Goal: Transaction & Acquisition: Purchase product/service

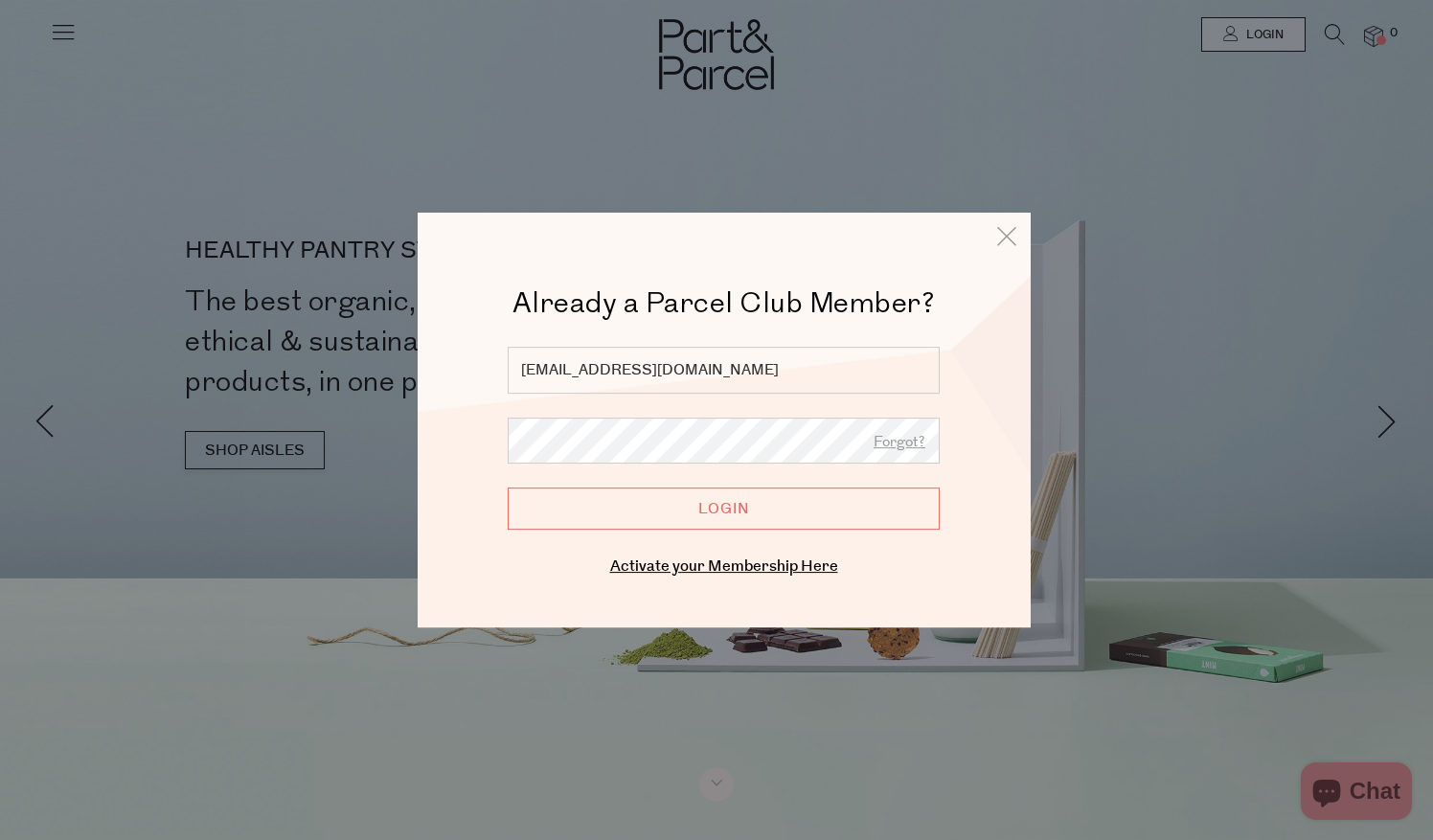
click at [662, 519] on input "Login" at bounding box center [723, 508] width 432 height 42
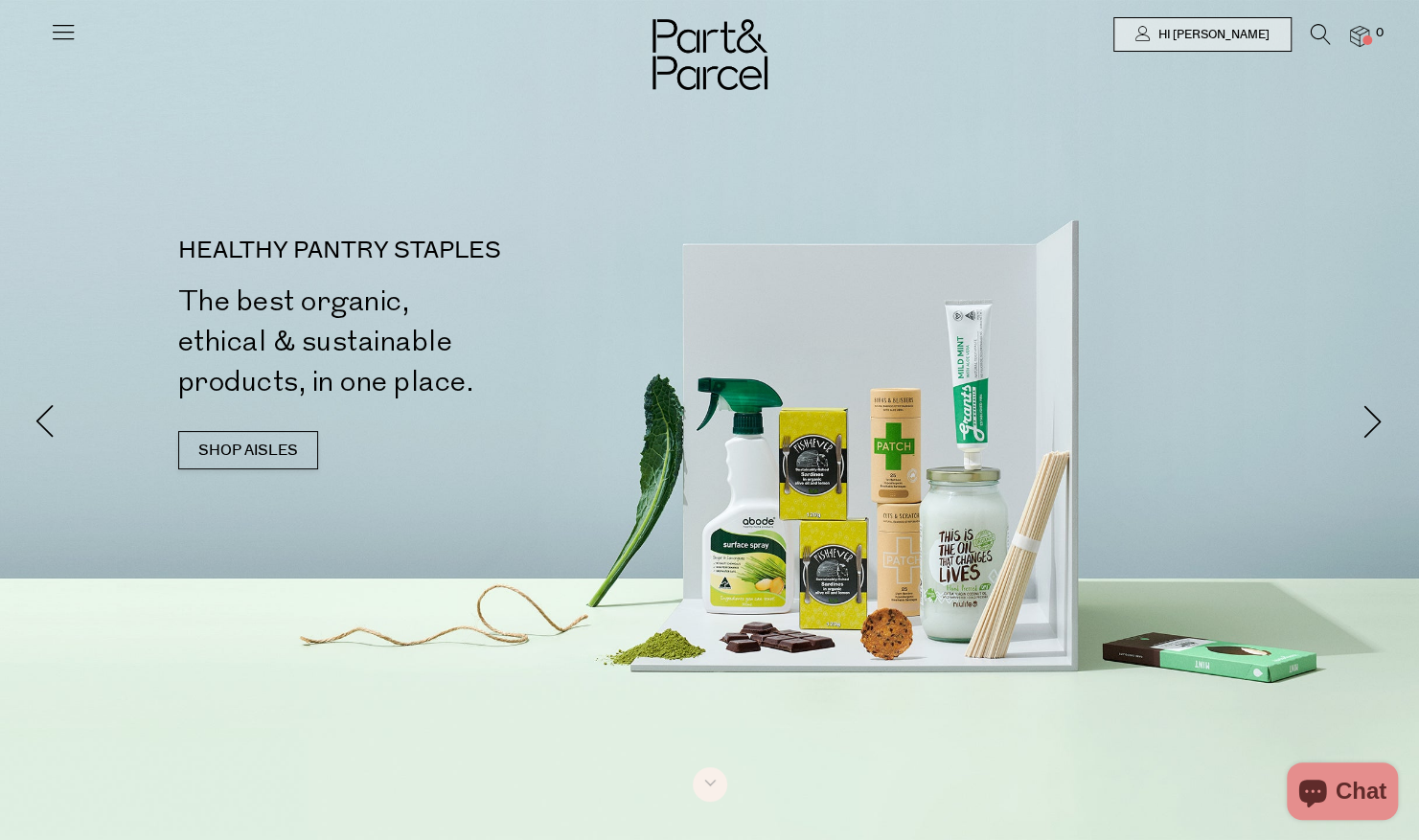
click at [65, 32] on icon at bounding box center [63, 31] width 26 height 26
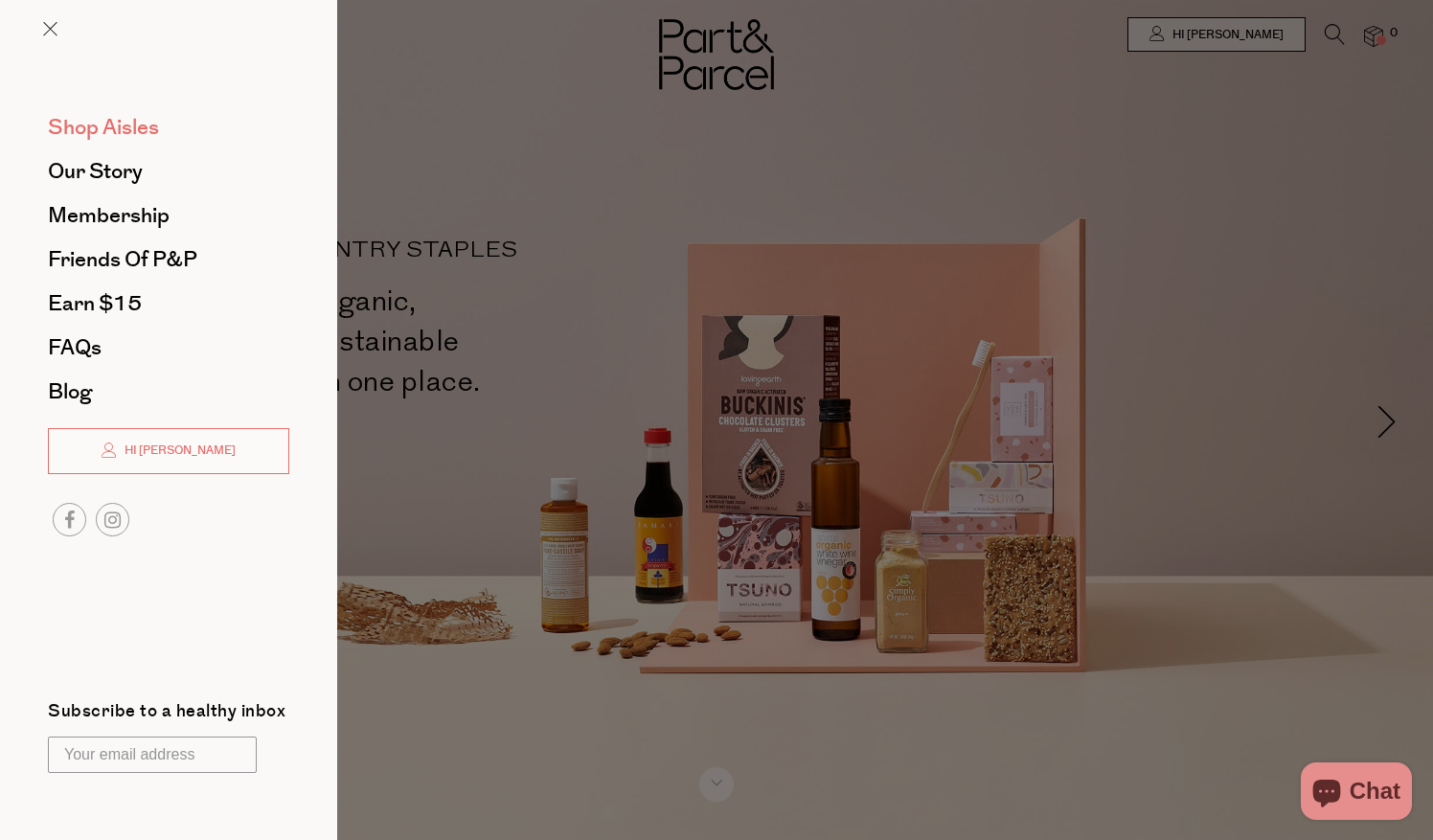
click at [98, 133] on span "Shop Aisles" at bounding box center [103, 126] width 111 height 30
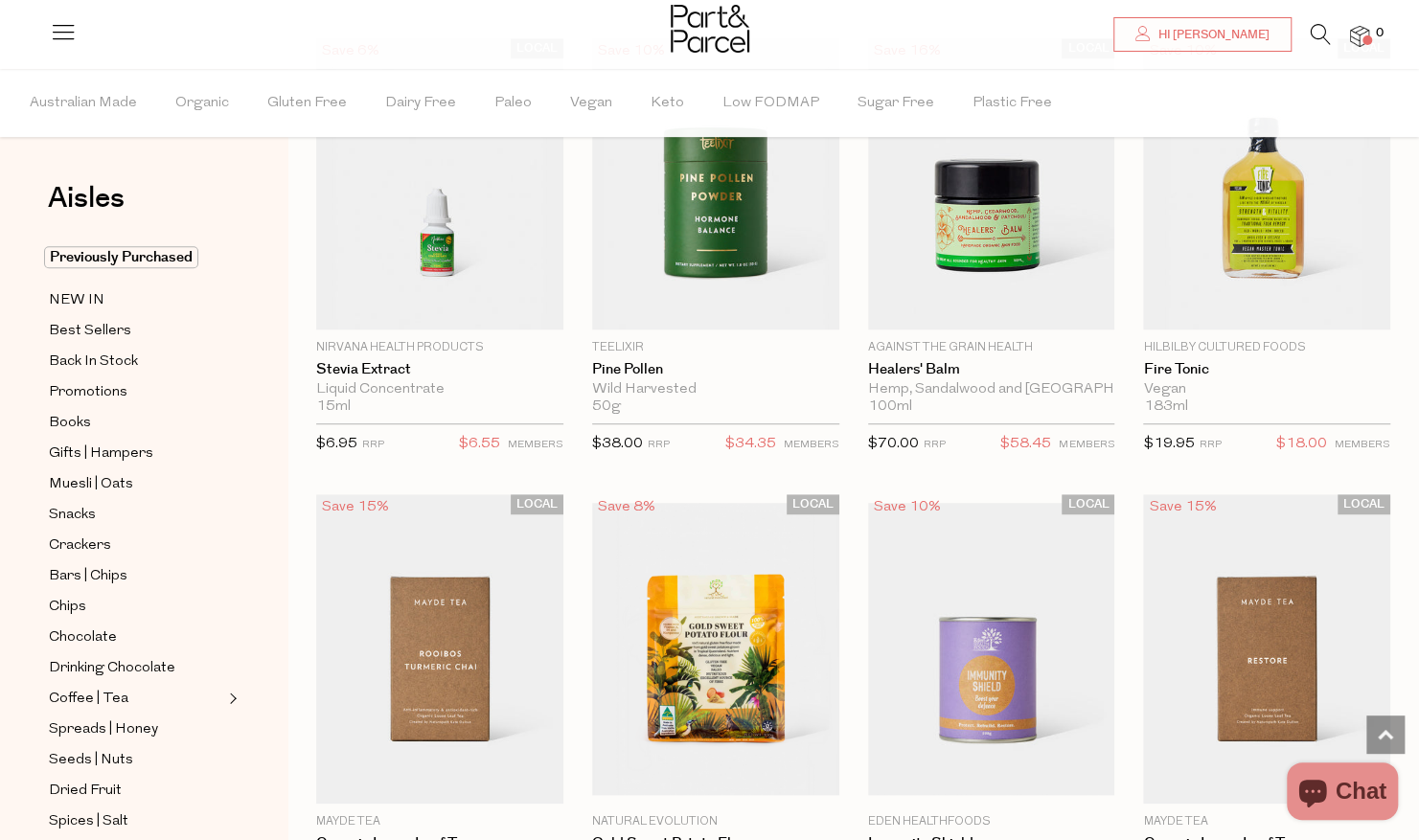
scroll to position [5267, 0]
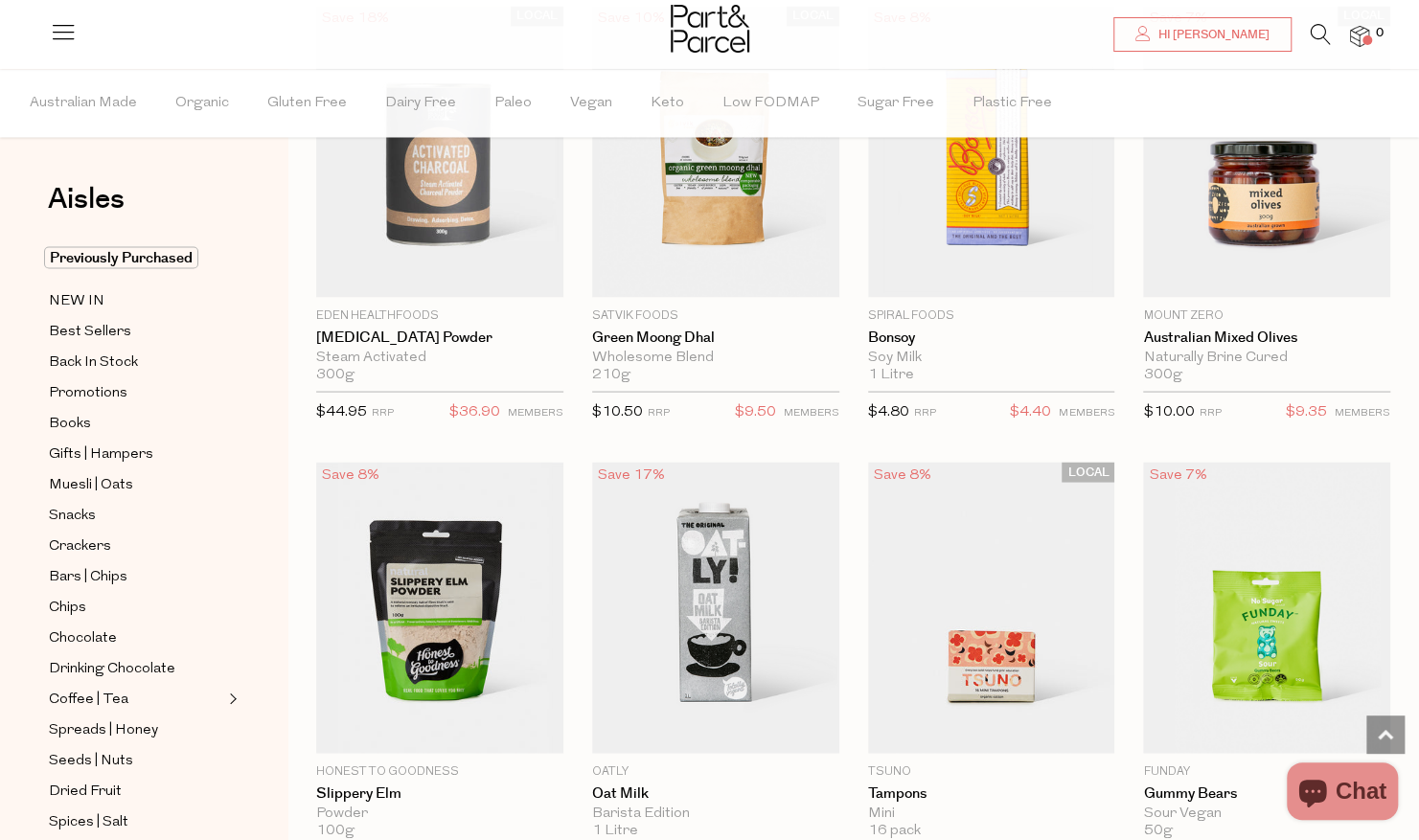
scroll to position [6226, 0]
click at [86, 477] on span "Muesli | Oats" at bounding box center [91, 484] width 84 height 23
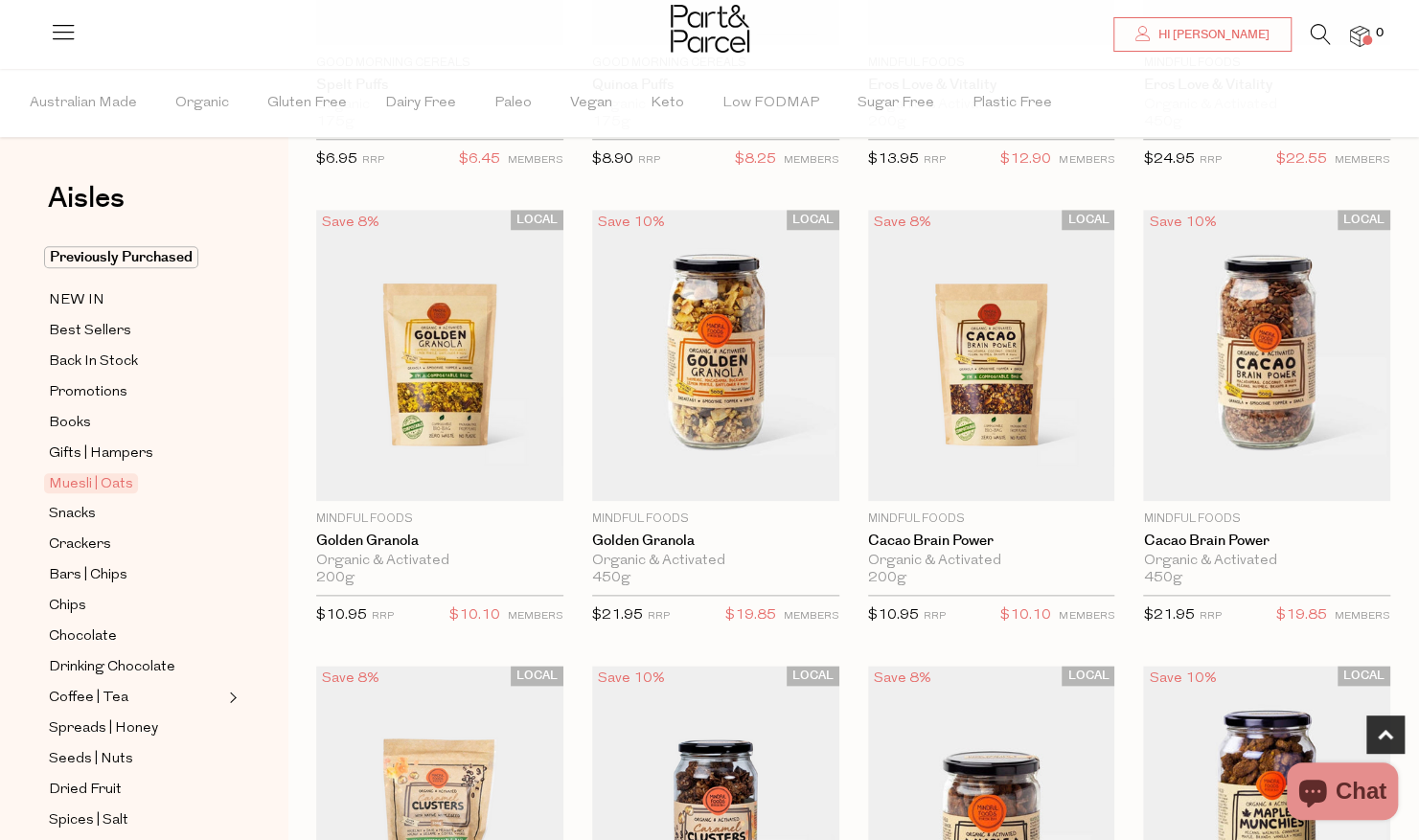
scroll to position [1054, 0]
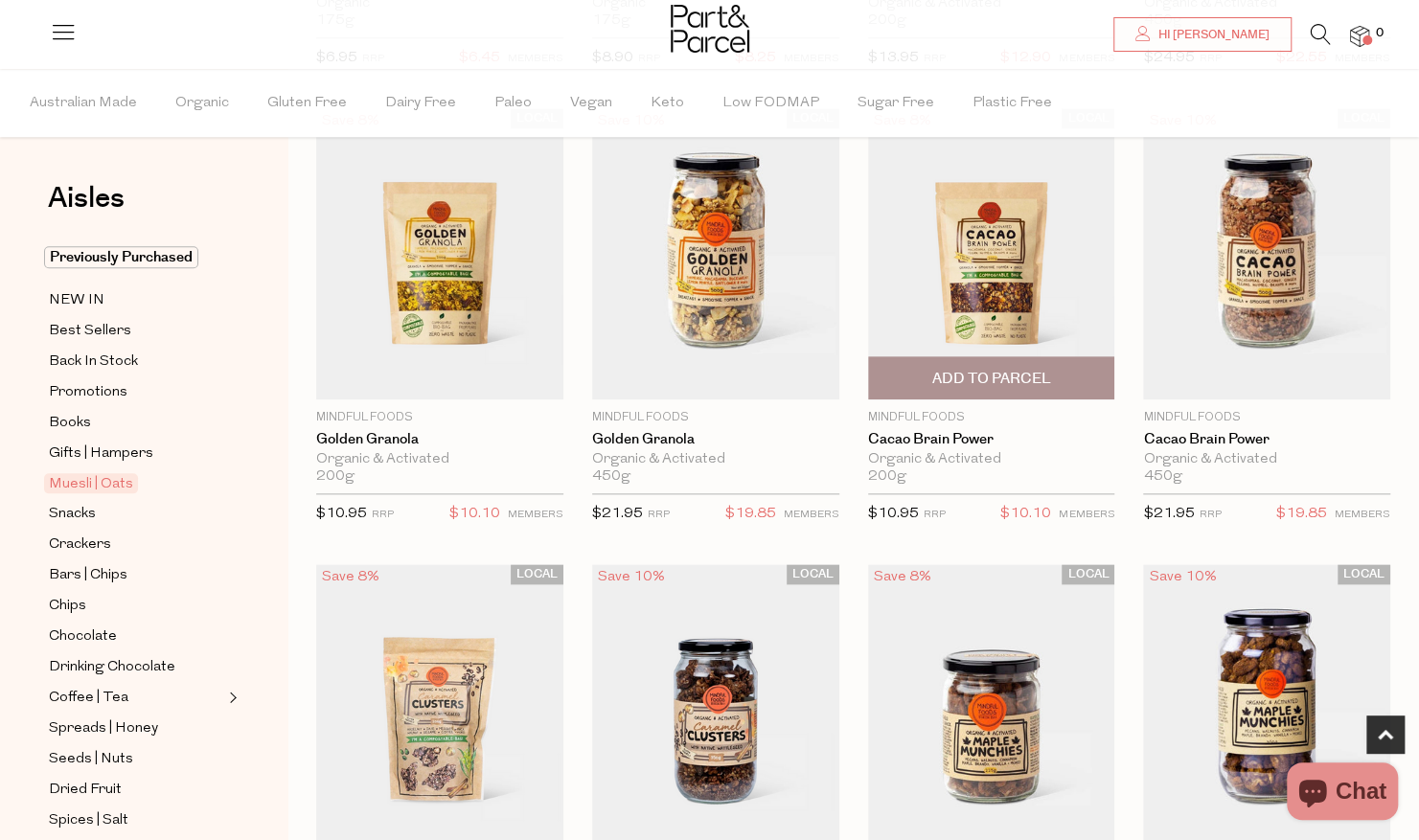
click at [962, 369] on span "Add To Parcel" at bounding box center [990, 378] width 119 height 21
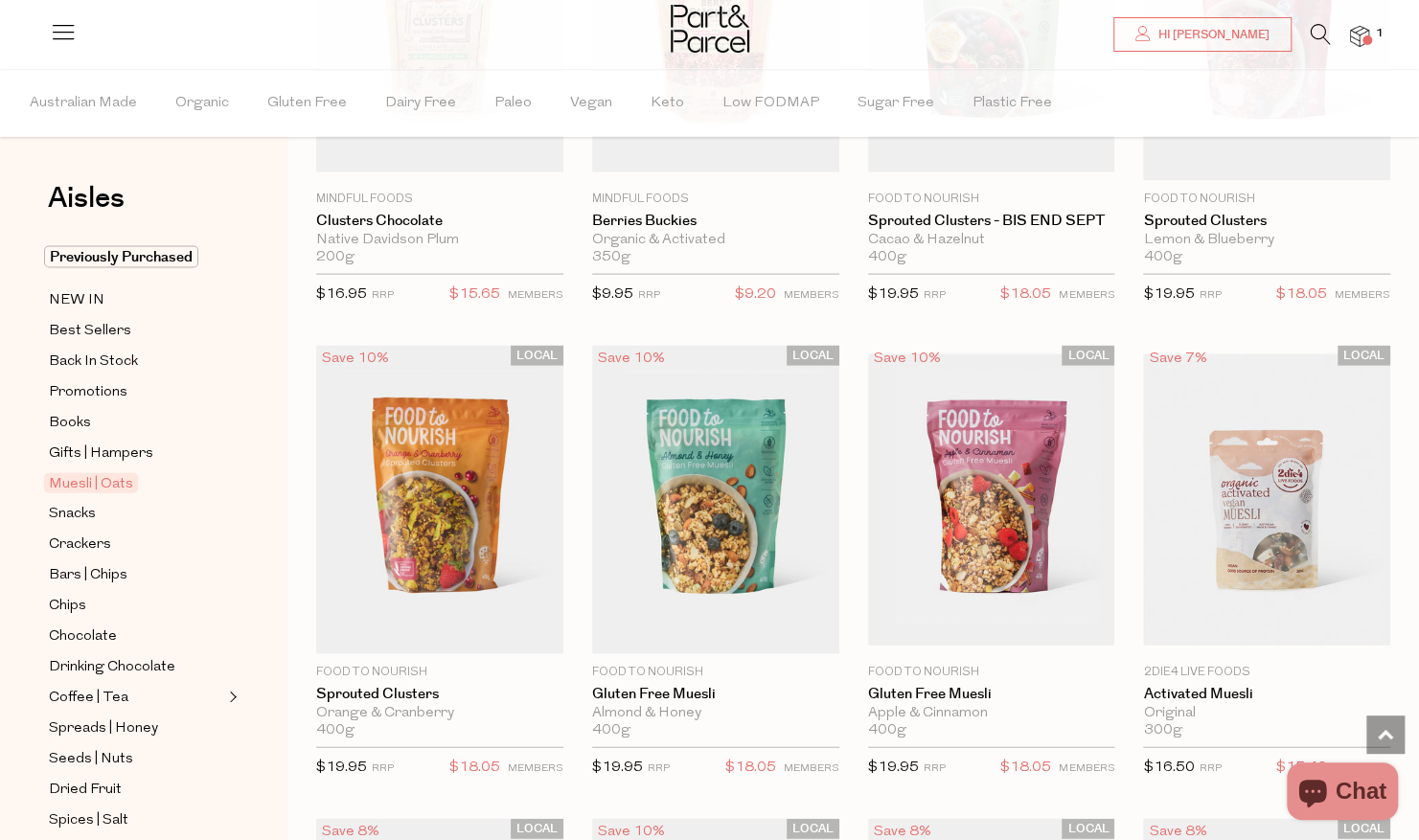
scroll to position [2202, 0]
click at [700, 622] on span "Add To Parcel" at bounding box center [715, 632] width 119 height 21
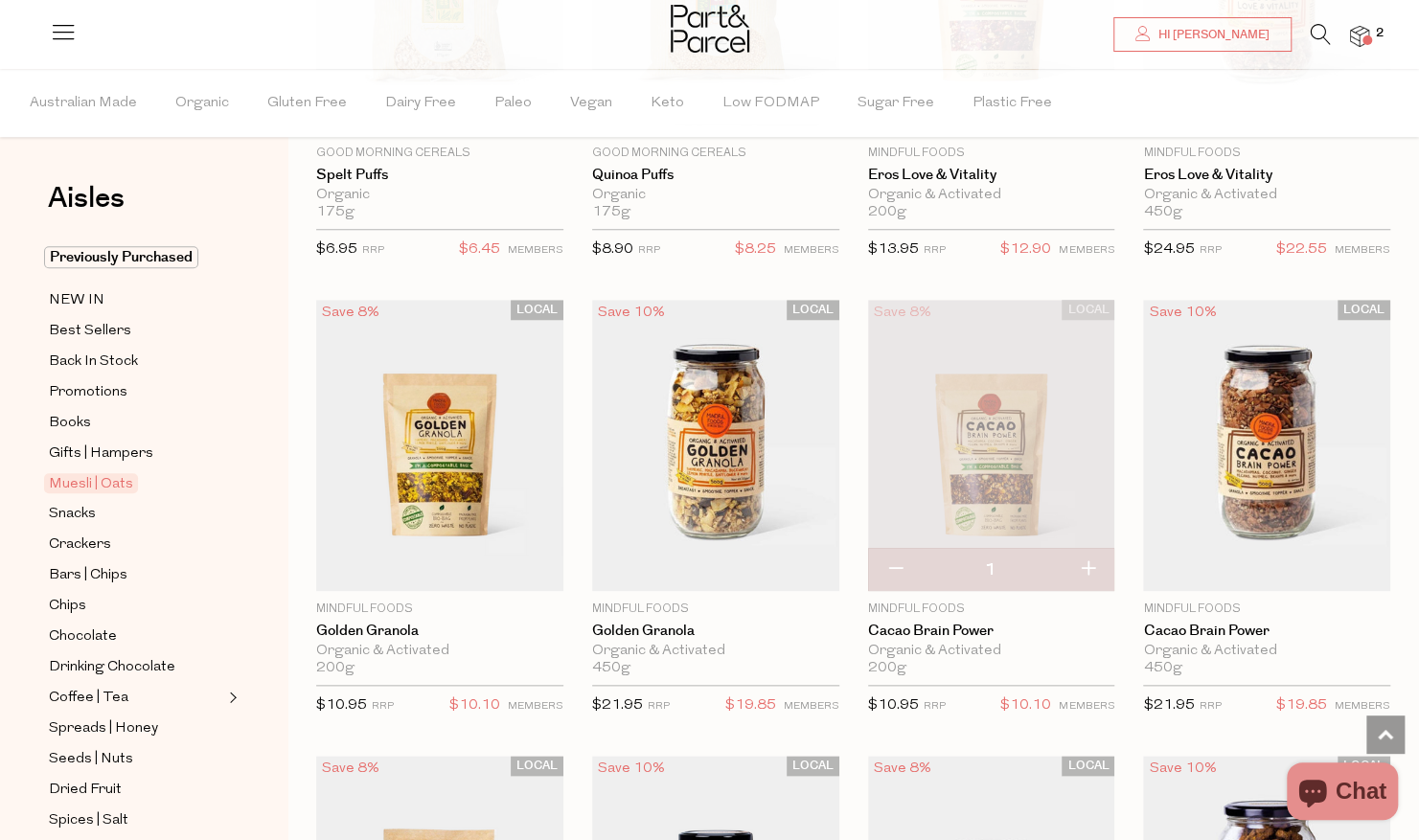
scroll to position [862, 0]
click at [895, 567] on button "button" at bounding box center [895, 569] width 55 height 42
type input "0"
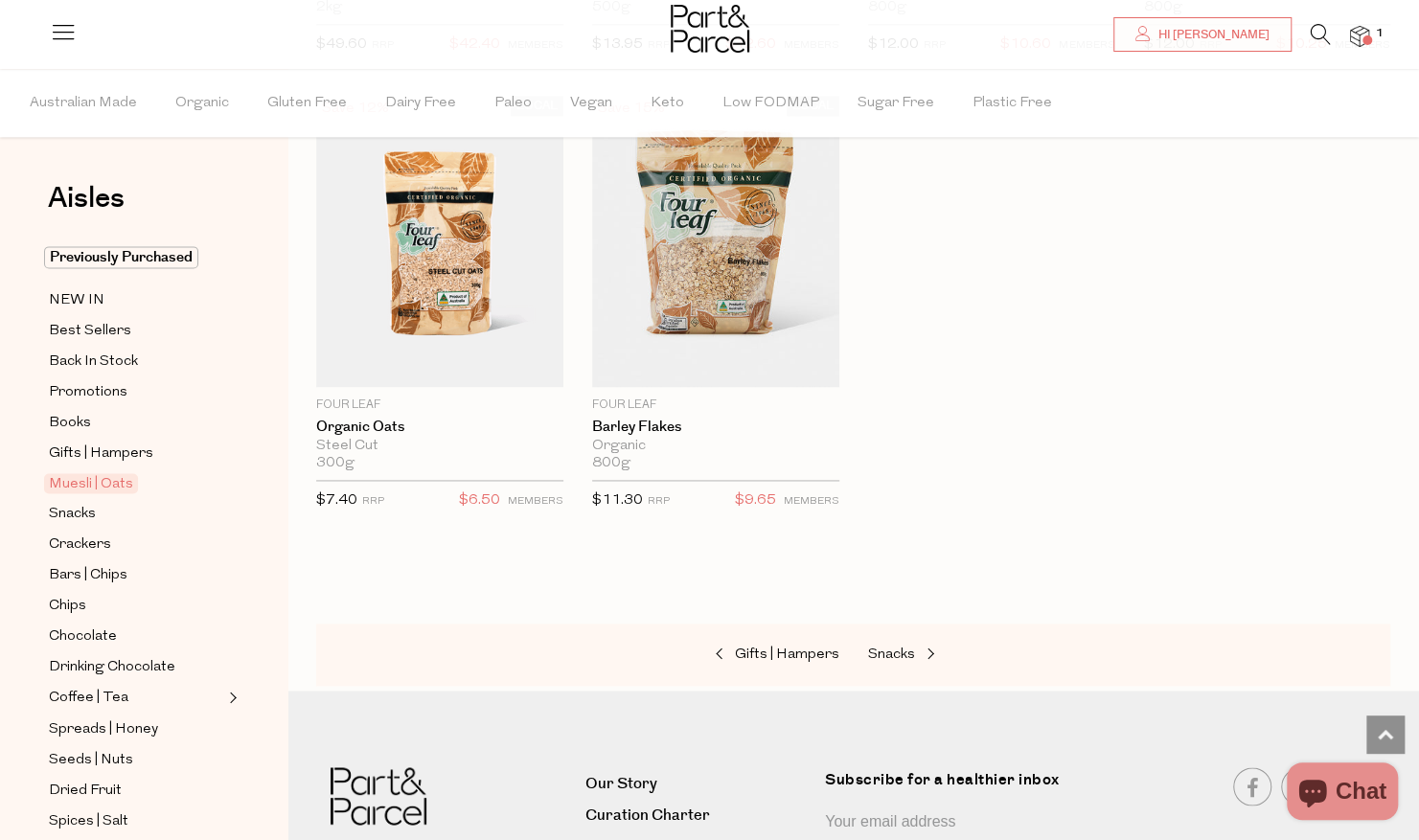
scroll to position [5839, 0]
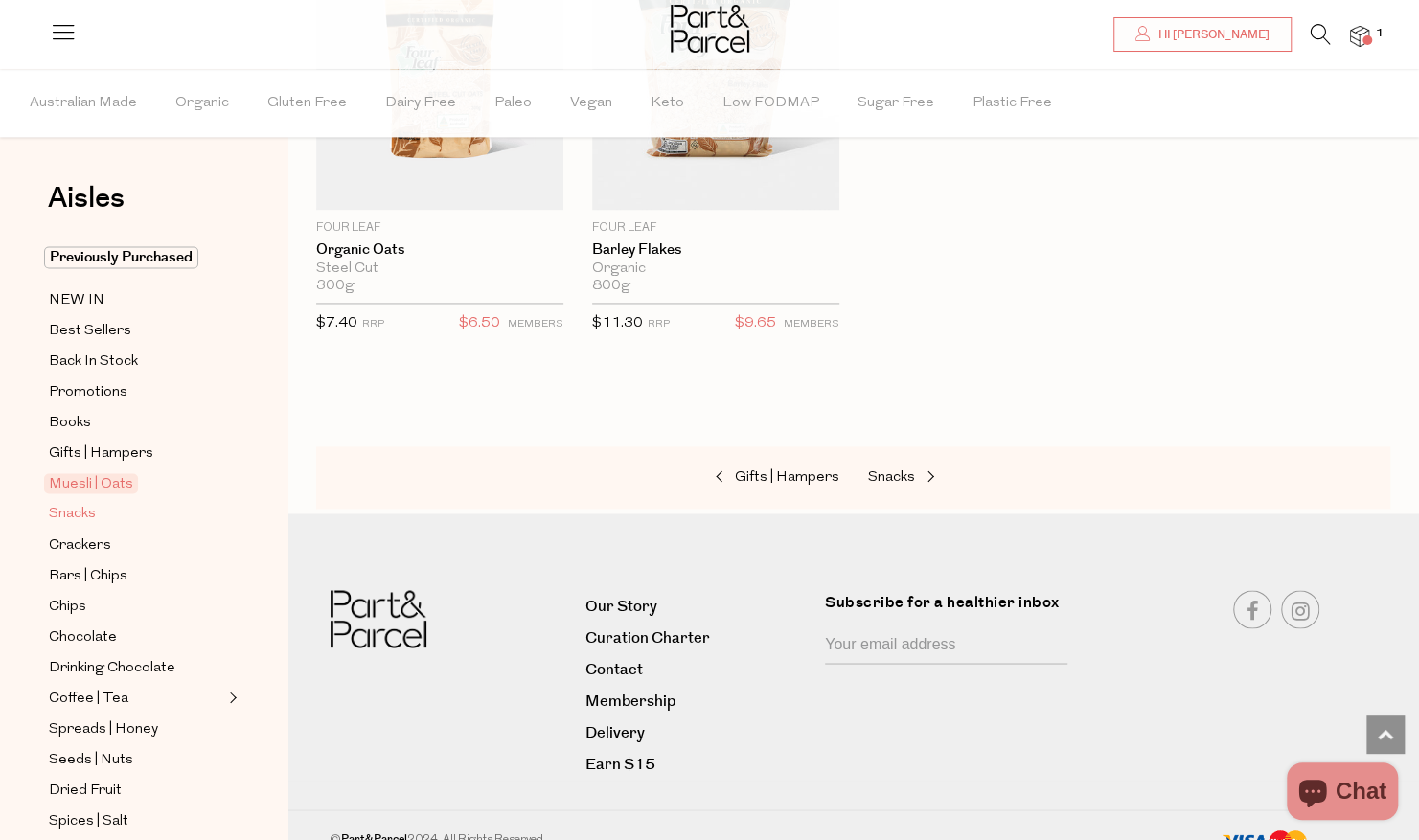
click at [71, 505] on span "Snacks" at bounding box center [73, 514] width 47 height 23
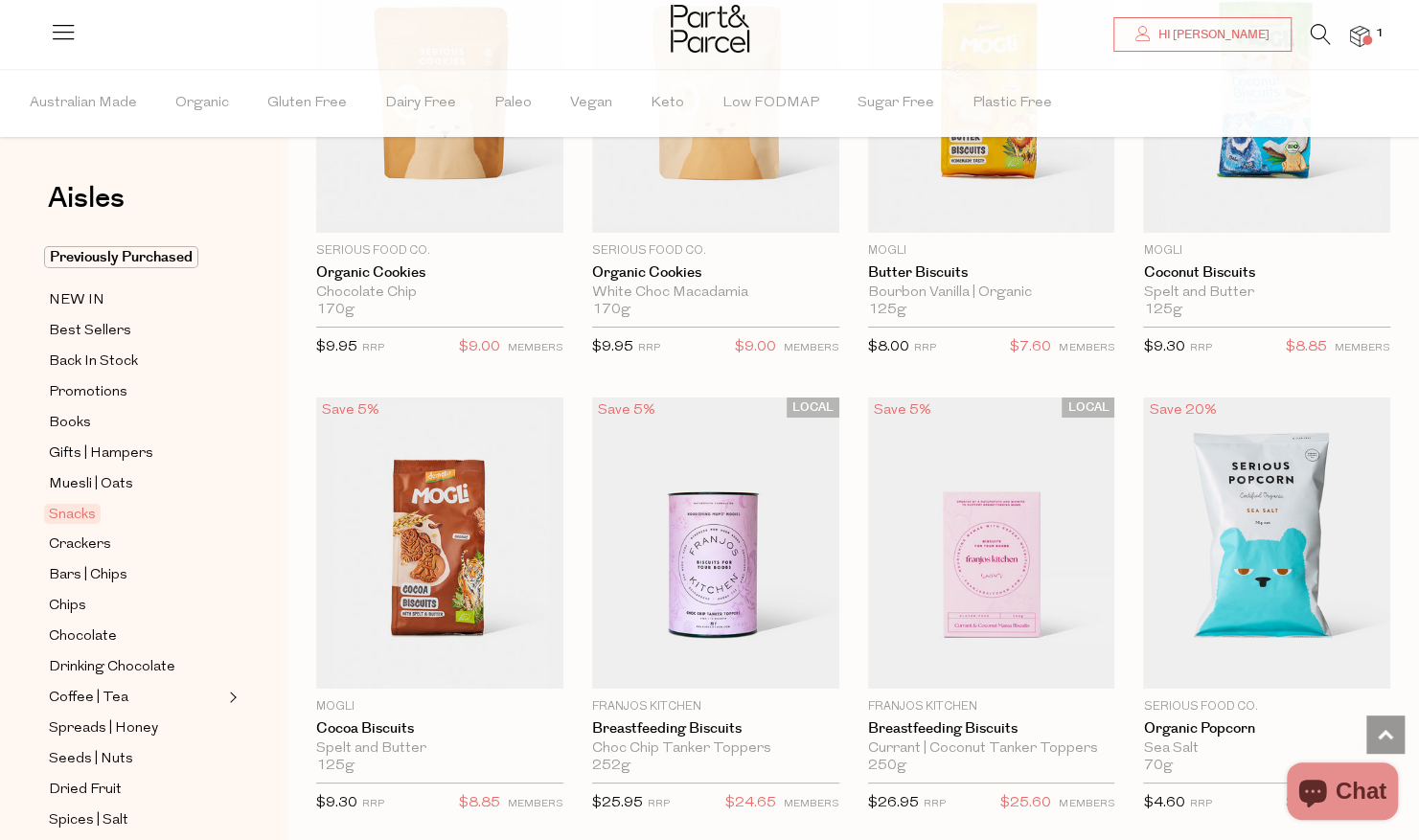
scroll to position [4023, 0]
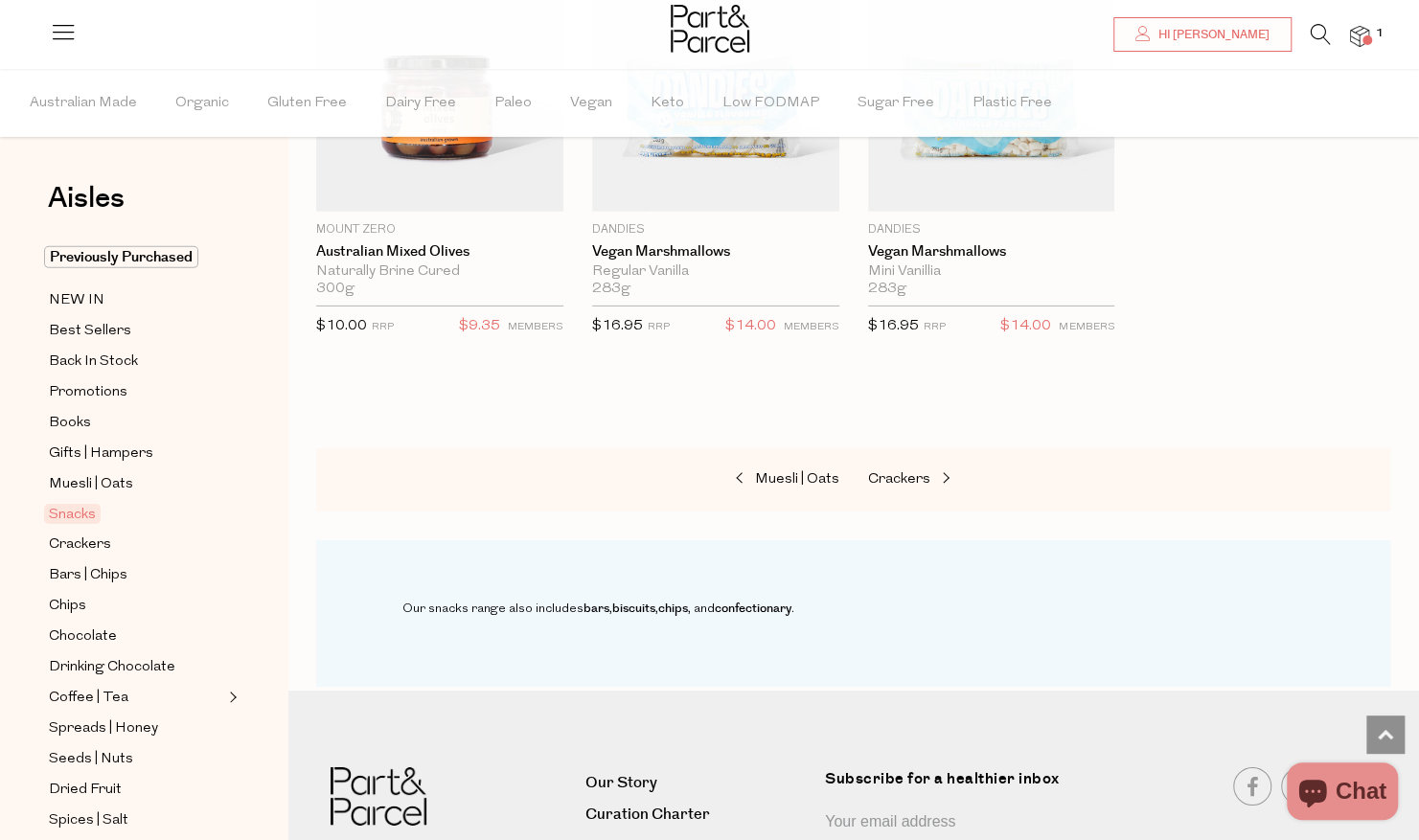
scroll to position [7662, 0]
click at [72, 538] on span "Crackers" at bounding box center [80, 544] width 63 height 23
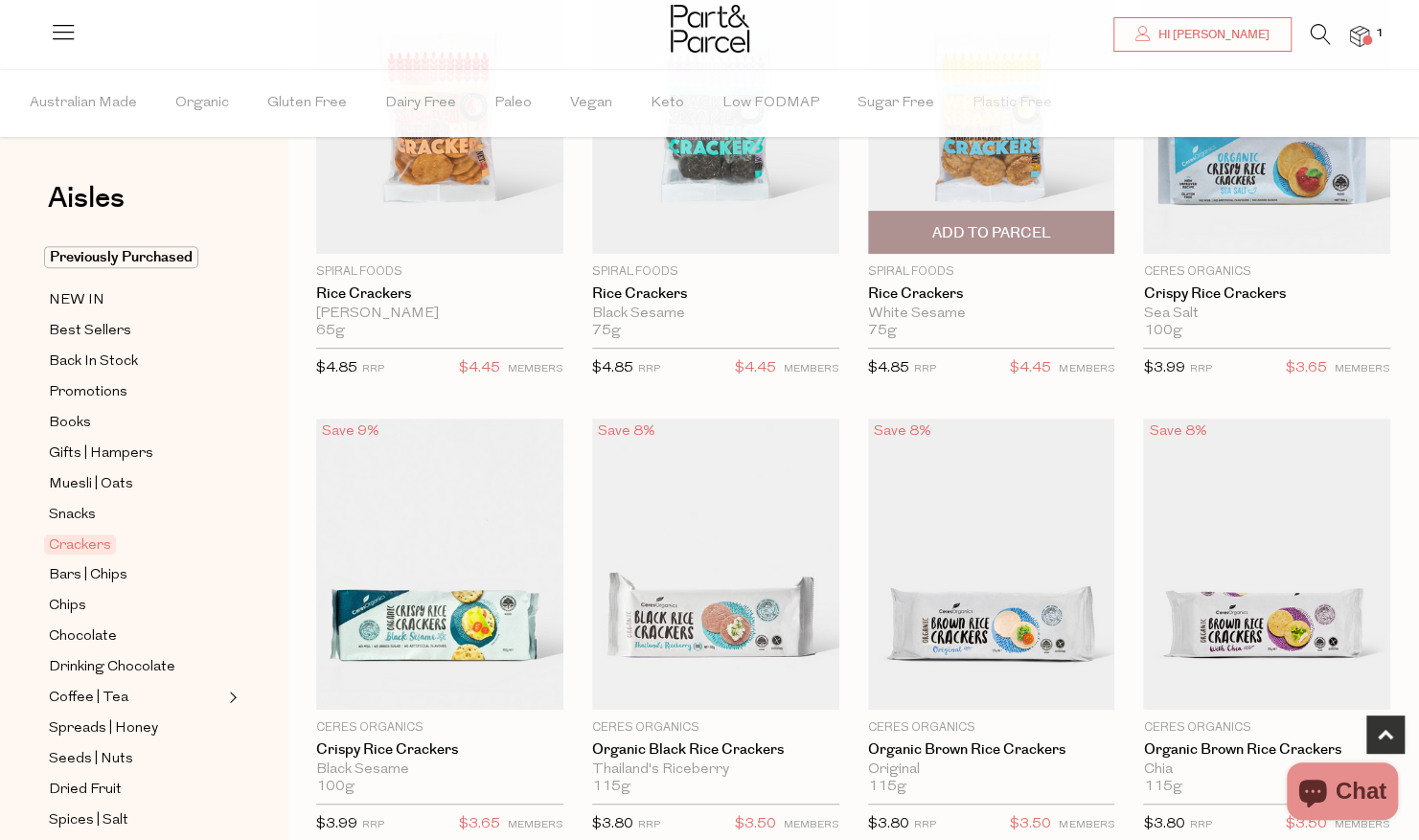
scroll to position [479, 0]
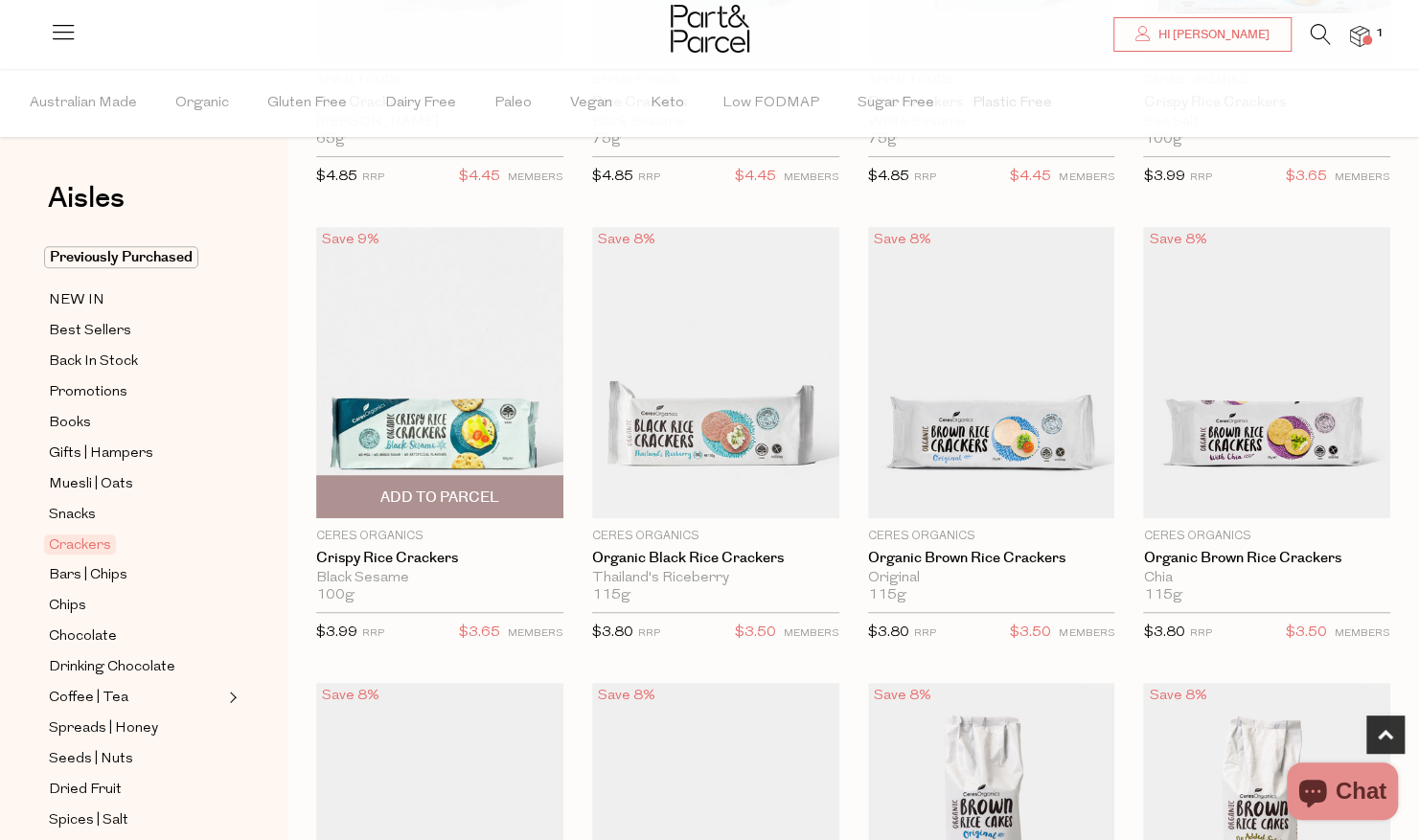
click at [426, 496] on span "Add To Parcel" at bounding box center [439, 497] width 119 height 21
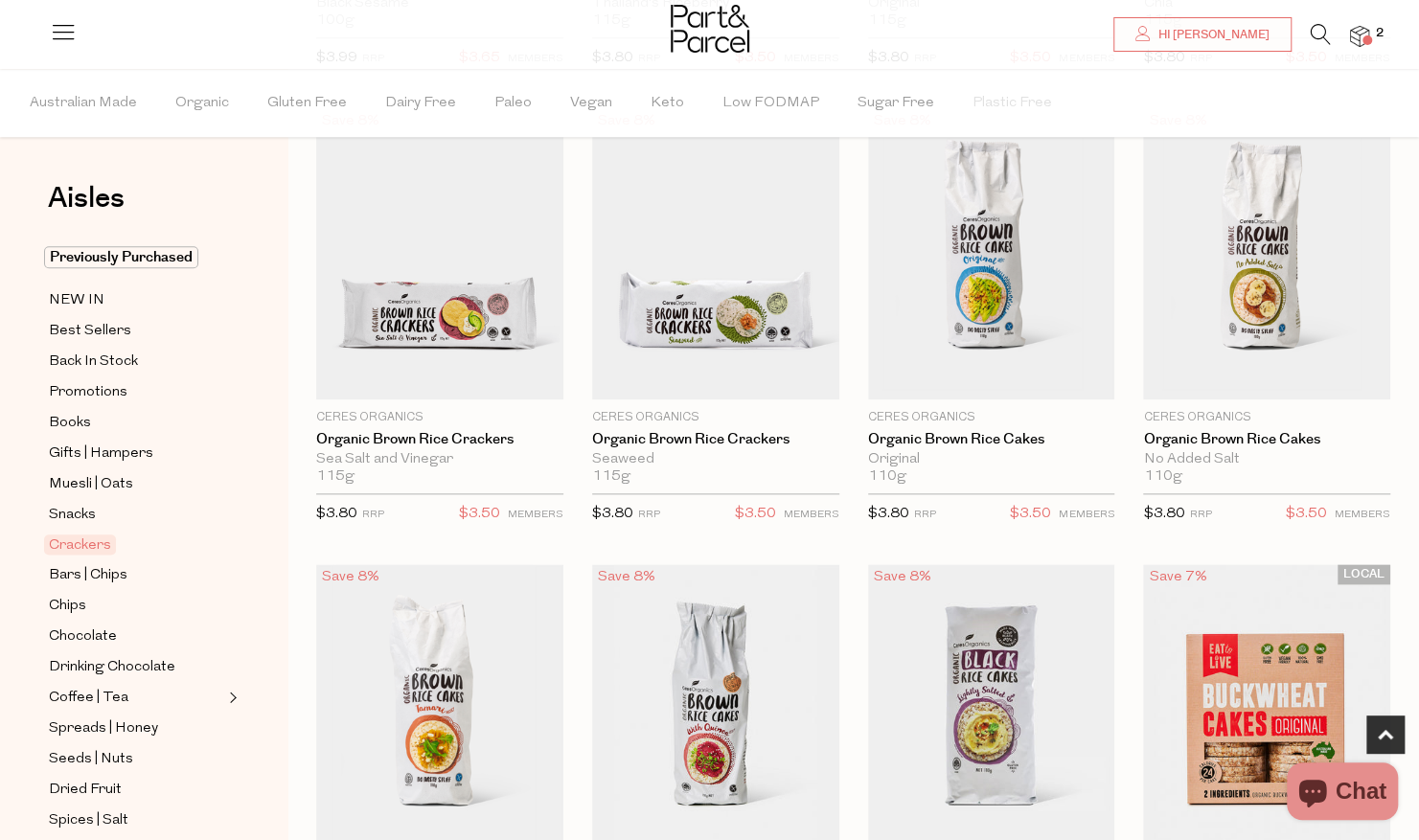
scroll to position [1245, 0]
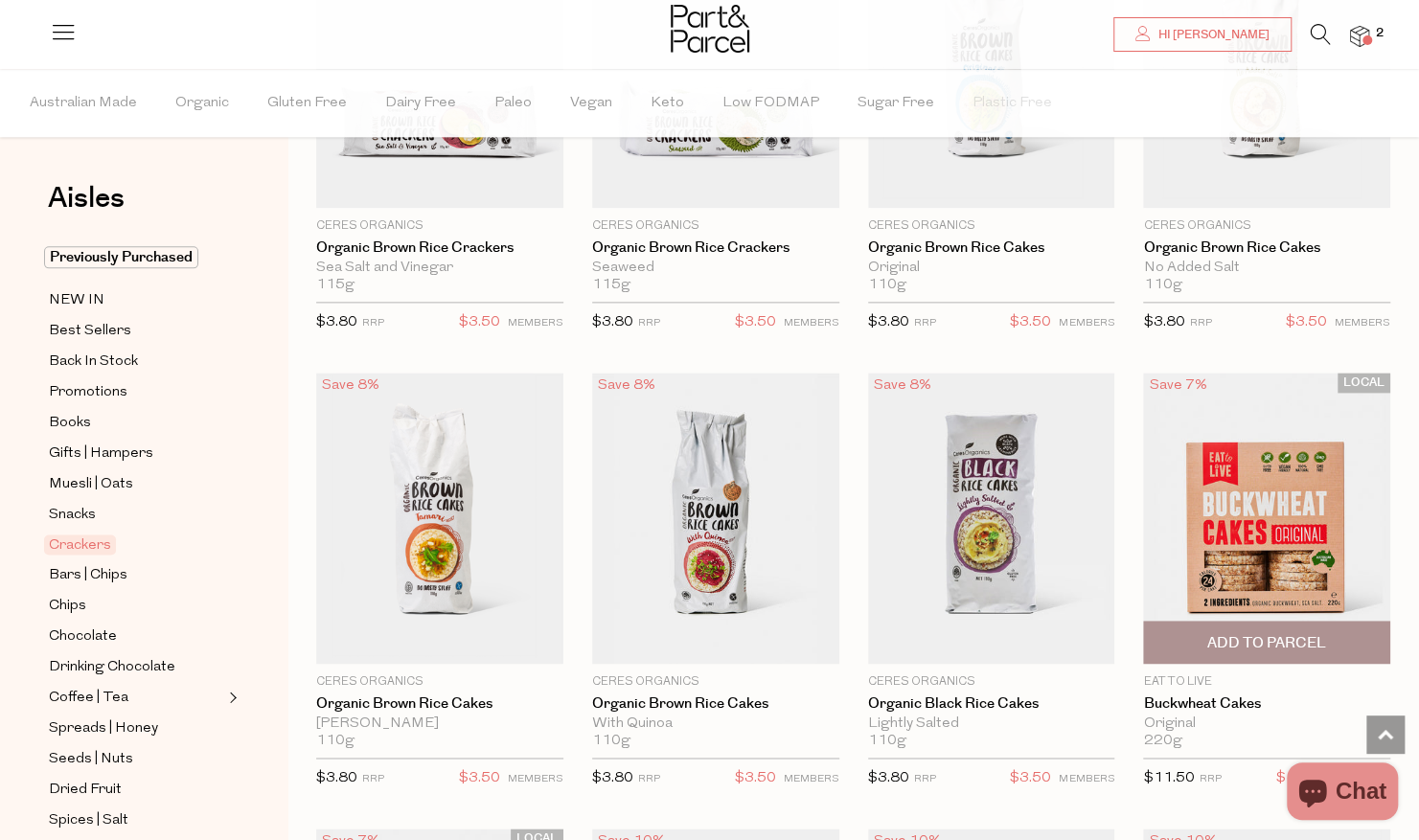
click at [1265, 643] on span "Add To Parcel" at bounding box center [1266, 643] width 119 height 21
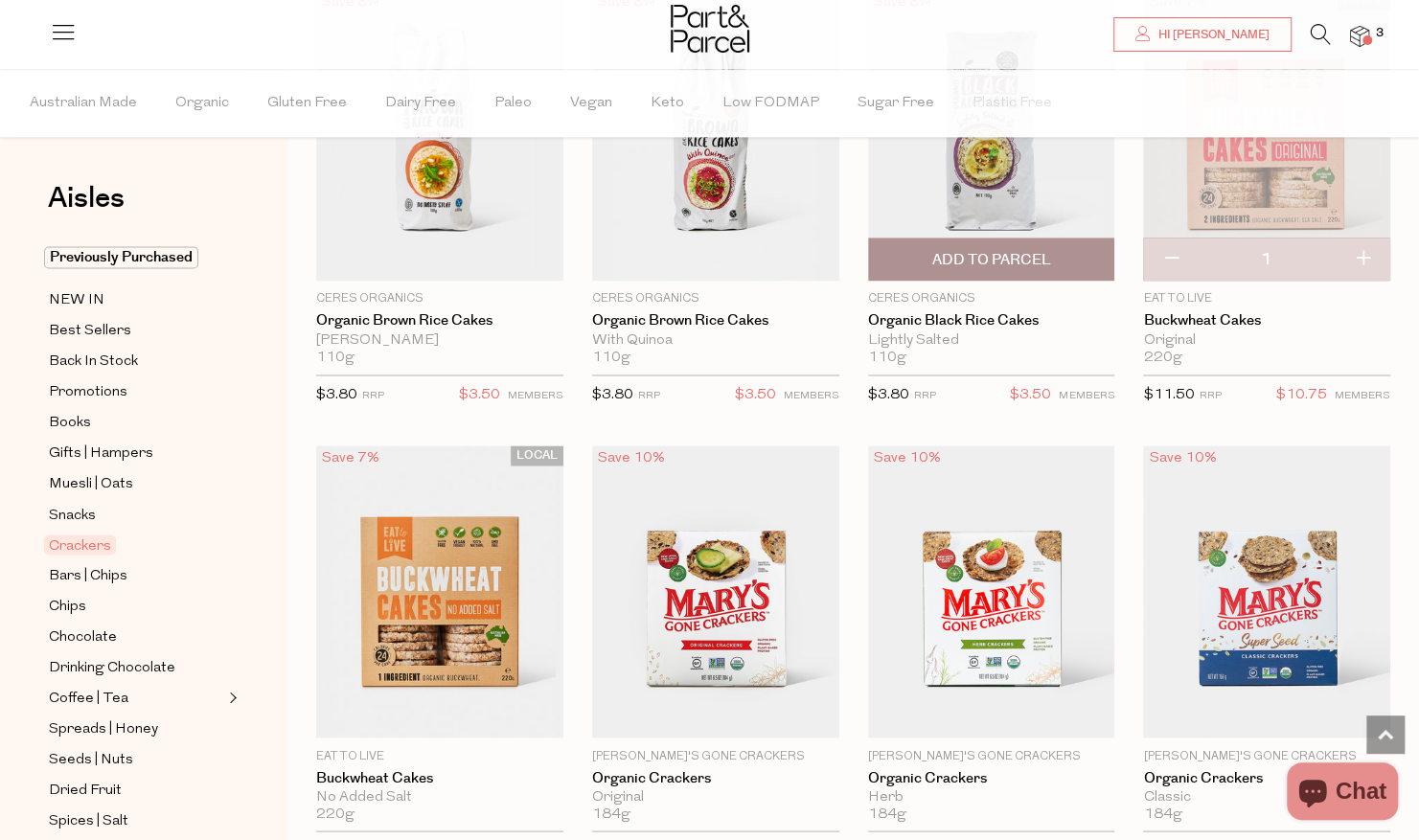
scroll to position [1820, 0]
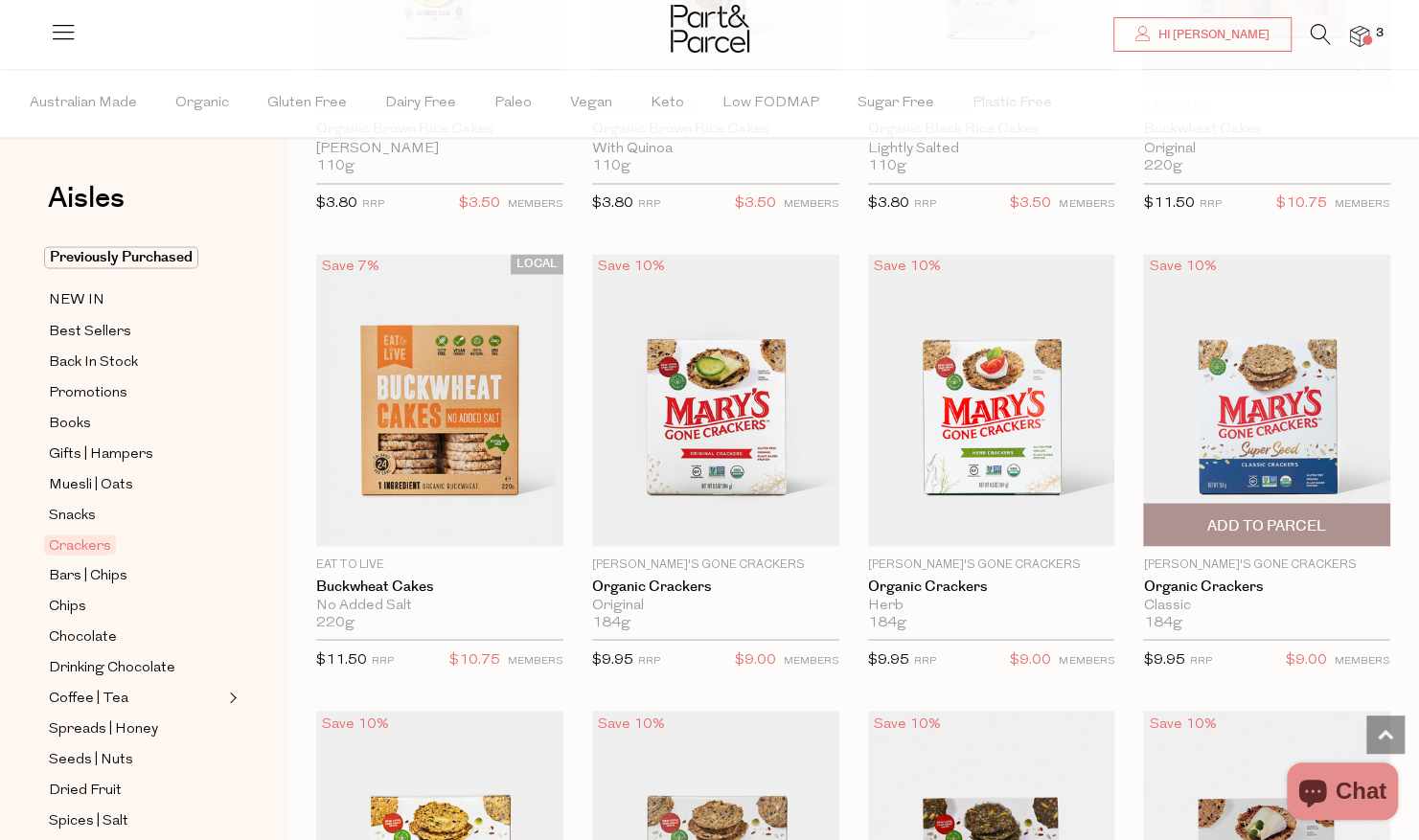
click at [1266, 516] on span "Add To Parcel" at bounding box center [1266, 525] width 119 height 21
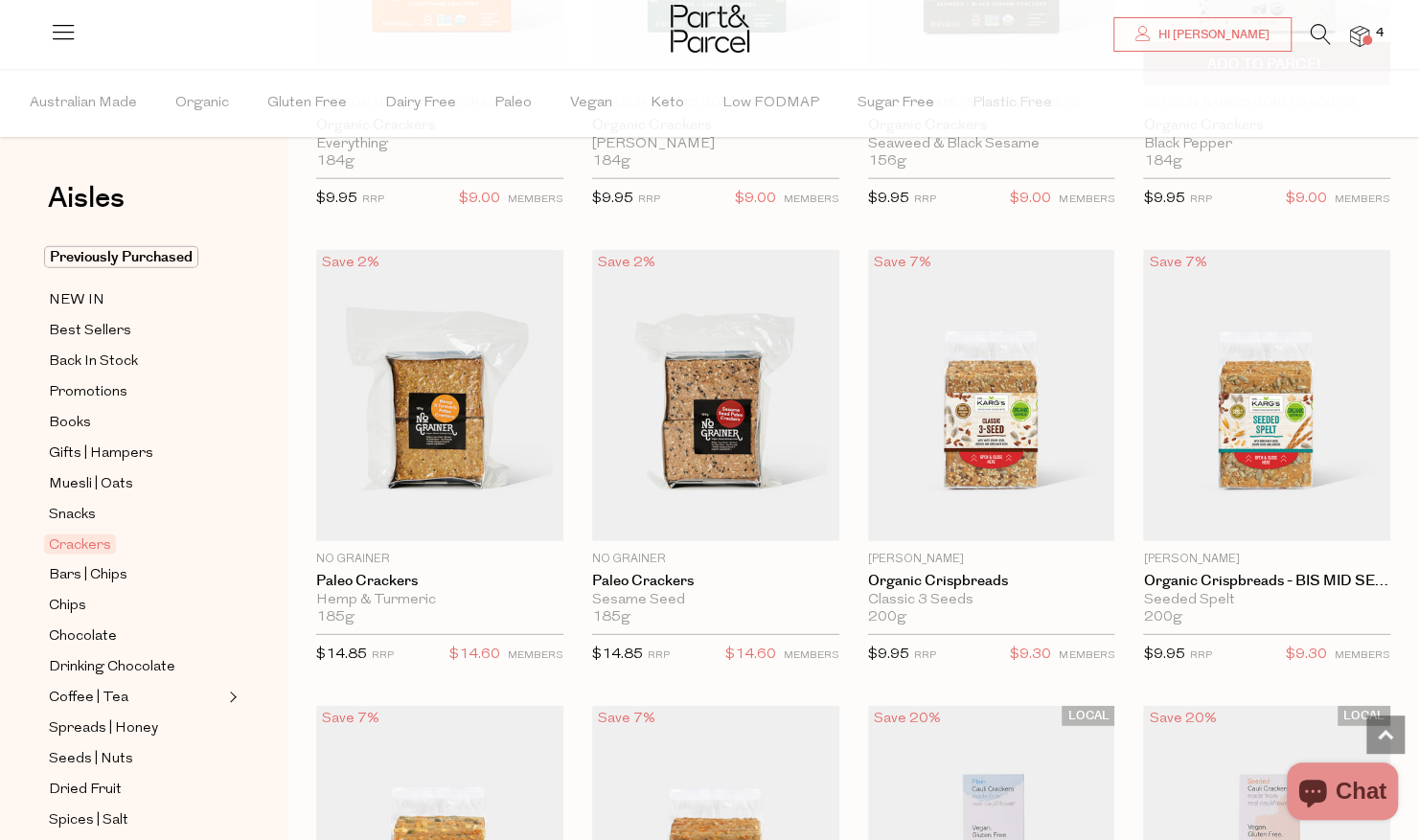
scroll to position [2778, 0]
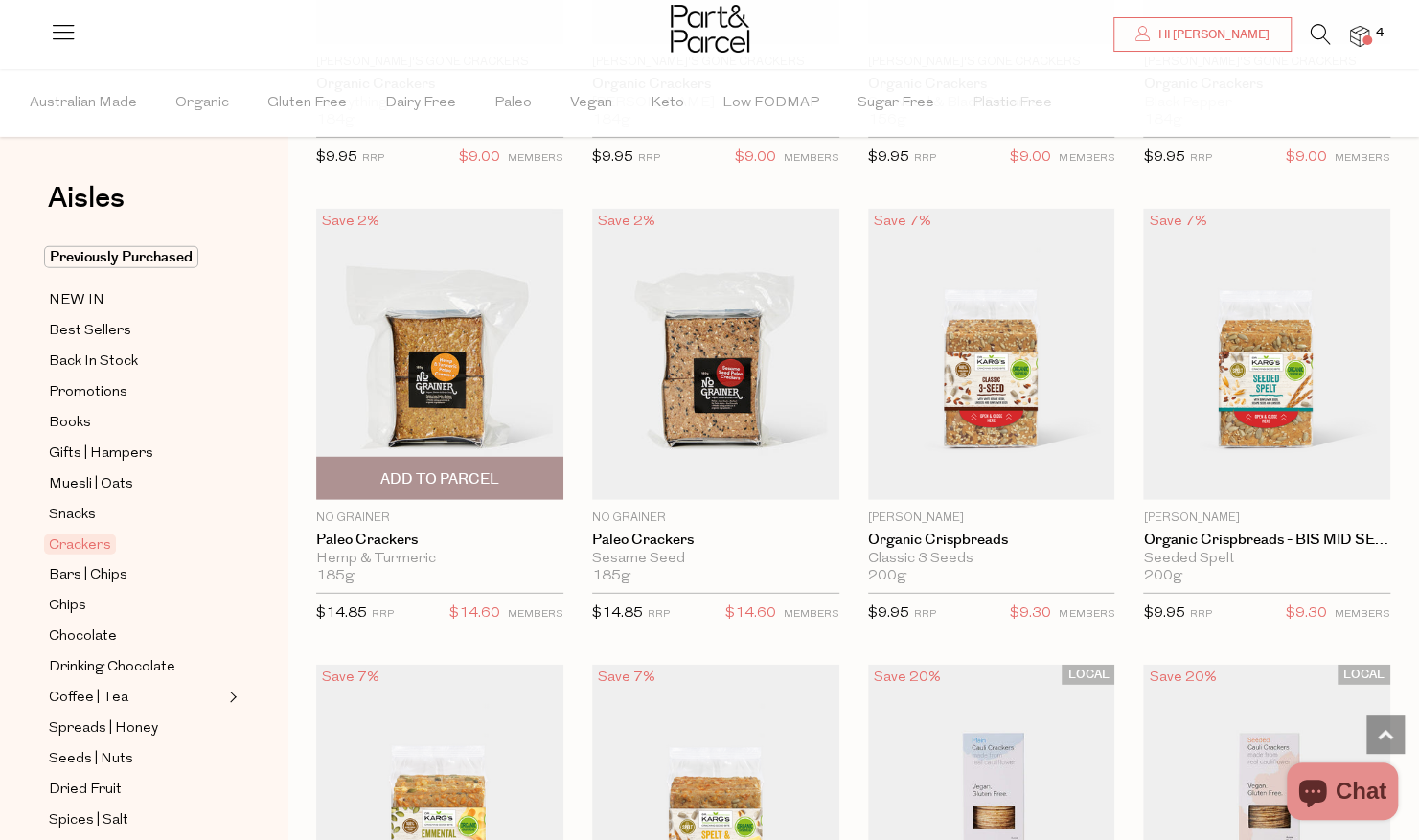
click at [439, 469] on span "Add To Parcel" at bounding box center [439, 479] width 119 height 21
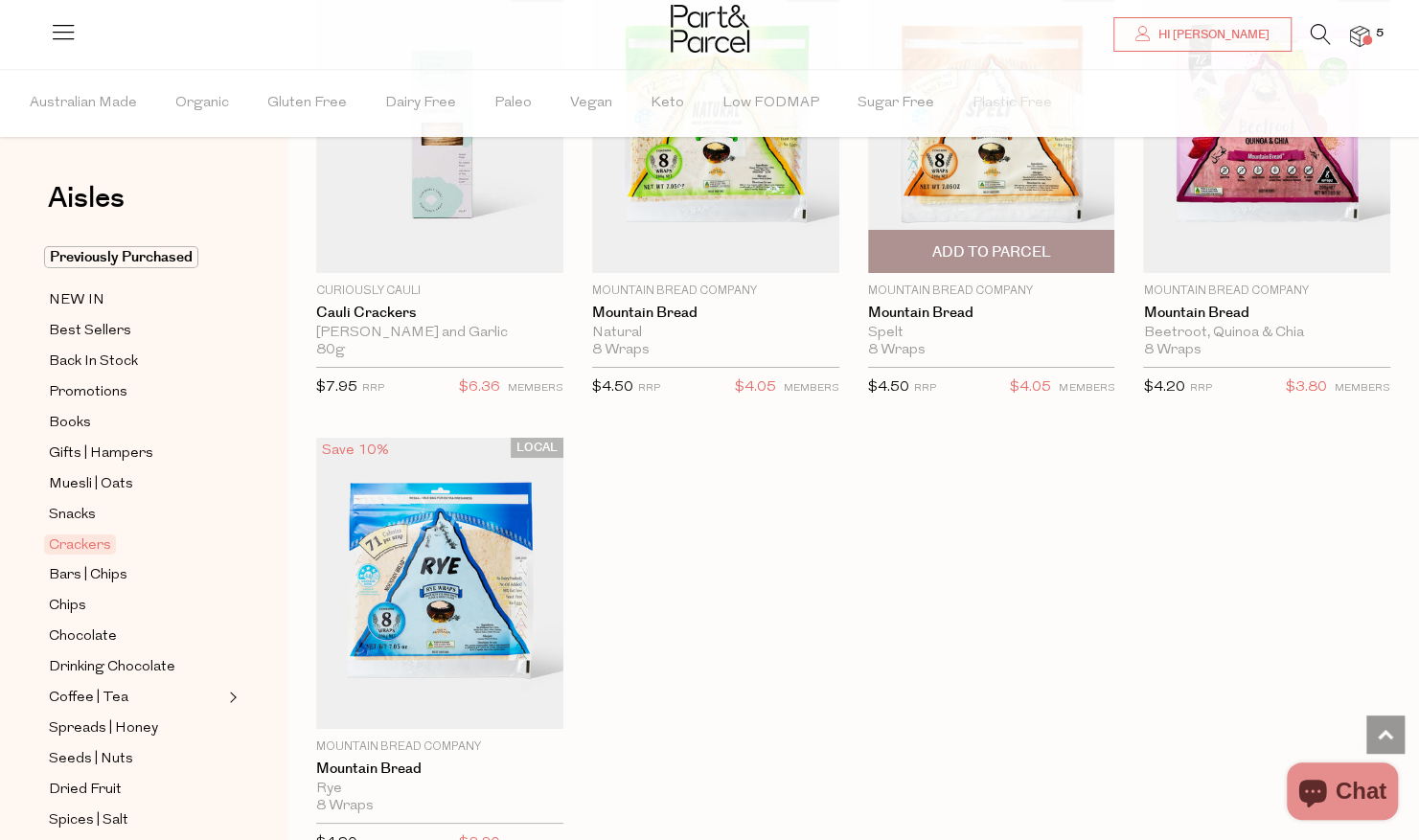
scroll to position [4214, 0]
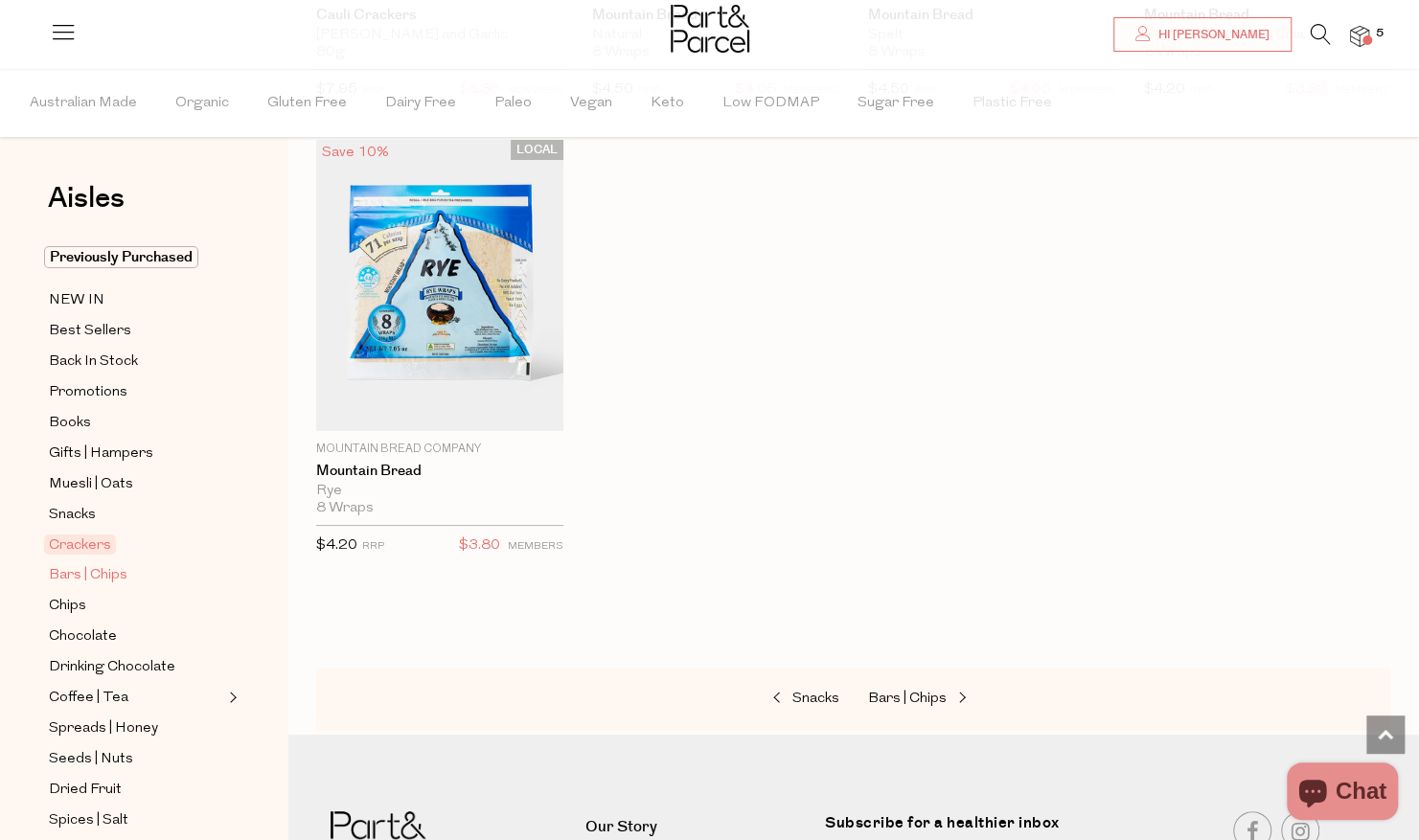
click at [111, 567] on span "Bars | Chips" at bounding box center [88, 575] width 78 height 23
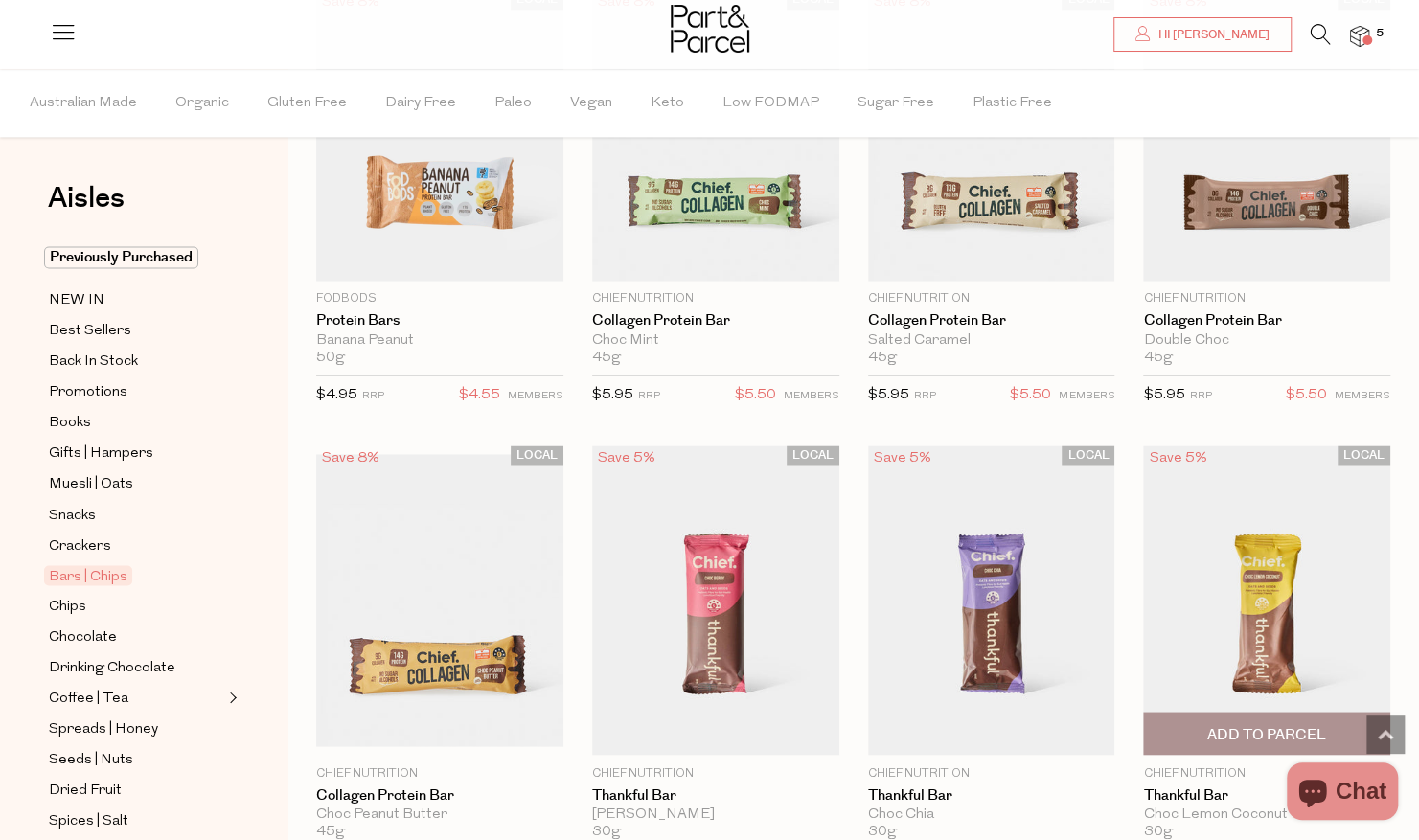
scroll to position [1341, 0]
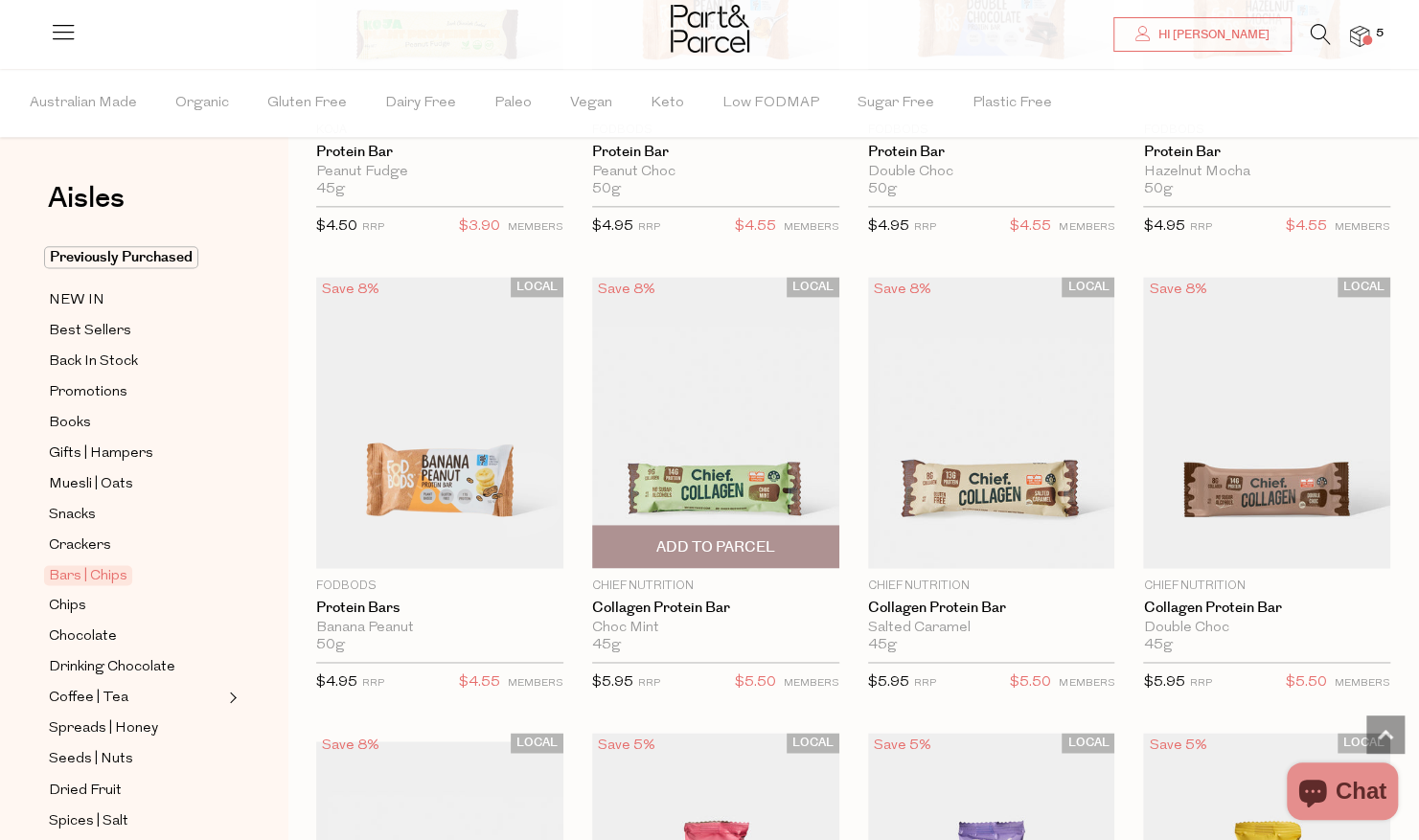
click at [687, 542] on span "Add To Parcel" at bounding box center [715, 547] width 119 height 21
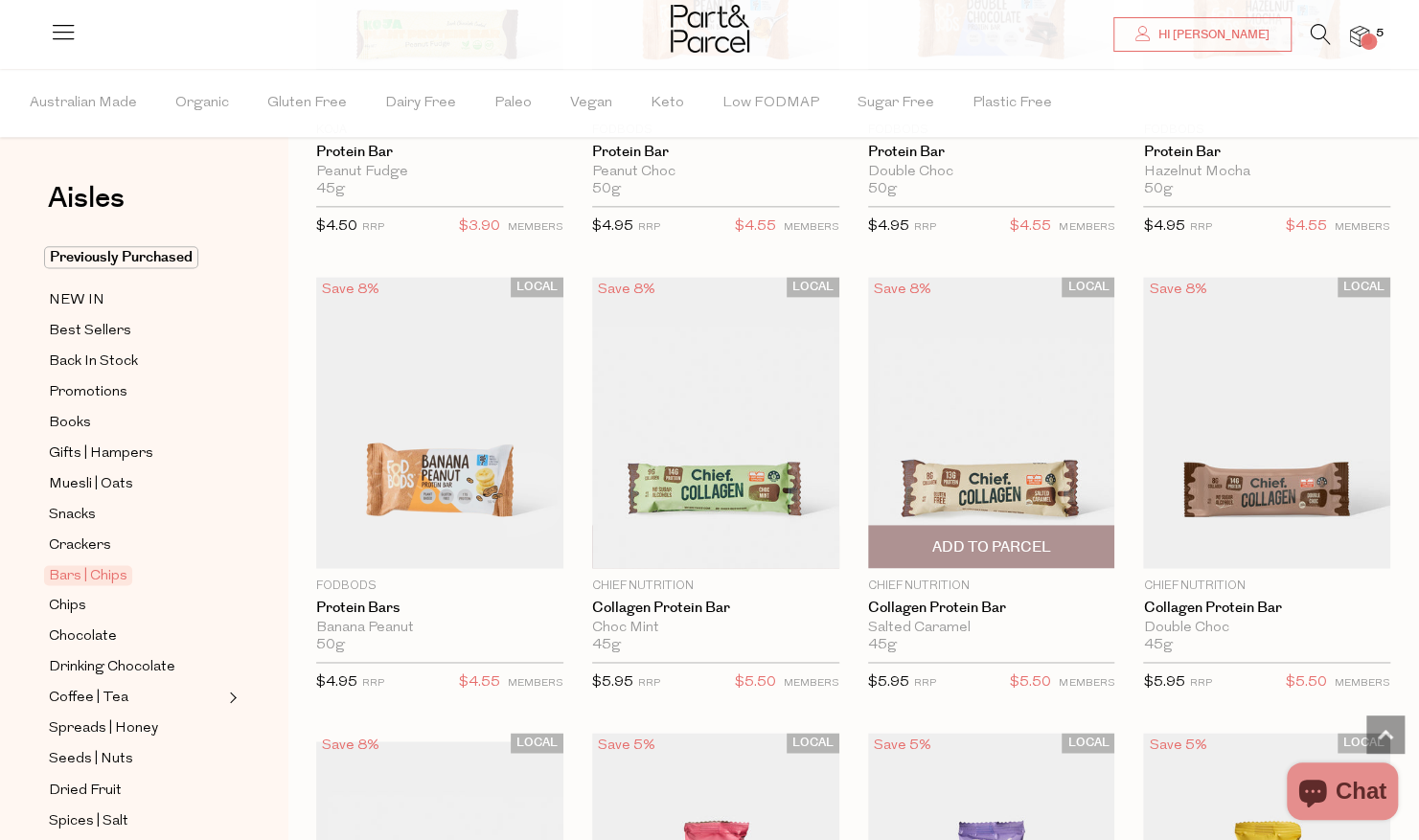
click at [962, 546] on span "Add To Parcel" at bounding box center [990, 547] width 119 height 21
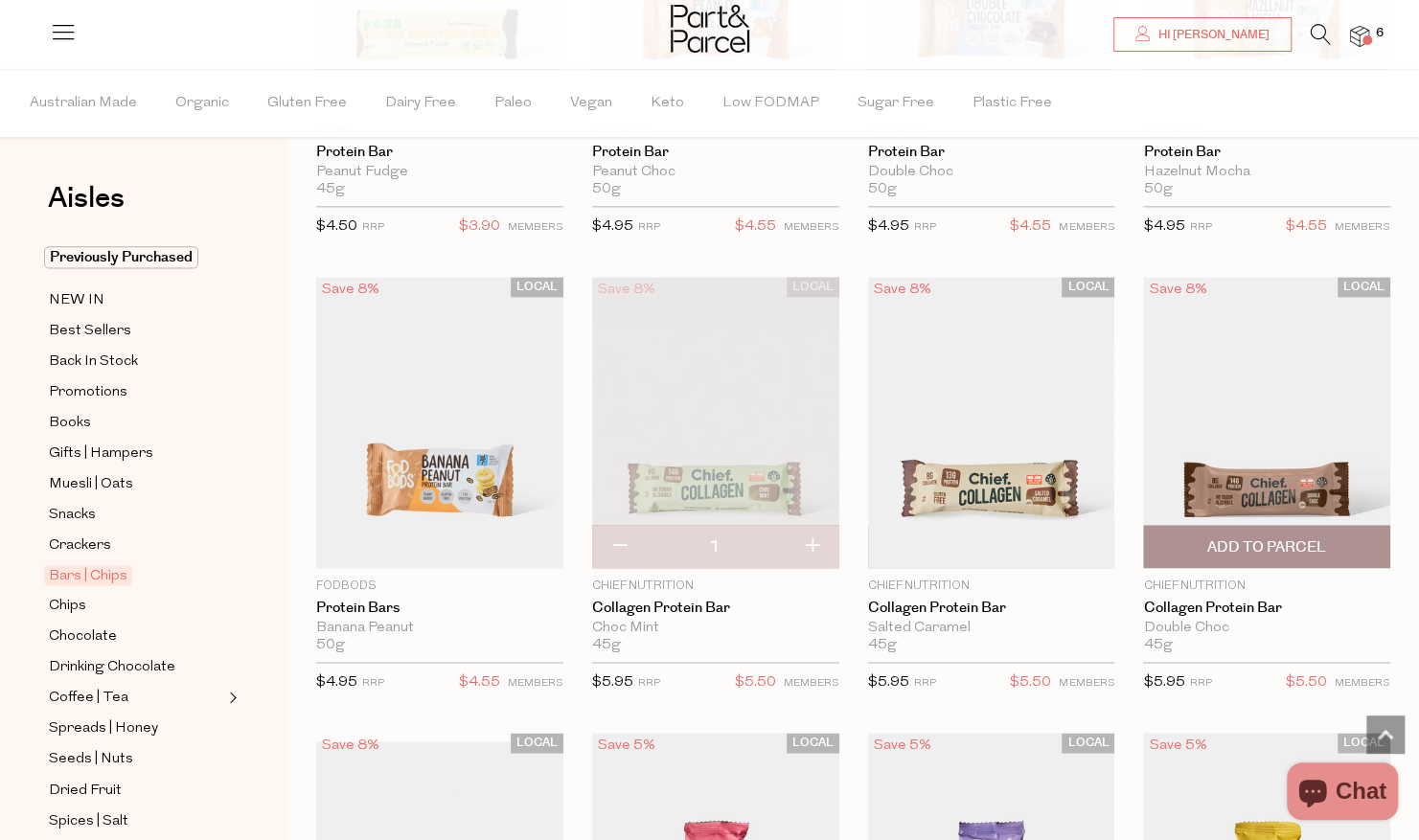
click at [1234, 550] on span "Add To Parcel" at bounding box center [1266, 547] width 119 height 21
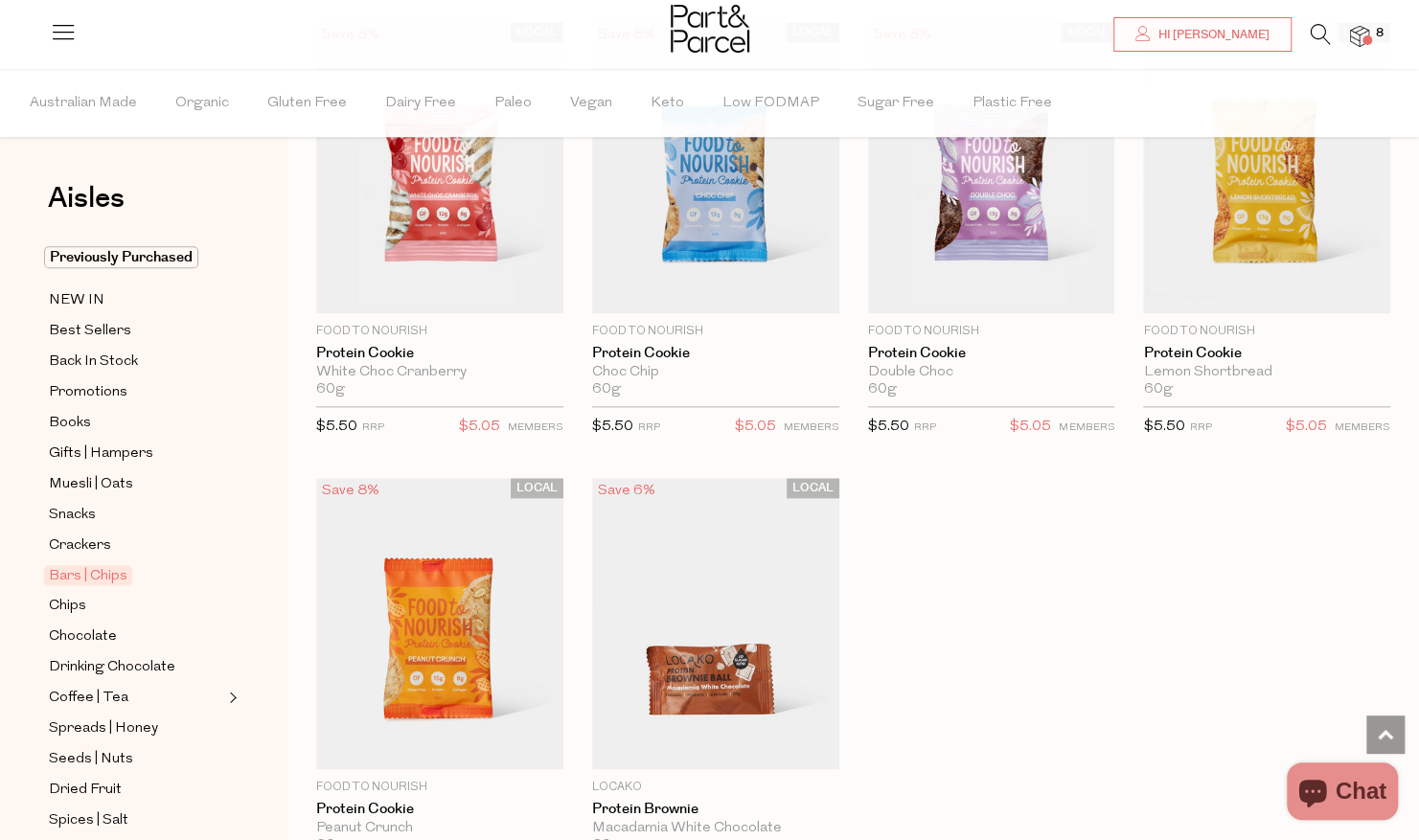
scroll to position [5363, 0]
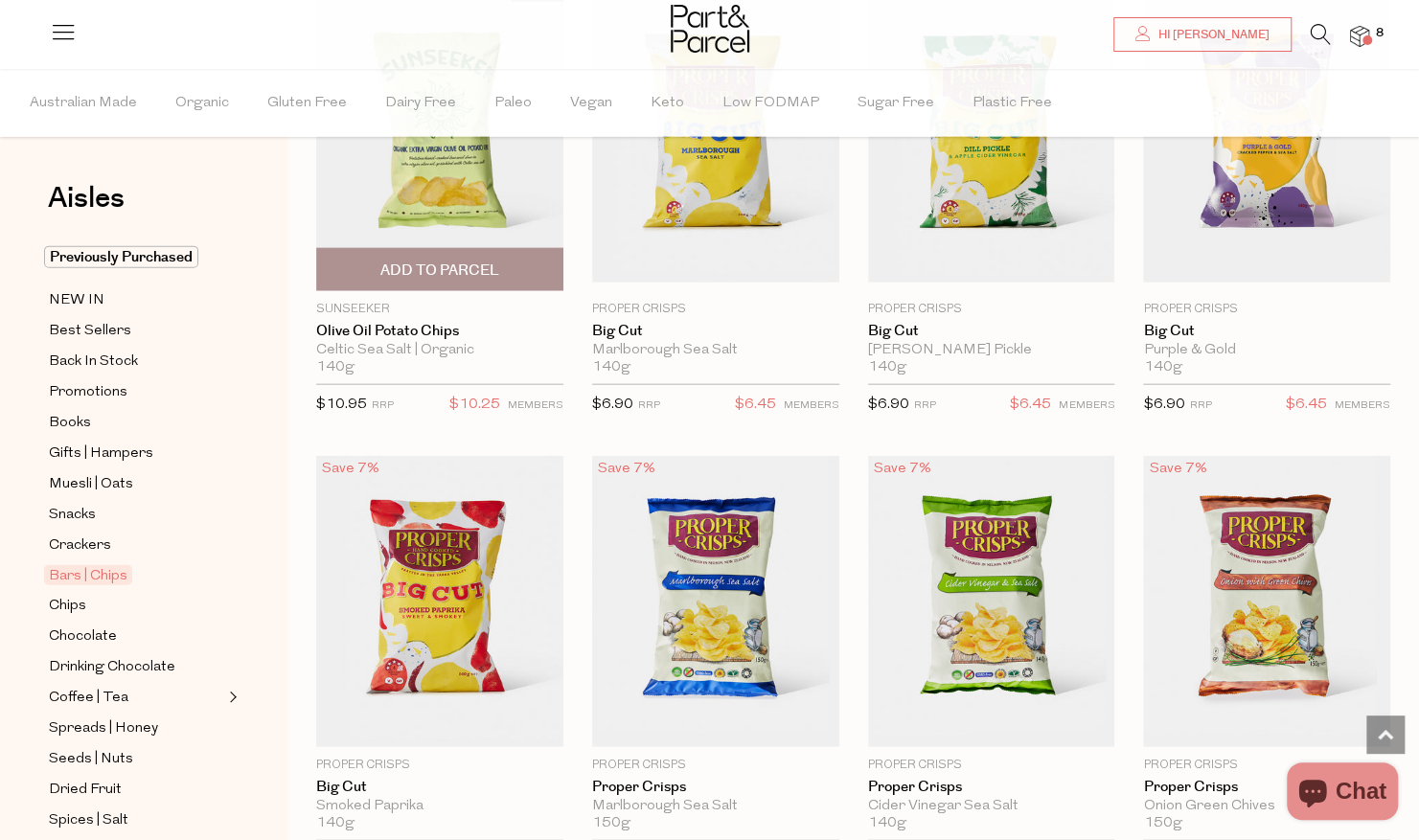
scroll to position [6800, 0]
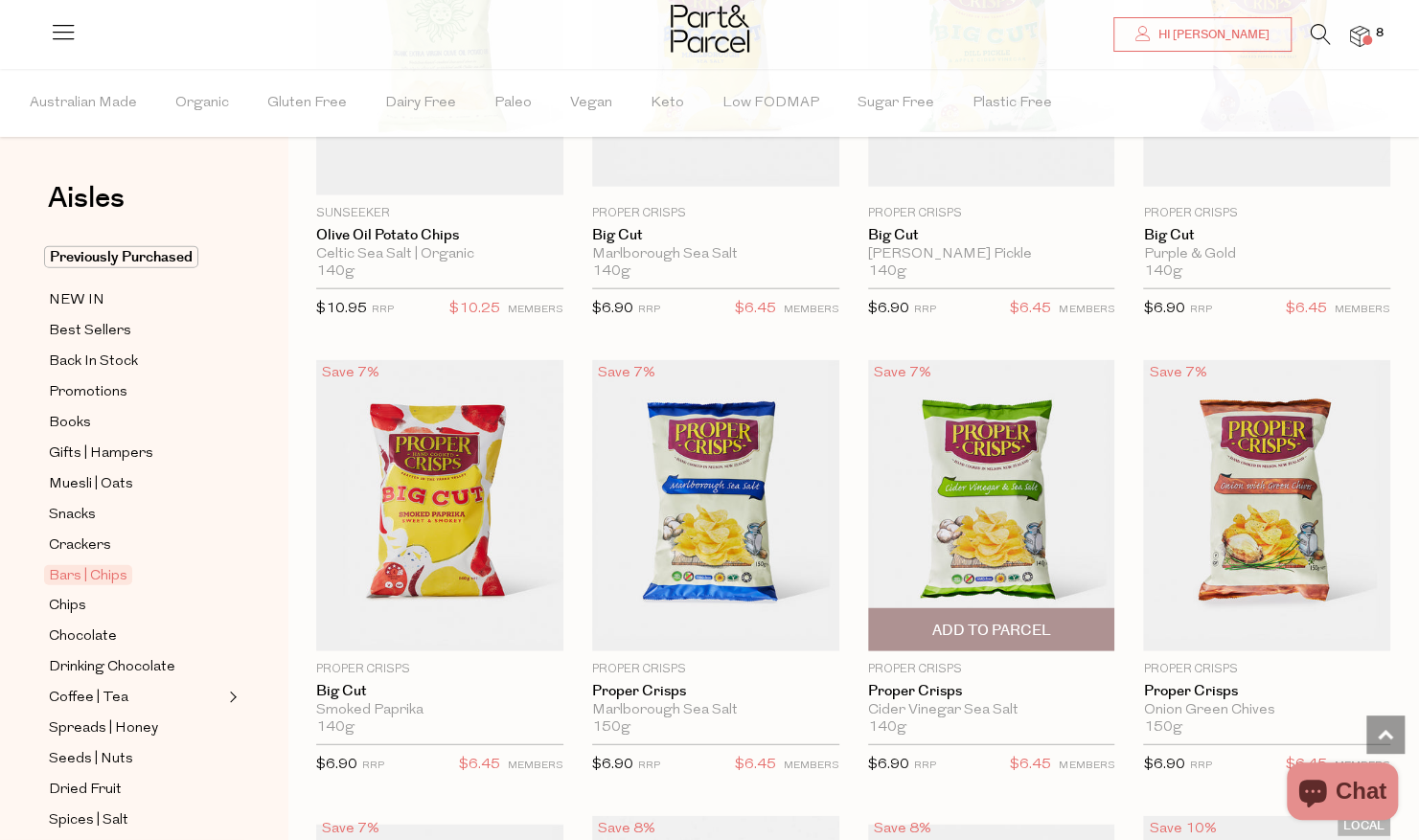
click at [977, 620] on span "Add To Parcel" at bounding box center [990, 630] width 119 height 21
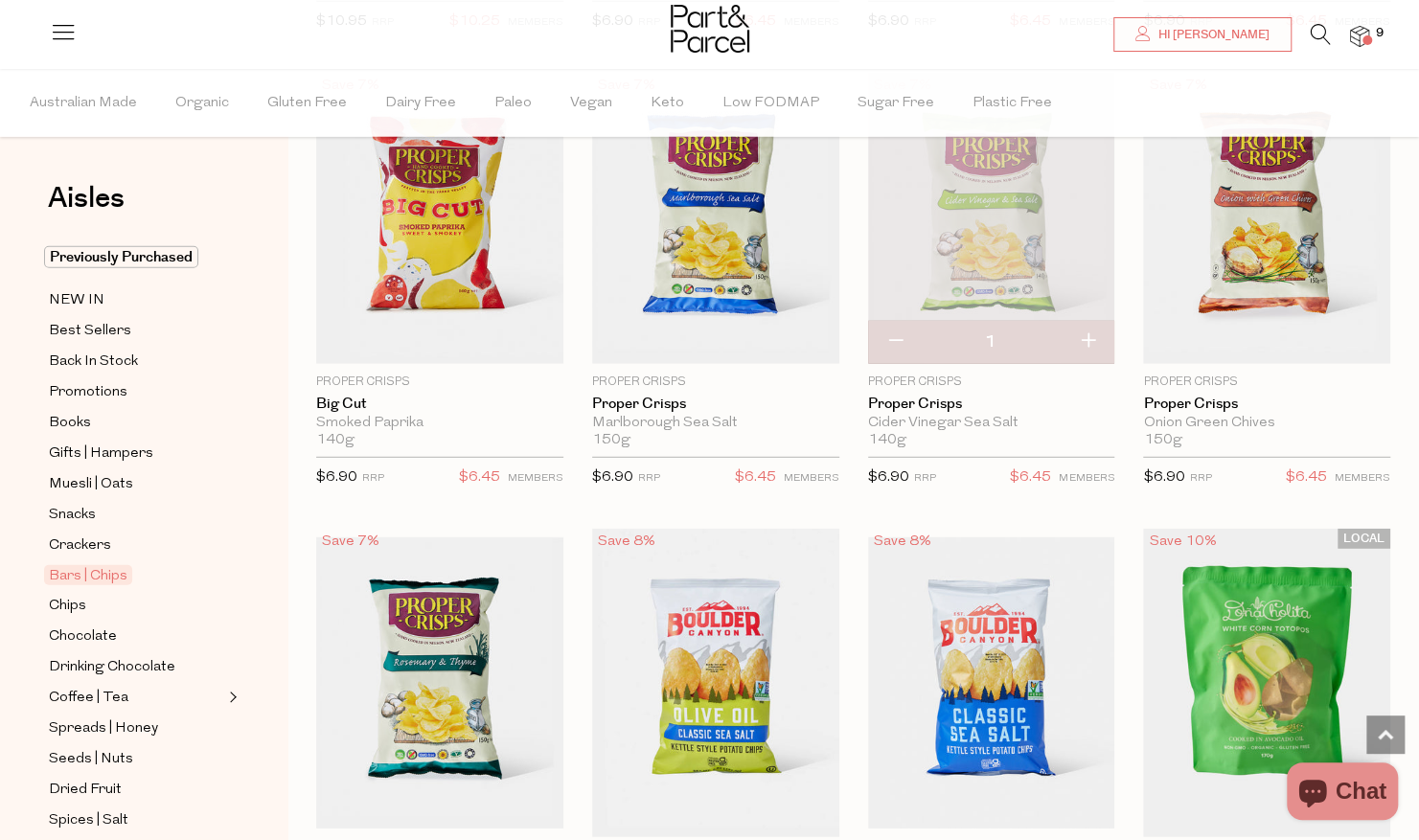
scroll to position [7184, 0]
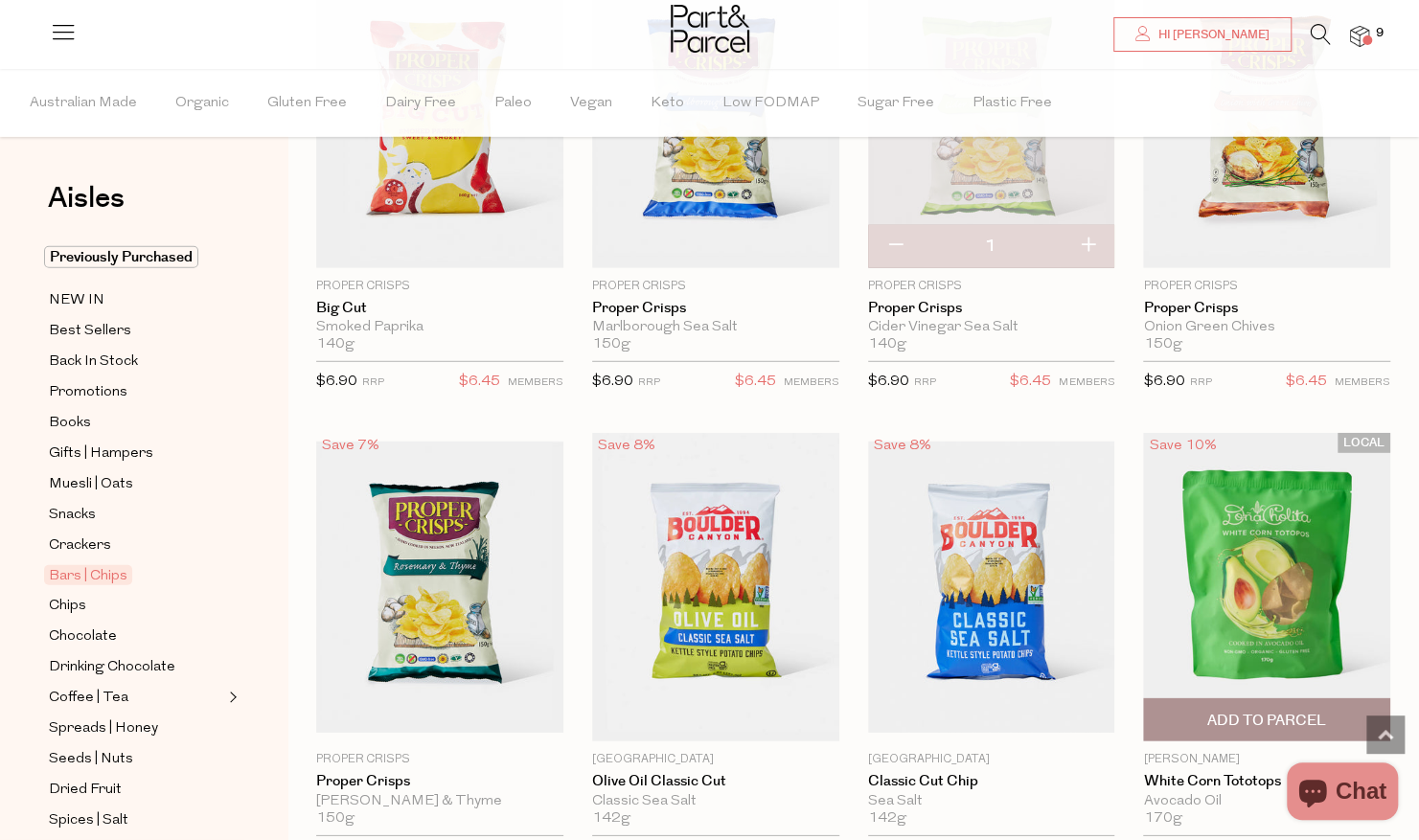
click at [1259, 711] on span "Add To Parcel" at bounding box center [1266, 720] width 119 height 21
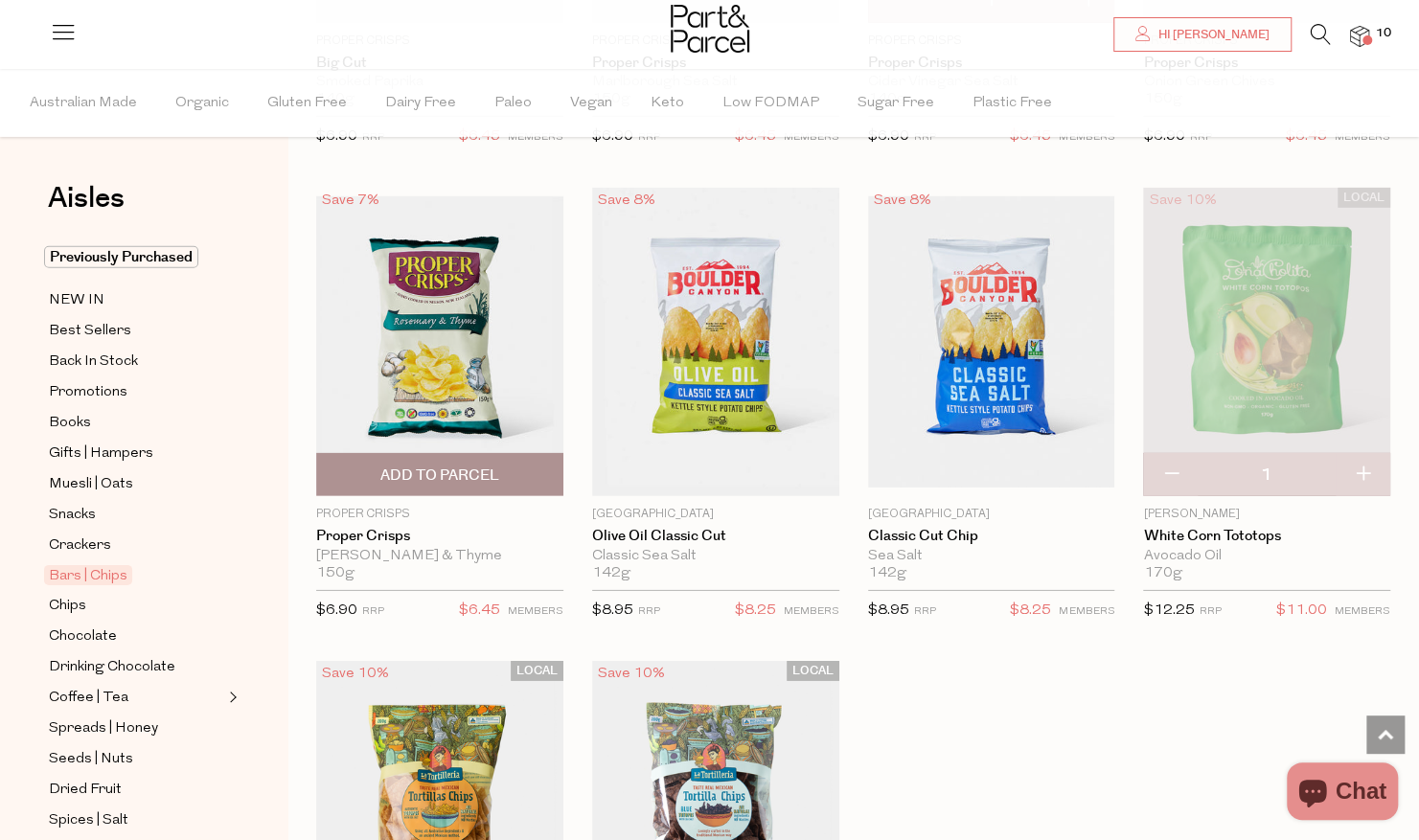
scroll to position [7662, 0]
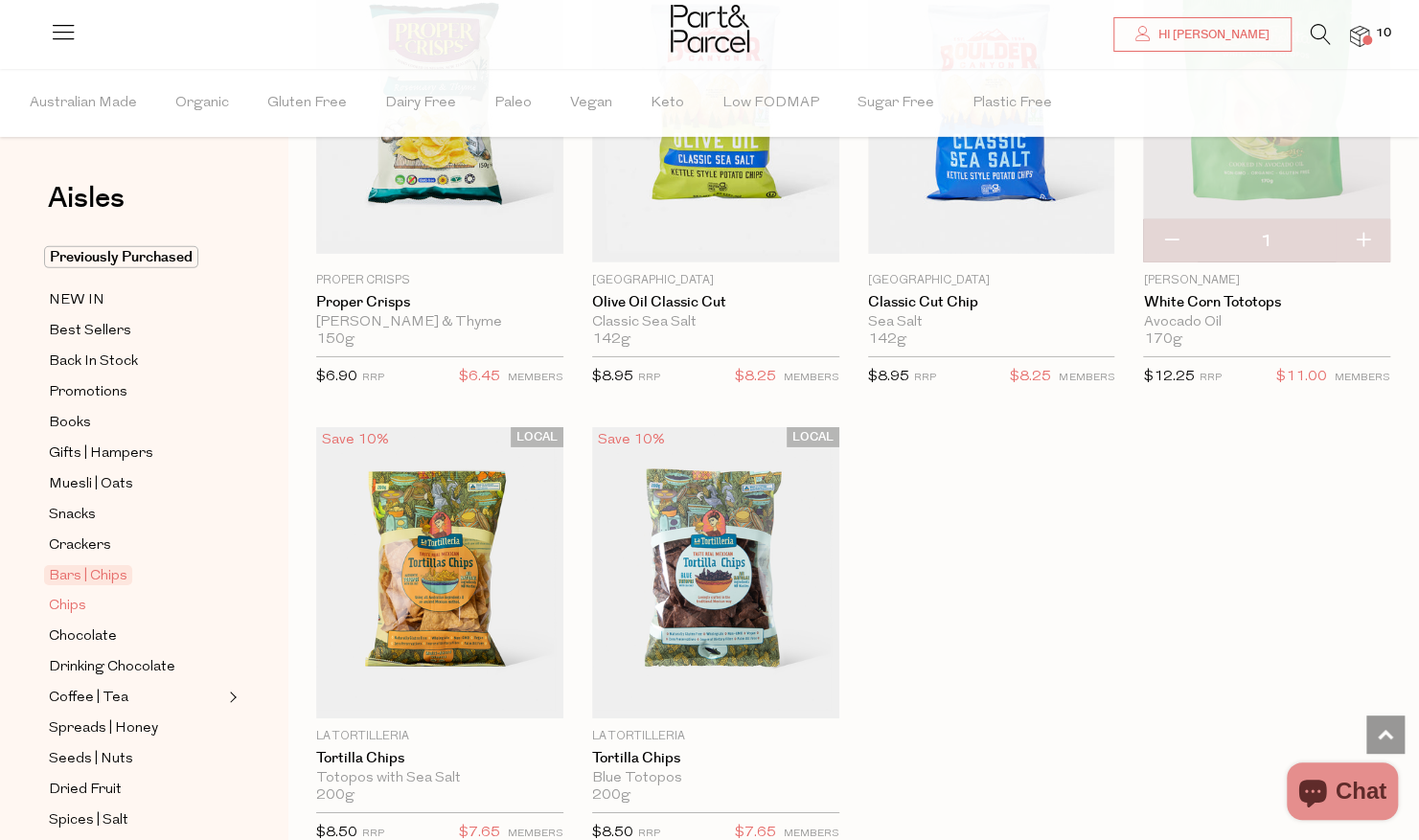
click at [67, 600] on span "Chips" at bounding box center [68, 606] width 37 height 23
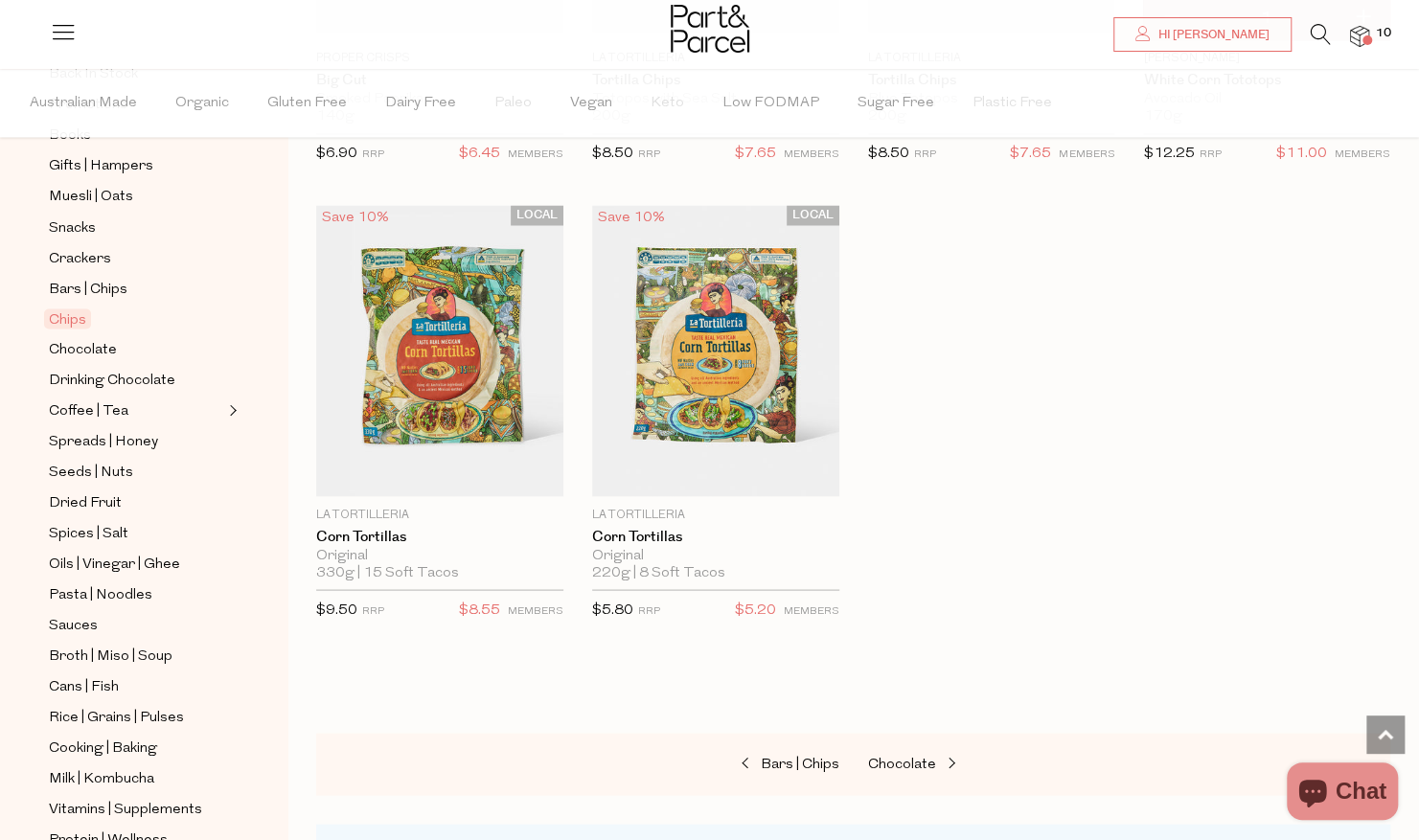
scroll to position [2011, 0]
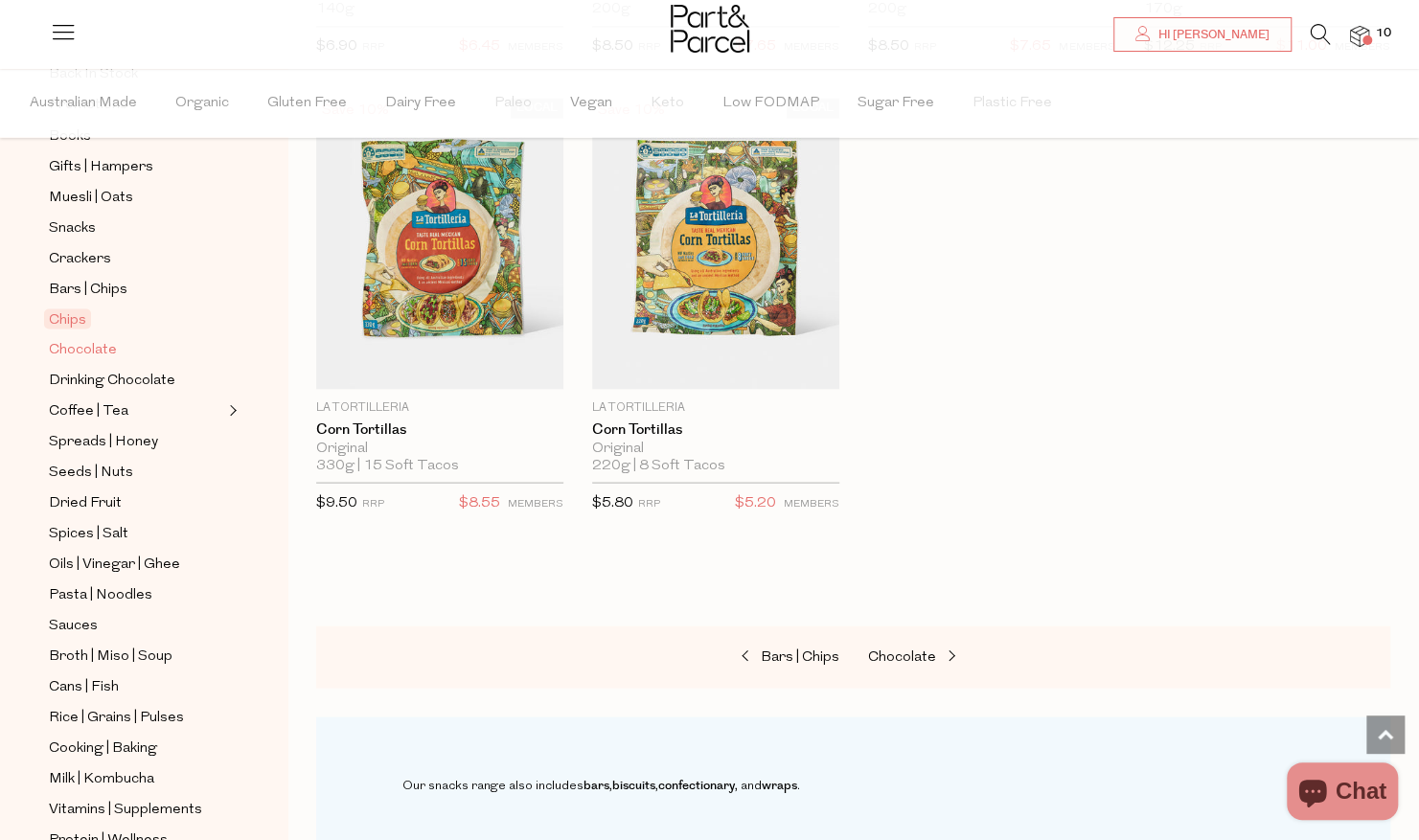
click at [100, 341] on span "Chocolate" at bounding box center [82, 349] width 68 height 23
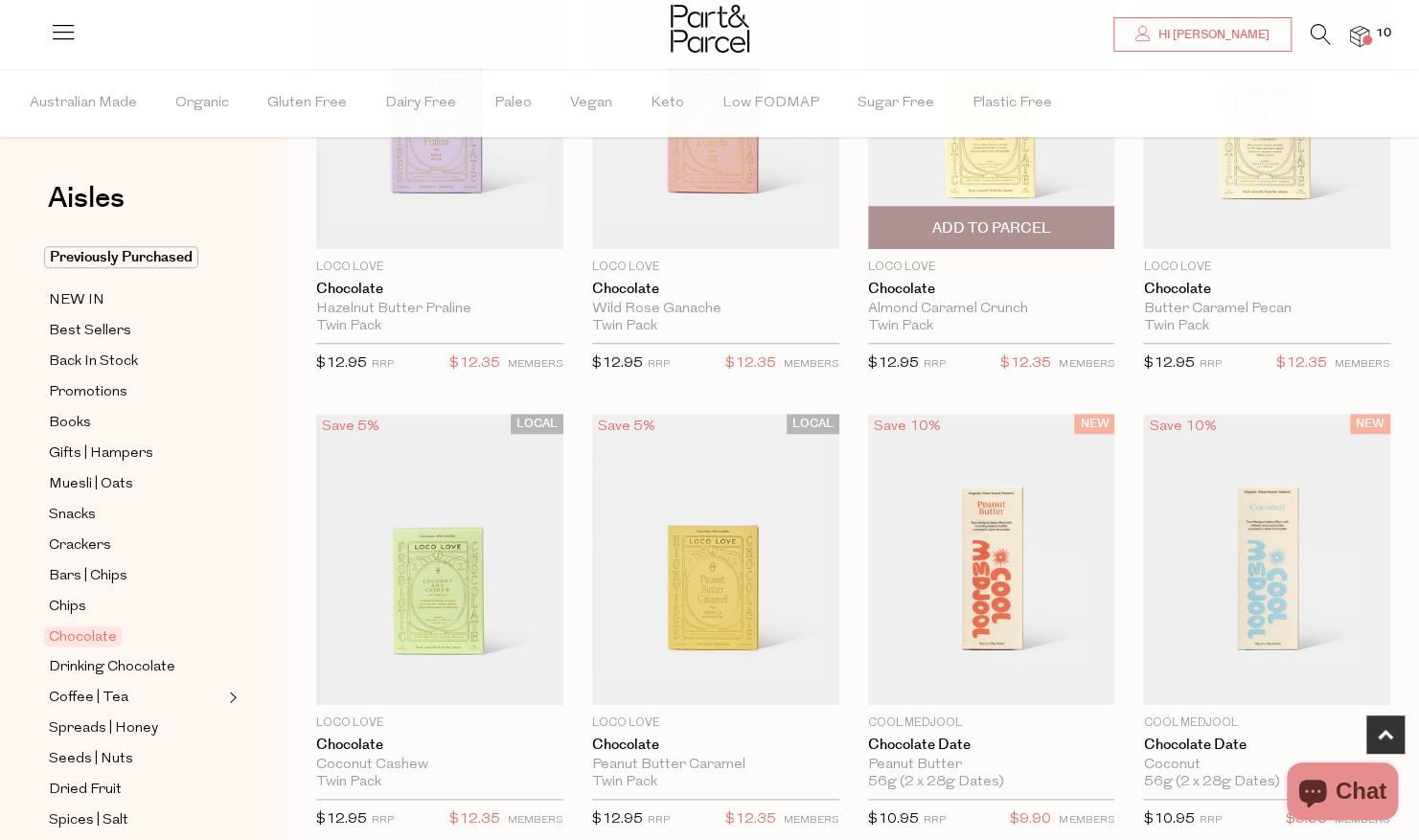
scroll to position [766, 0]
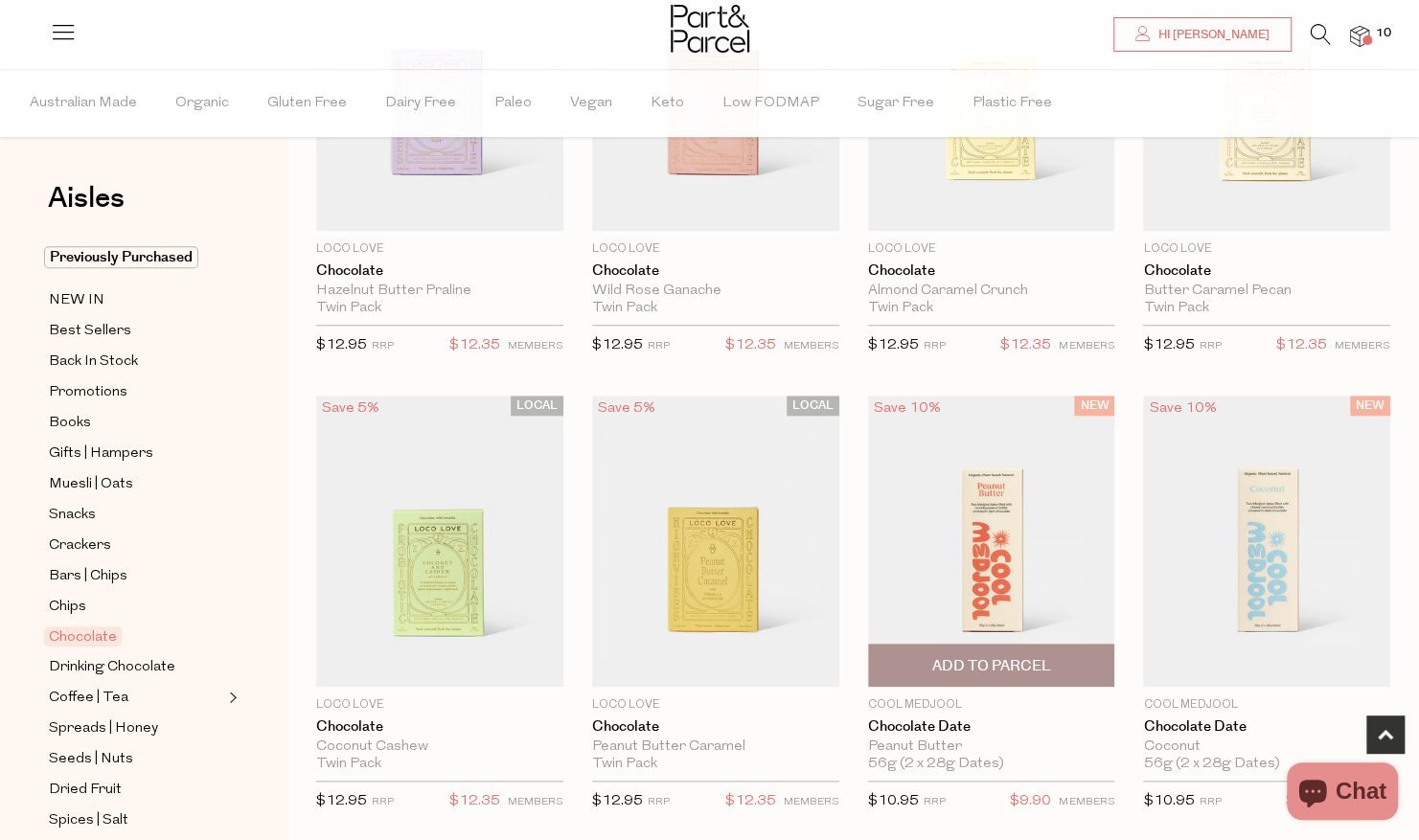
click at [966, 666] on span "Add To Parcel" at bounding box center [990, 666] width 119 height 21
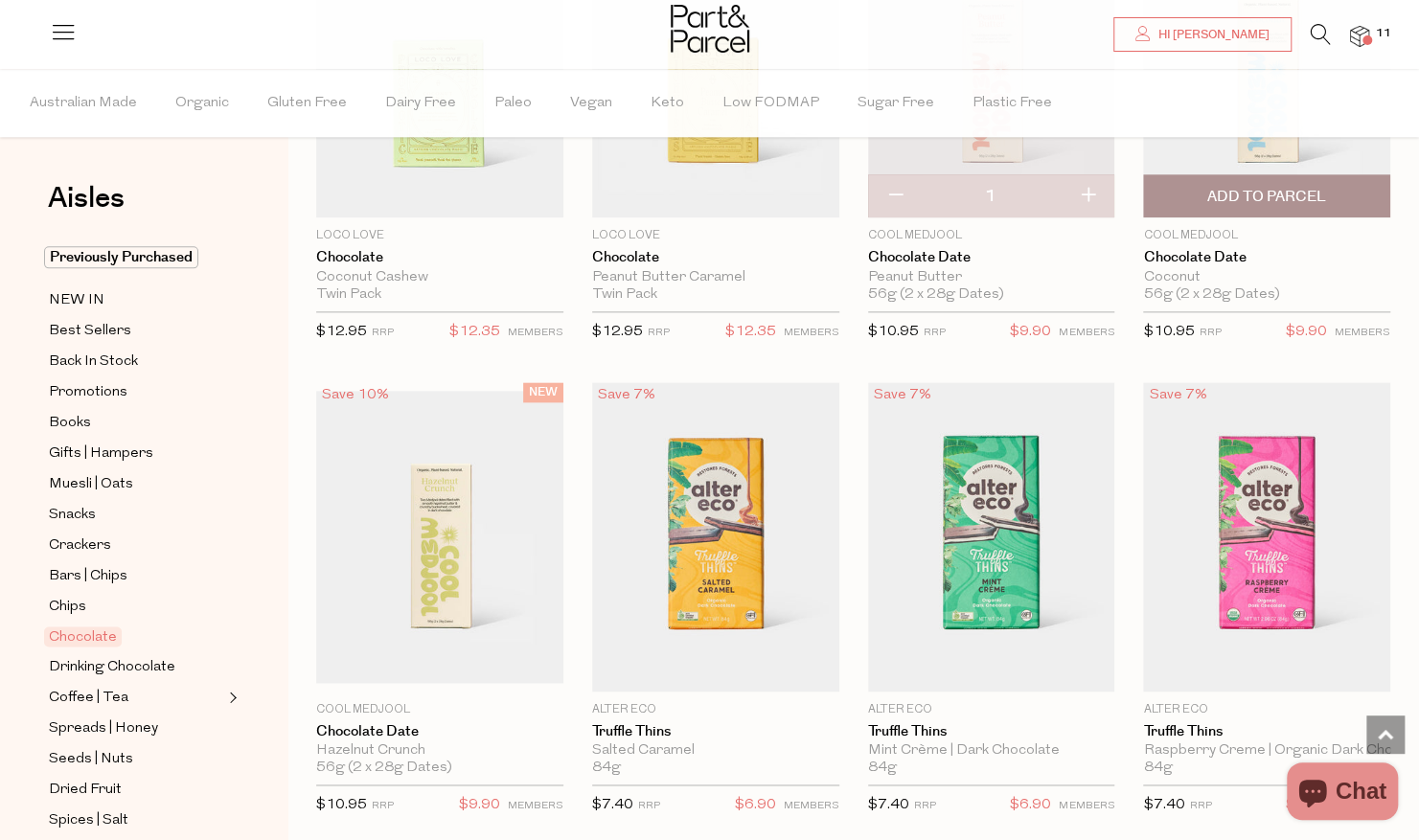
scroll to position [1245, 0]
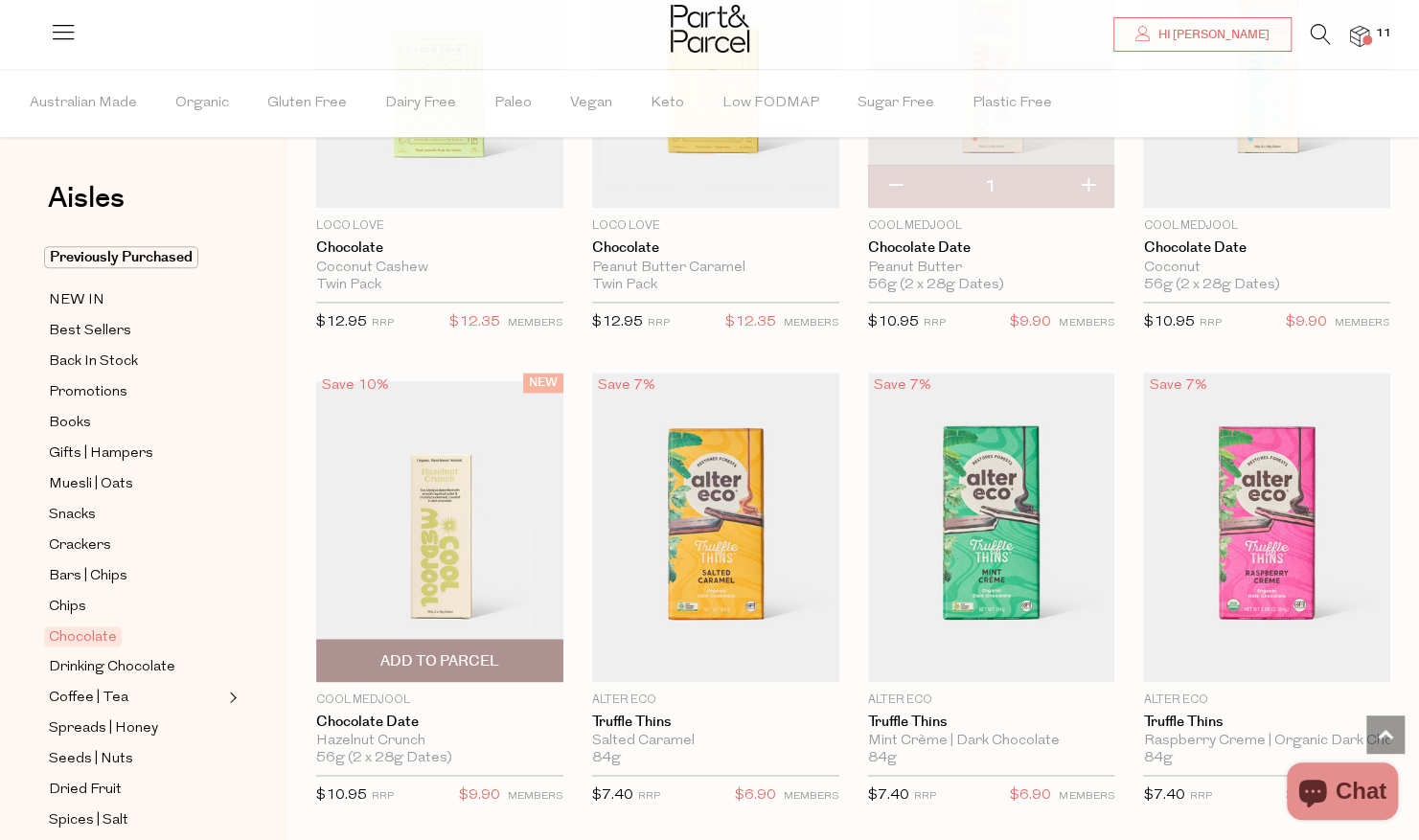
click at [443, 661] on span "Add To Parcel" at bounding box center [439, 661] width 119 height 21
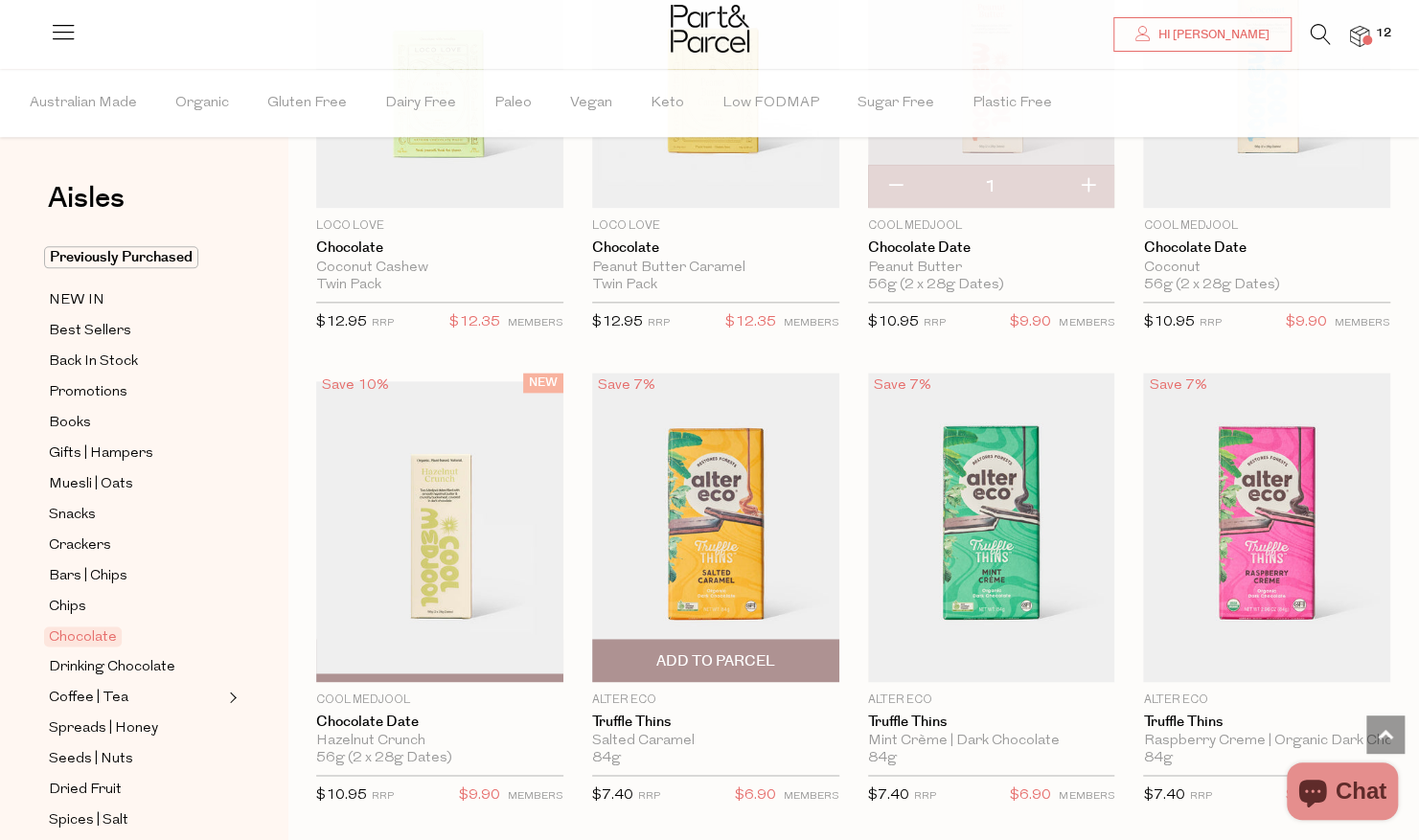
scroll to position [958, 0]
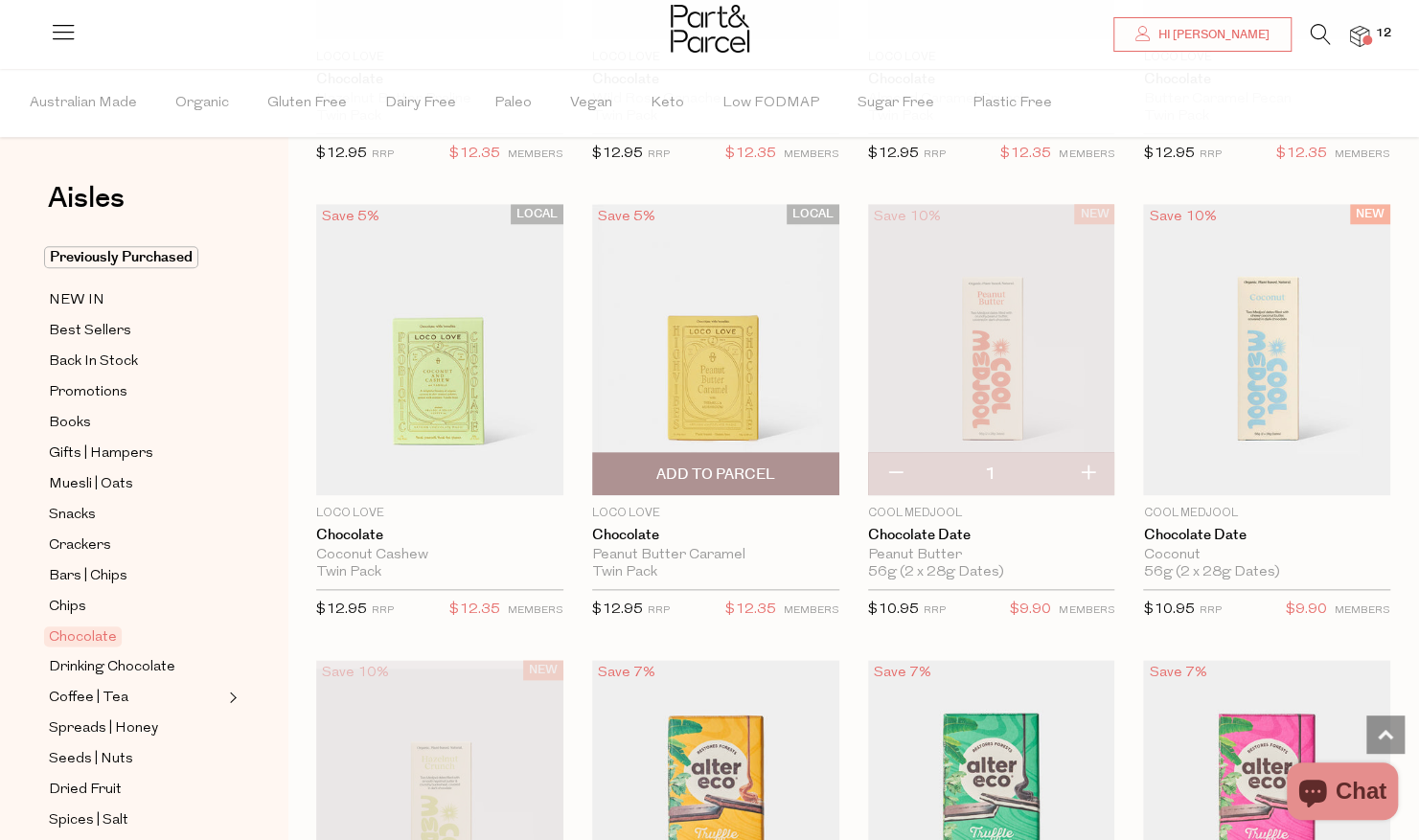
click at [713, 475] on span "Add To Parcel" at bounding box center [715, 474] width 119 height 21
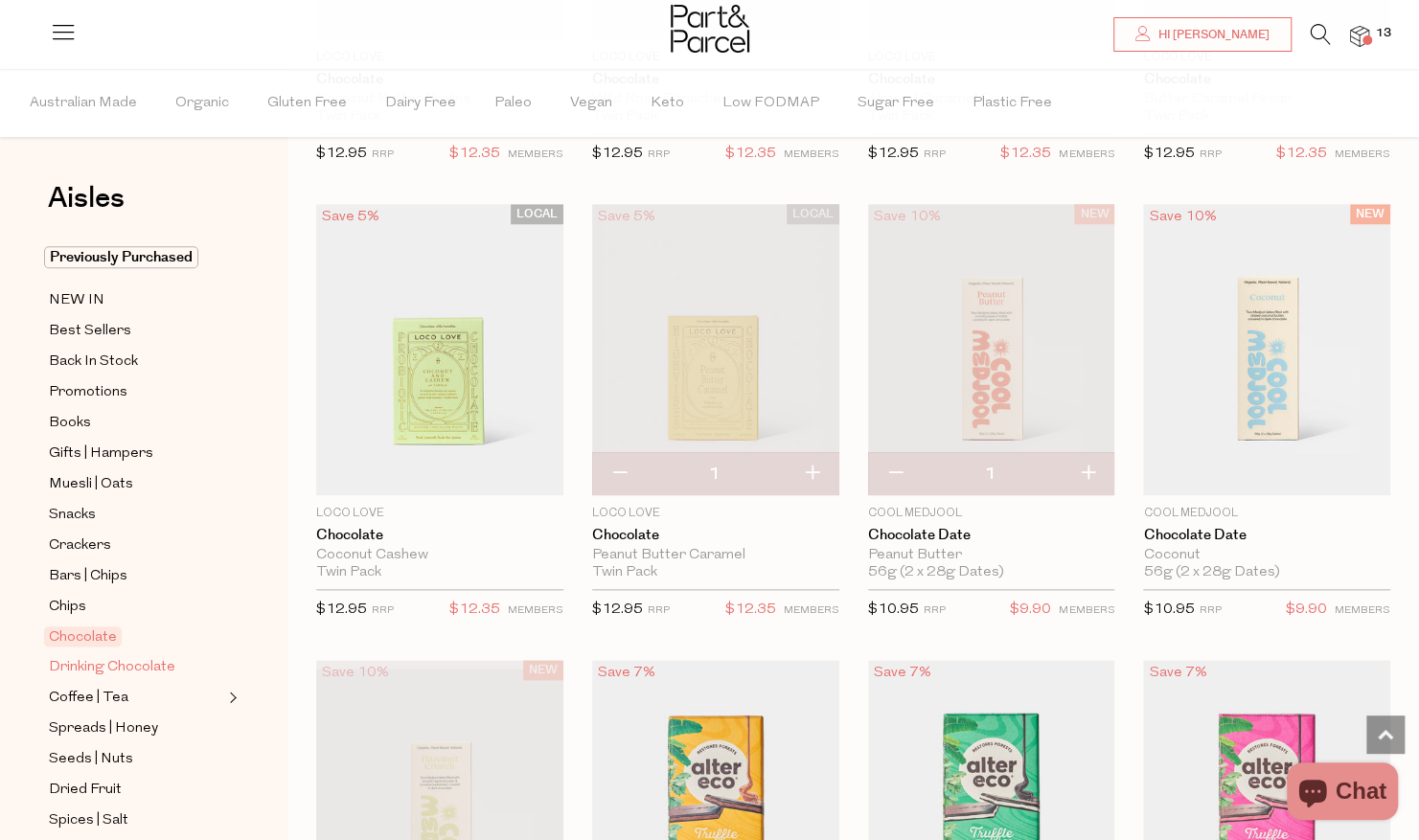
click at [141, 656] on span "Drinking Chocolate" at bounding box center [112, 667] width 127 height 23
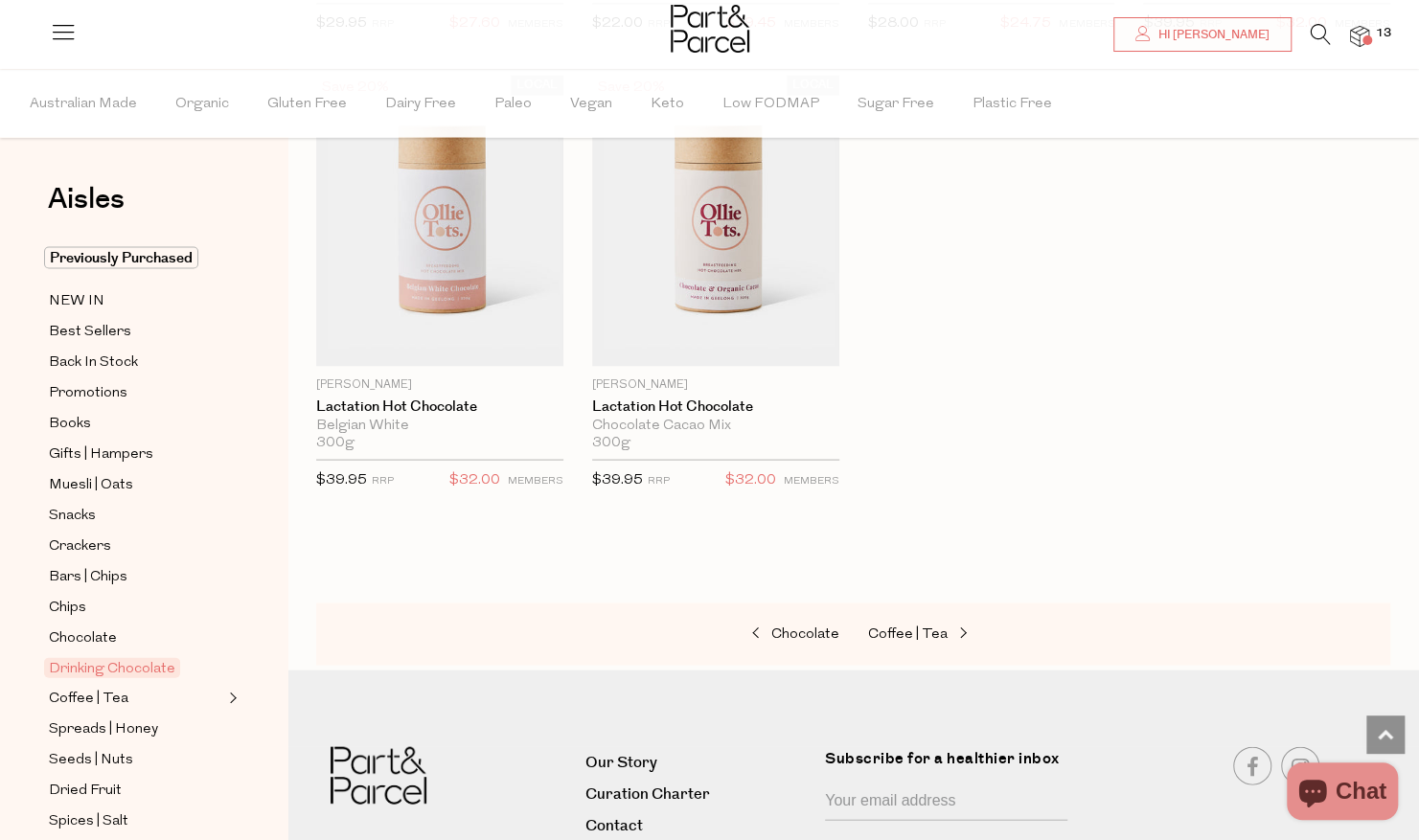
scroll to position [2202, 0]
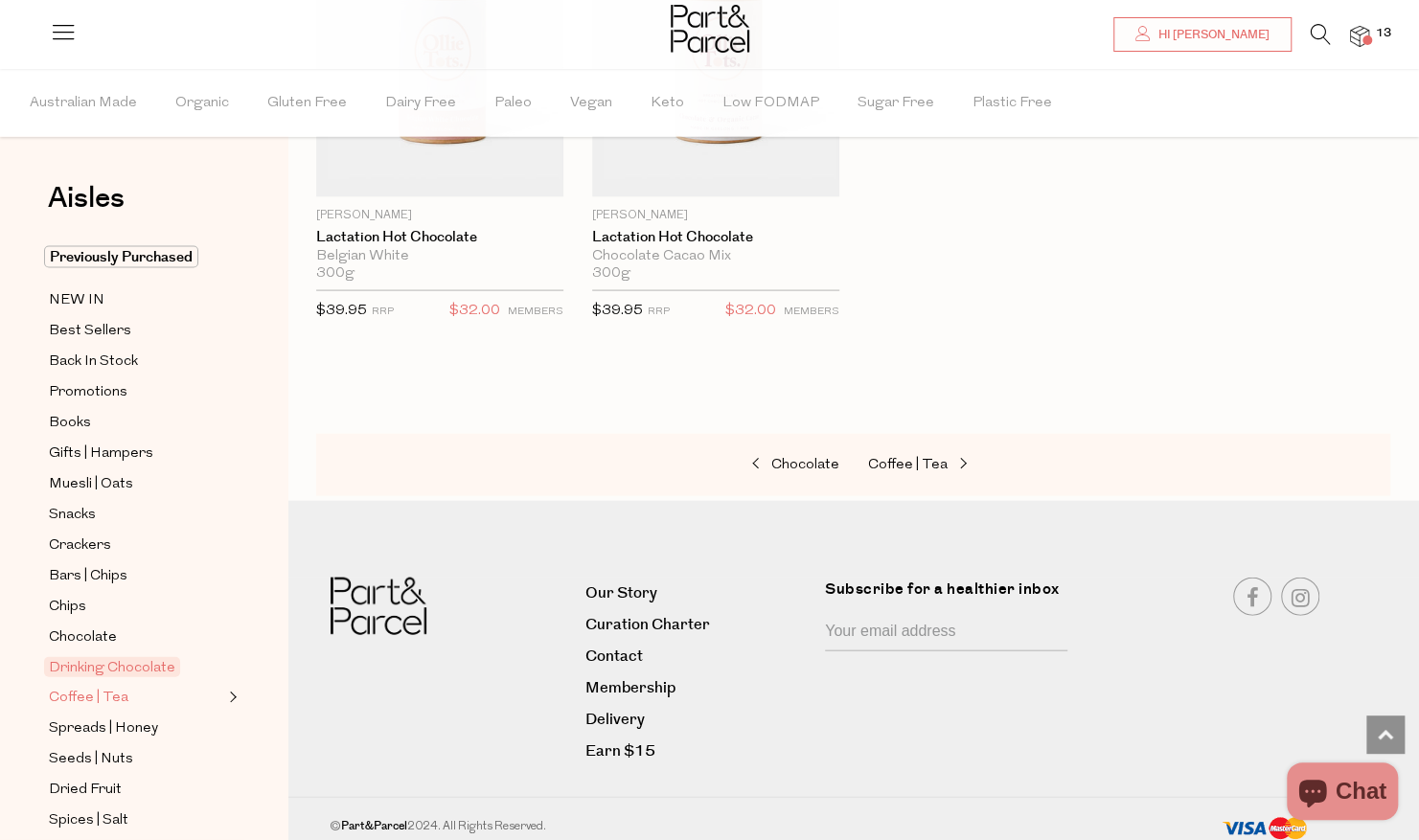
click at [114, 688] on span "Coffee | Tea" at bounding box center [88, 698] width 79 height 23
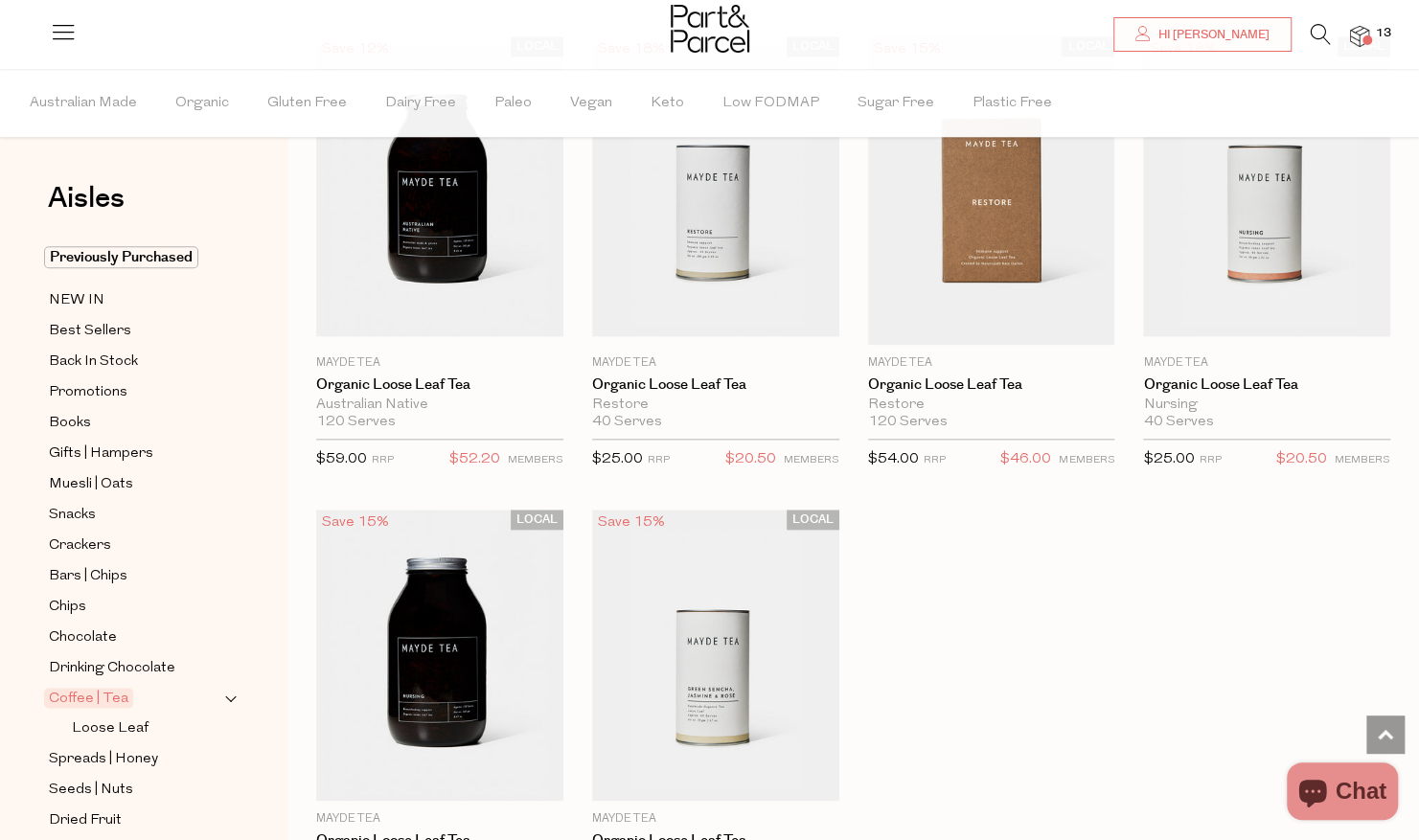
scroll to position [5363, 0]
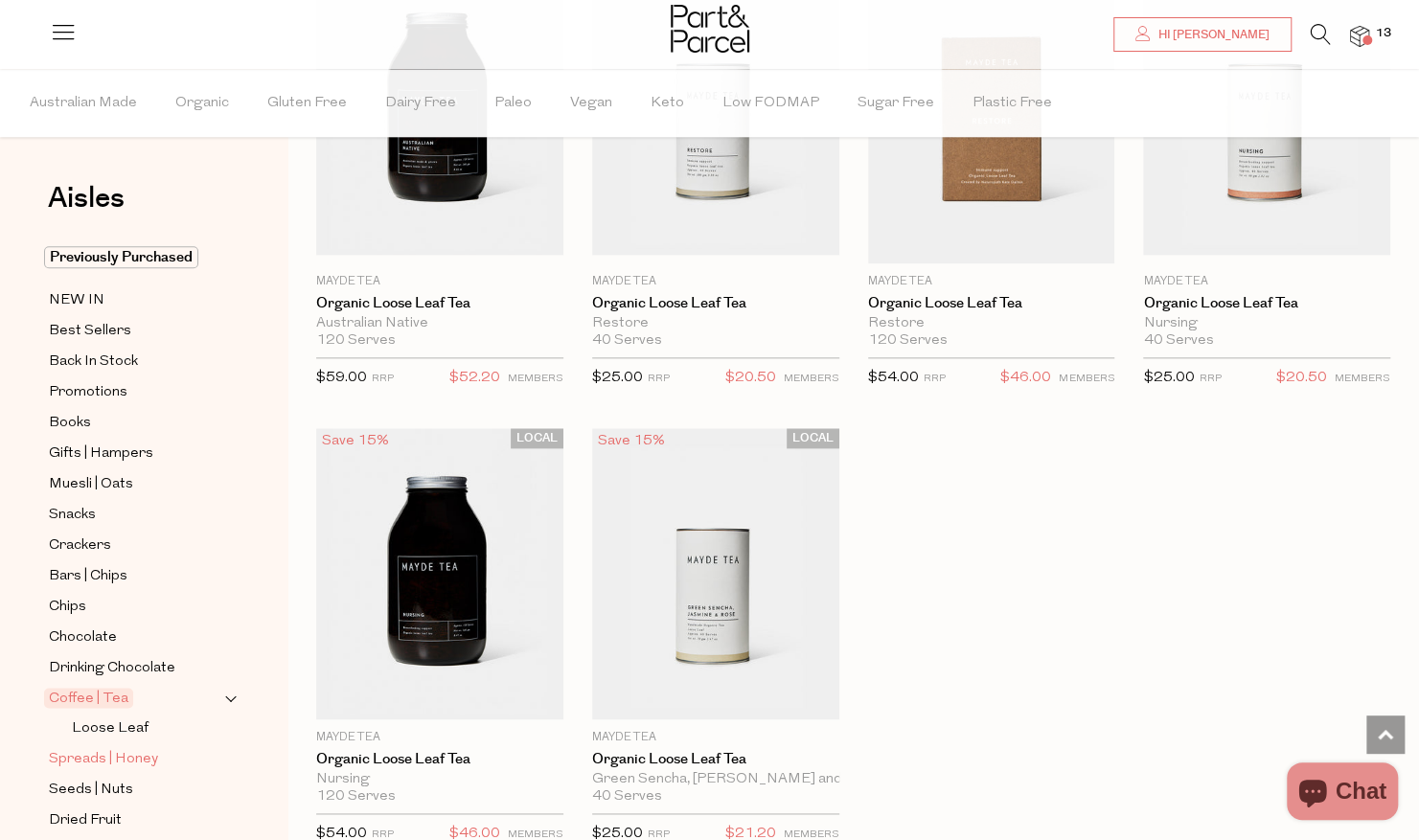
click at [88, 748] on span "Spreads | Honey" at bounding box center [103, 759] width 109 height 23
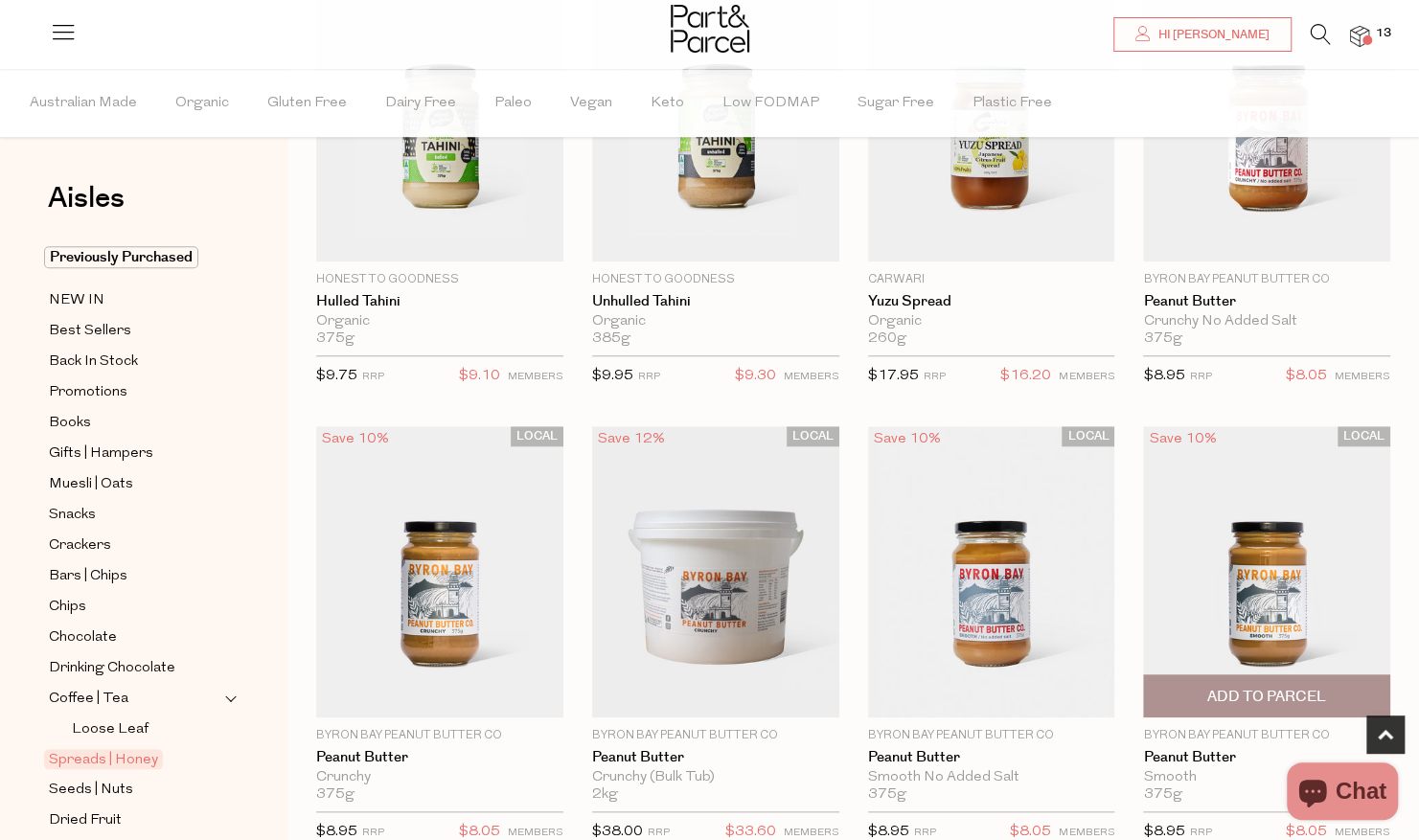
scroll to position [766, 0]
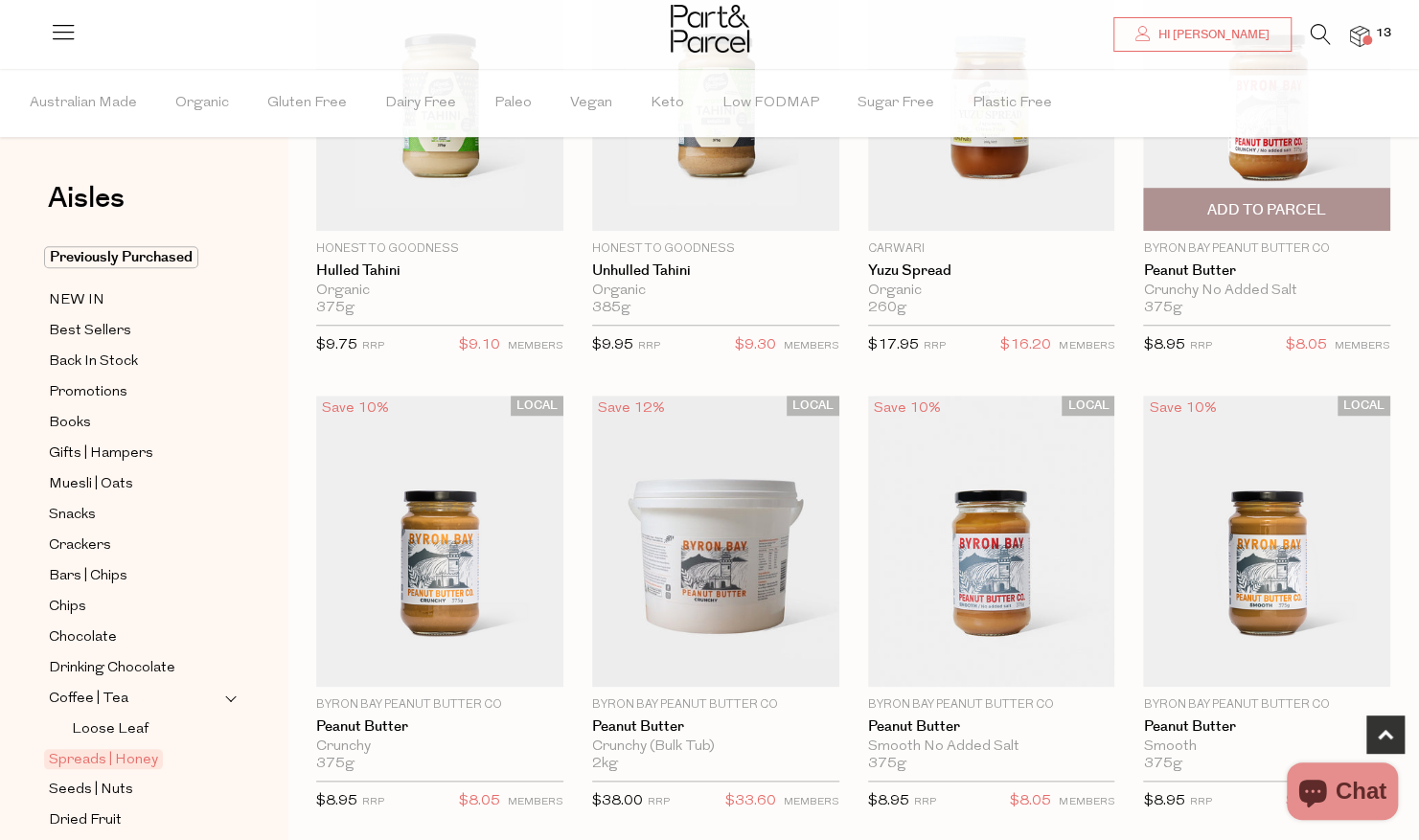
click at [1294, 207] on span "Add To Parcel" at bounding box center [1266, 210] width 119 height 21
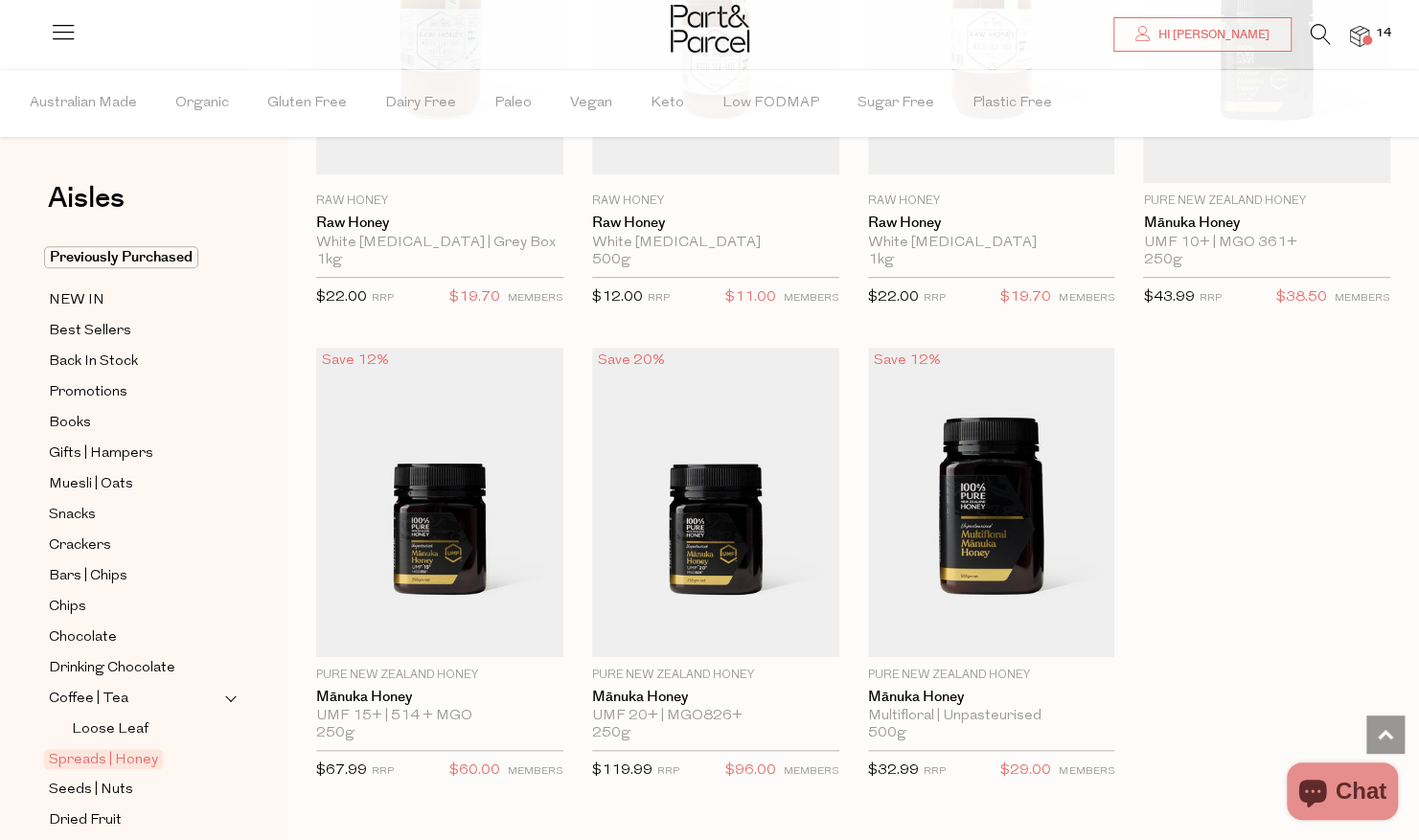
scroll to position [5076, 0]
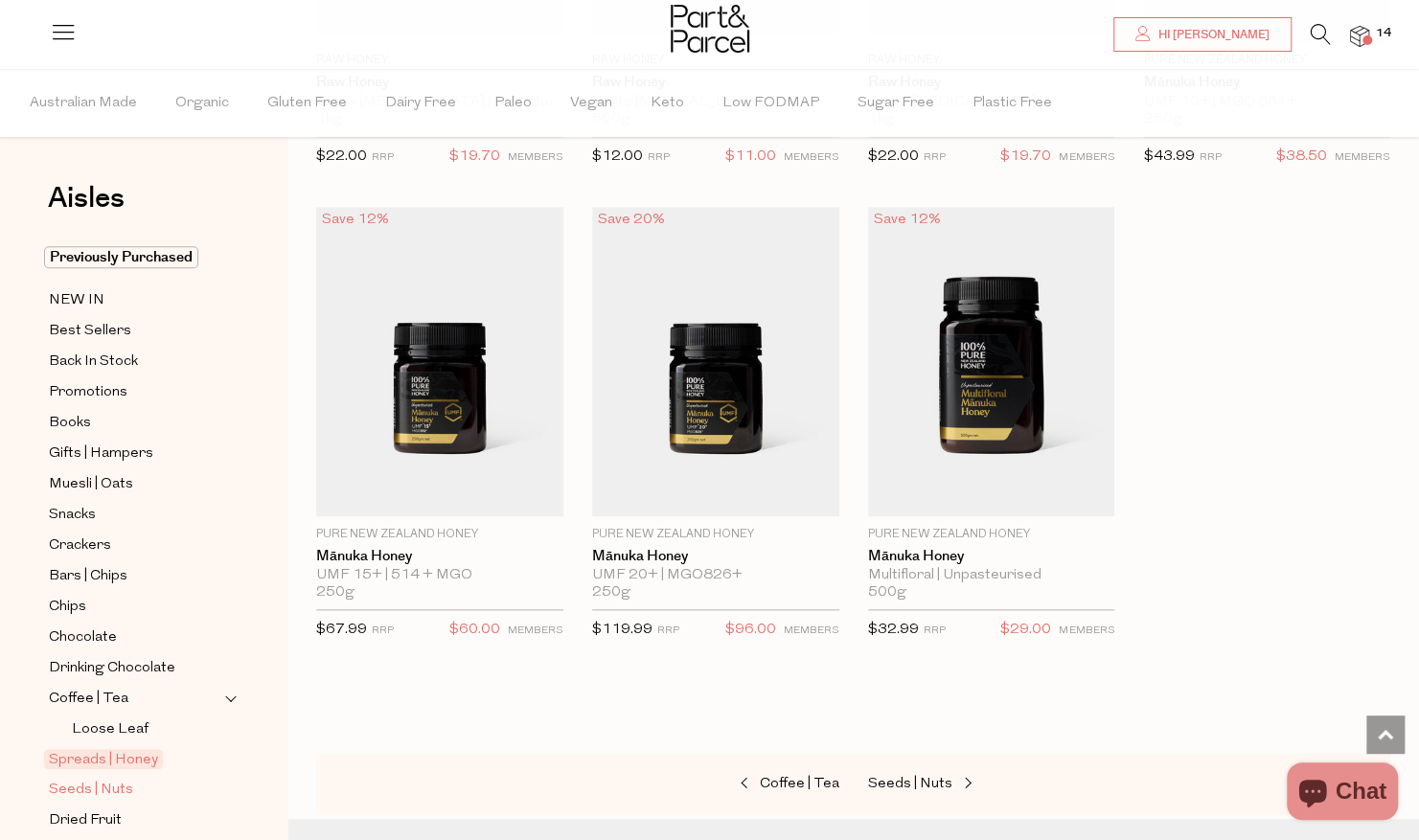
click at [107, 778] on span "Seeds | Nuts" at bounding box center [91, 789] width 84 height 23
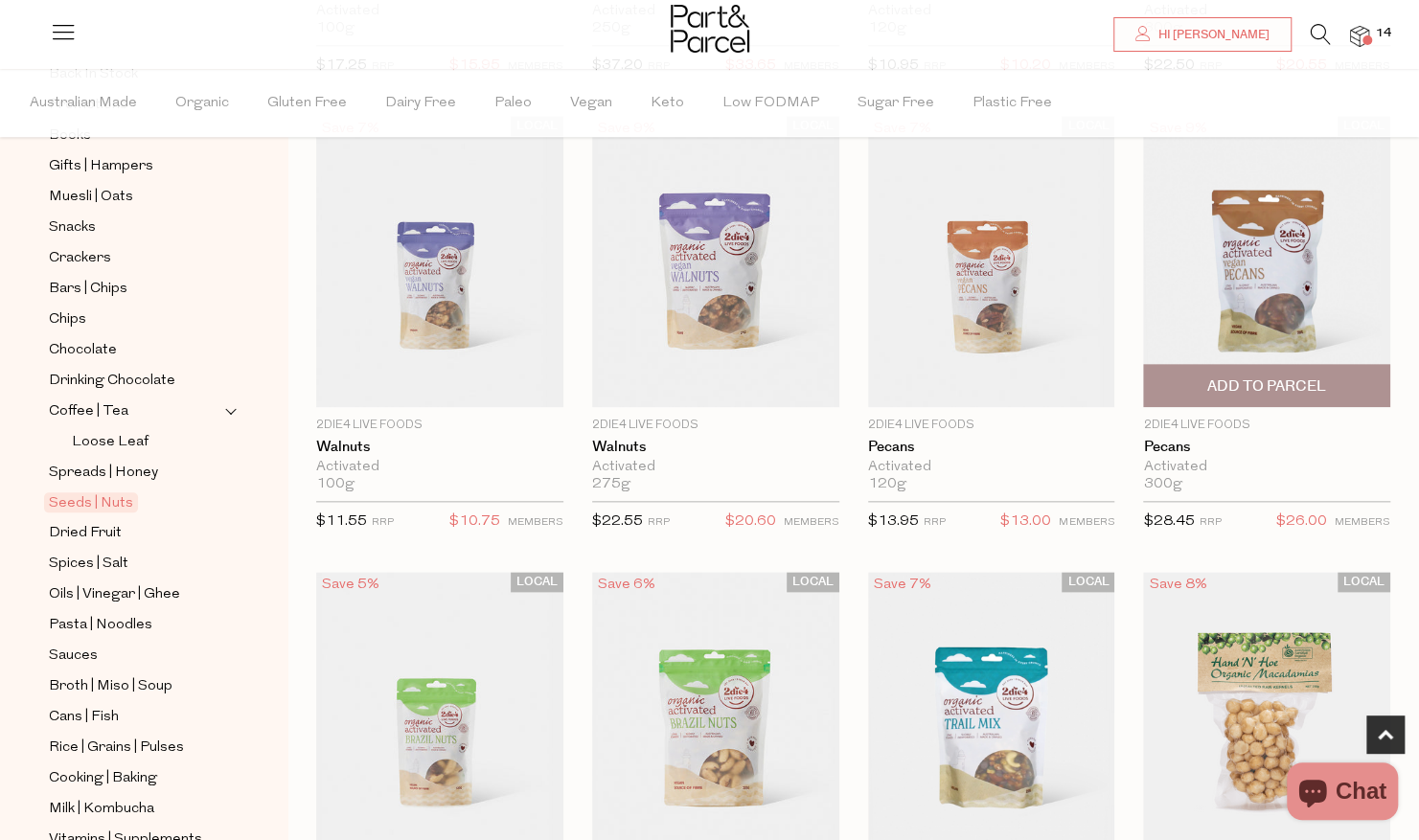
scroll to position [1054, 0]
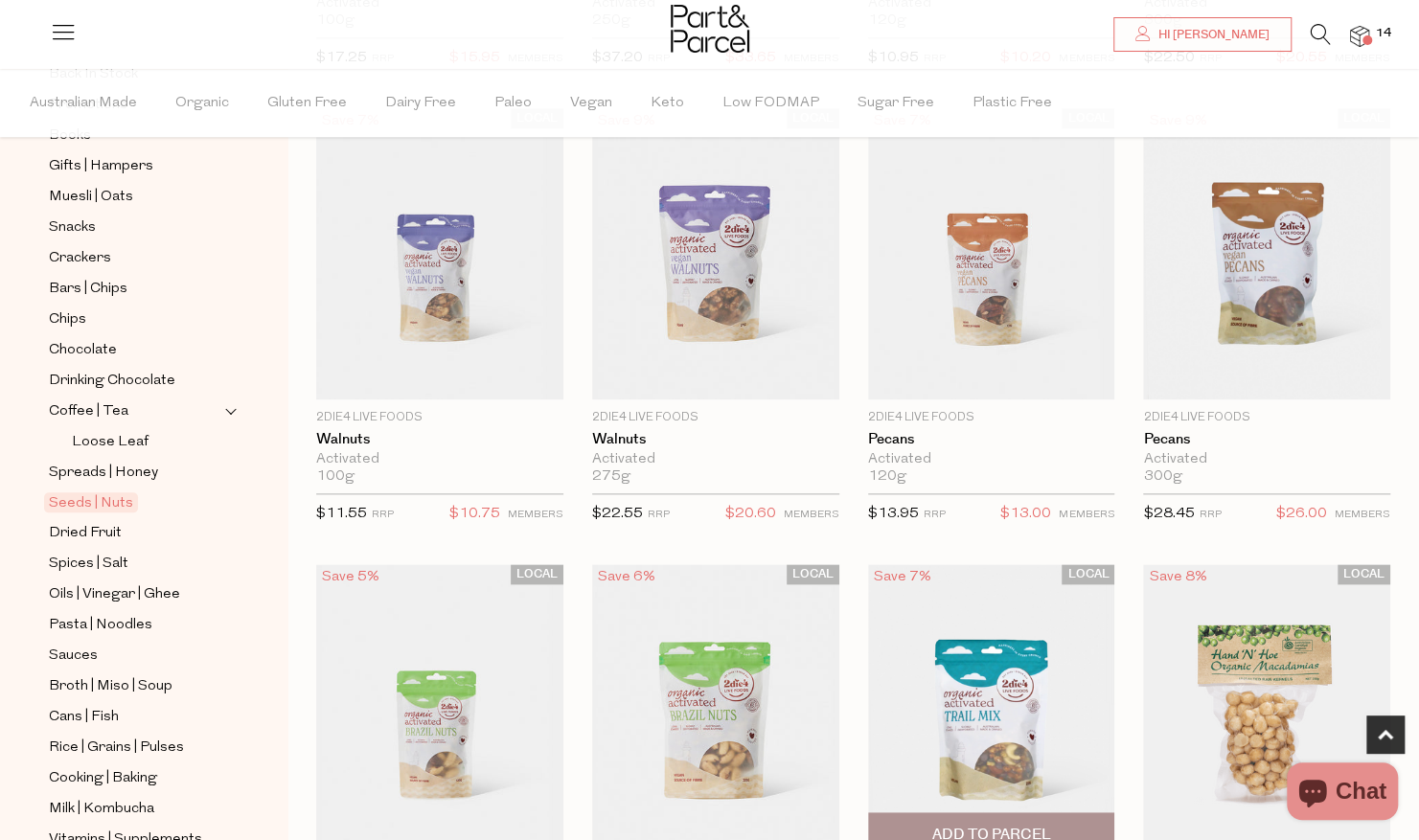
click at [996, 829] on span "Add To Parcel" at bounding box center [990, 834] width 119 height 21
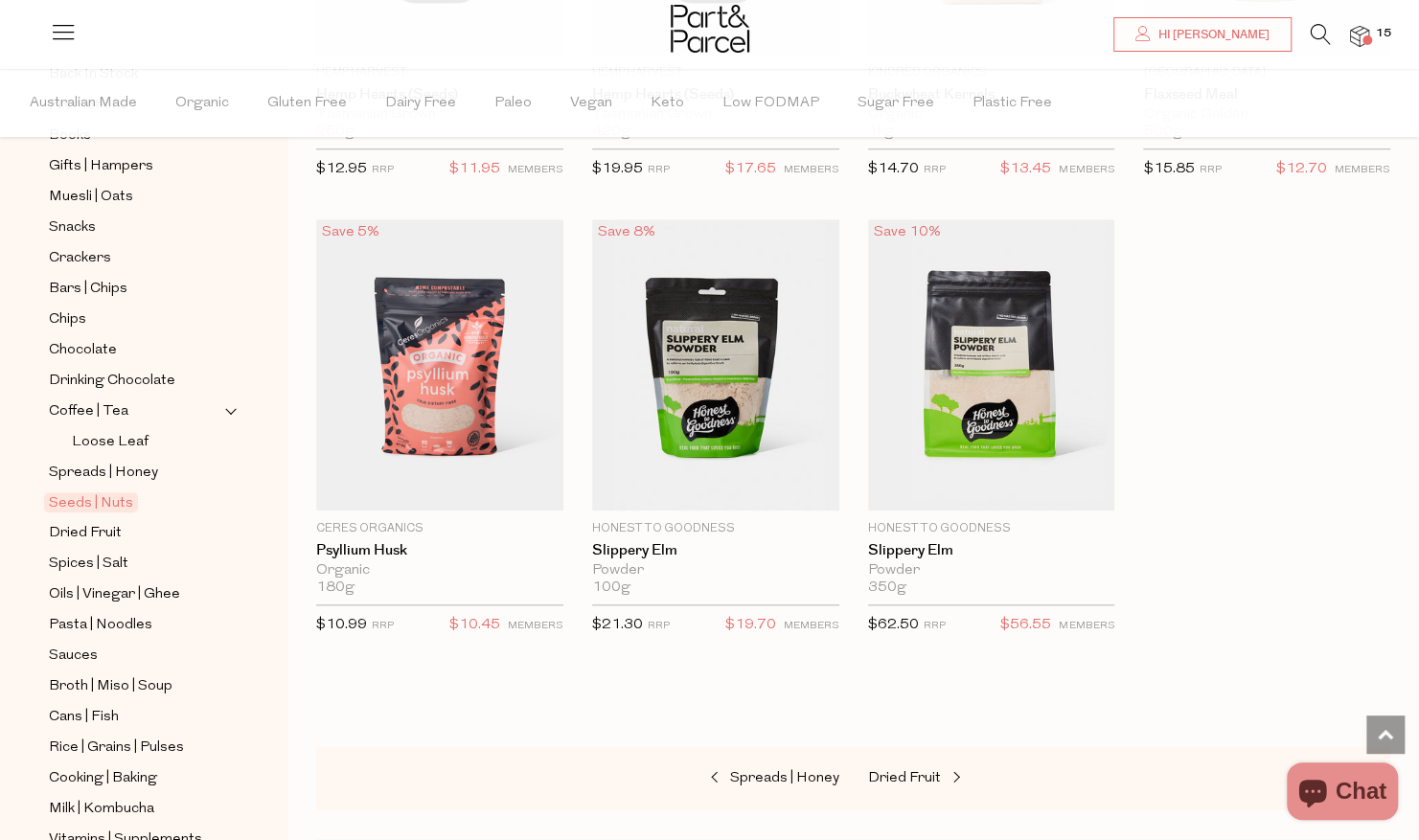
scroll to position [5076, 0]
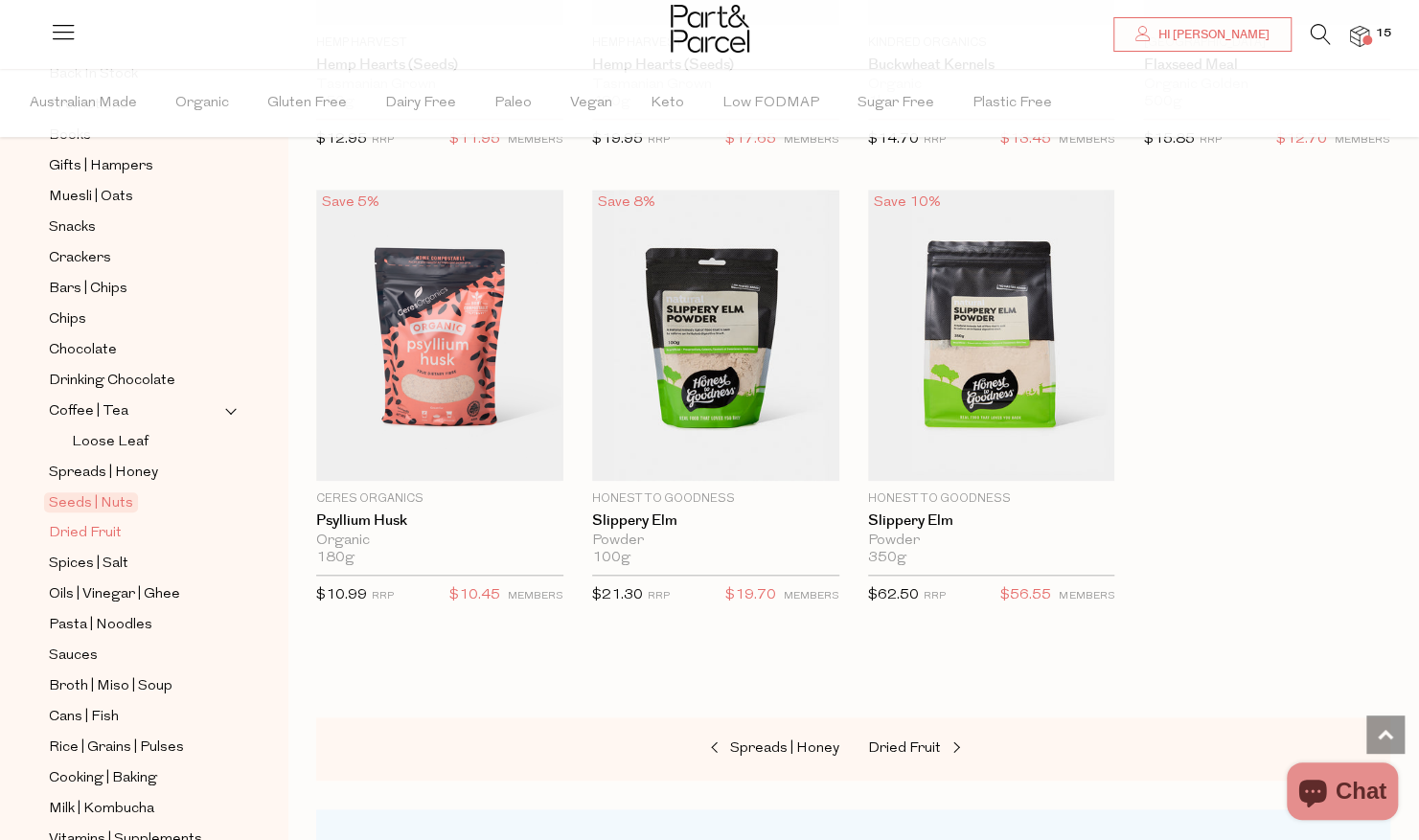
click at [98, 522] on span "Dried Fruit" at bounding box center [85, 533] width 73 height 23
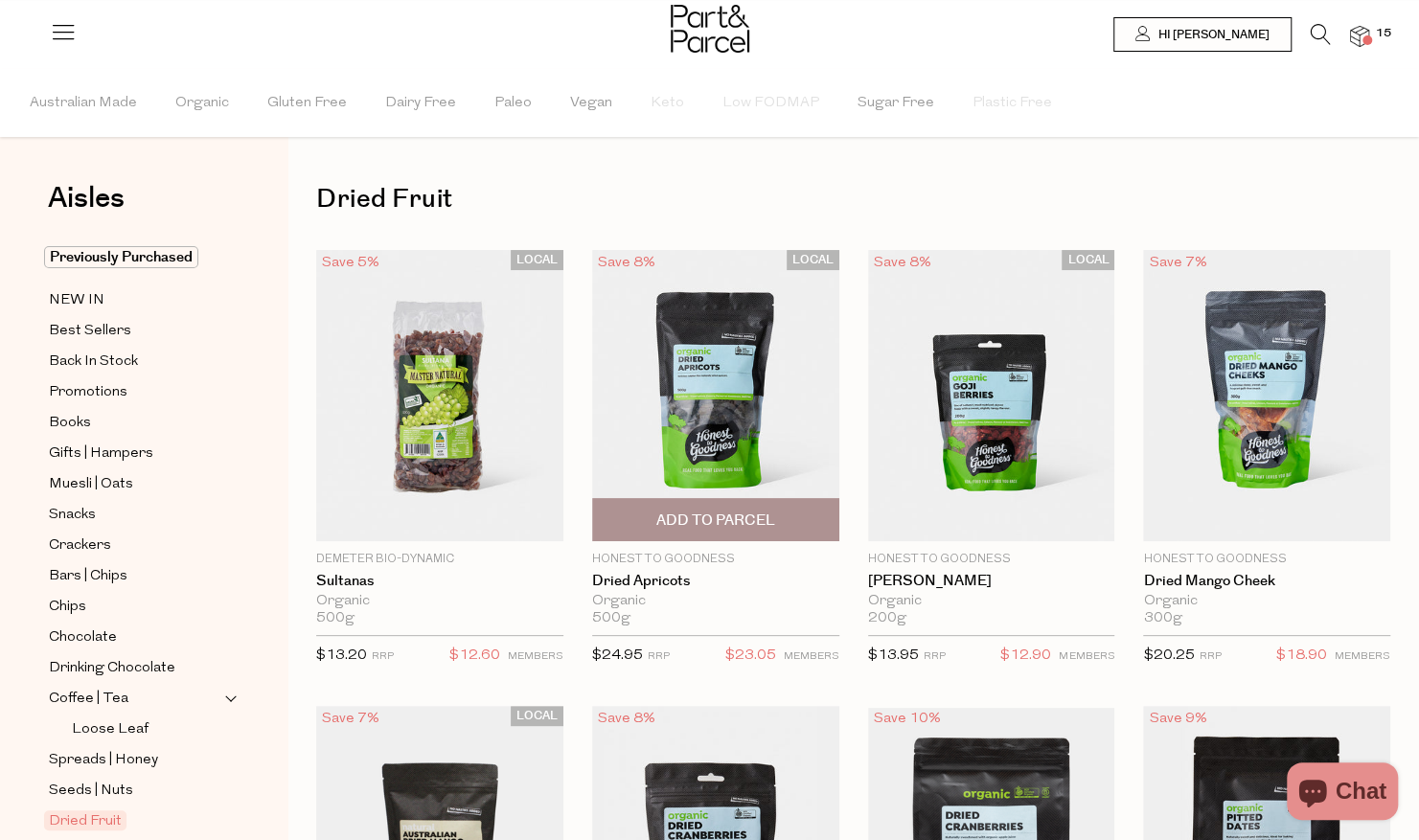
click at [699, 518] on span "Add To Parcel" at bounding box center [715, 520] width 119 height 21
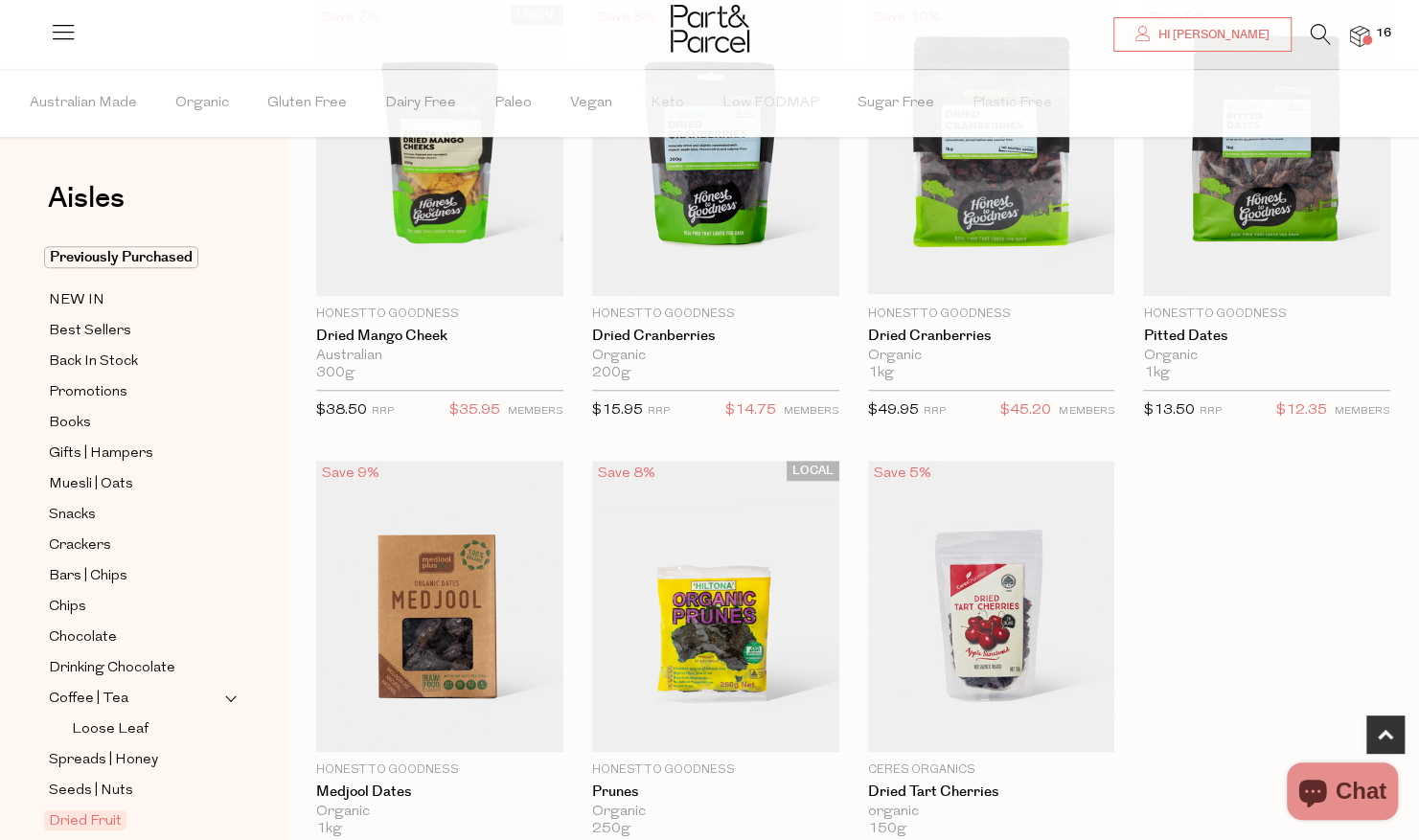
scroll to position [766, 0]
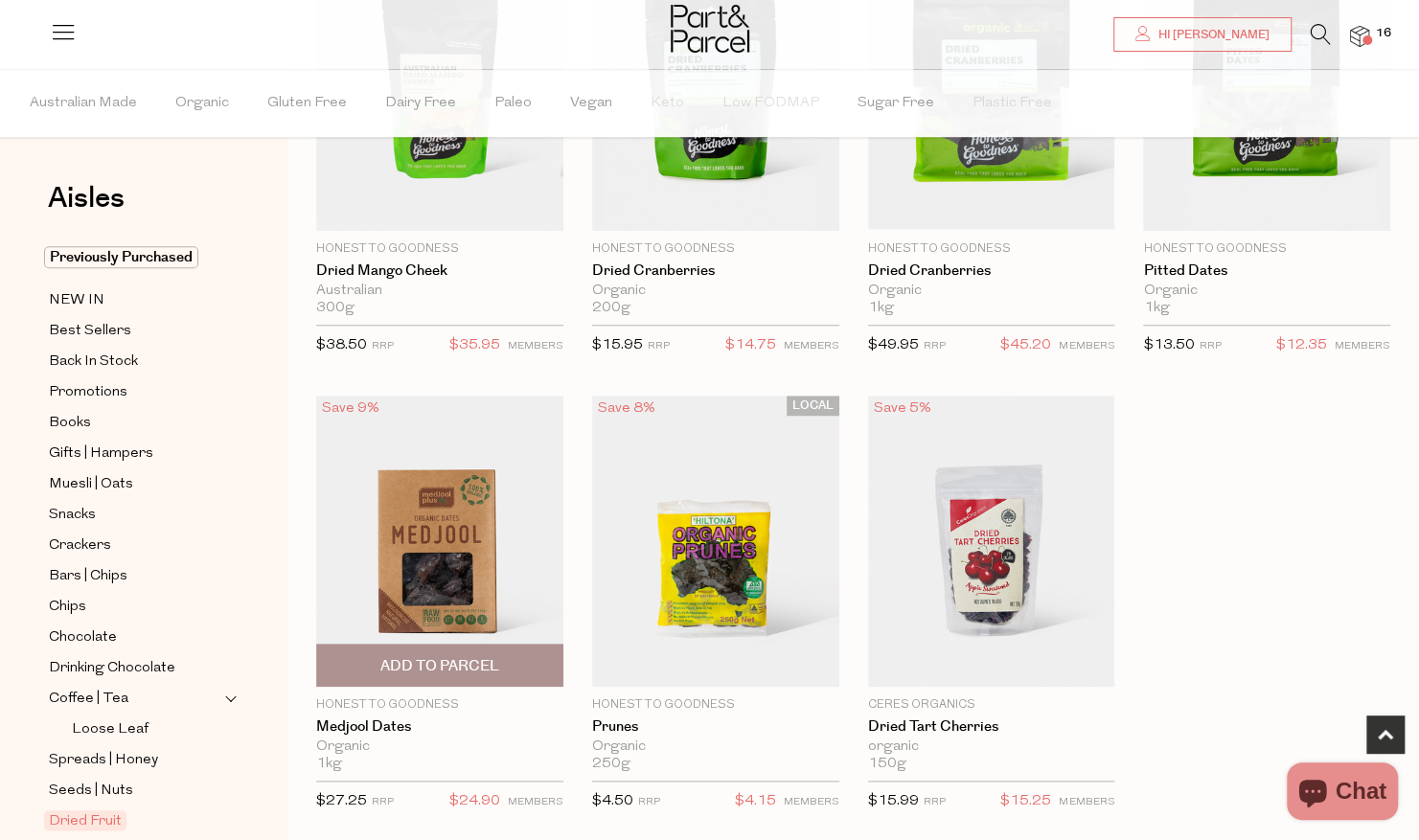
click at [406, 660] on span "Add To Parcel" at bounding box center [439, 666] width 119 height 21
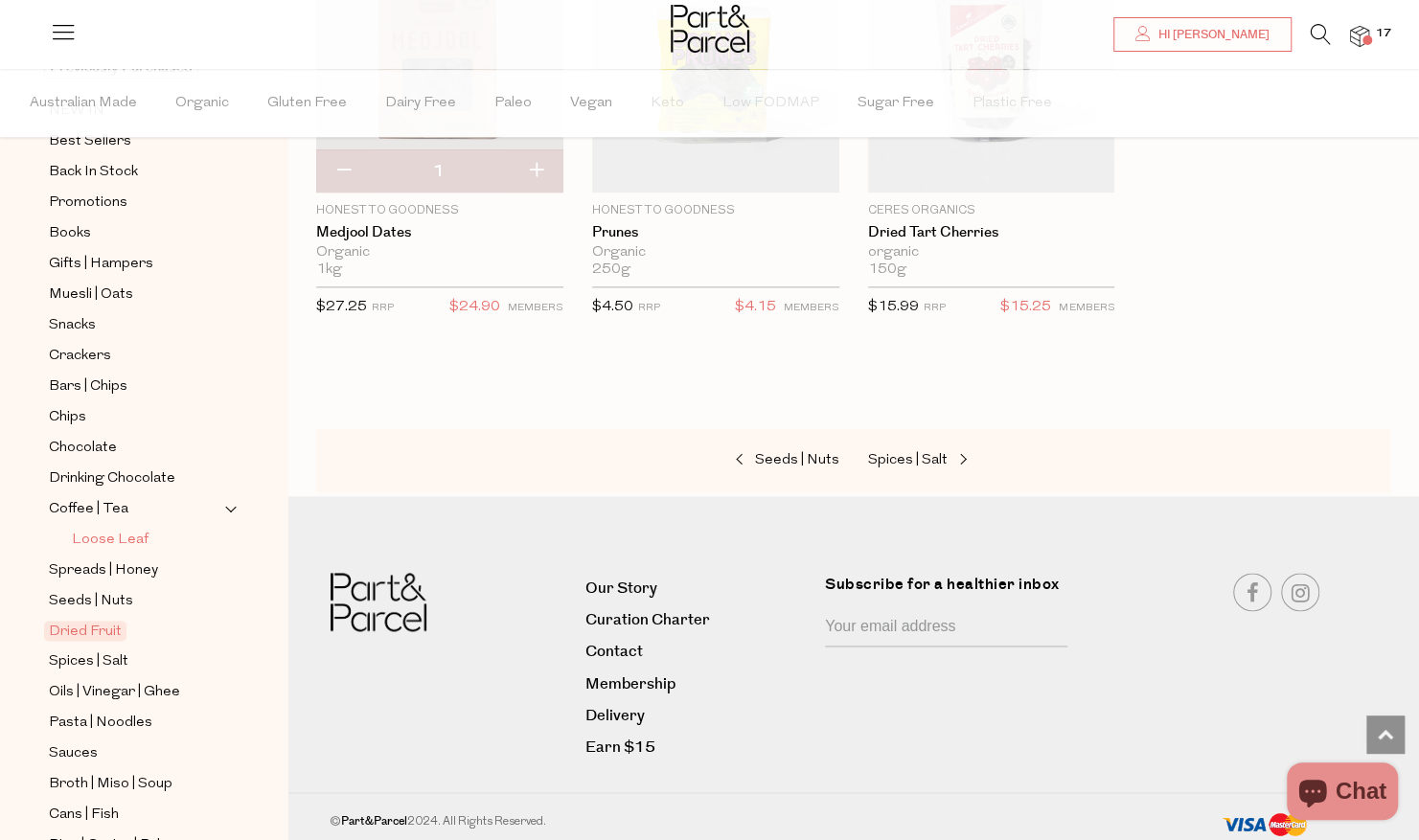
scroll to position [191, 0]
click at [104, 650] on span "Spices | Salt" at bounding box center [88, 660] width 79 height 23
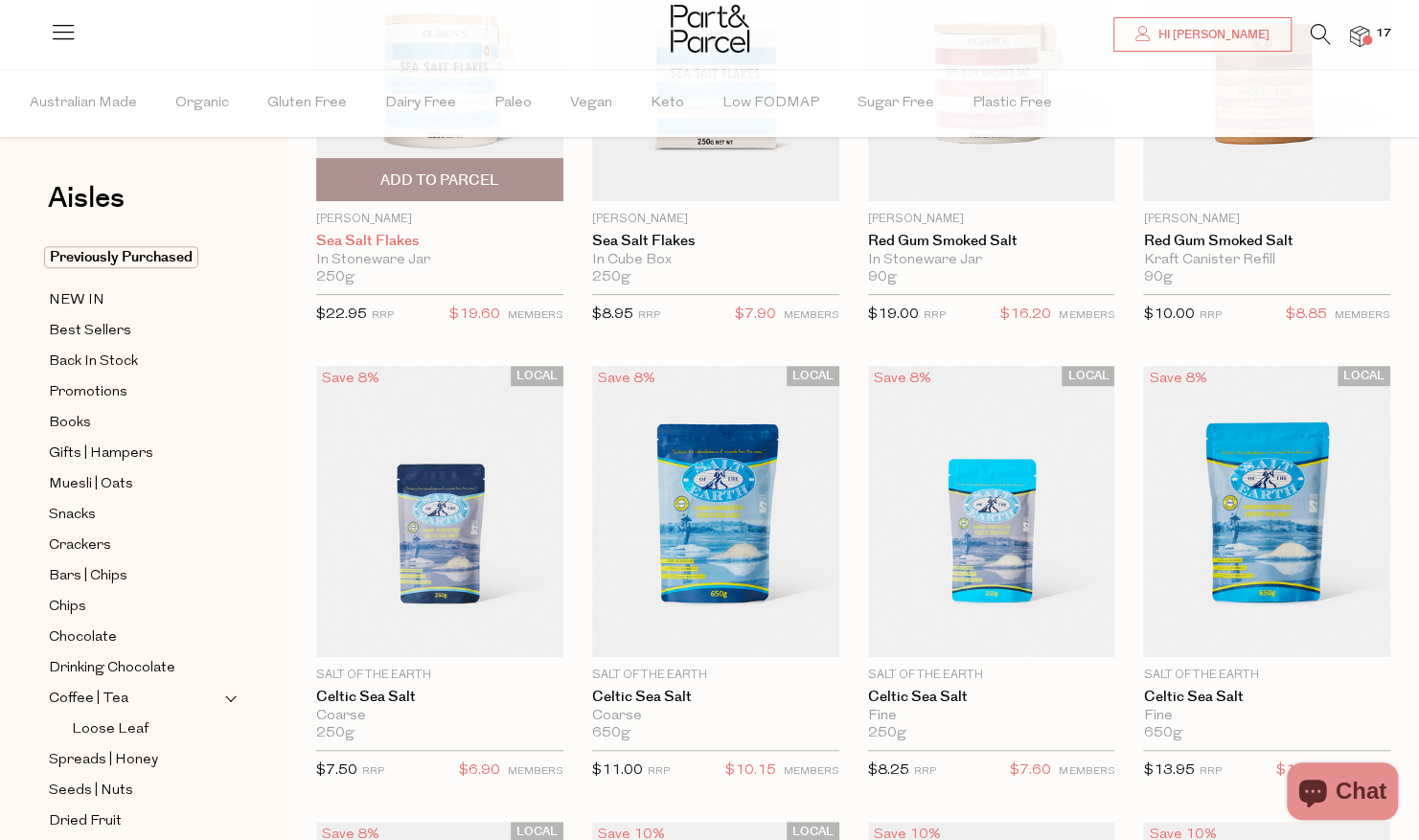
scroll to position [383, 0]
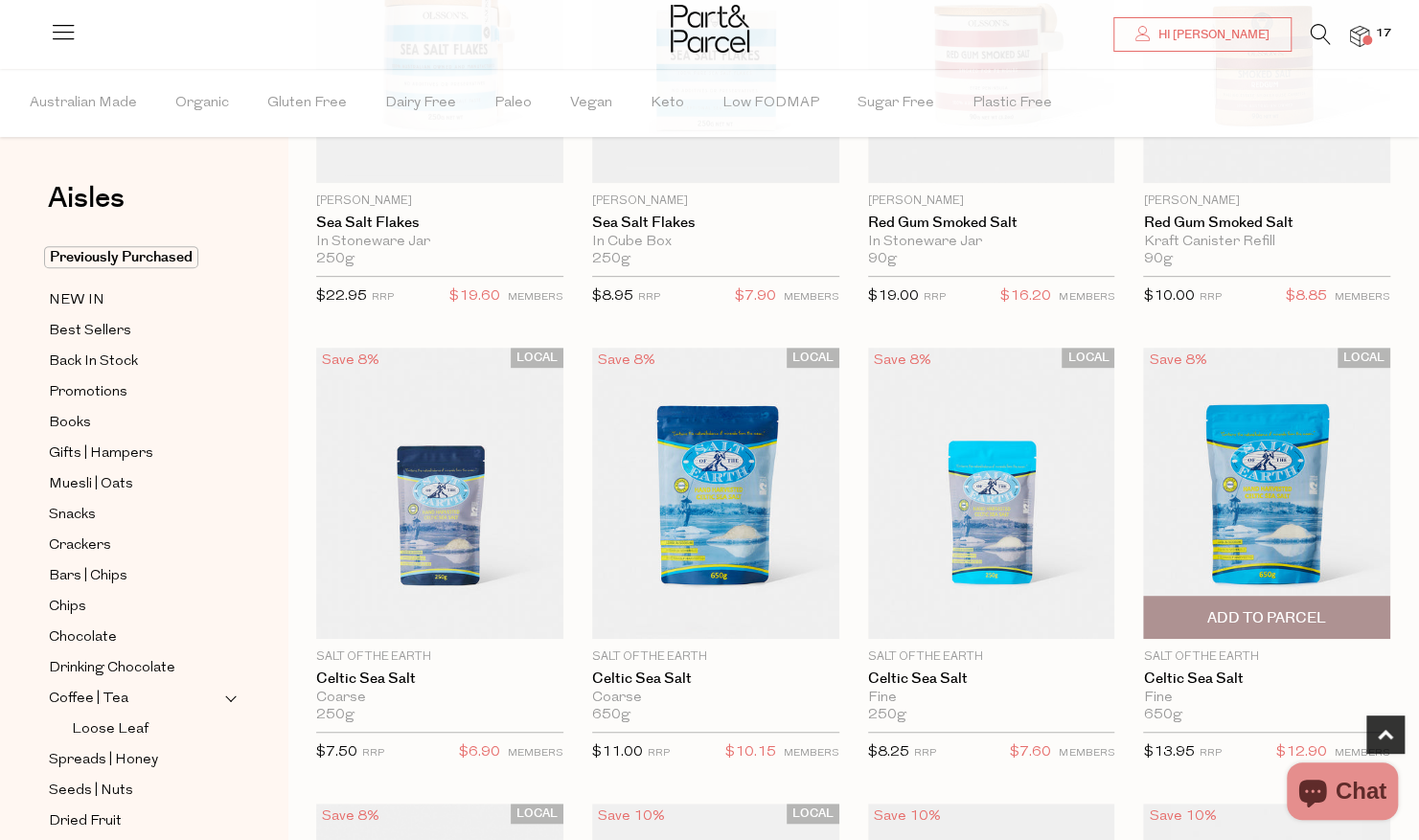
click at [1235, 622] on span "Add To Parcel" at bounding box center [1266, 618] width 119 height 21
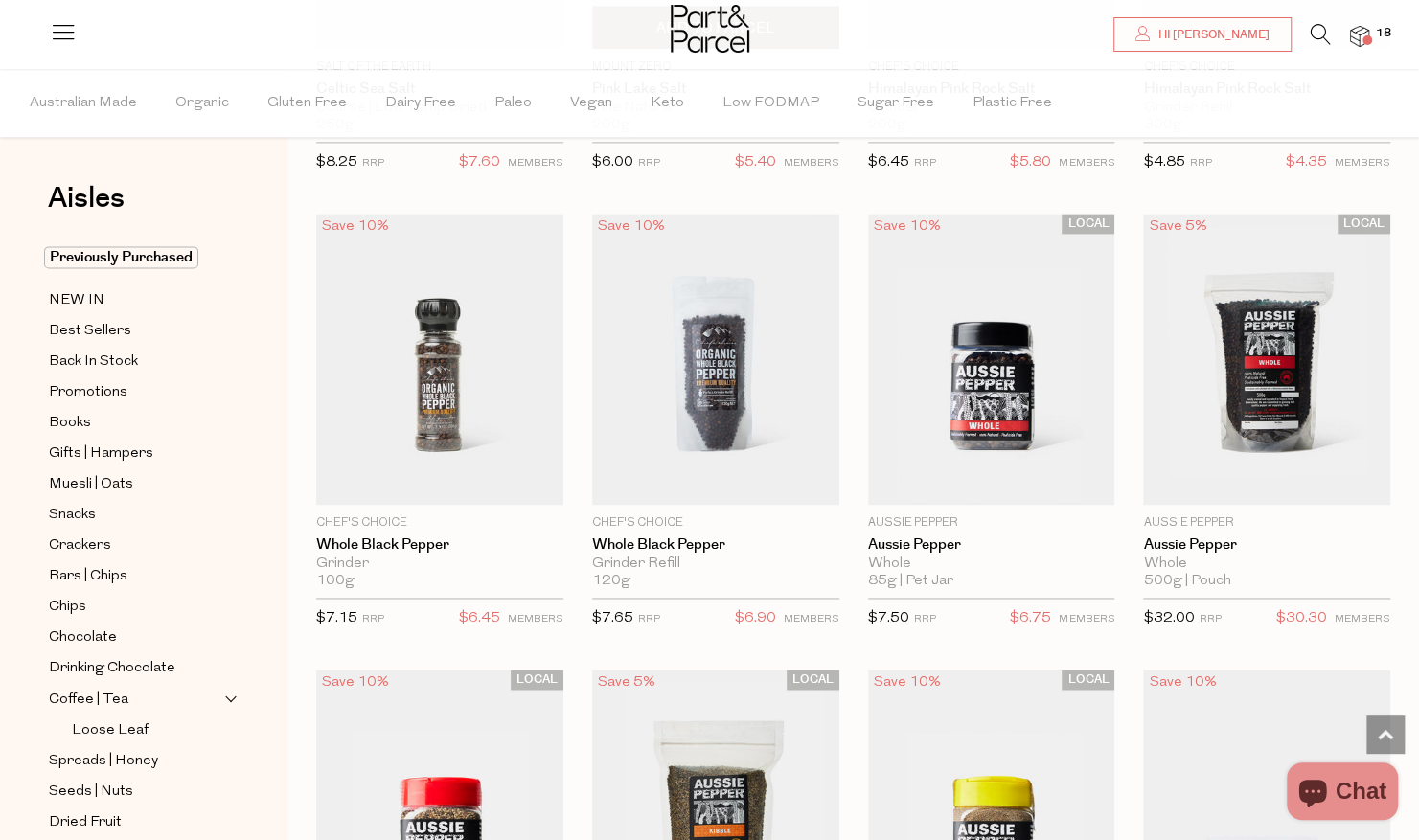
scroll to position [1628, 0]
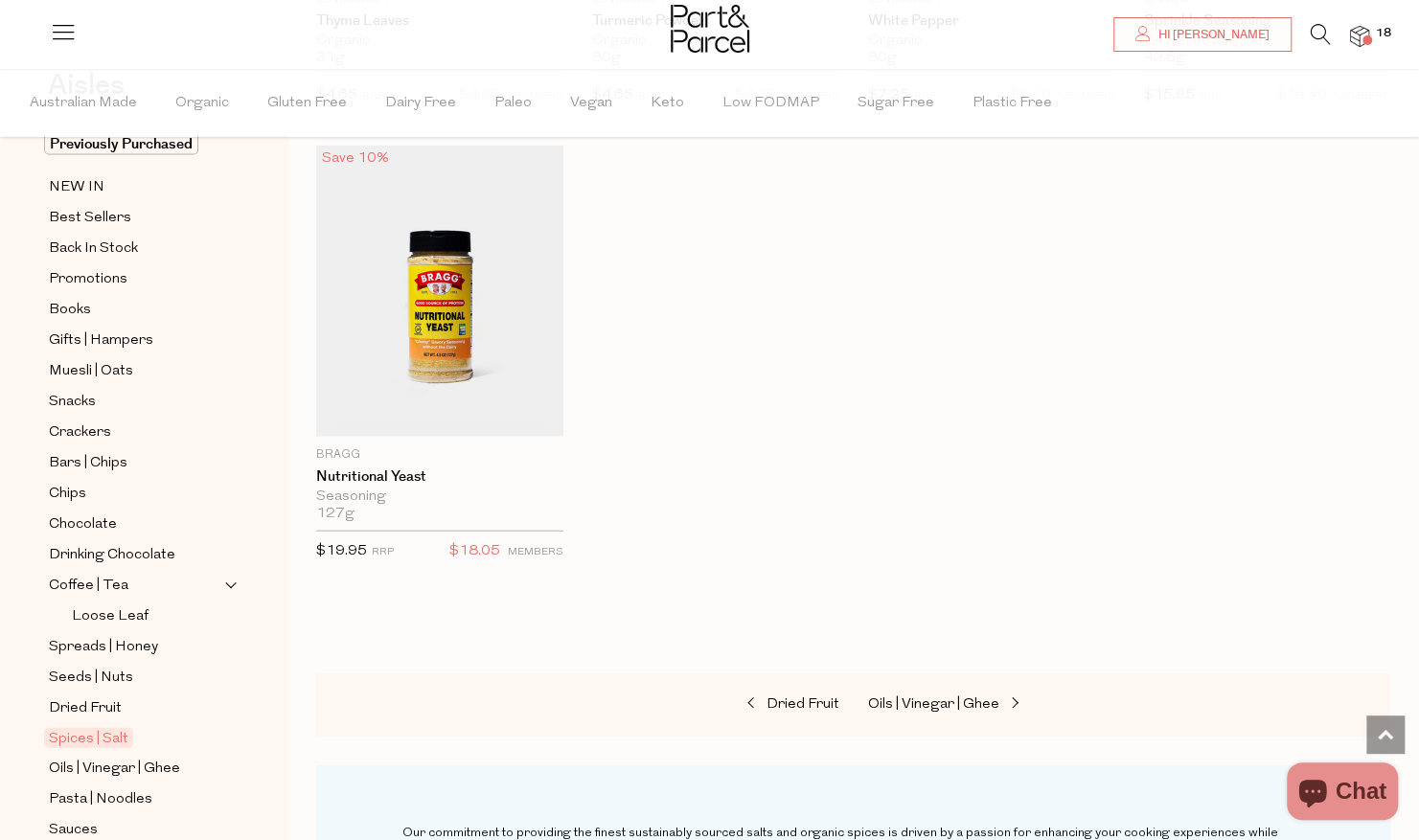
scroll to position [191, 0]
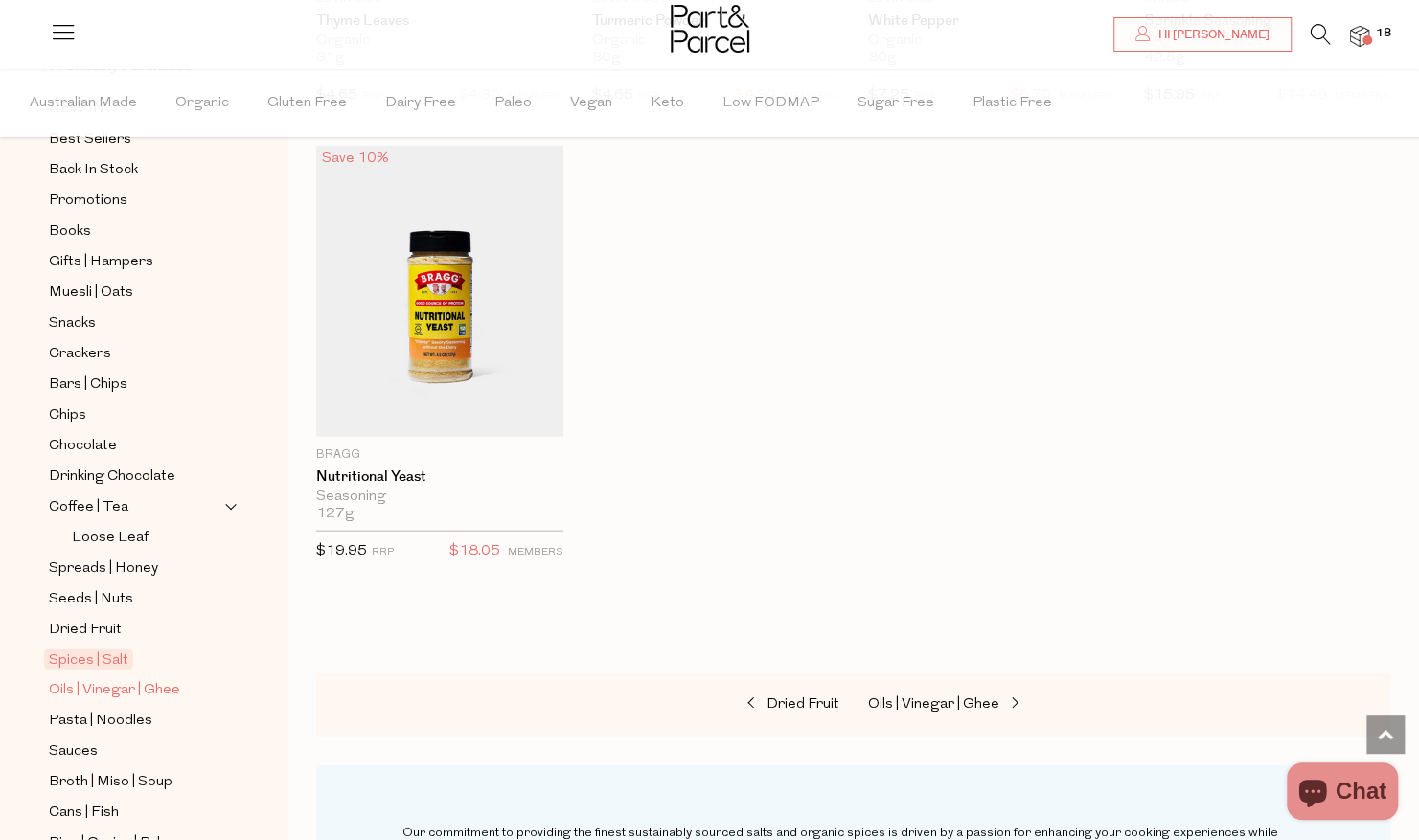
click at [114, 679] on span "Oils | Vinegar | Ghee" at bounding box center [115, 690] width 131 height 23
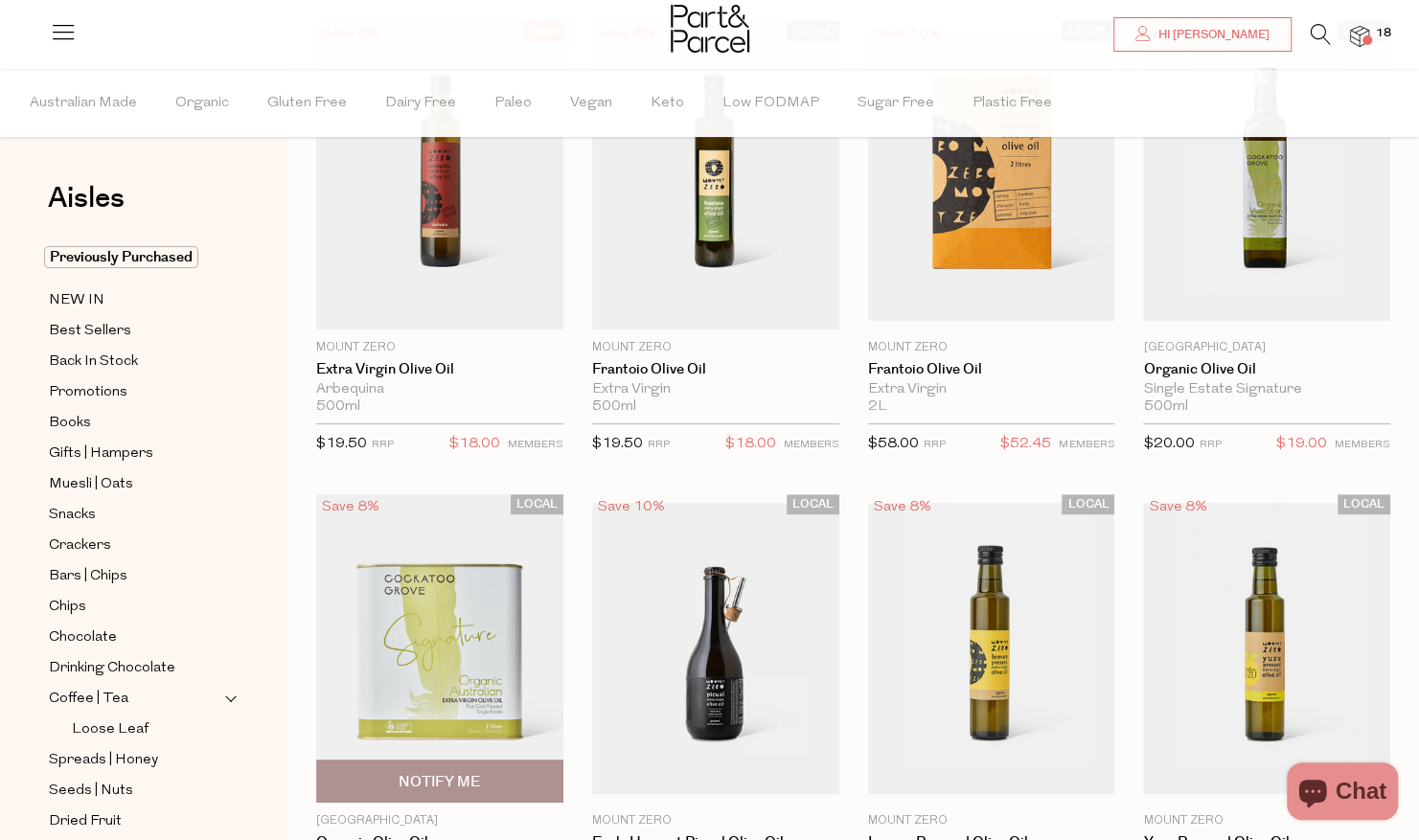
scroll to position [202, 0]
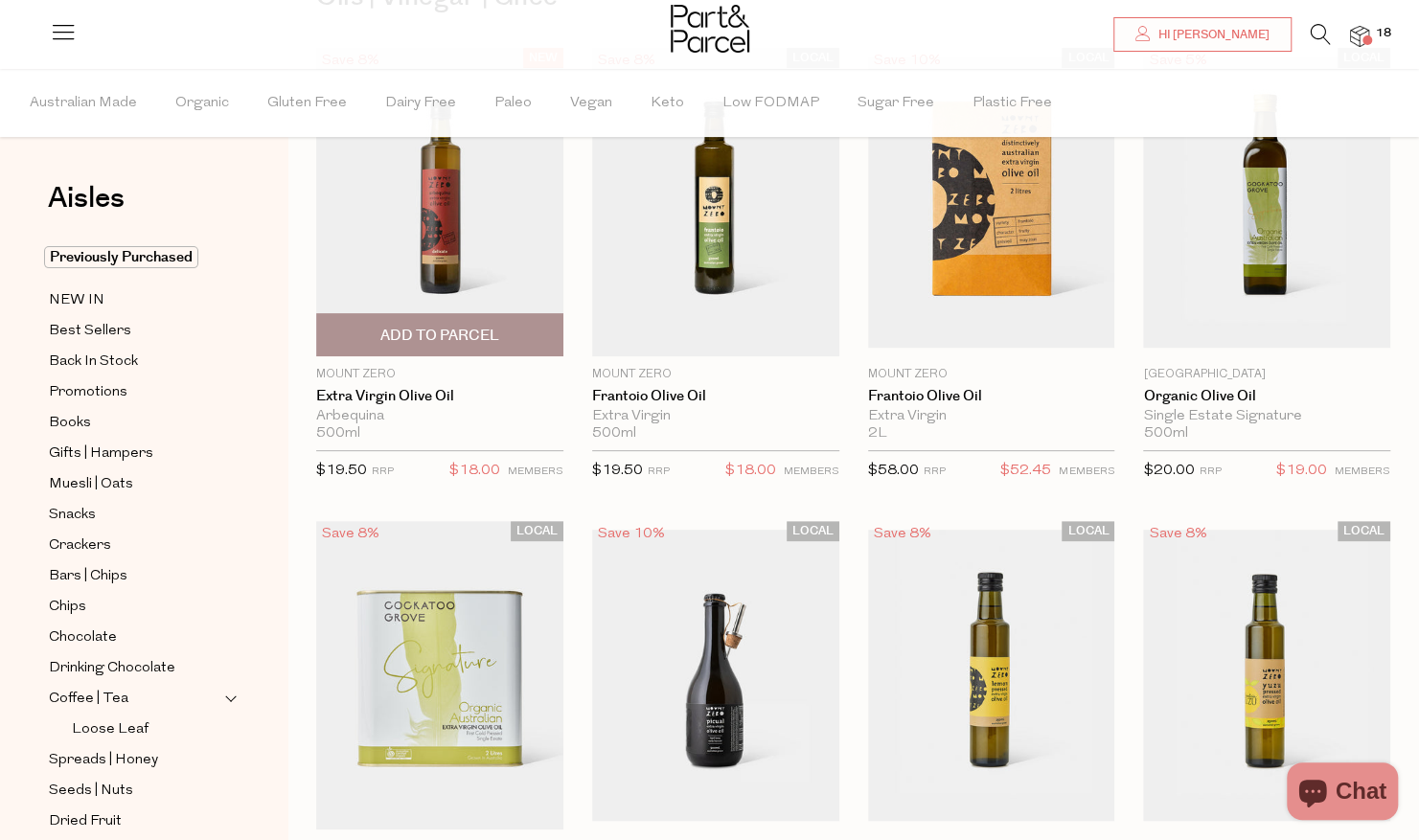
click at [468, 347] on span "Add To Parcel" at bounding box center [439, 335] width 235 height 41
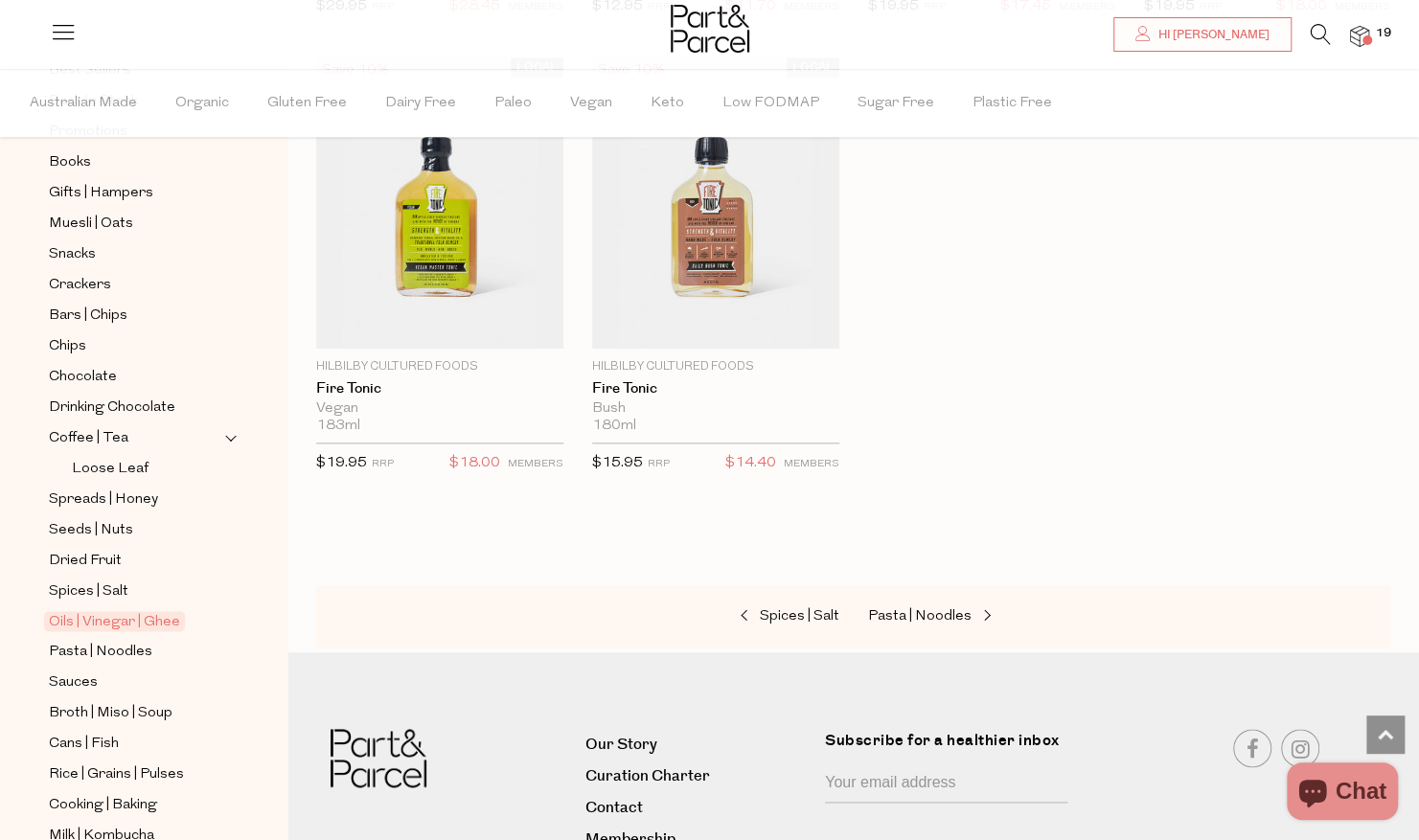
scroll to position [287, 0]
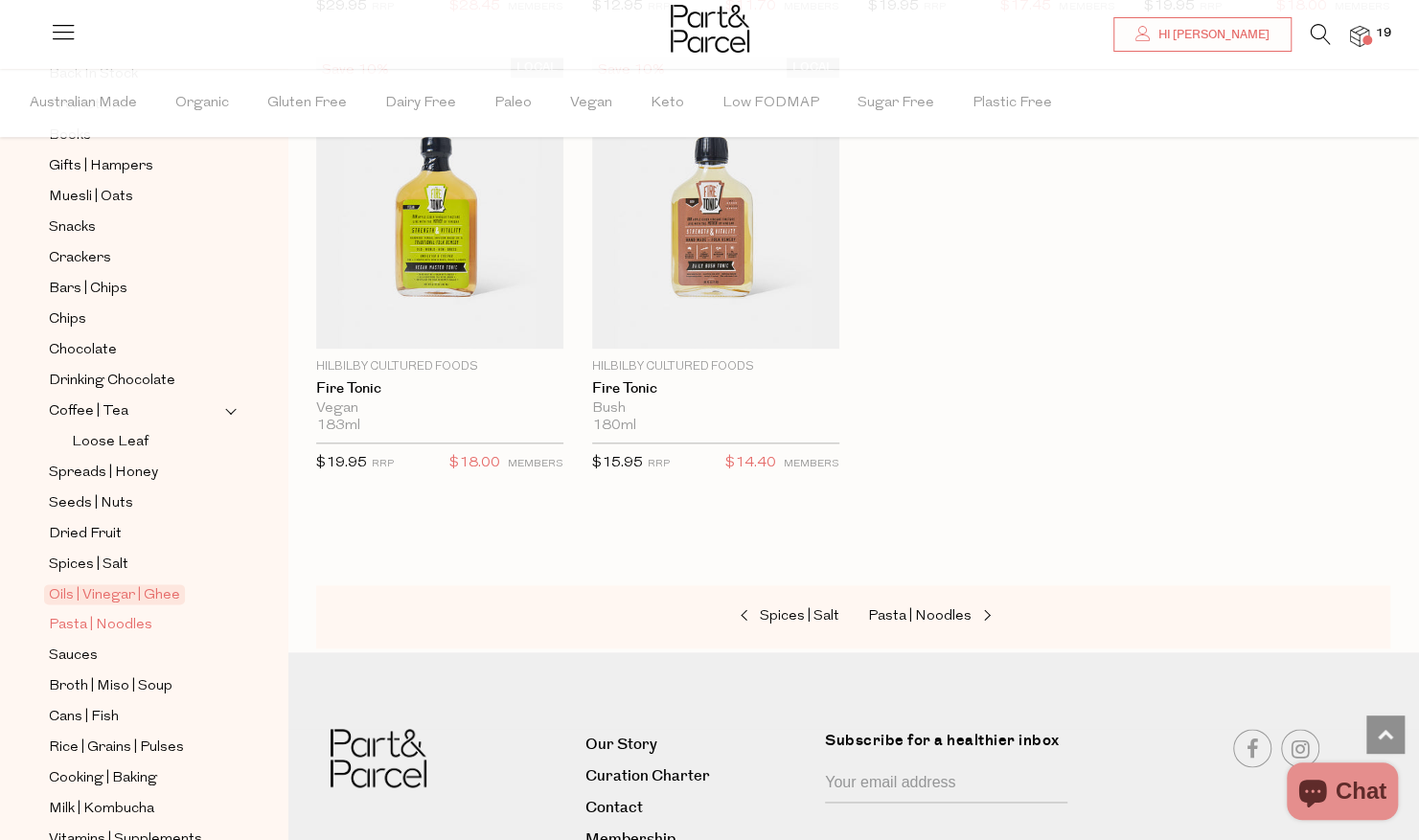
click at [113, 614] on span "Pasta | Noodles" at bounding box center [101, 624] width 104 height 23
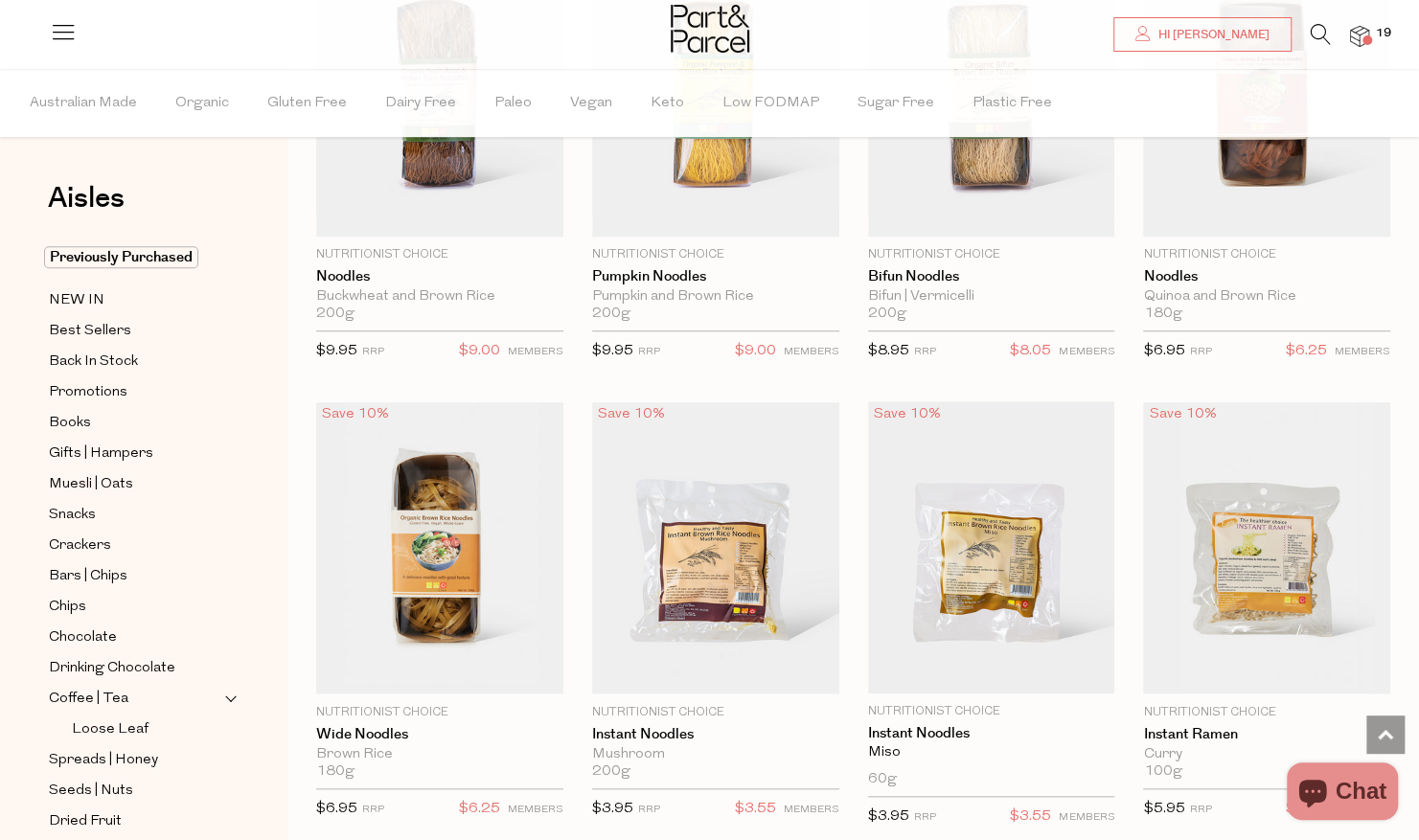
scroll to position [4885, 0]
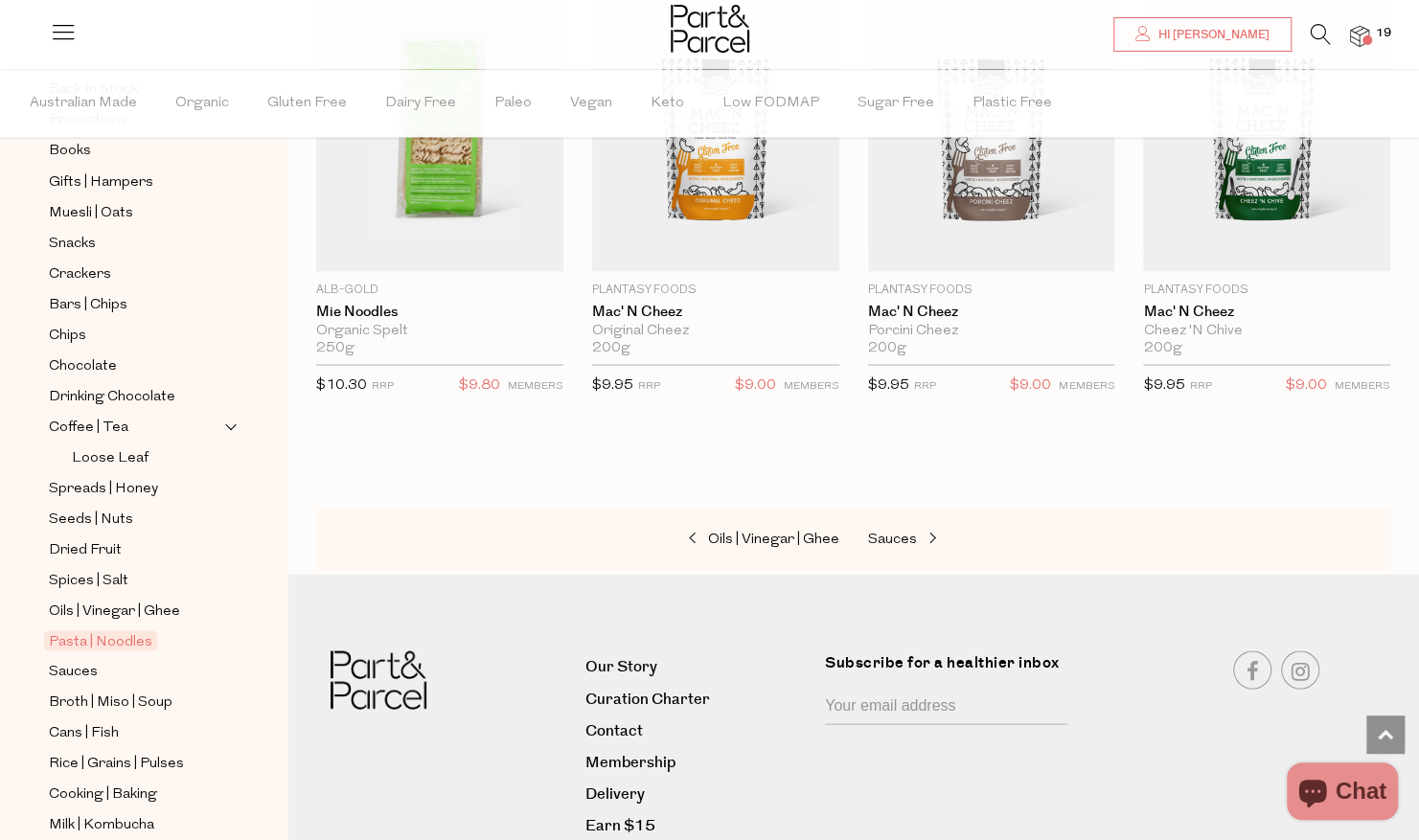
scroll to position [287, 0]
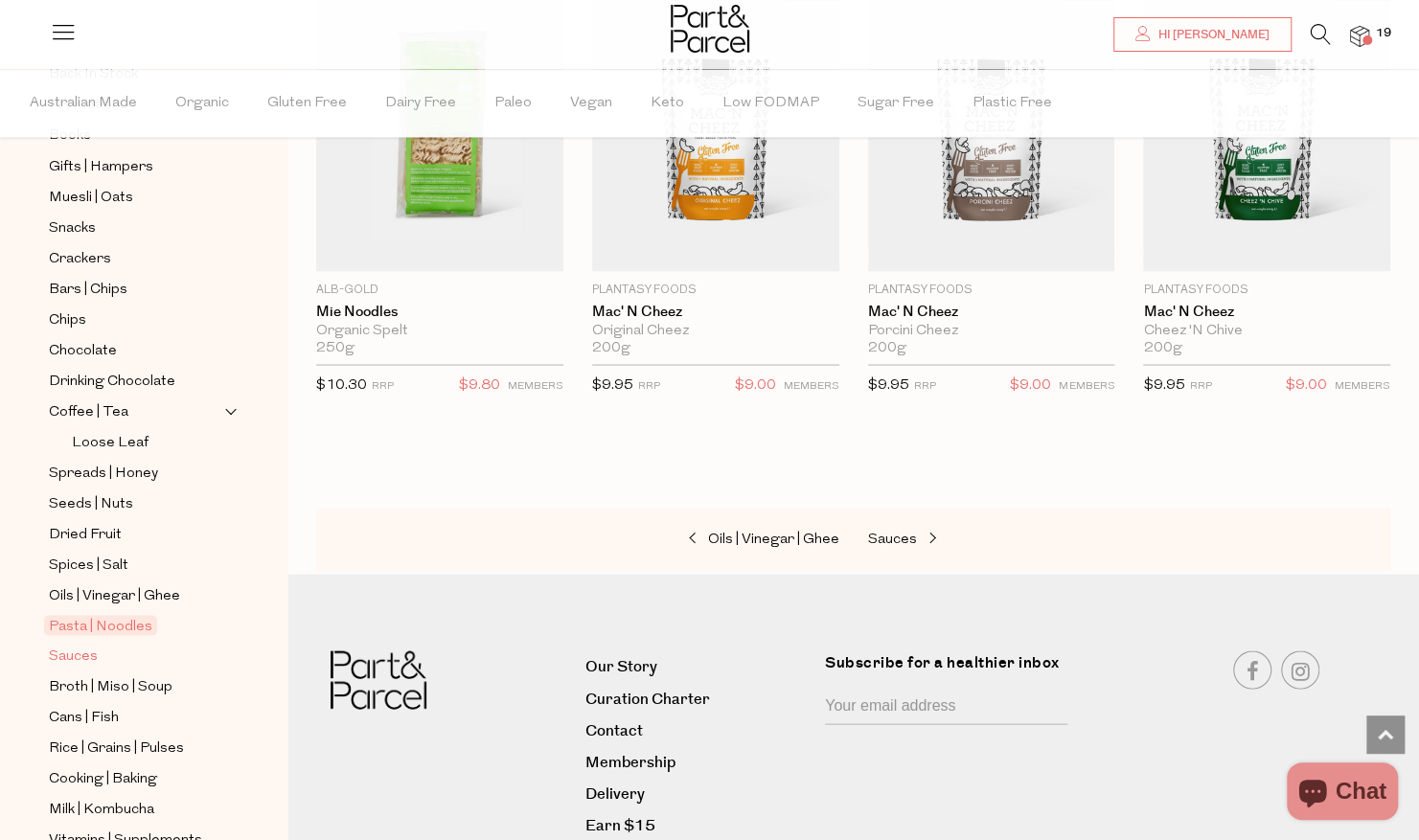
click at [90, 645] on span "Sauces" at bounding box center [74, 656] width 49 height 23
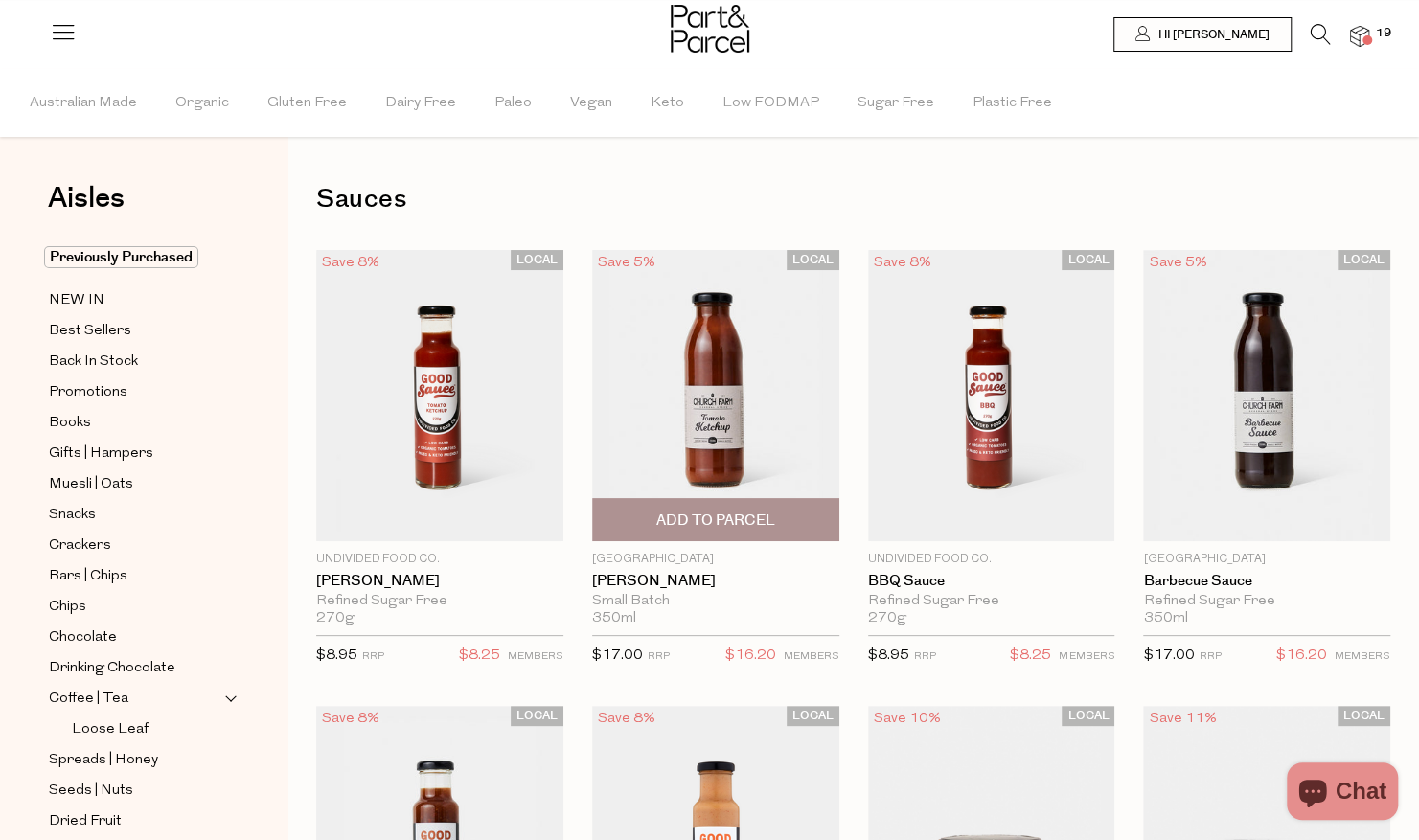
click at [725, 518] on span "Add To Parcel" at bounding box center [715, 520] width 119 height 21
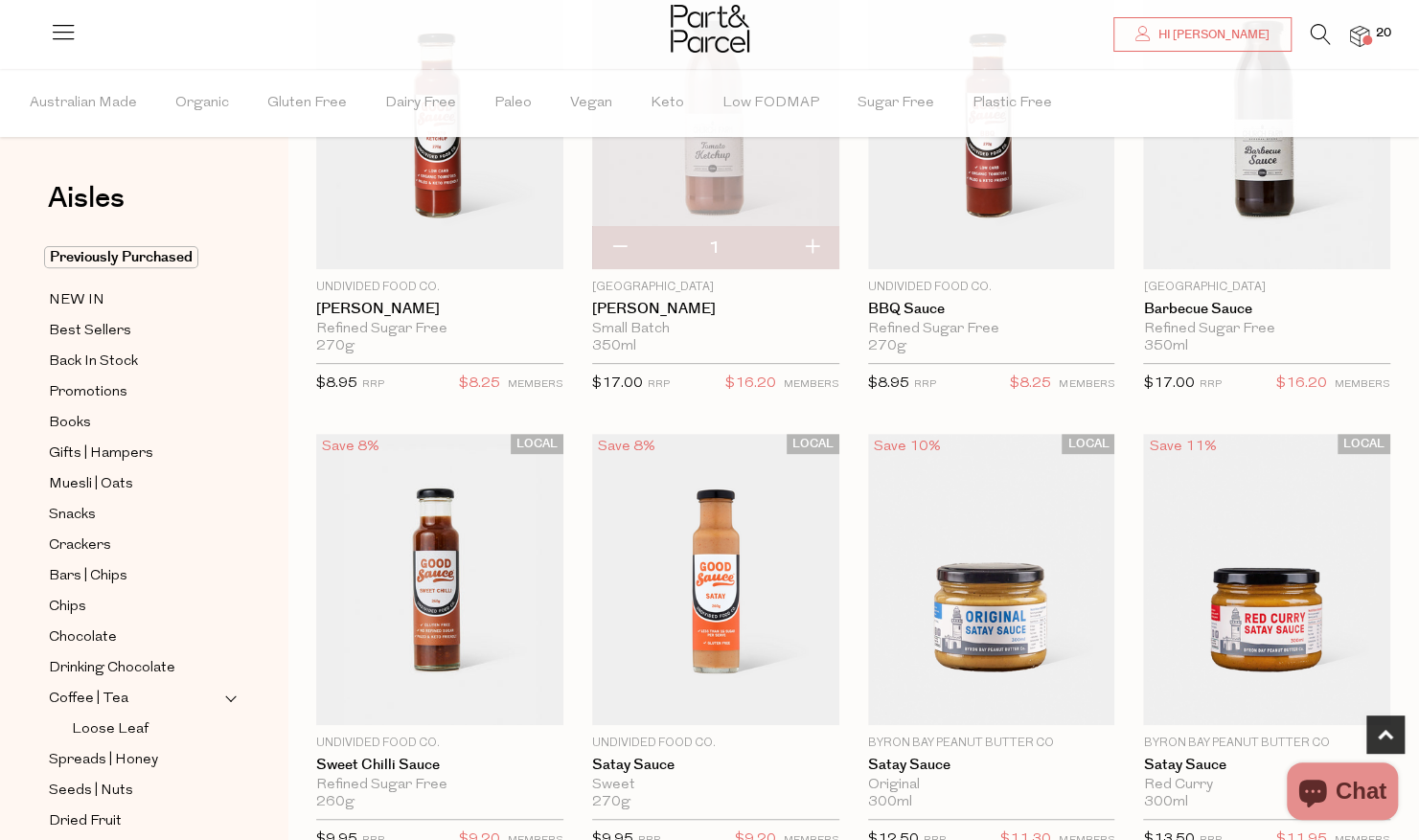
scroll to position [383, 0]
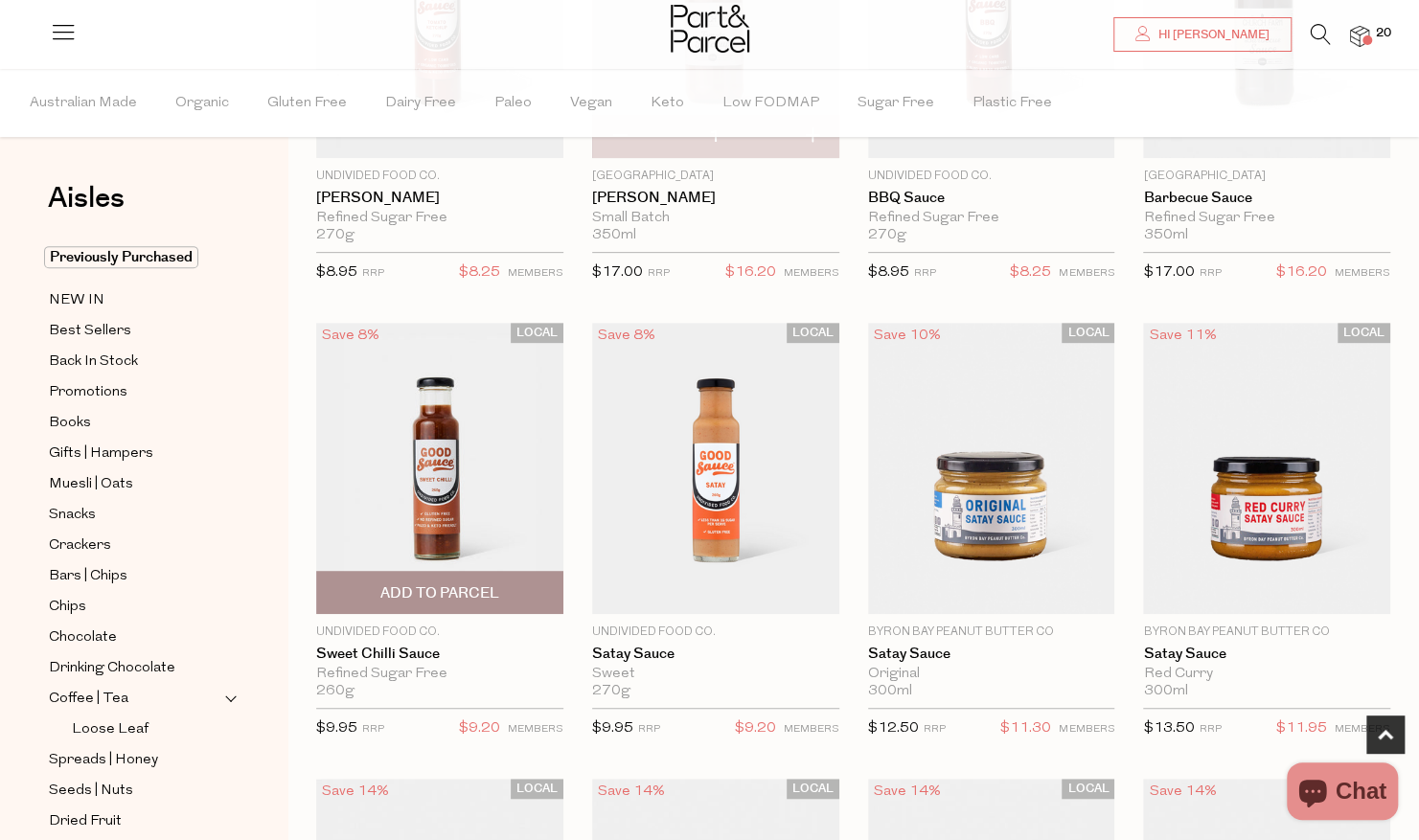
click at [433, 594] on span "Add To Parcel" at bounding box center [439, 593] width 119 height 21
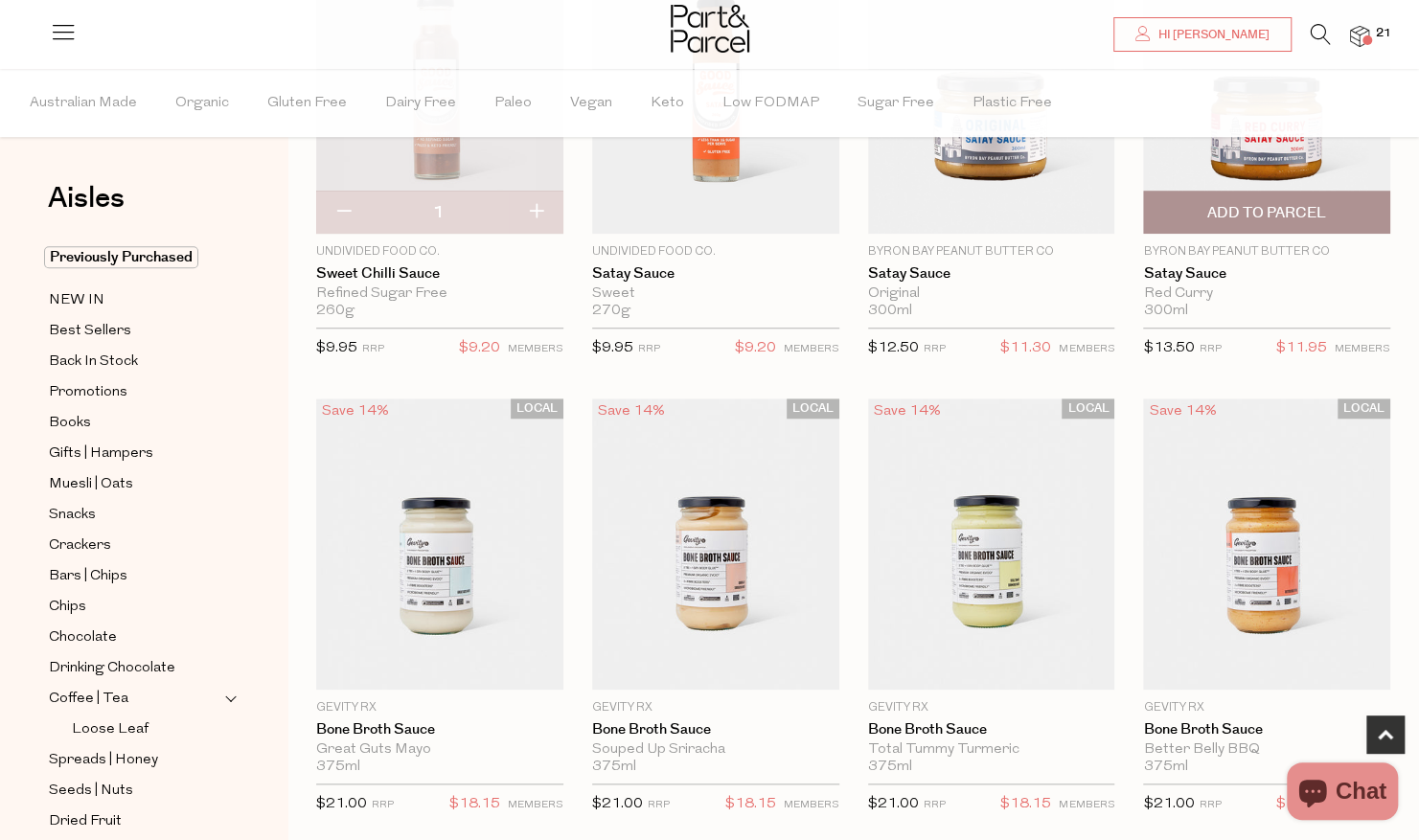
scroll to position [862, 0]
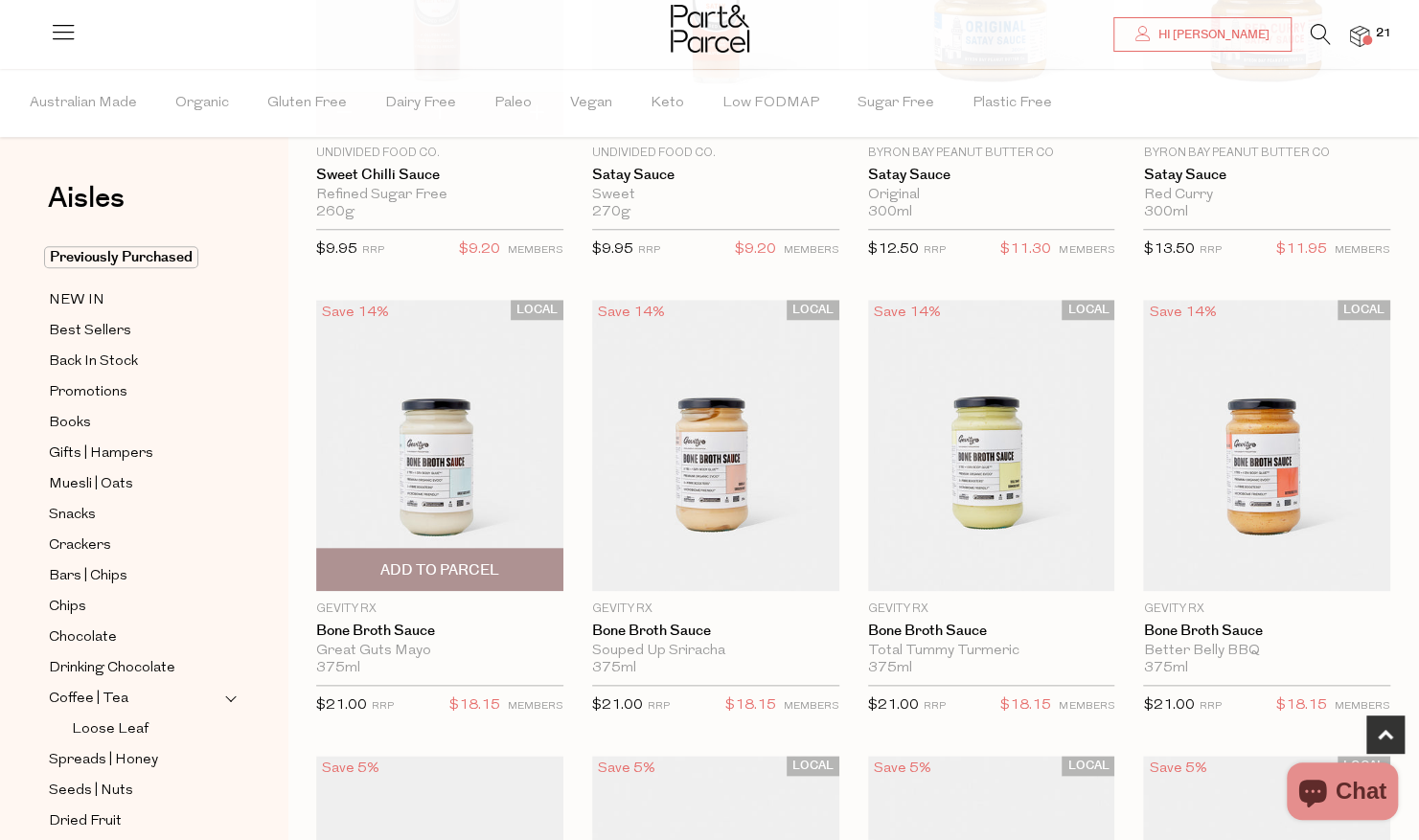
click at [458, 570] on span "Add To Parcel" at bounding box center [439, 570] width 119 height 21
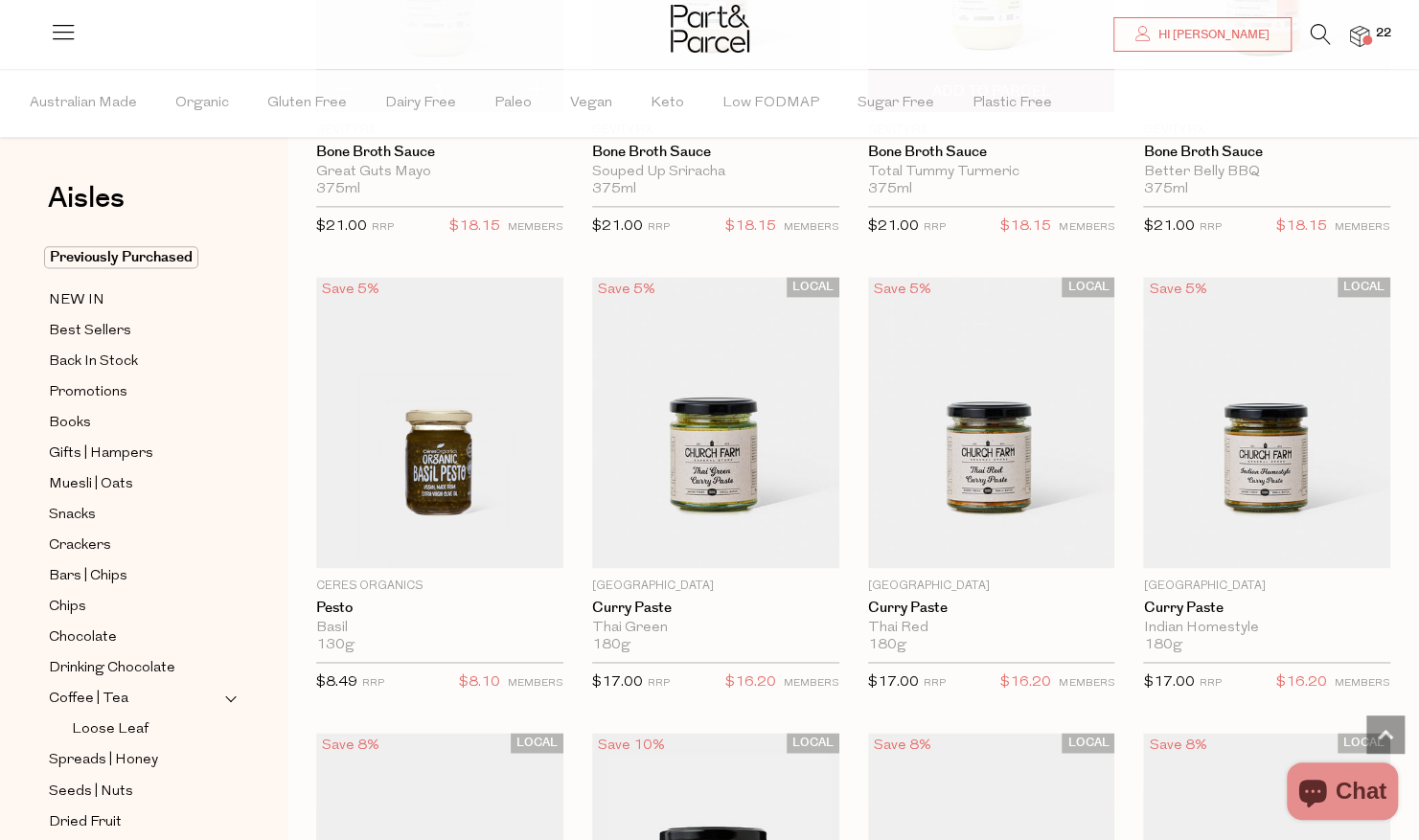
scroll to position [1724, 0]
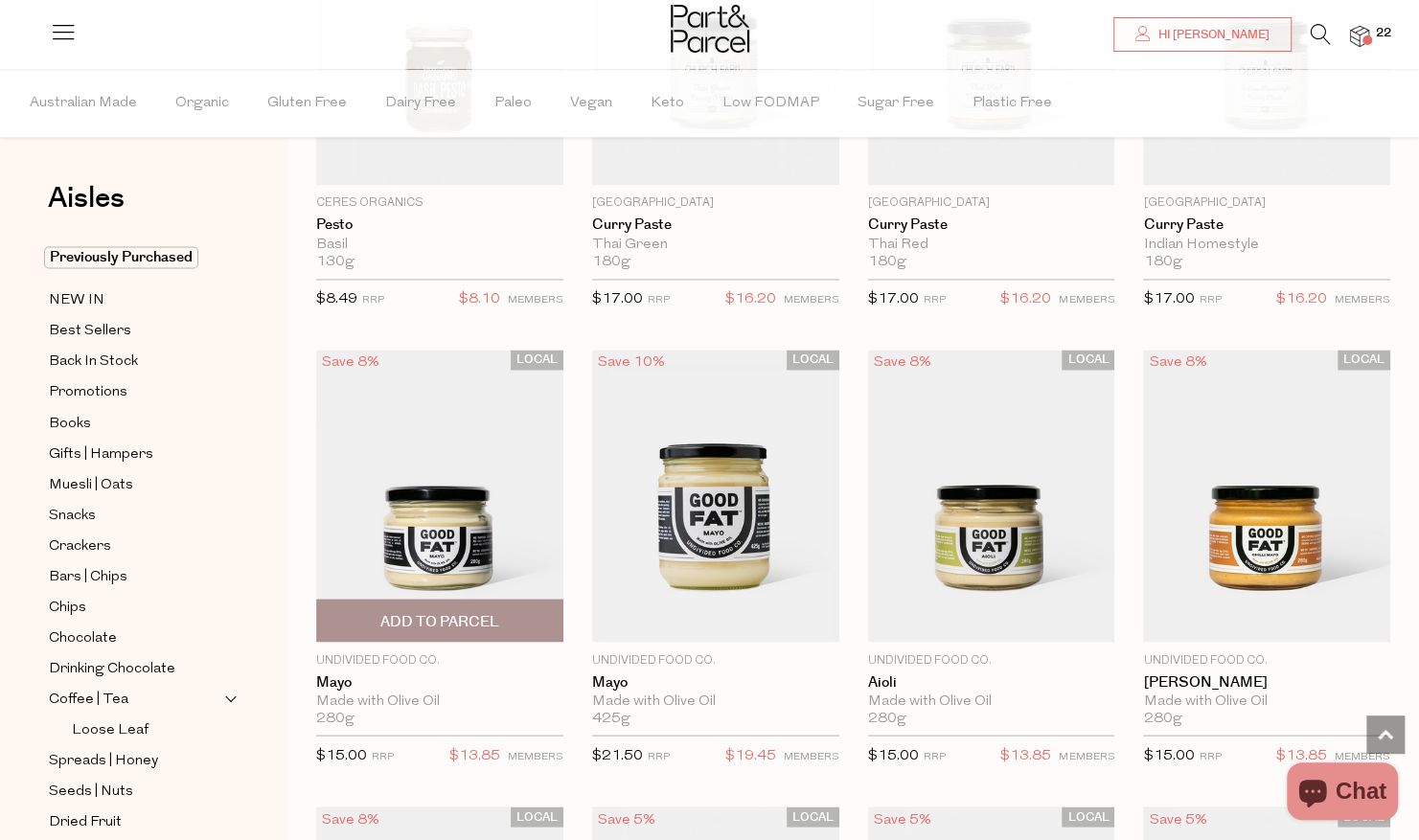
click at [449, 611] on span "Add To Parcel" at bounding box center [439, 620] width 119 height 21
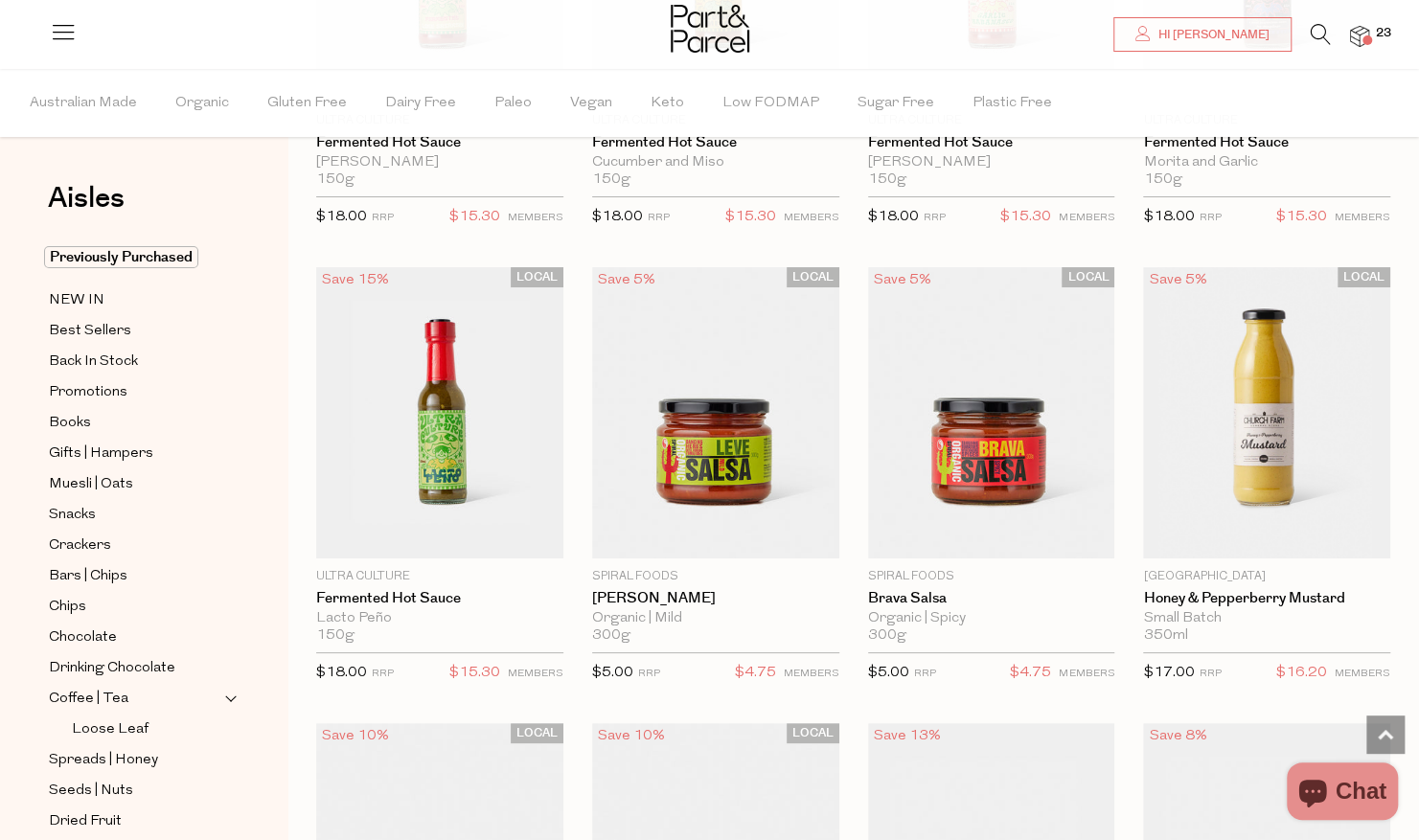
scroll to position [4119, 0]
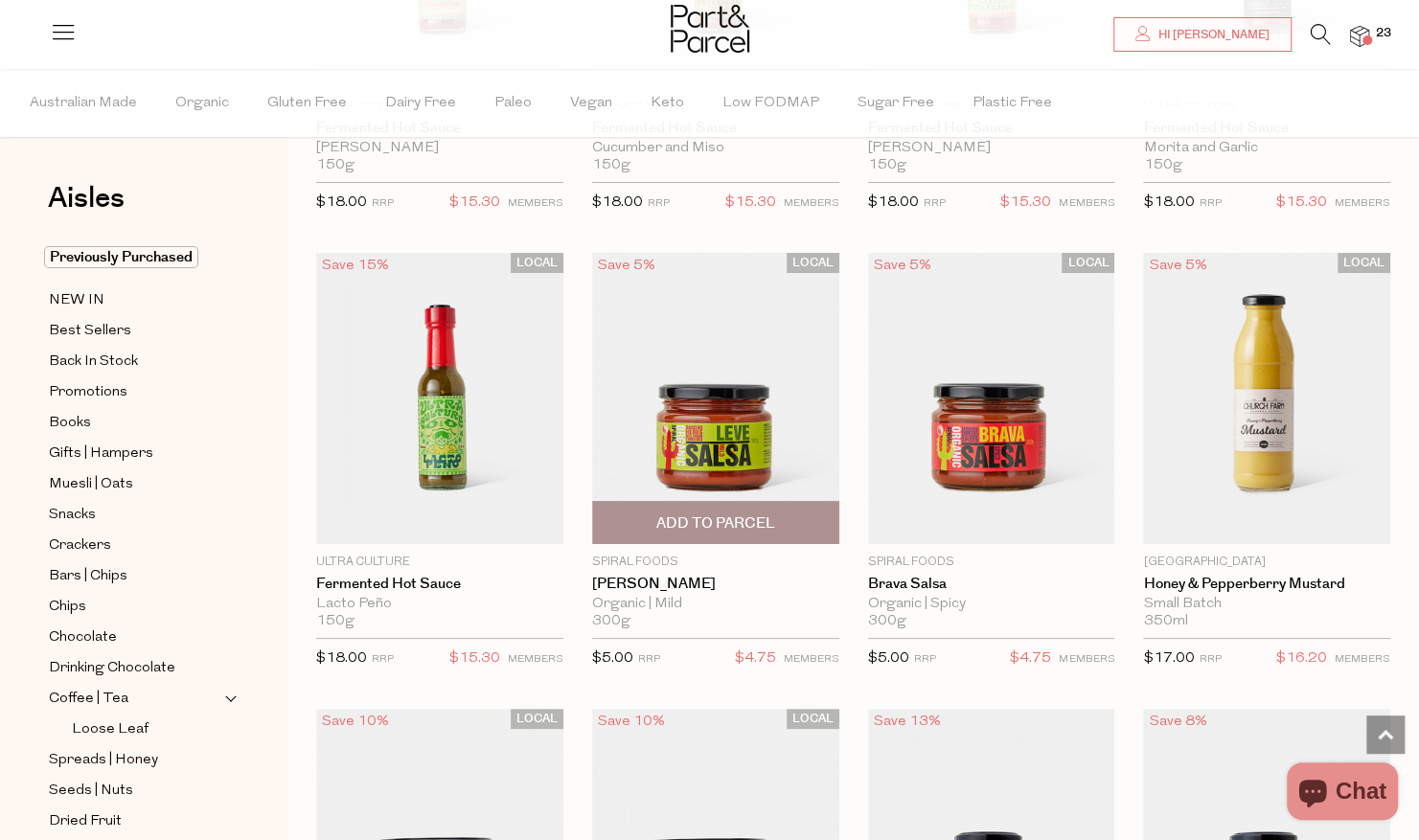
click at [724, 514] on span "Add To Parcel" at bounding box center [715, 523] width 119 height 21
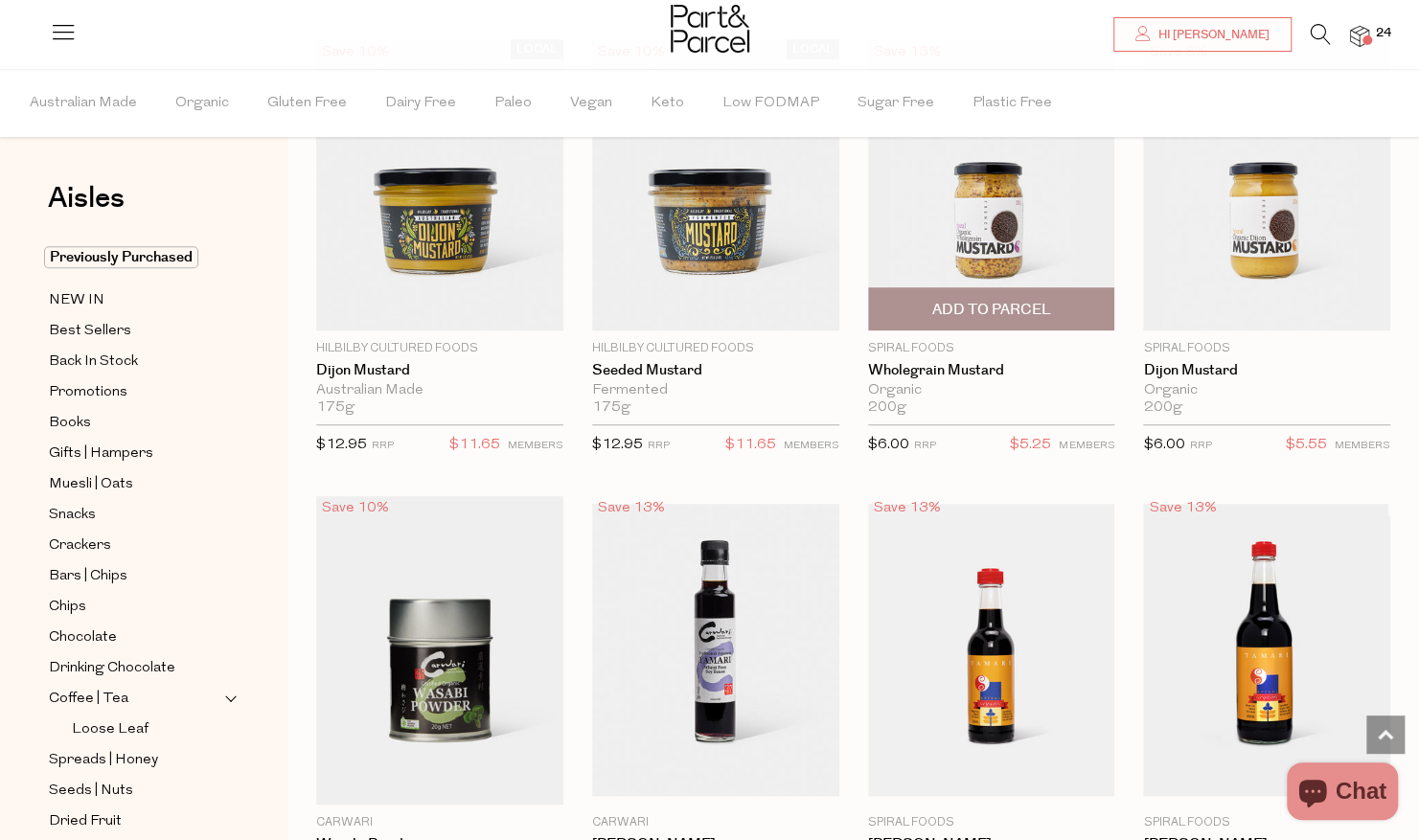
scroll to position [4789, 0]
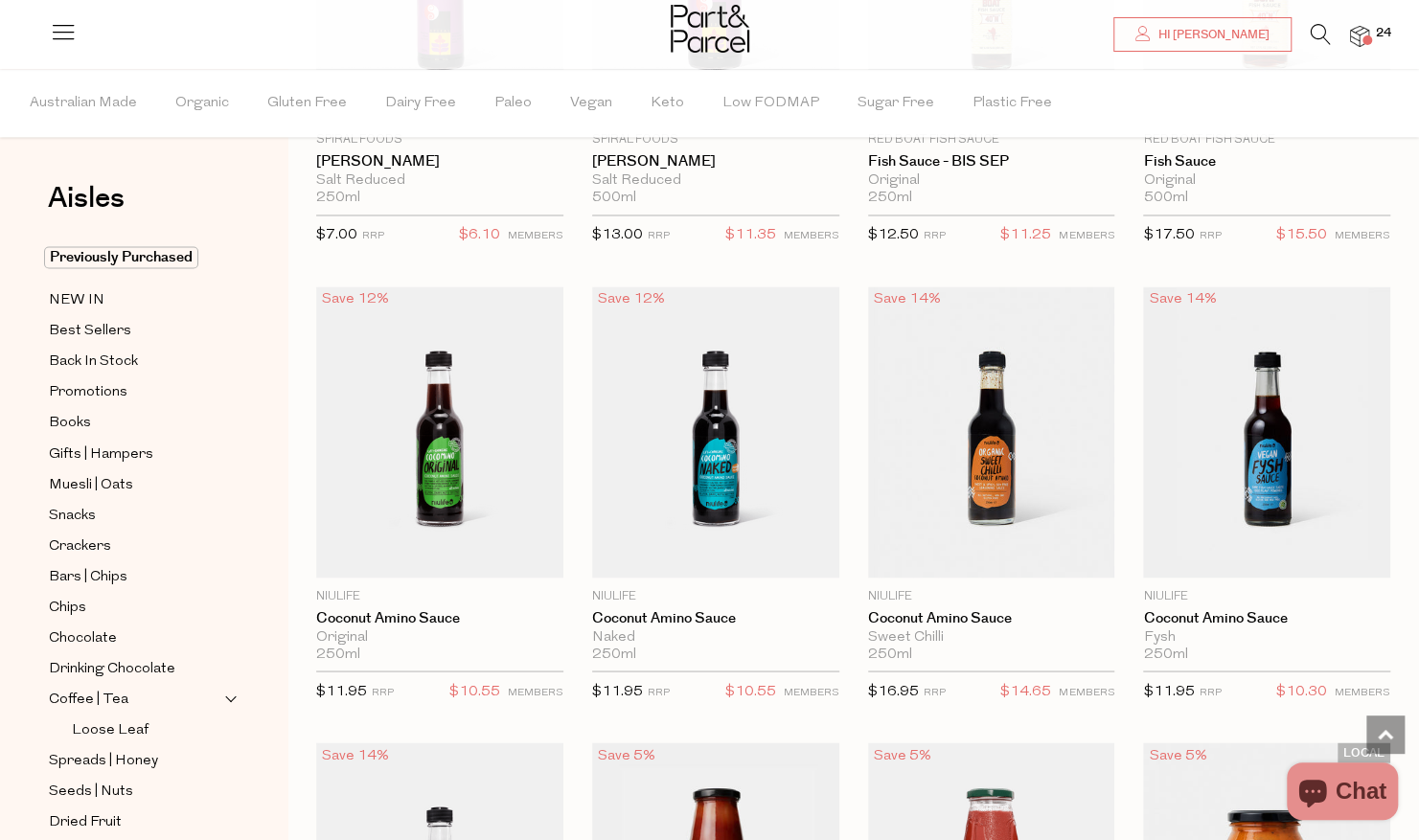
scroll to position [6226, 0]
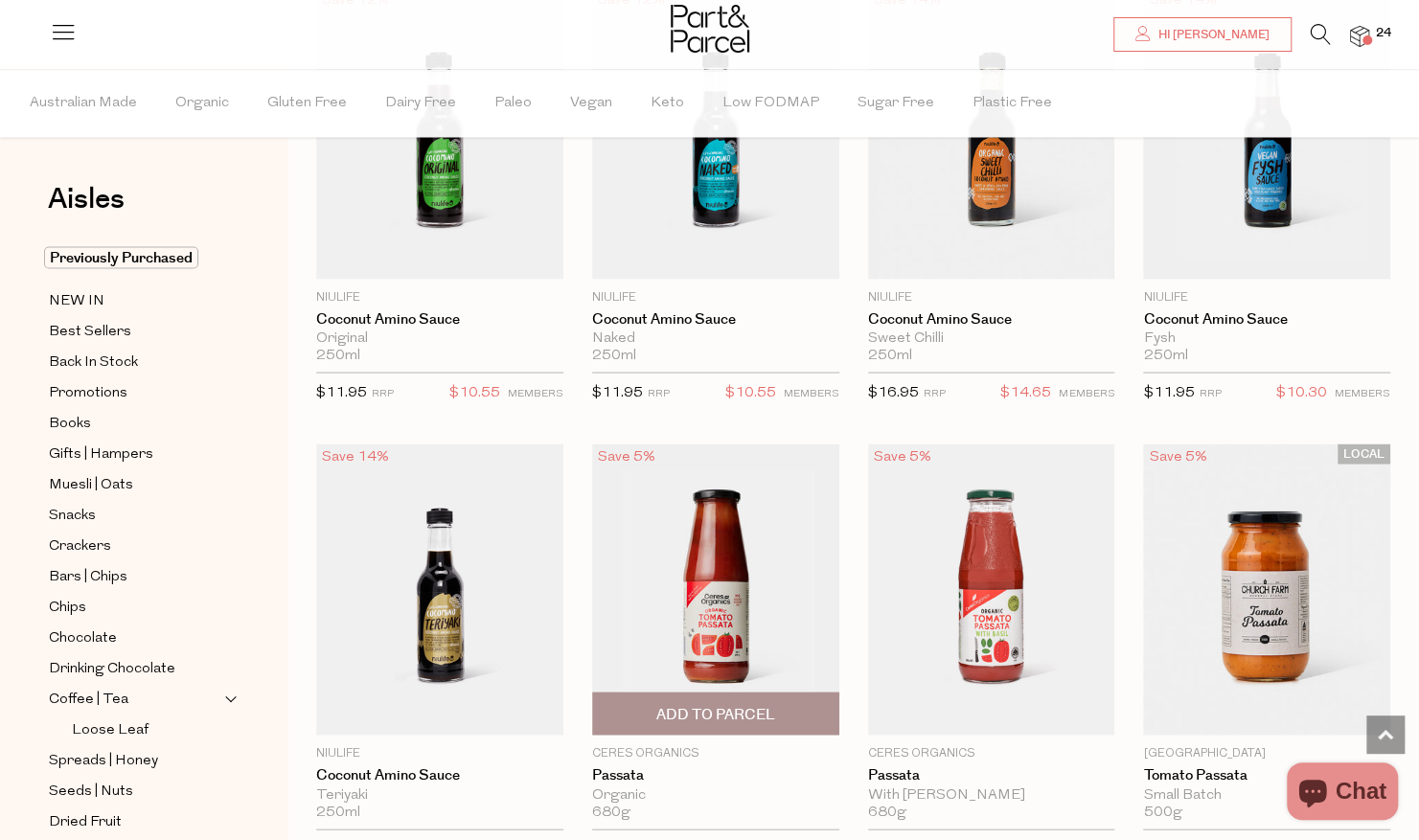
click at [751, 704] on span "Add To Parcel" at bounding box center [715, 714] width 119 height 21
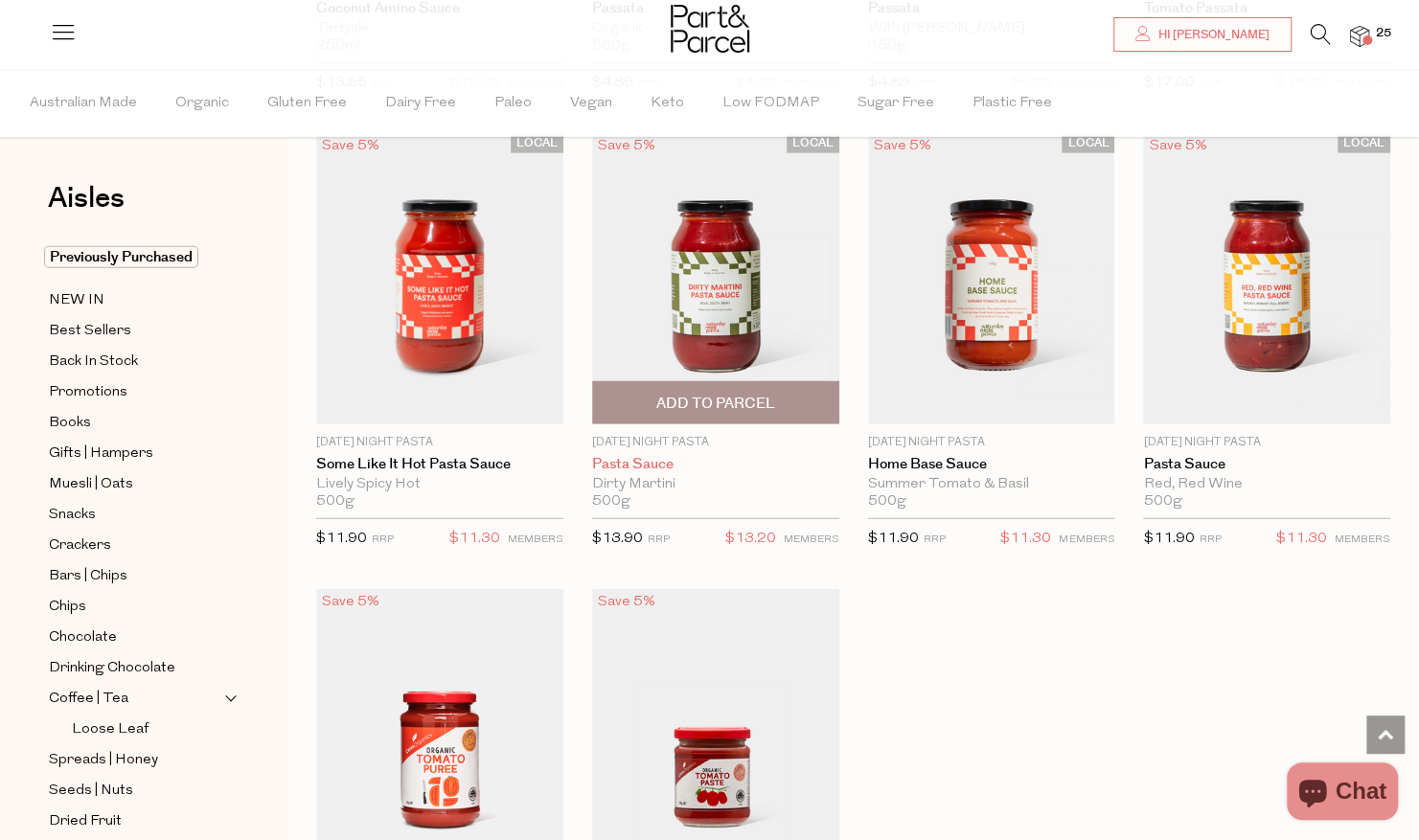
scroll to position [7279, 0]
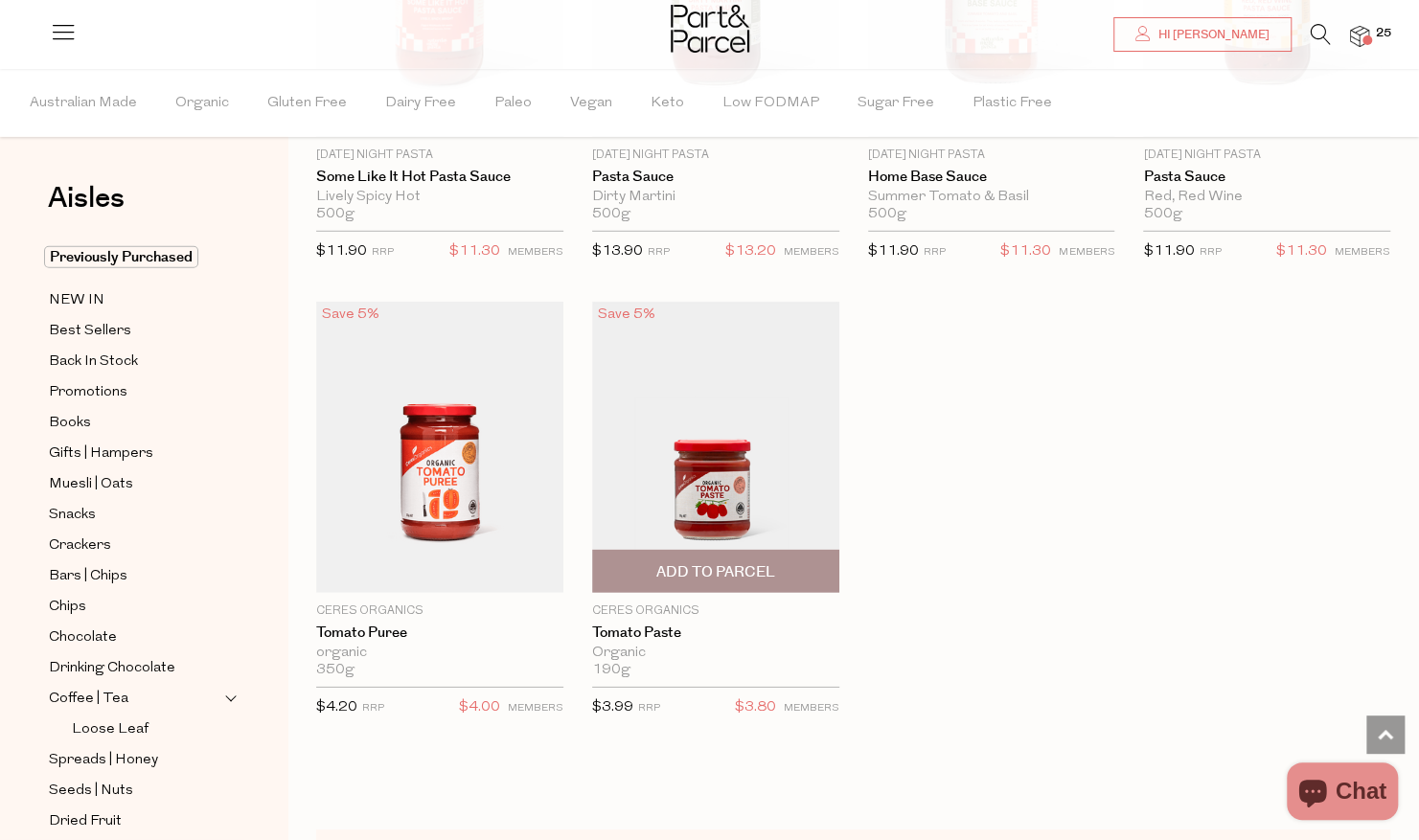
click at [731, 563] on span "Add To Parcel" at bounding box center [715, 572] width 119 height 21
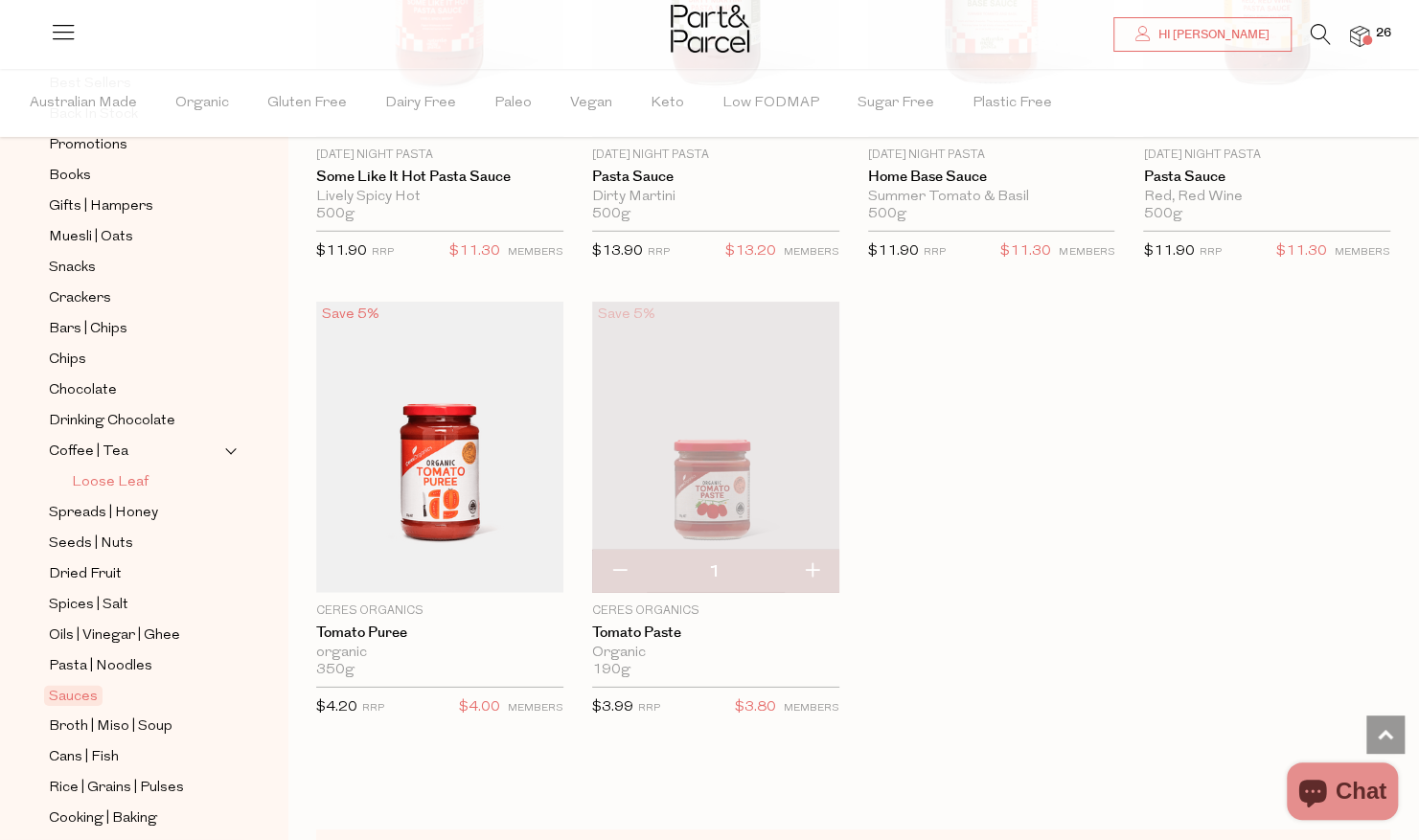
scroll to position [287, 0]
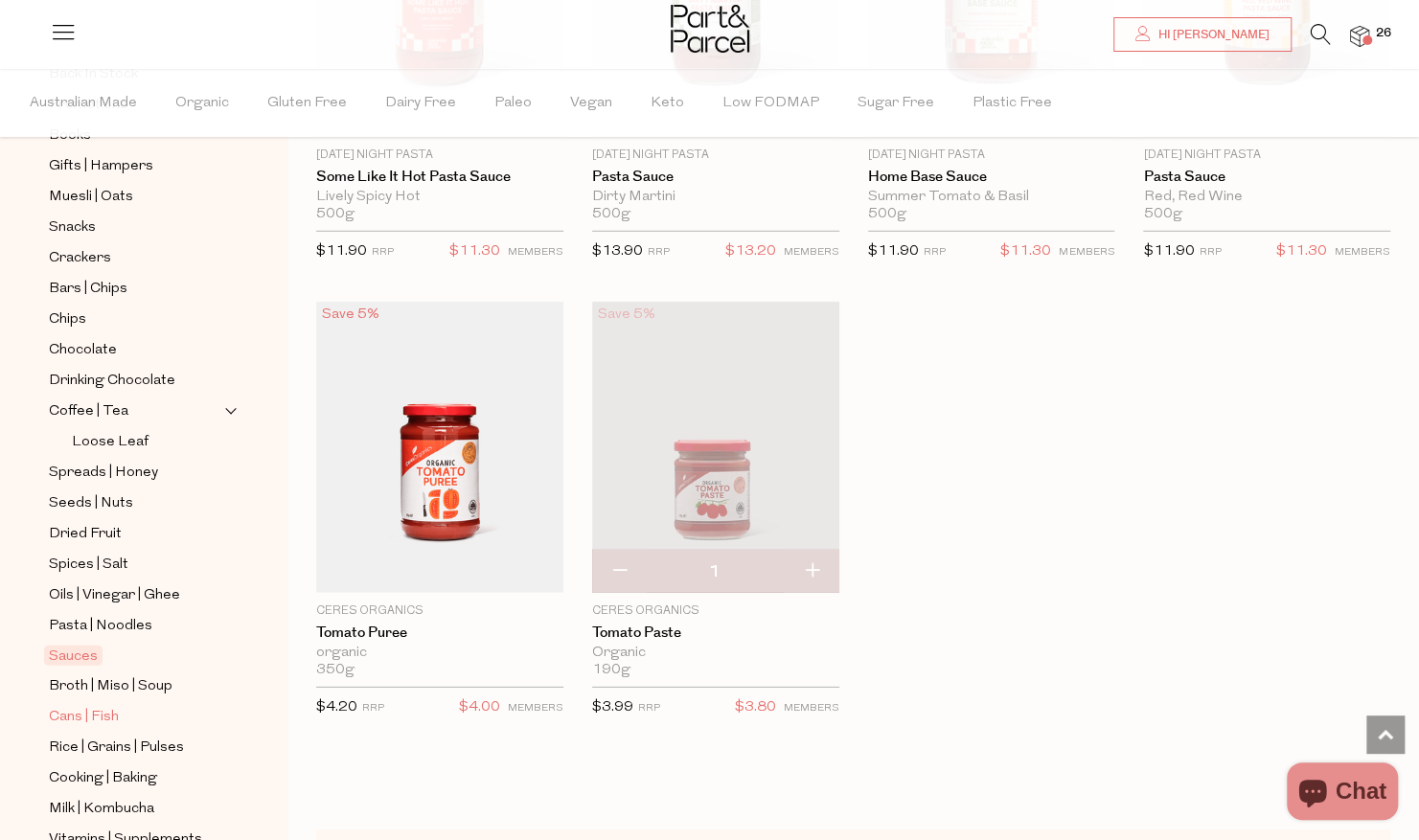
click at [111, 706] on span "Cans | Fish" at bounding box center [83, 716] width 70 height 23
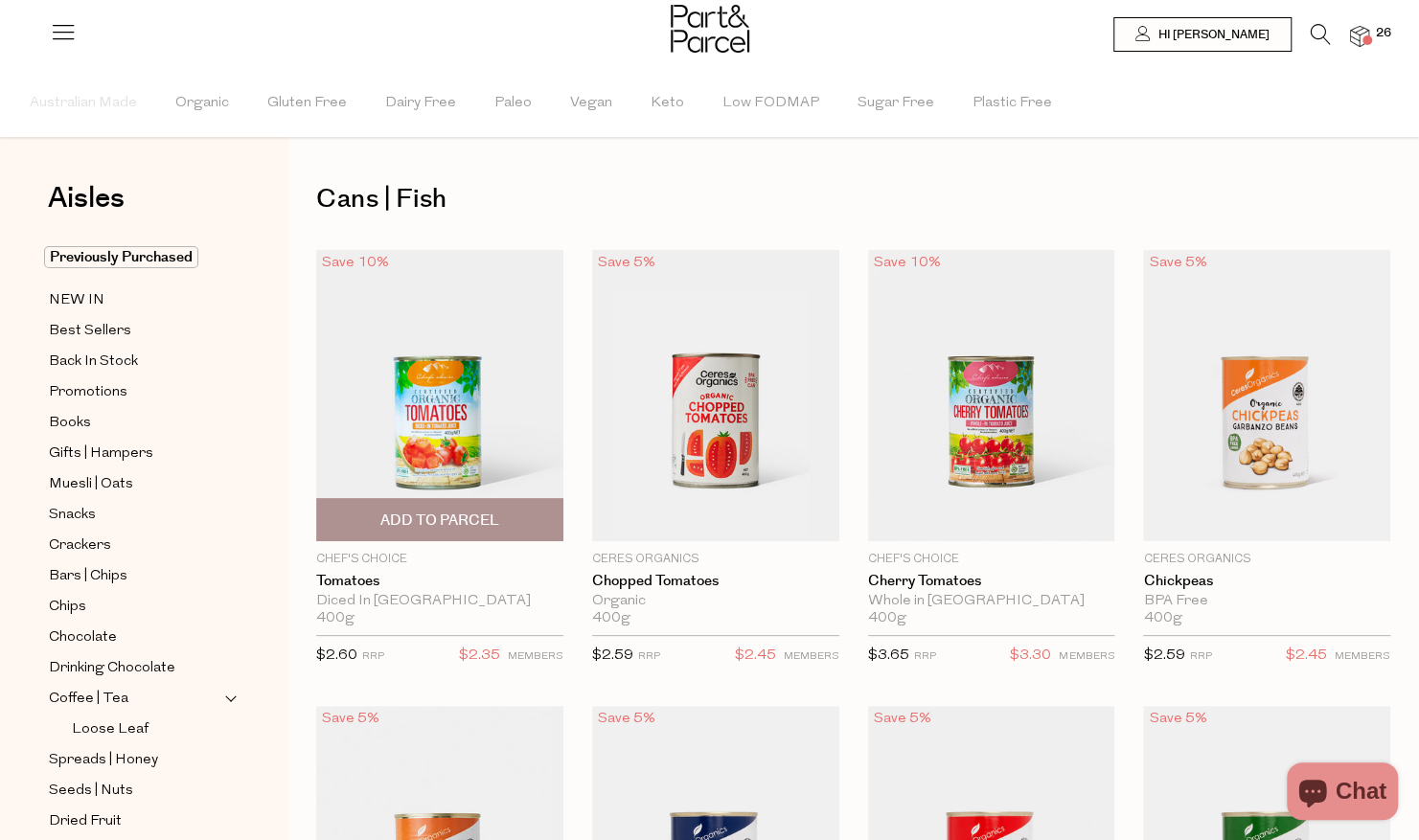
click at [461, 514] on span "Add To Parcel" at bounding box center [439, 520] width 119 height 21
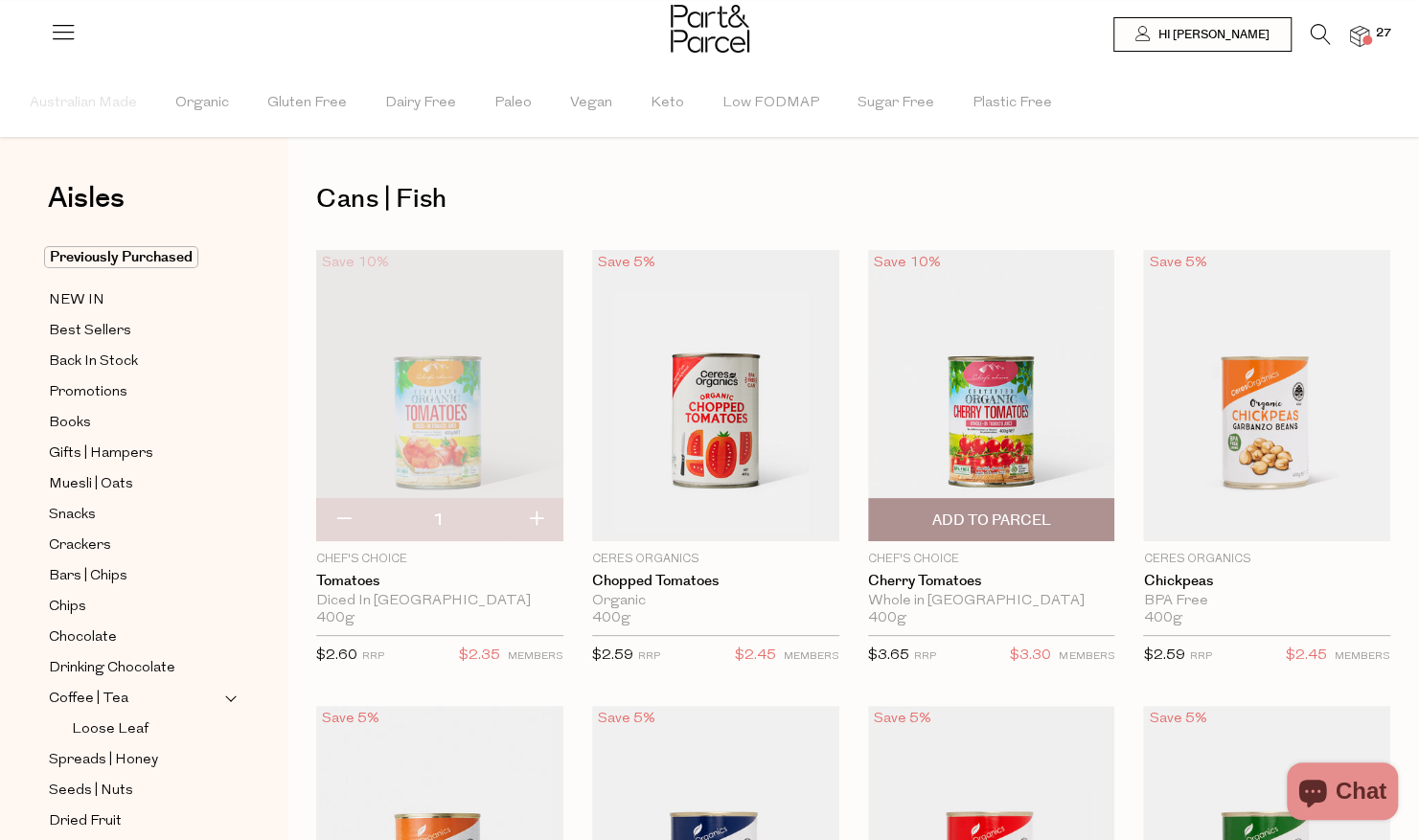
click at [926, 528] on span "Add To Parcel" at bounding box center [991, 519] width 235 height 41
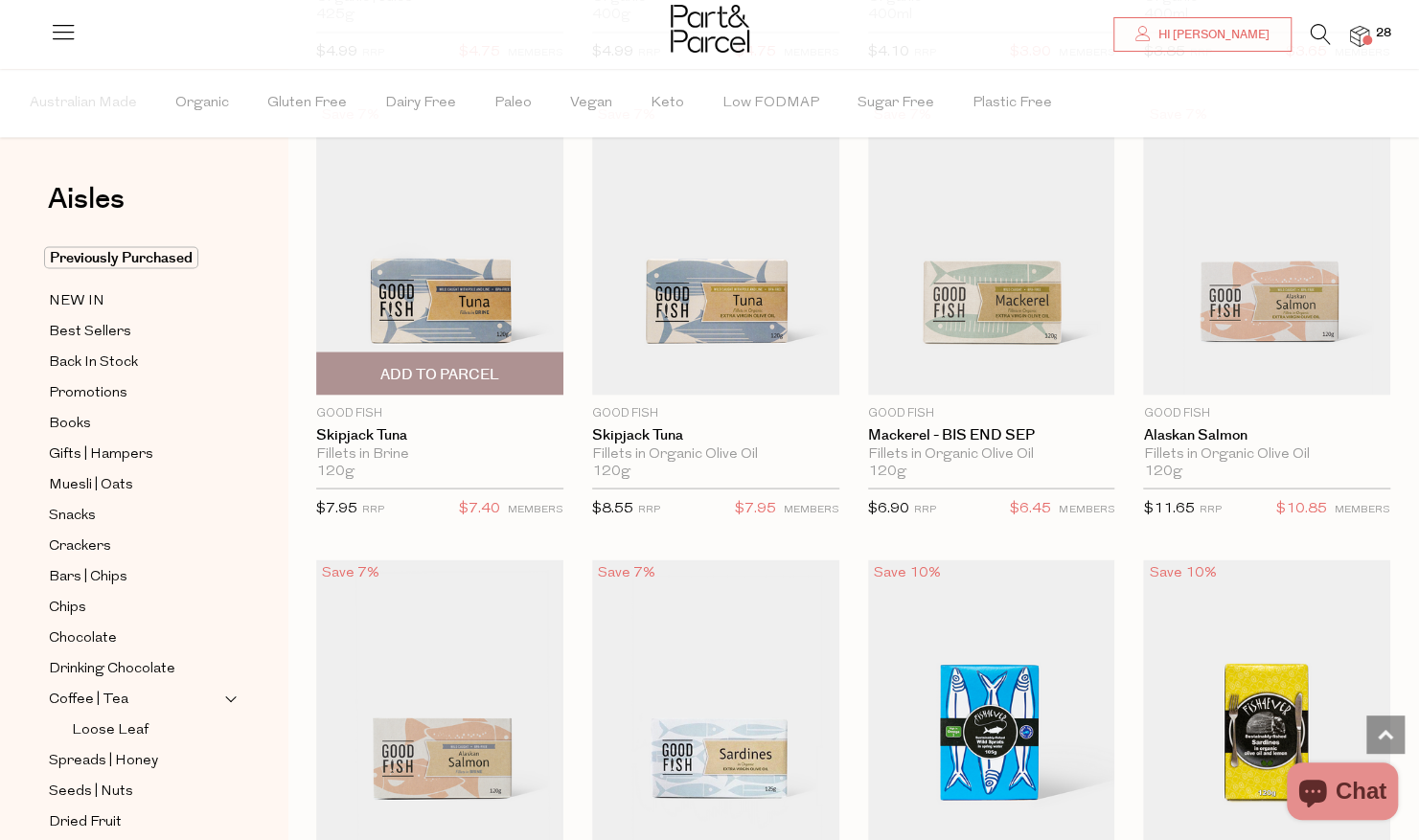
scroll to position [2011, 0]
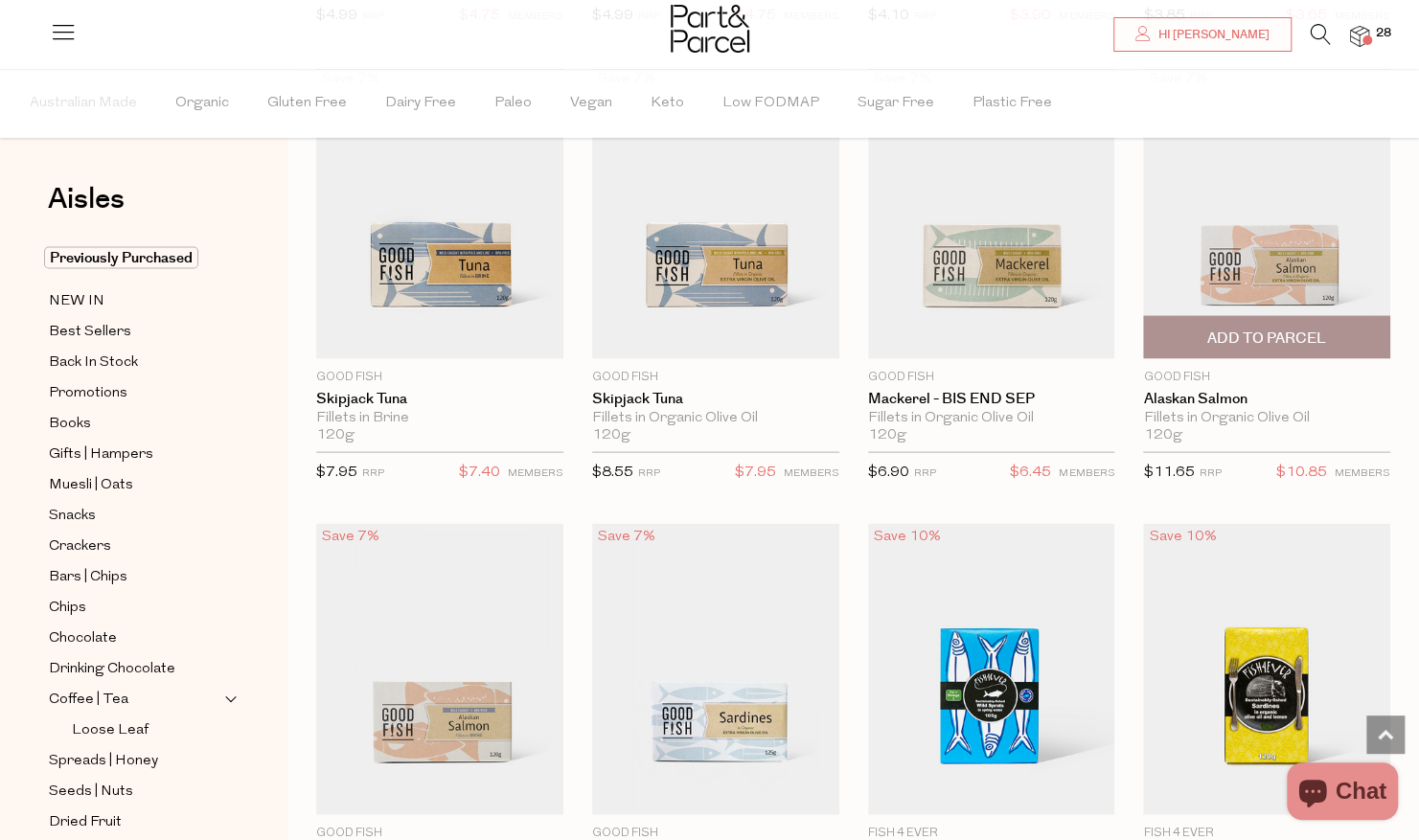
click at [1264, 331] on span "Add To Parcel" at bounding box center [1266, 337] width 119 height 21
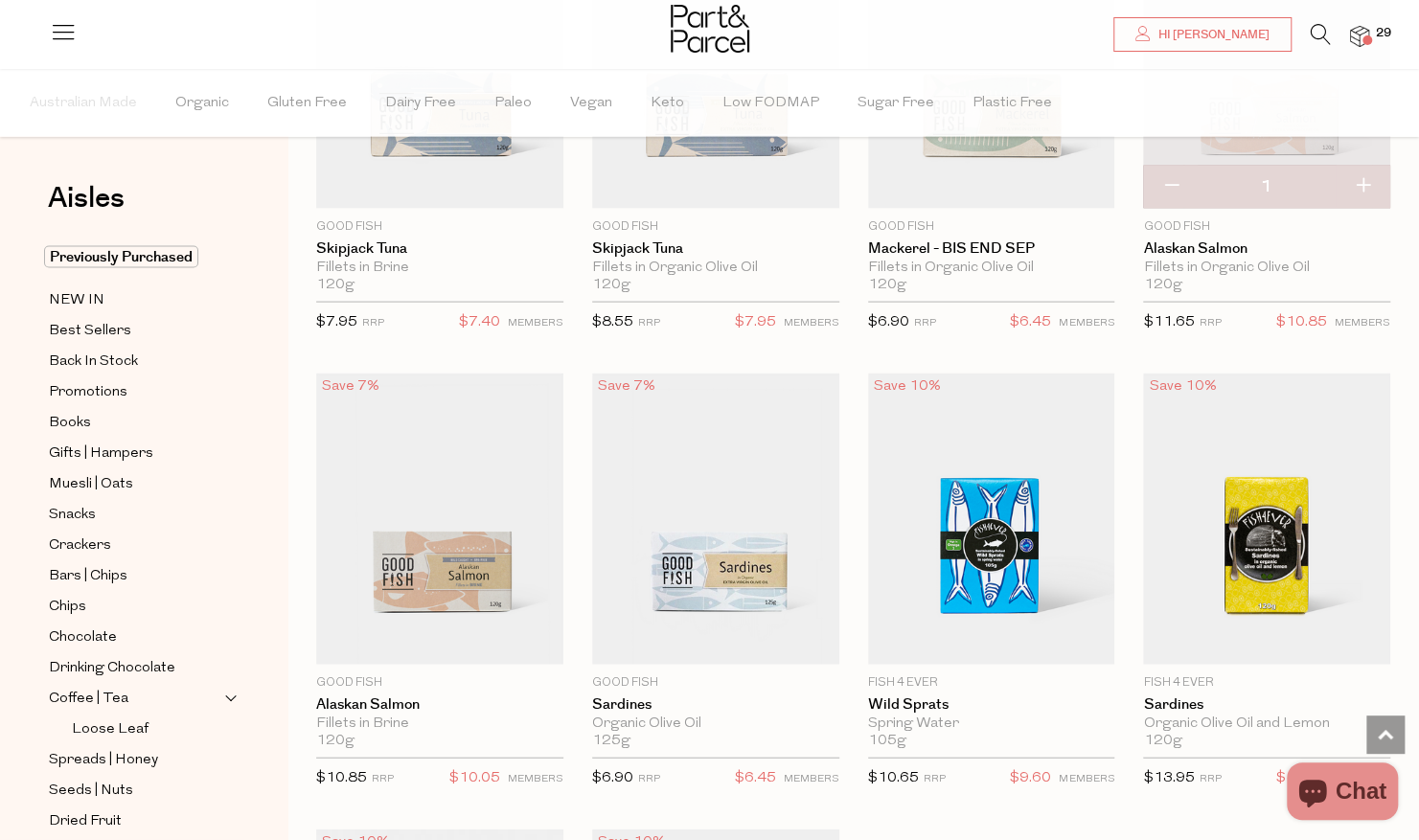
scroll to position [2202, 0]
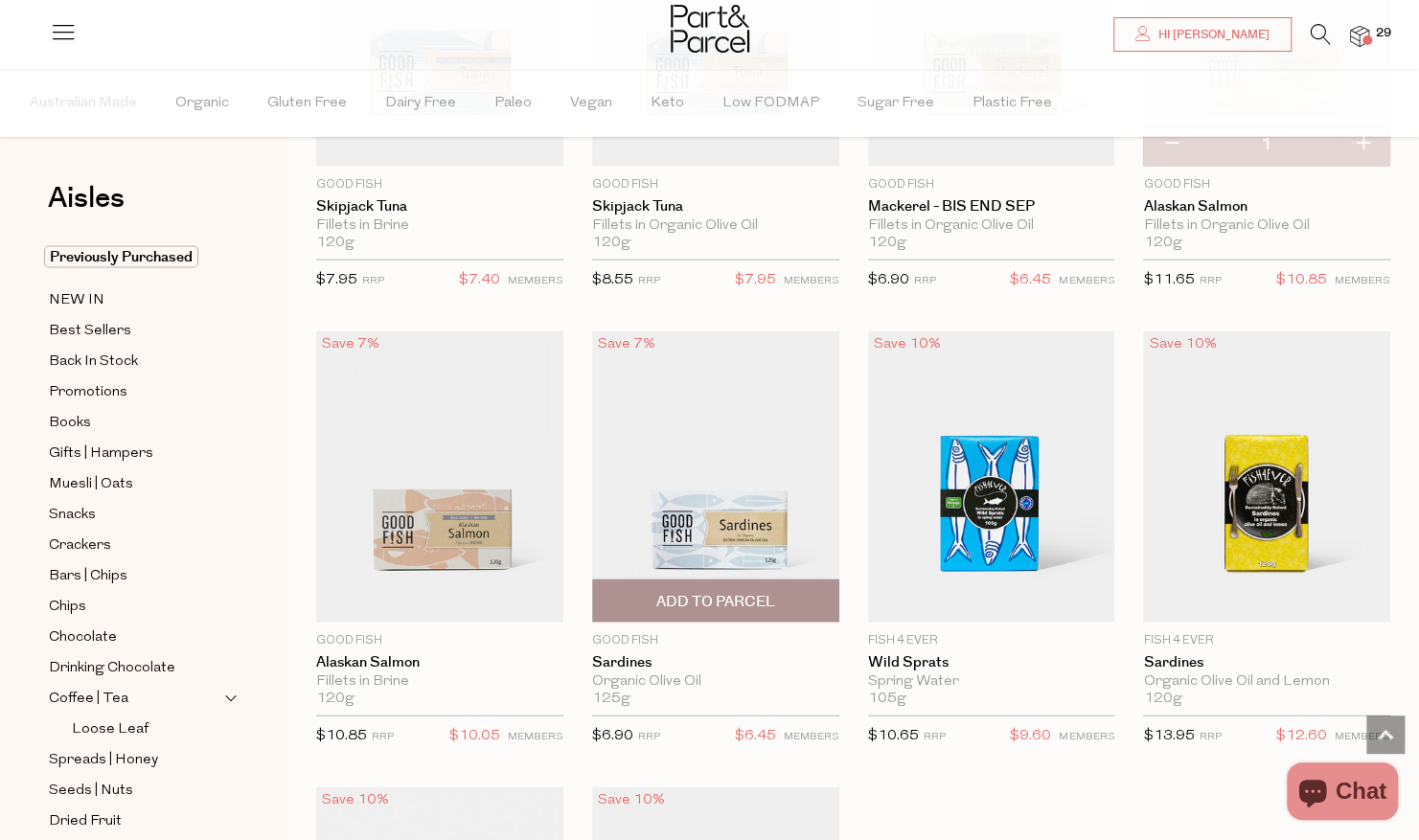
click at [750, 592] on span "Add To Parcel" at bounding box center [715, 602] width 119 height 21
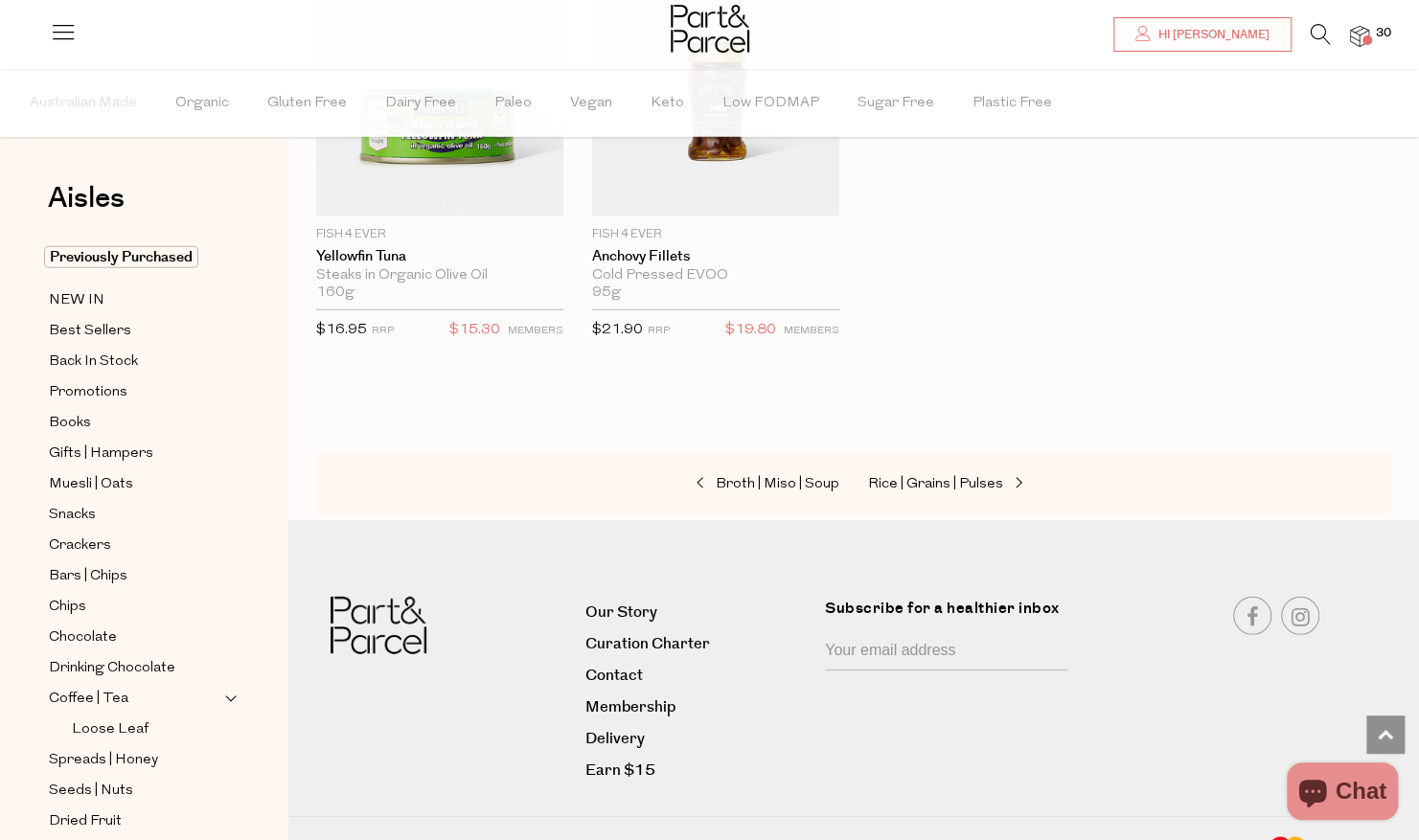
scroll to position [383, 0]
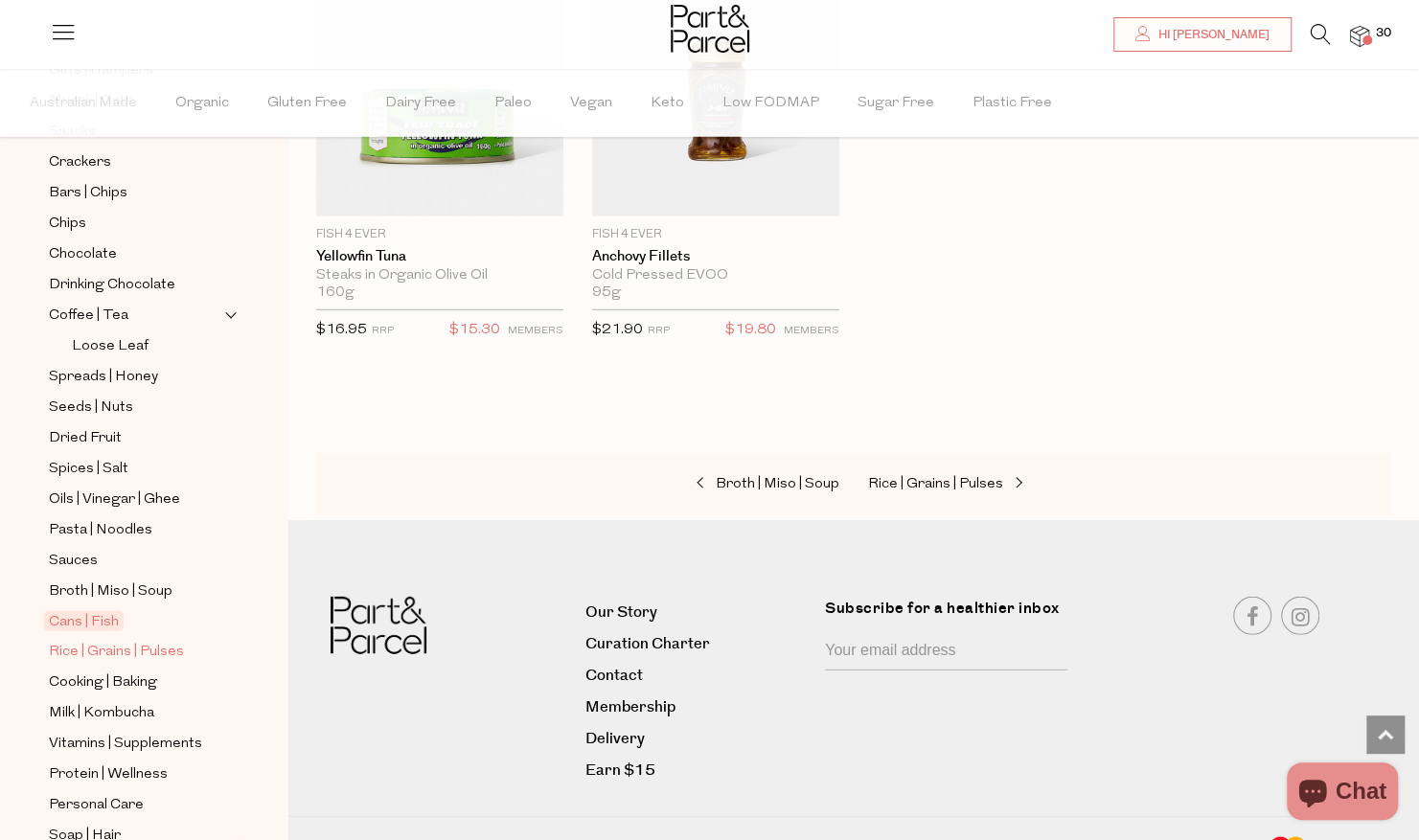
click at [132, 641] on span "Rice | Grains | Pulses" at bounding box center [117, 652] width 135 height 23
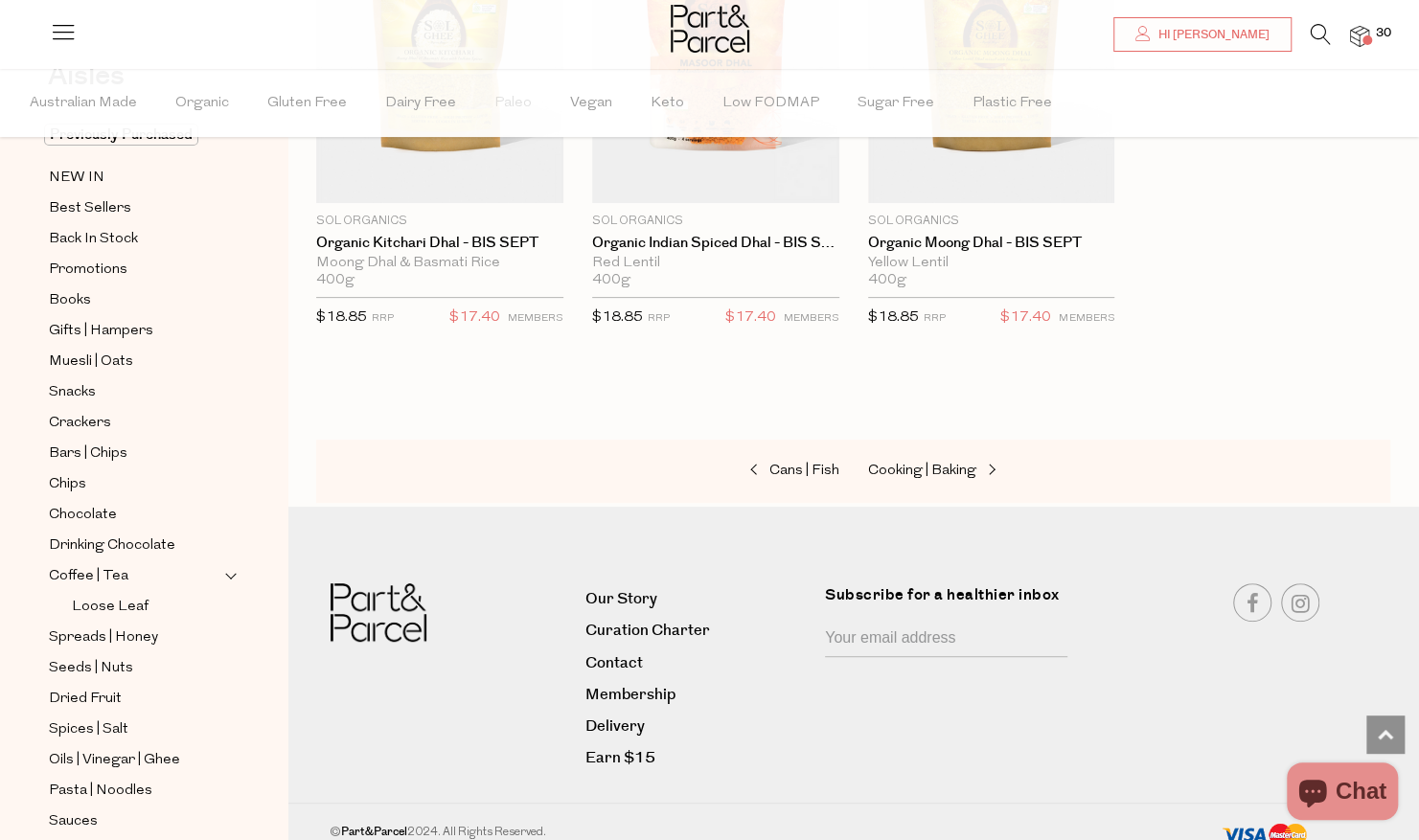
scroll to position [383, 0]
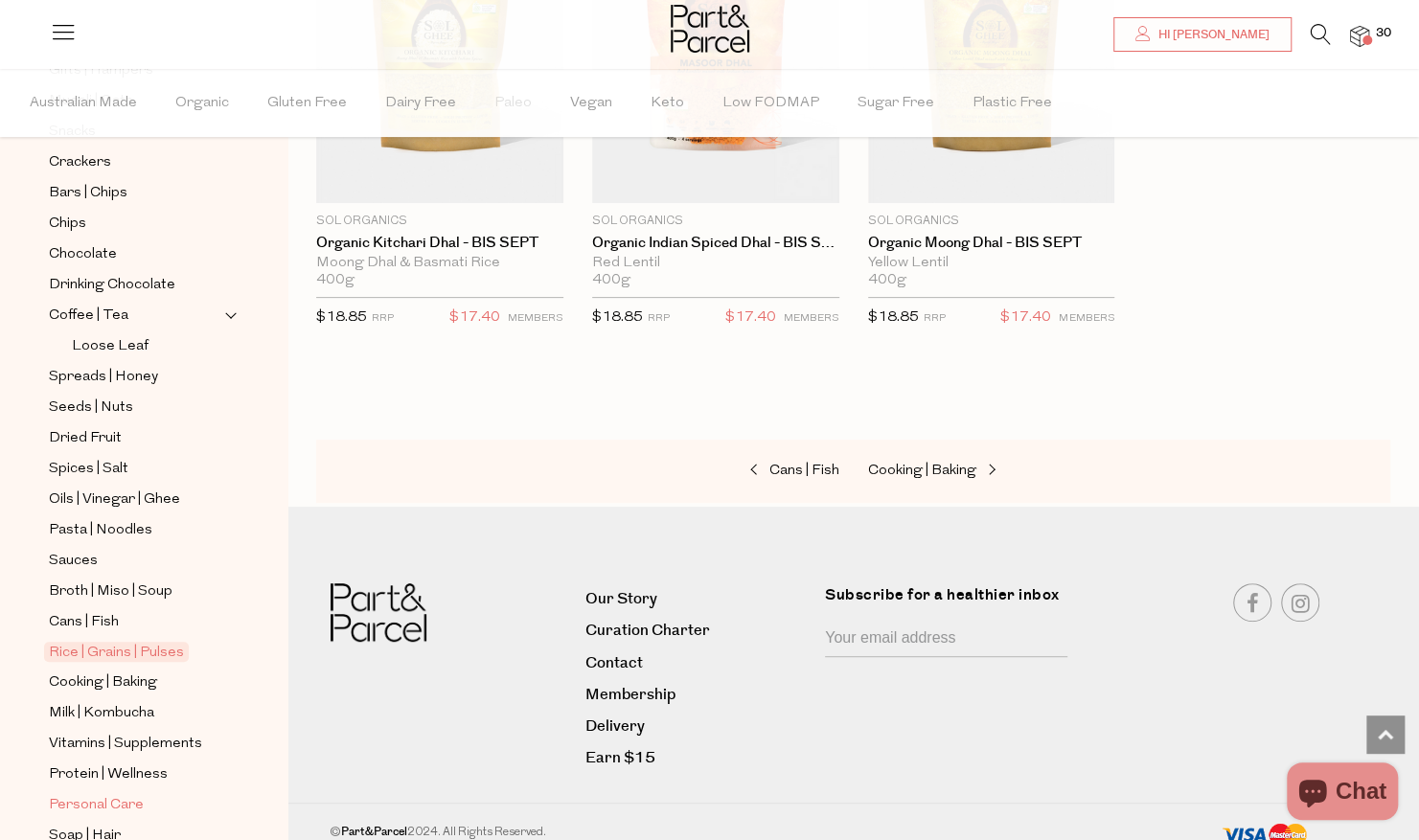
click at [121, 794] on span "Personal Care" at bounding box center [96, 805] width 95 height 23
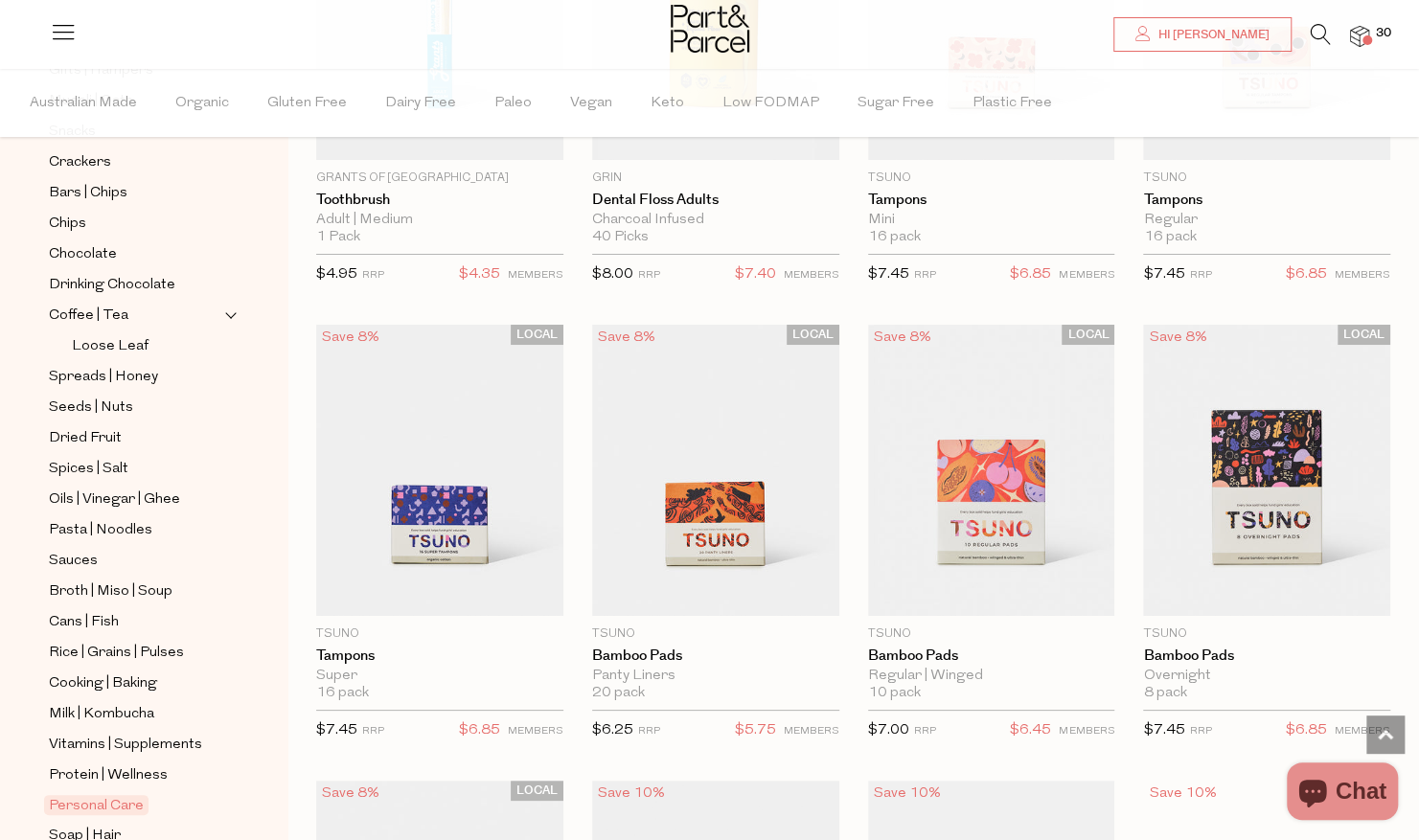
scroll to position [4165, 0]
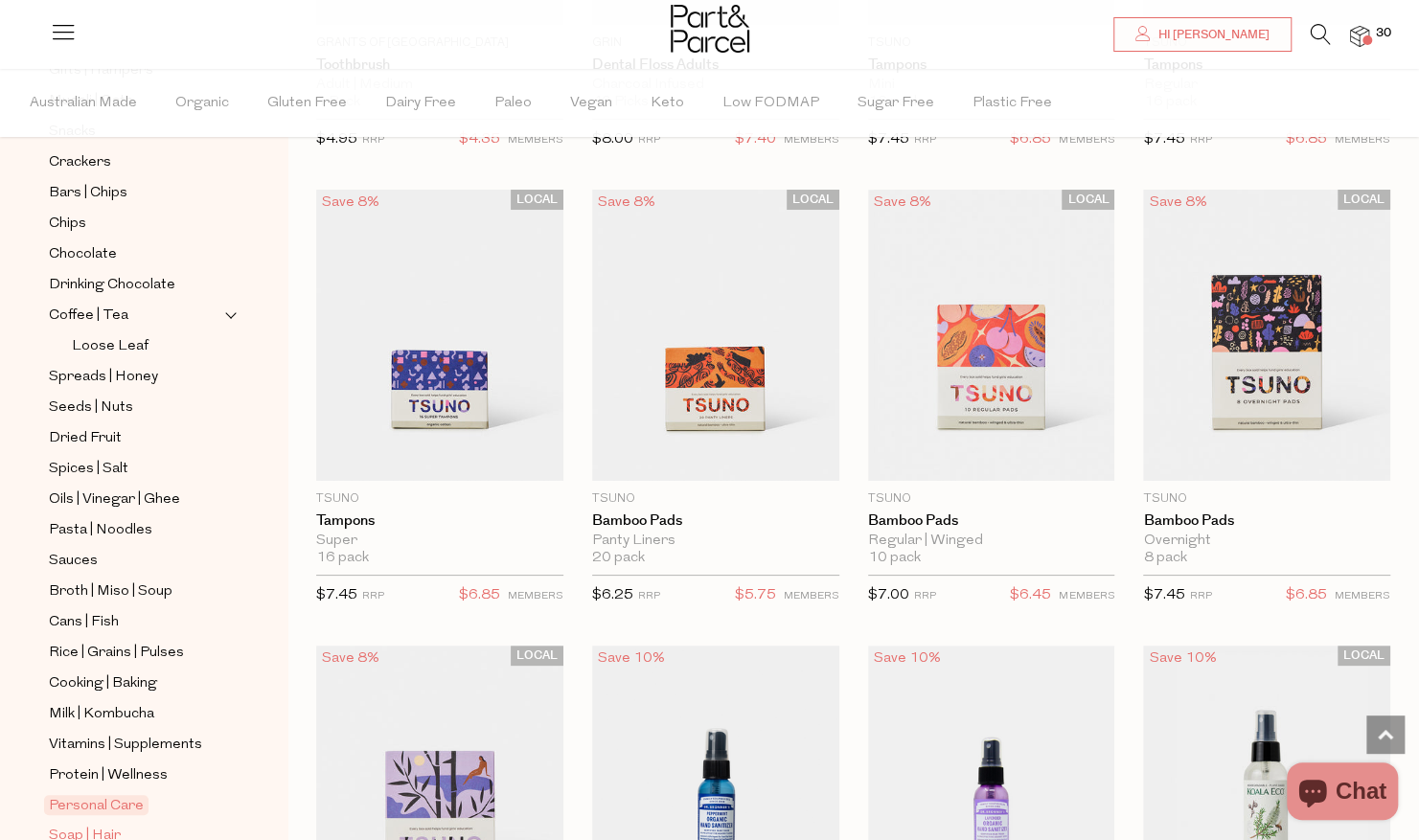
click at [105, 824] on span "Soap | Hair" at bounding box center [84, 835] width 72 height 23
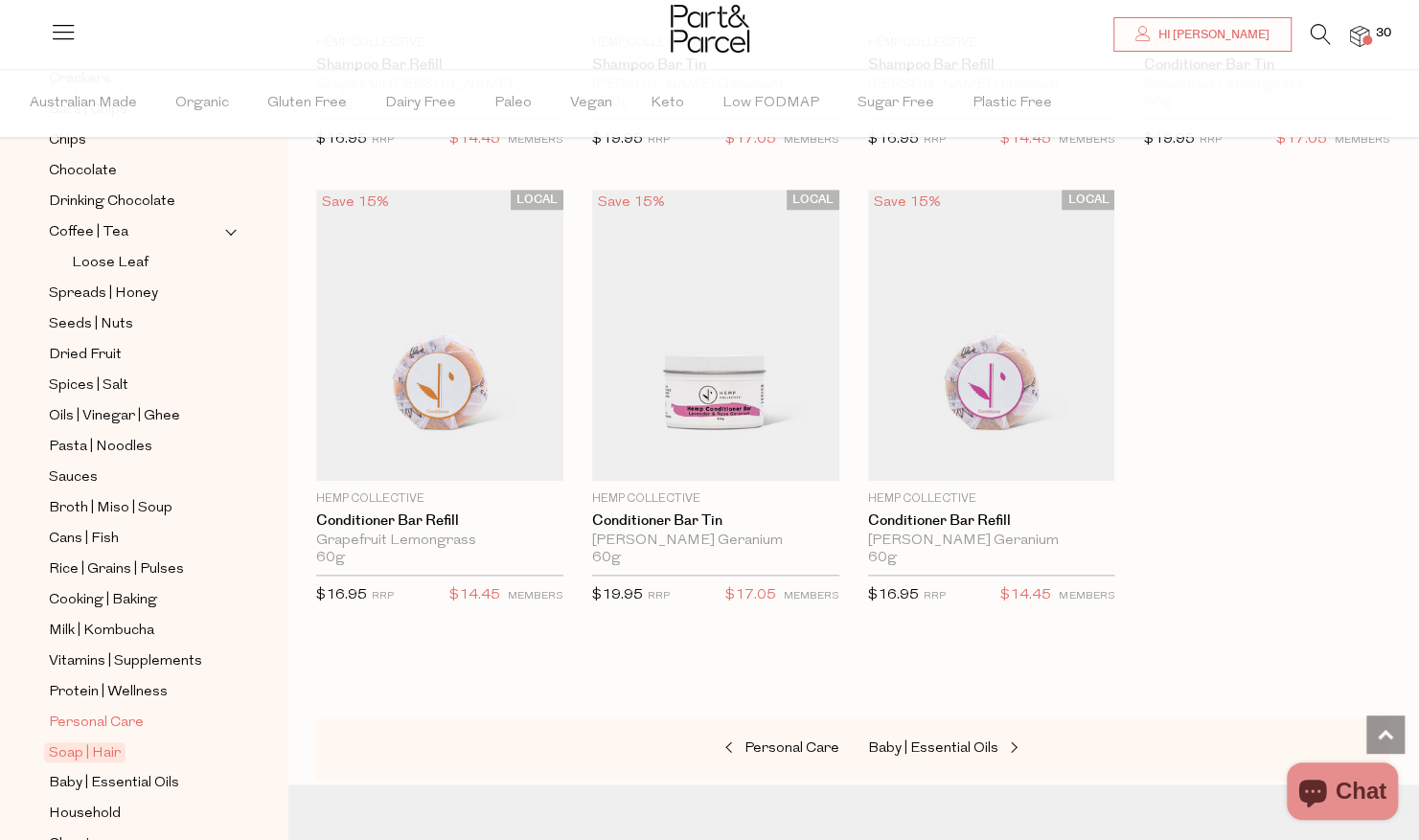
scroll to position [564, 0]
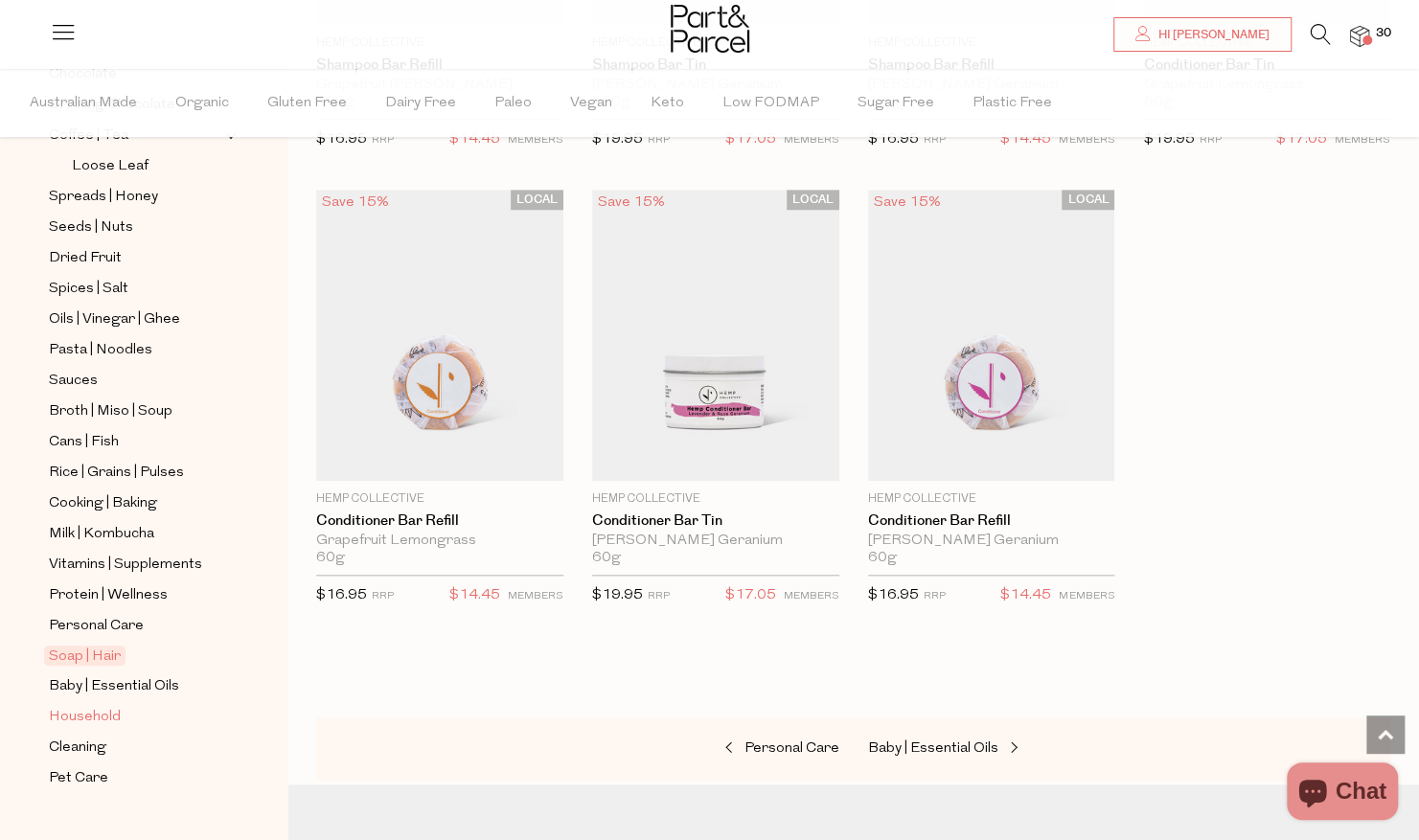
click at [104, 706] on span "Household" at bounding box center [84, 716] width 72 height 23
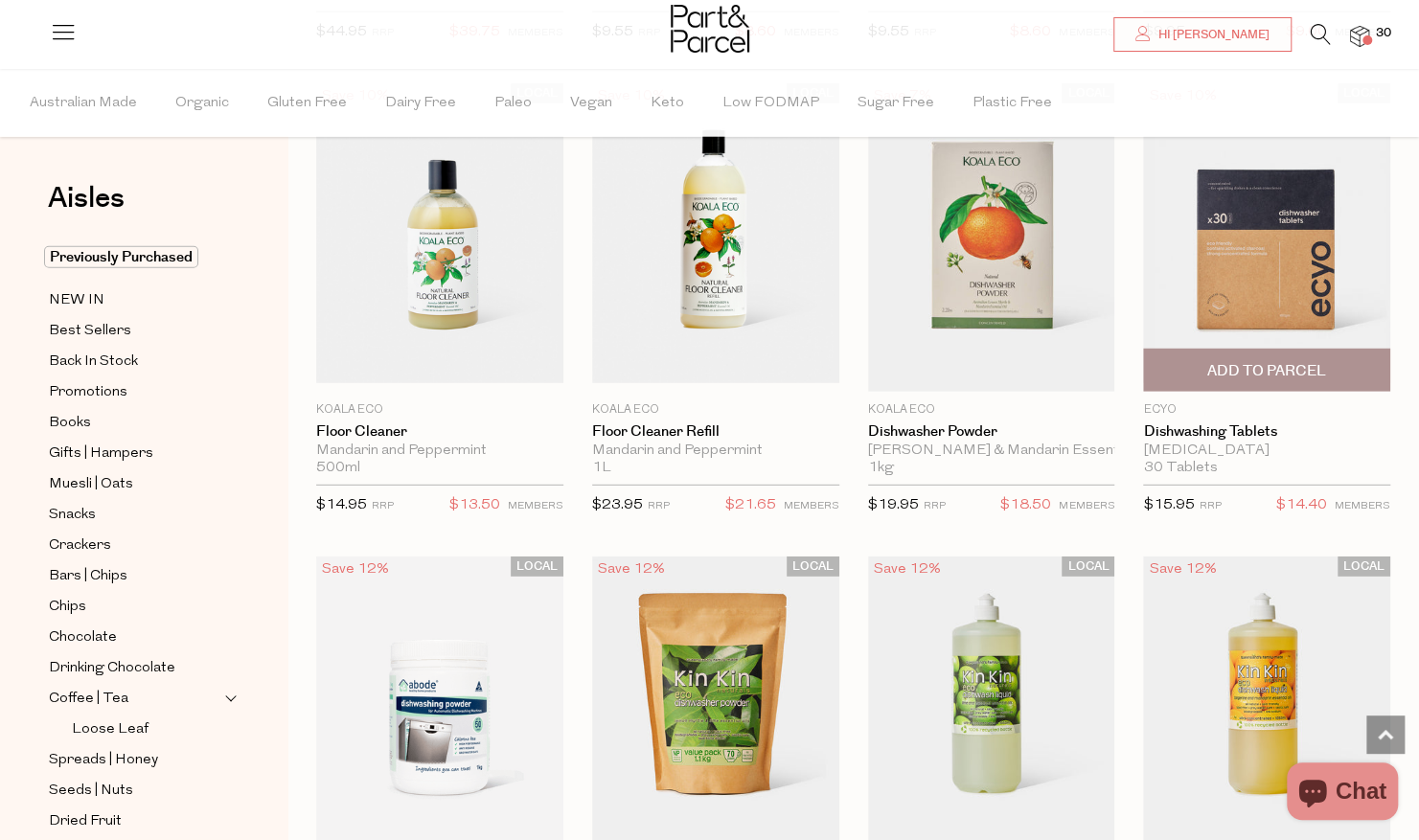
scroll to position [2873, 0]
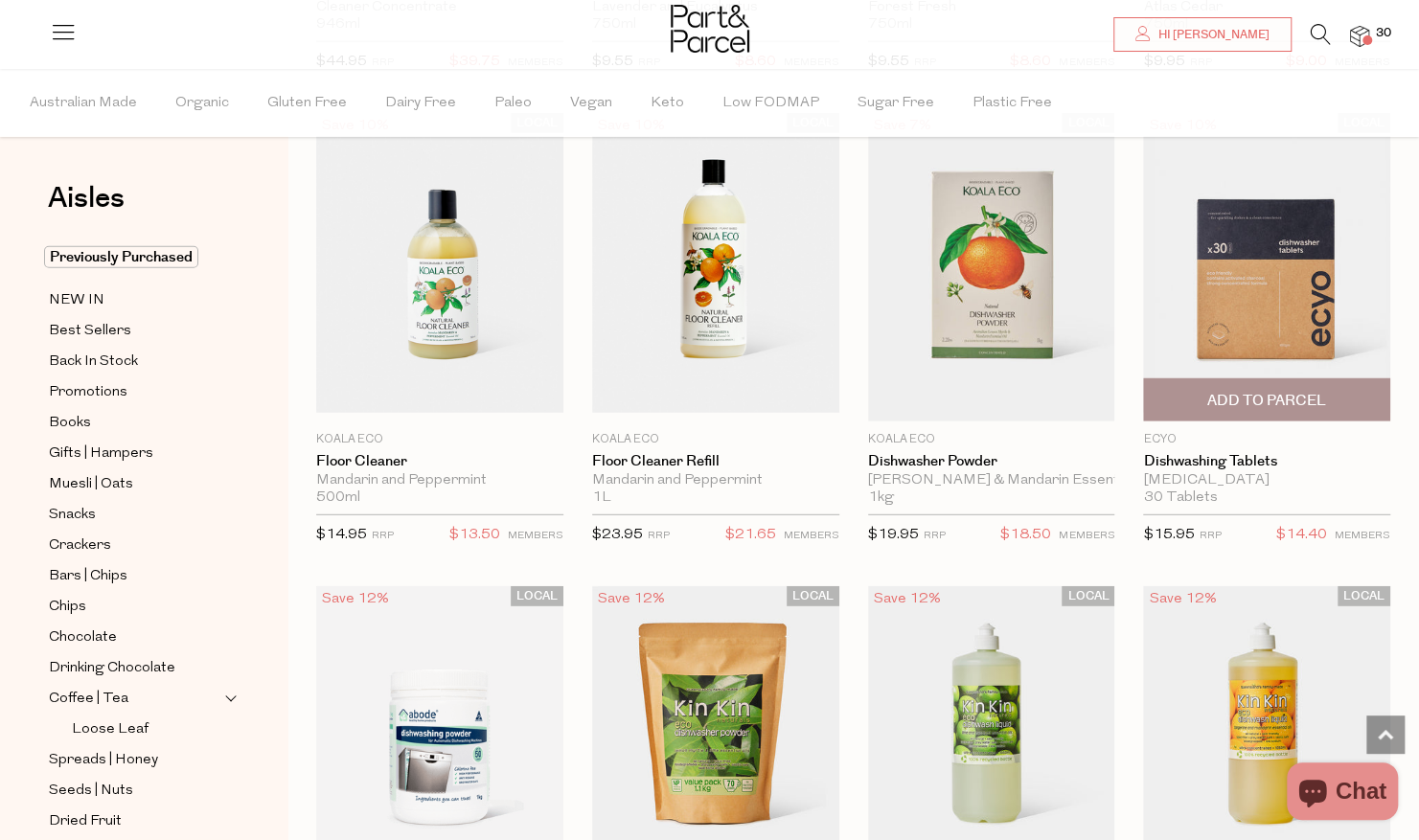
click at [1271, 391] on span "Add To Parcel" at bounding box center [1266, 401] width 119 height 21
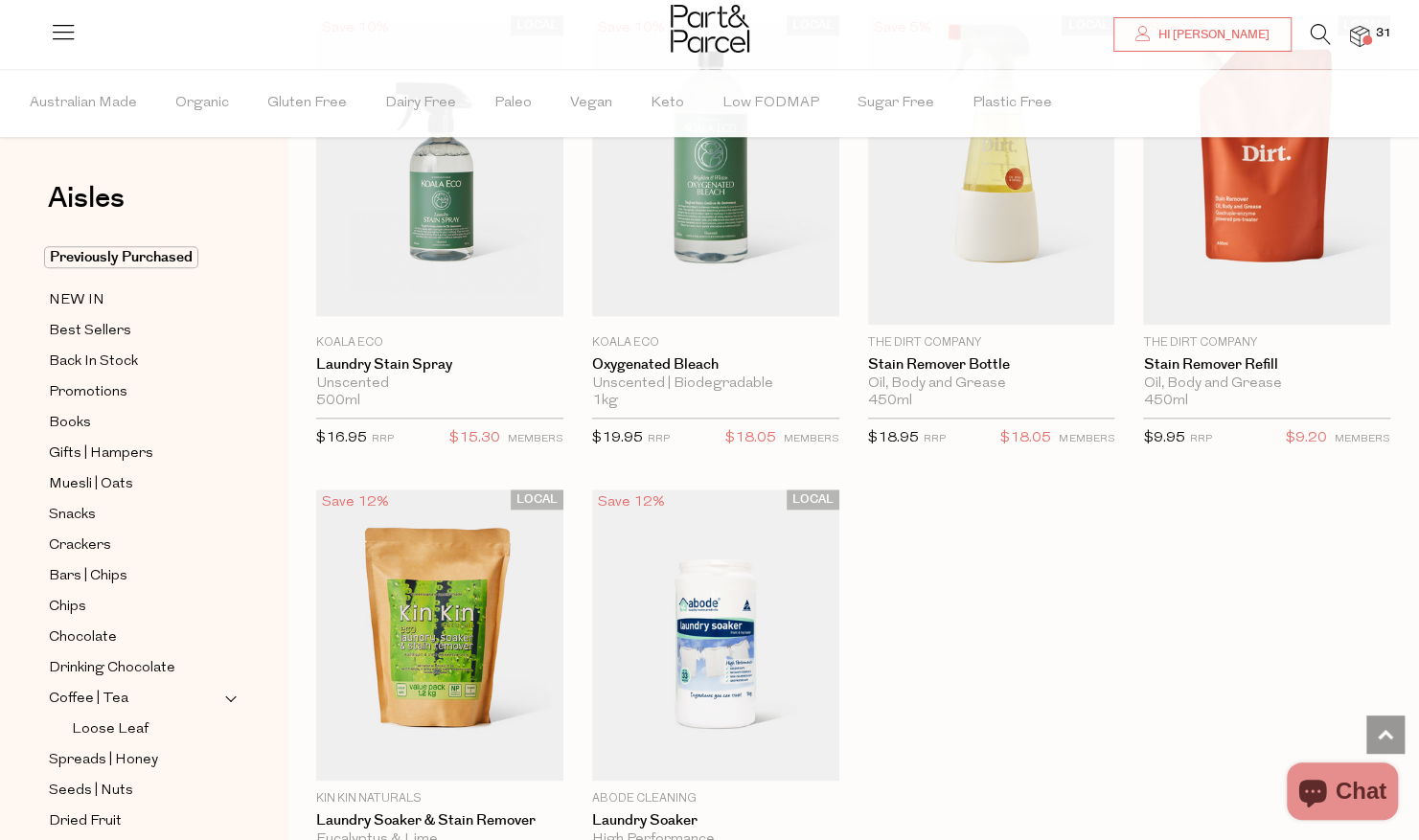
scroll to position [5651, 0]
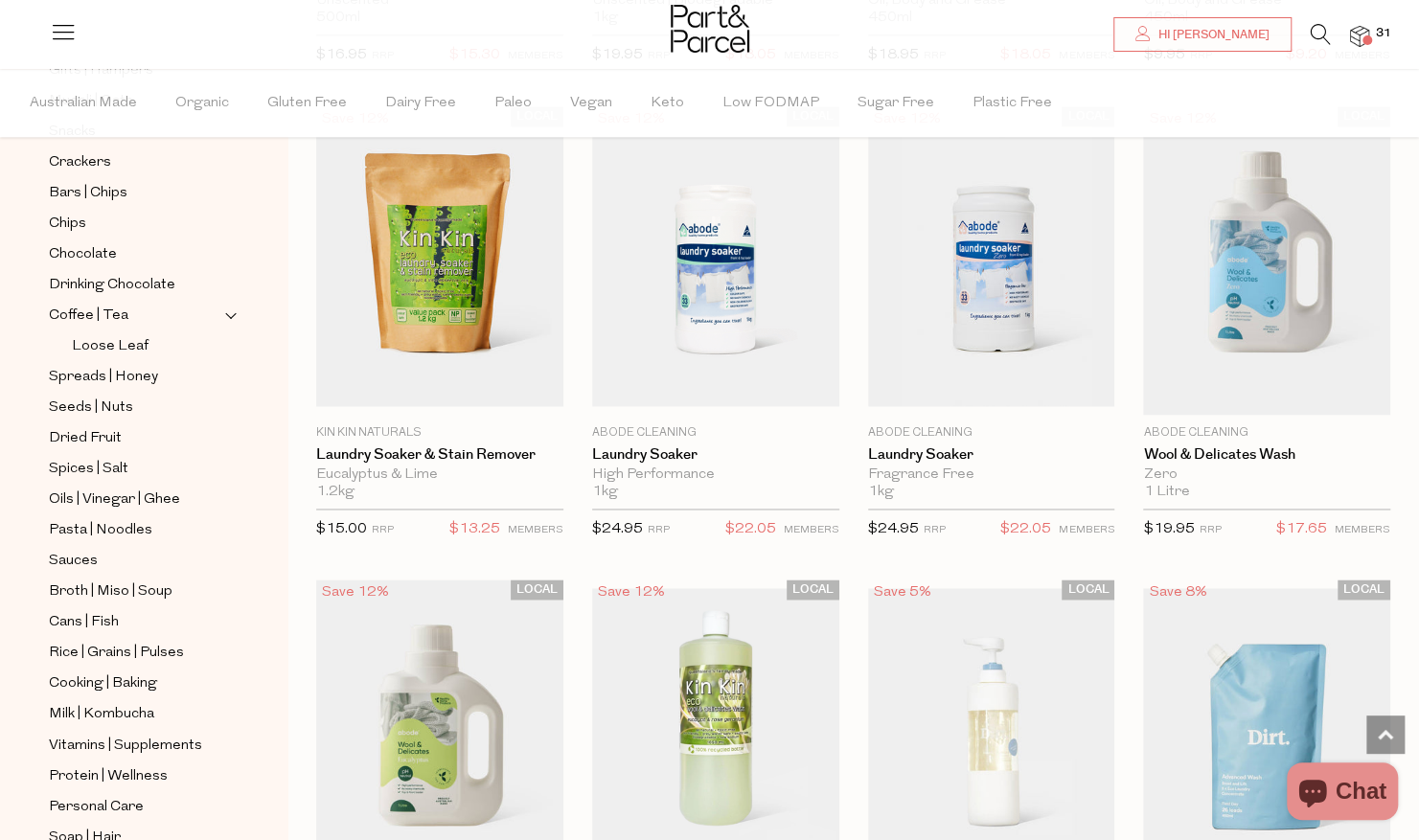
scroll to position [564, 0]
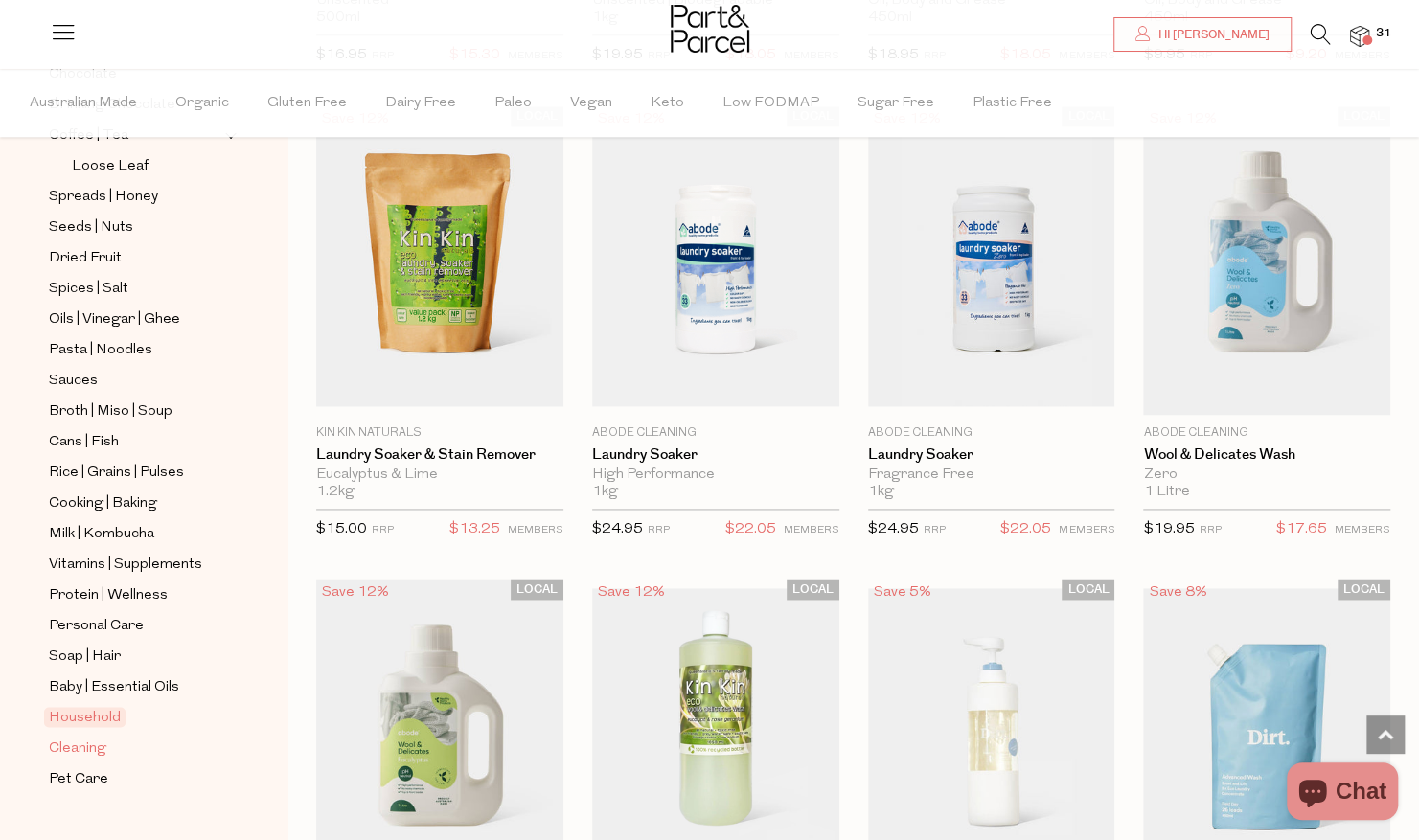
click at [94, 736] on span "Cleaning" at bounding box center [77, 747] width 58 height 23
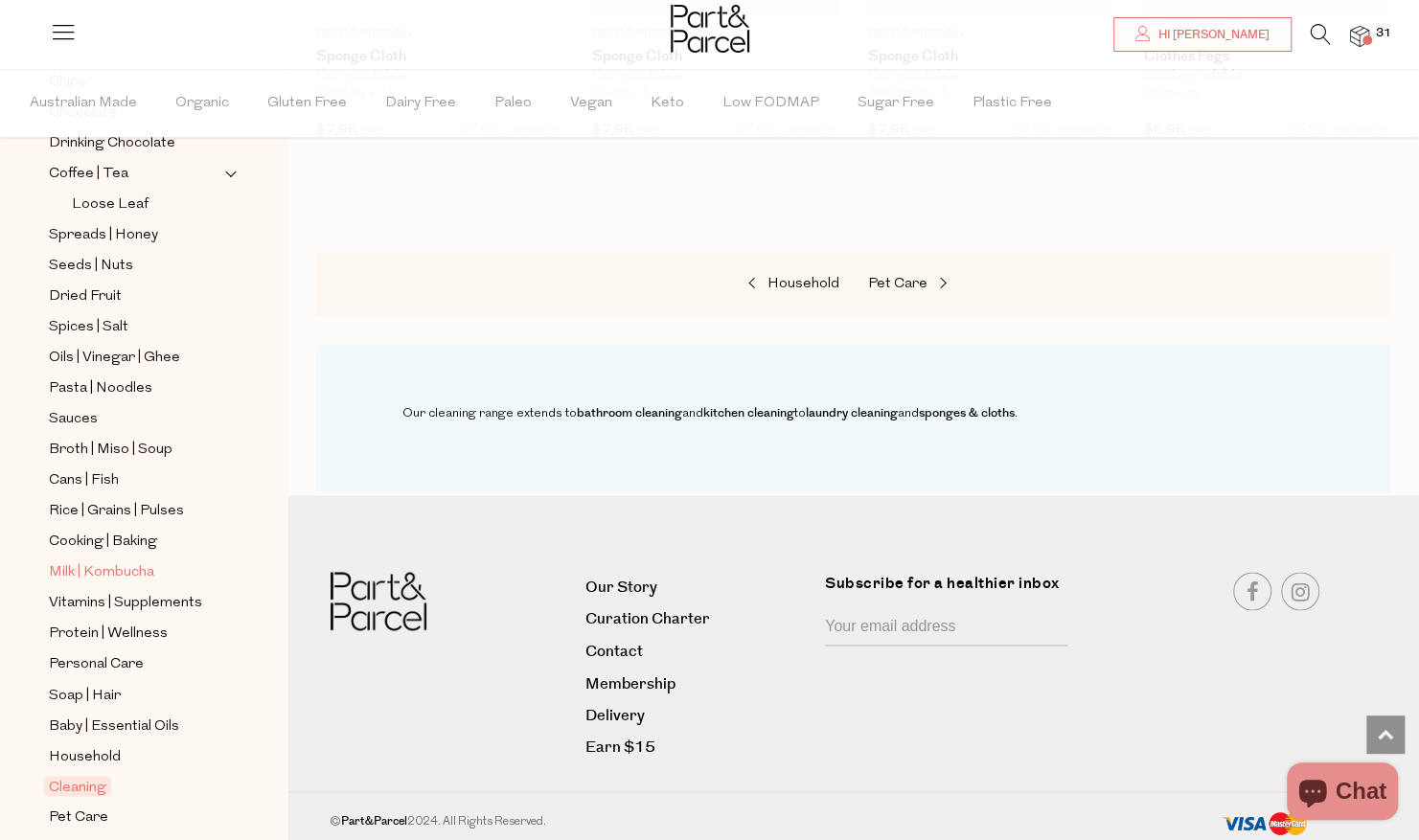
scroll to position [564, 0]
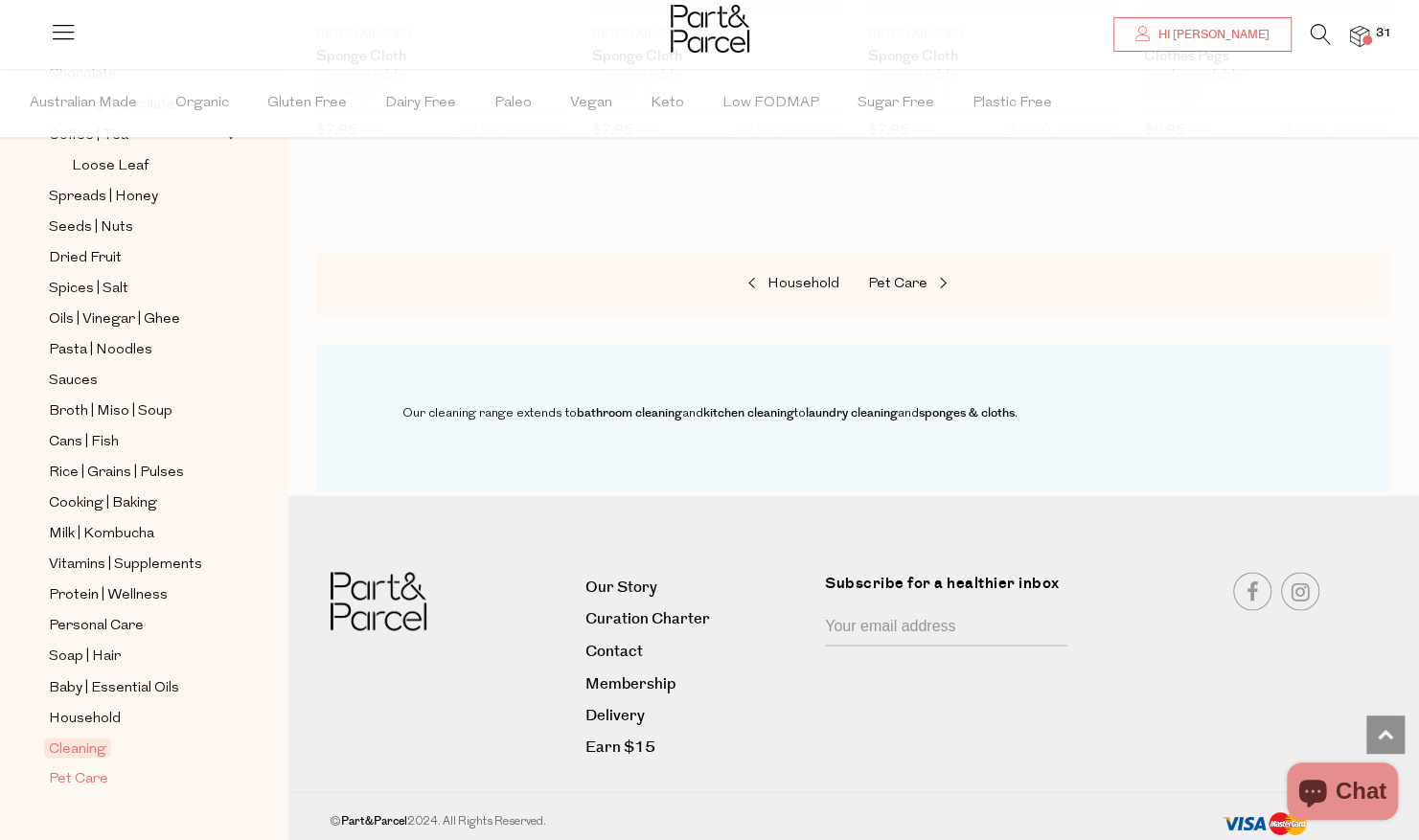
click at [92, 767] on span "Pet Care" at bounding box center [78, 778] width 60 height 23
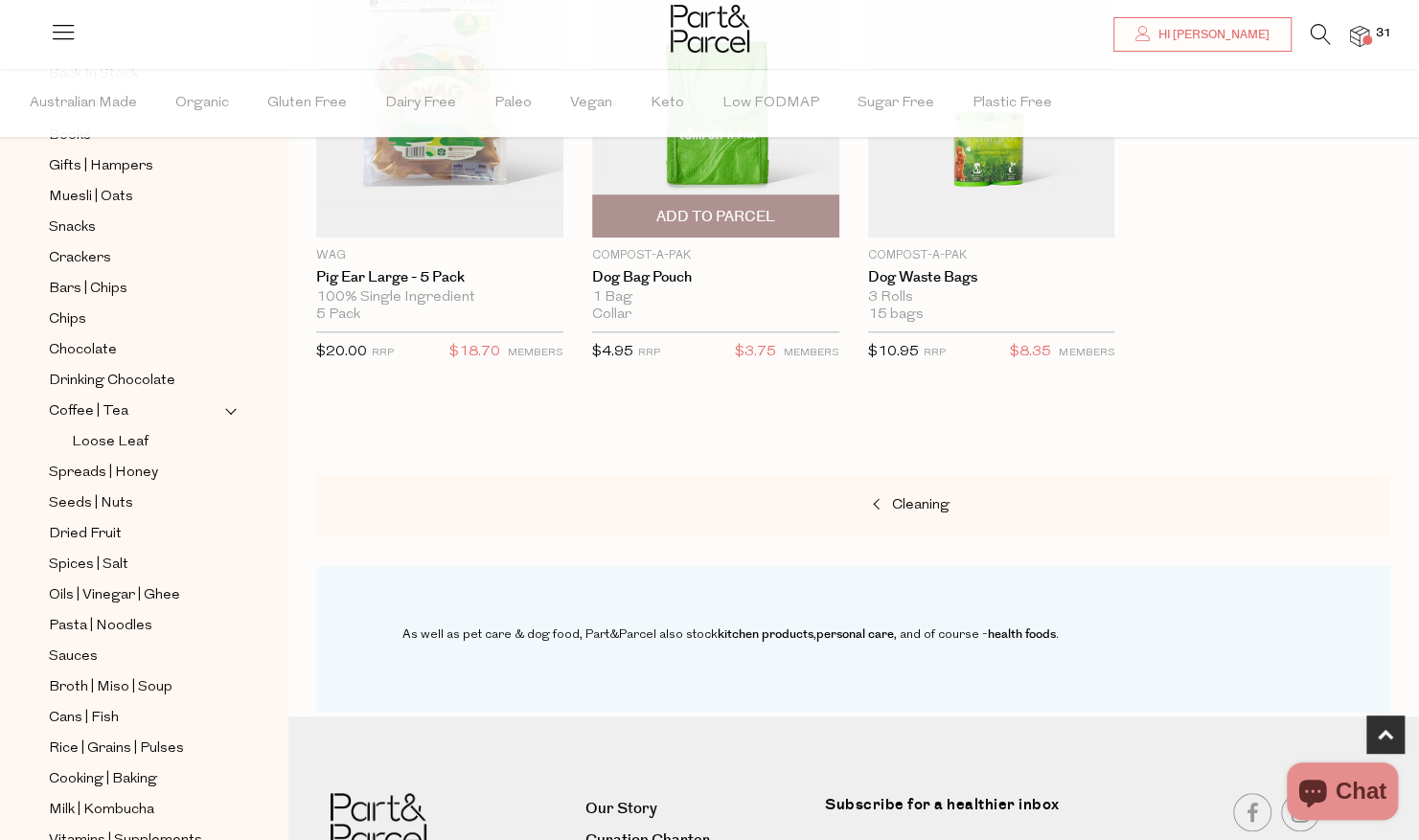
scroll to position [766, 0]
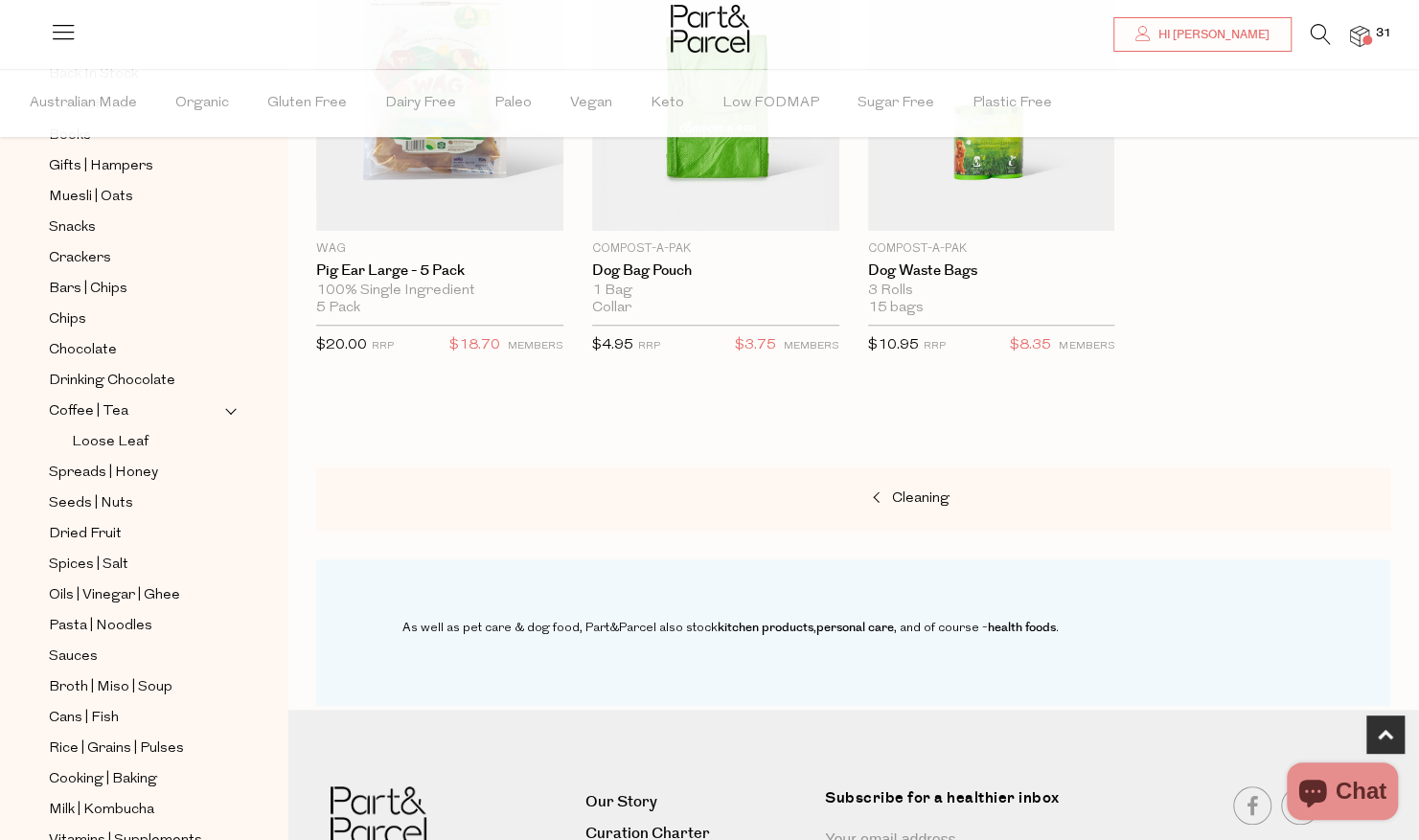
click at [1382, 28] on span "31" at bounding box center [1383, 33] width 25 height 18
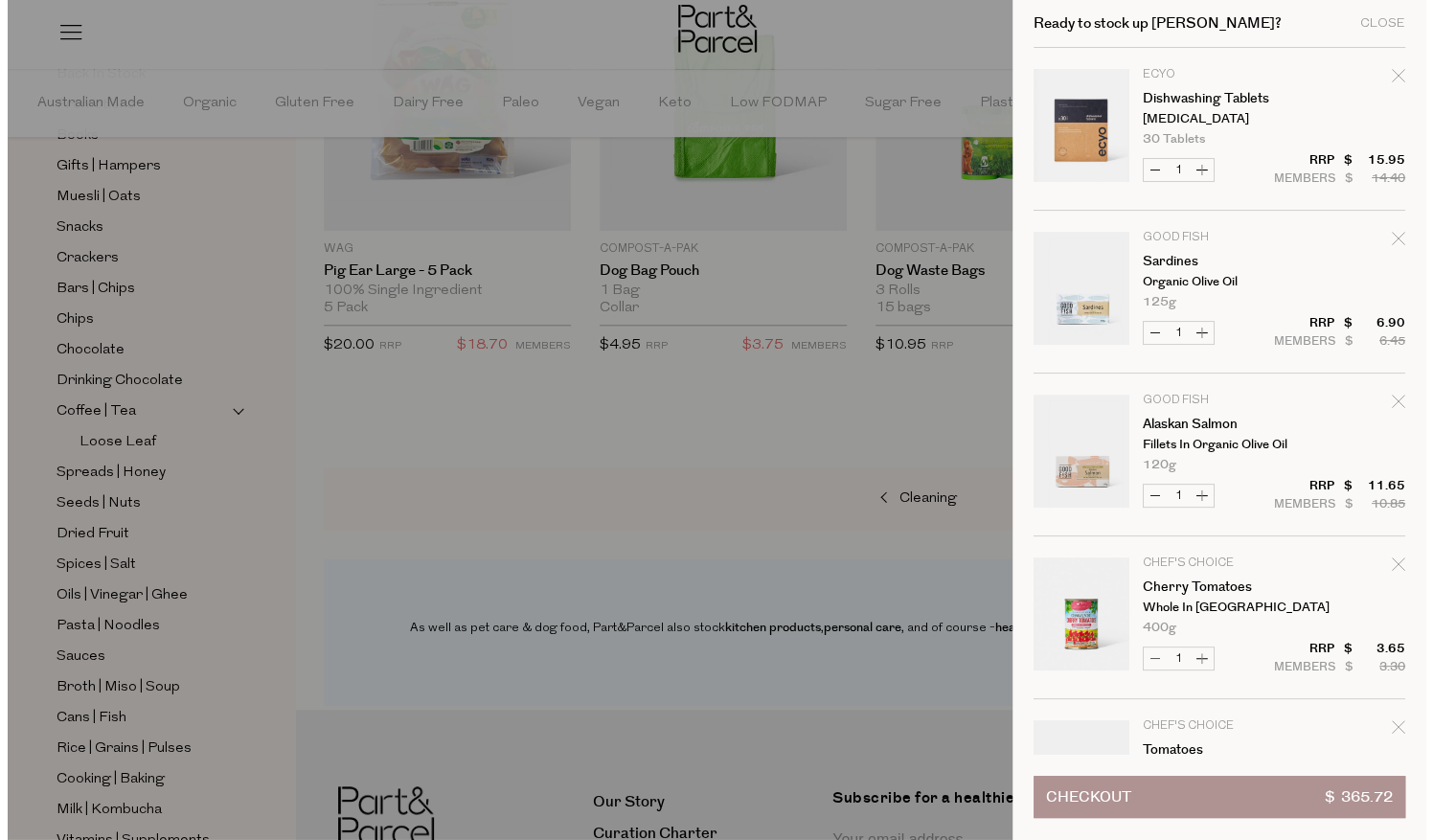
scroll to position [770, 0]
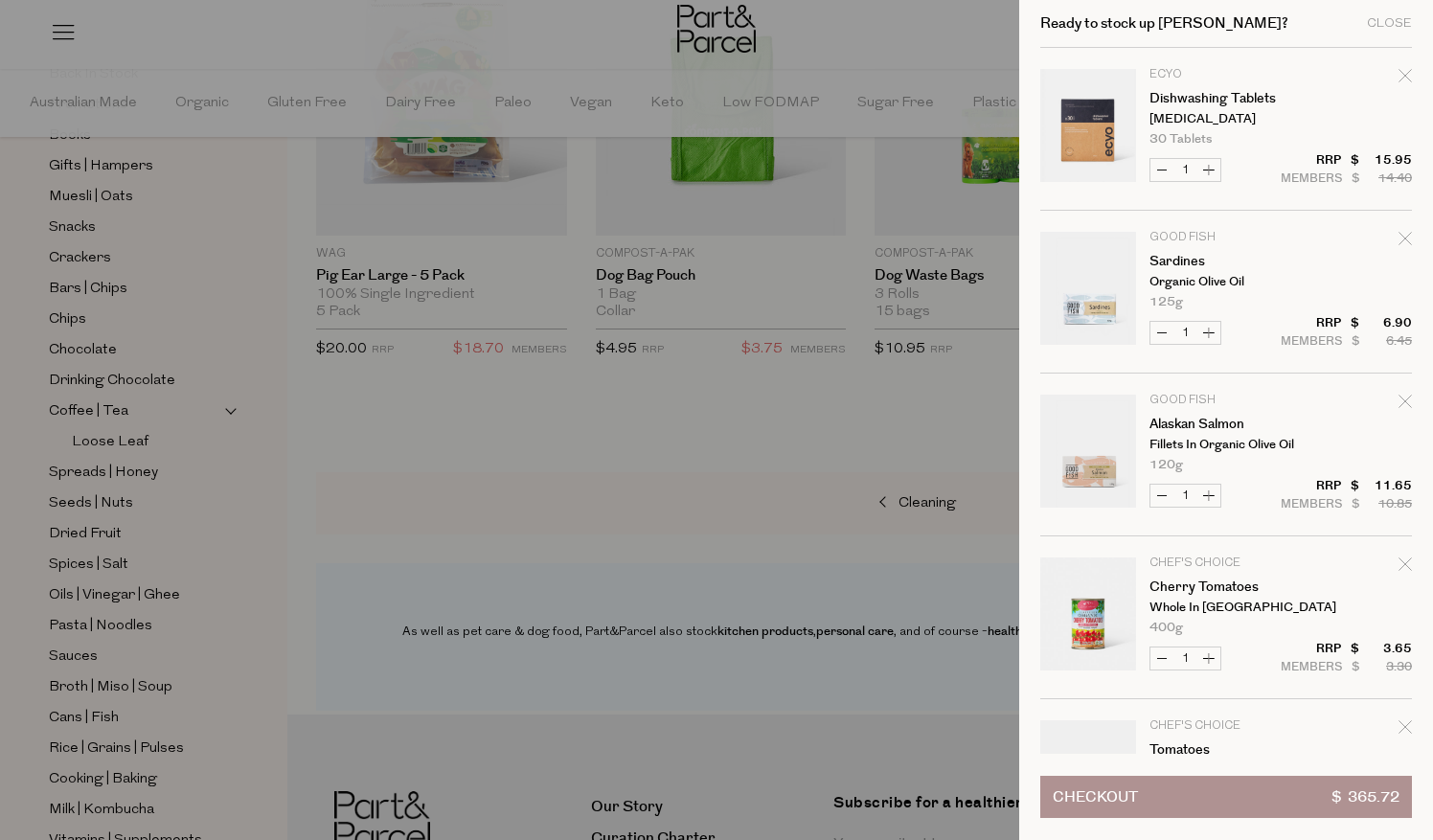
click at [1208, 493] on button "Increase Alaskan Salmon" at bounding box center [1208, 495] width 23 height 22
type input "2"
click at [1207, 655] on button "Increase Cherry Tomatoes" at bounding box center [1208, 659] width 23 height 22
type input "2"
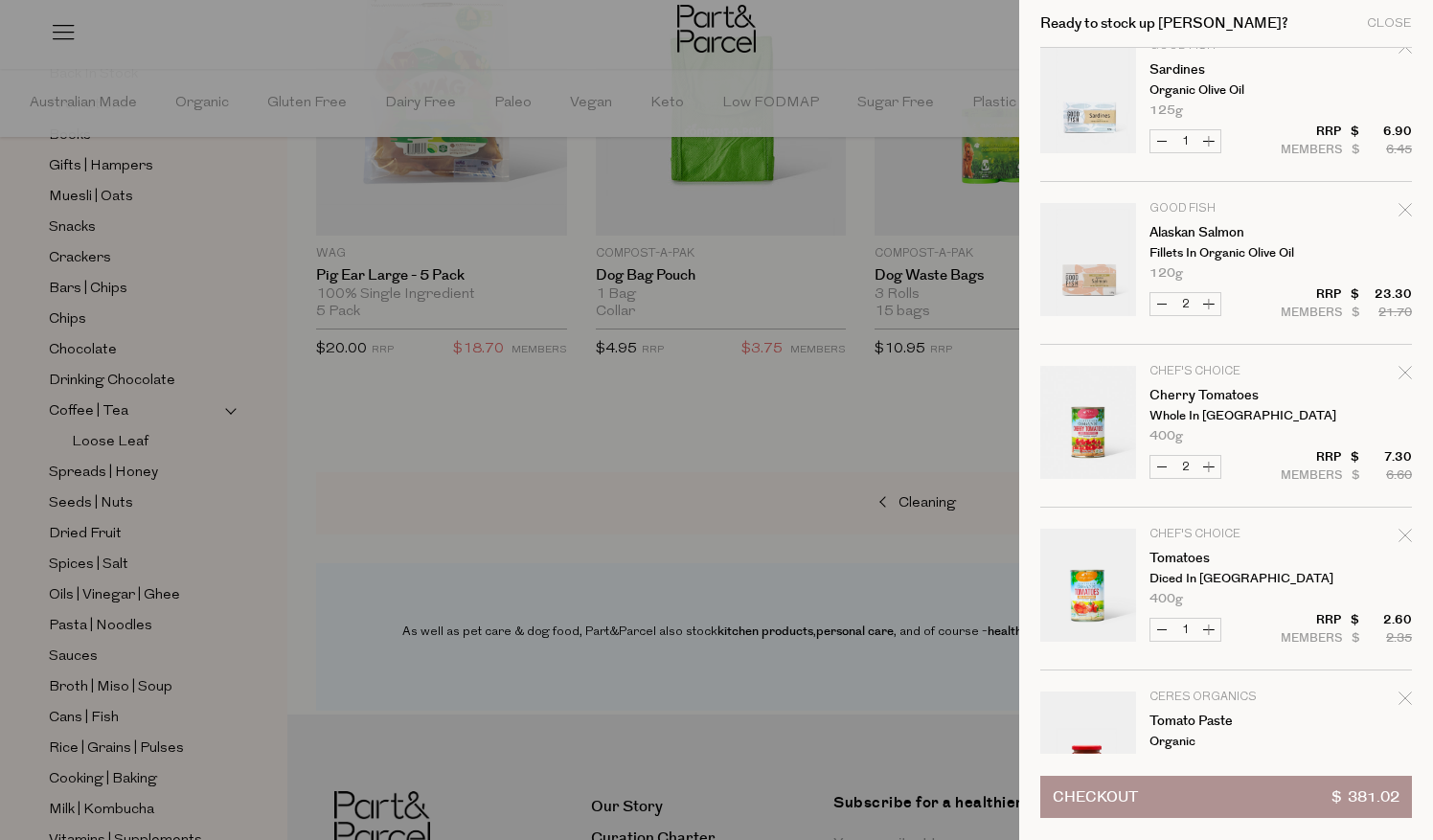
click at [1209, 630] on button "Increase Tomatoes" at bounding box center [1208, 629] width 23 height 22
type input "2"
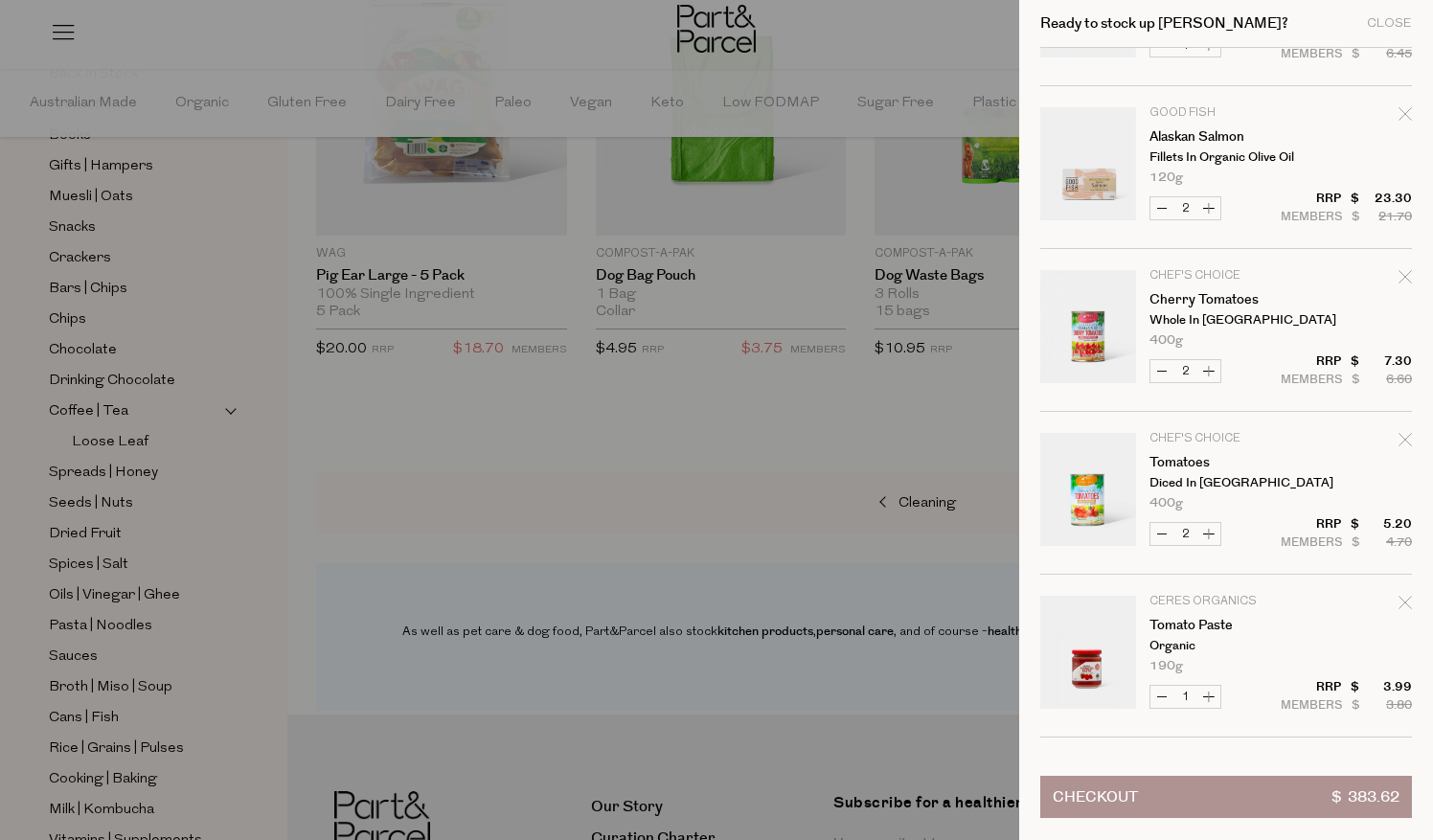
scroll to position [479, 0]
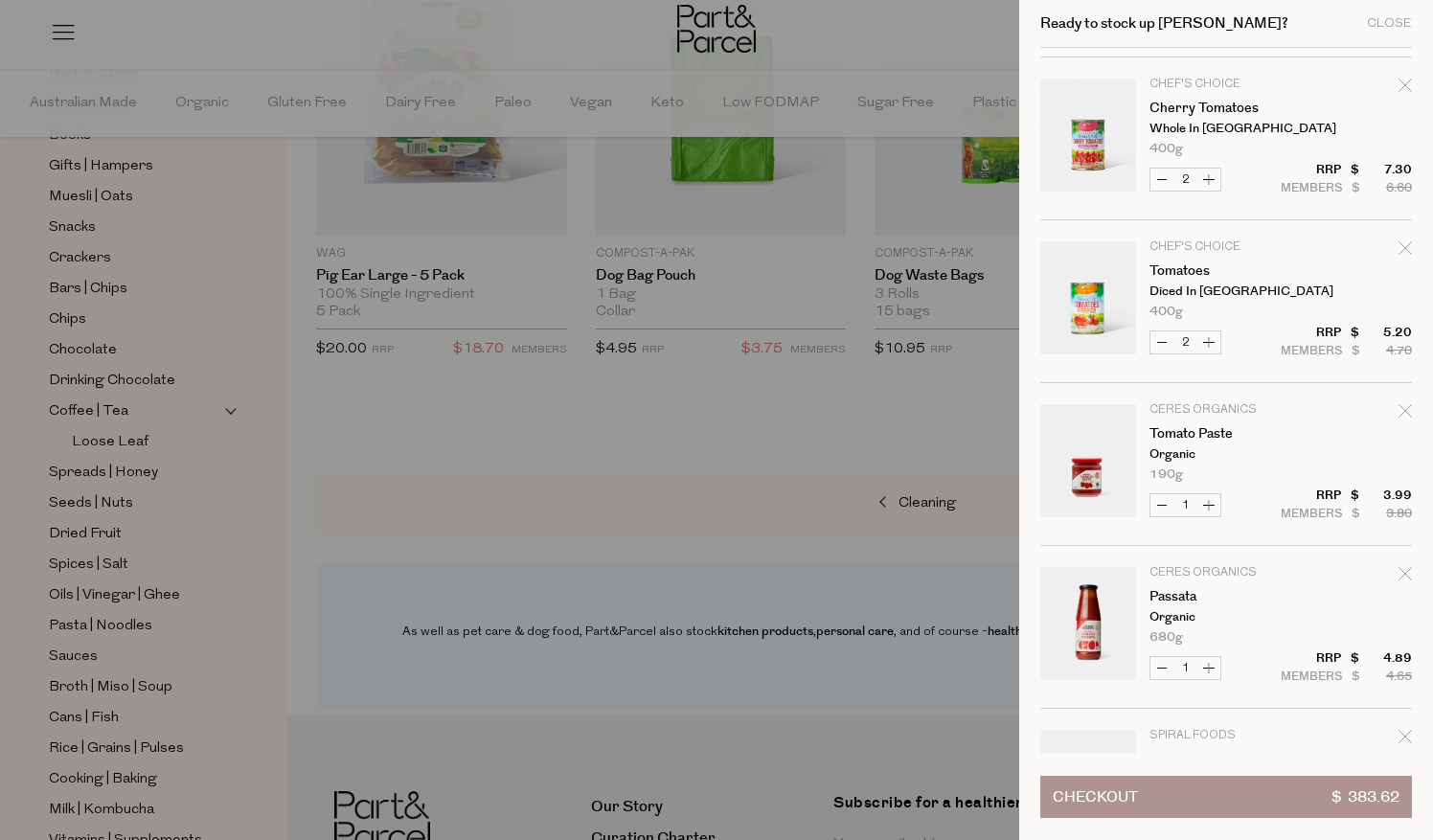
click at [1211, 504] on button "Increase Tomato Paste" at bounding box center [1208, 505] width 23 height 22
type input "2"
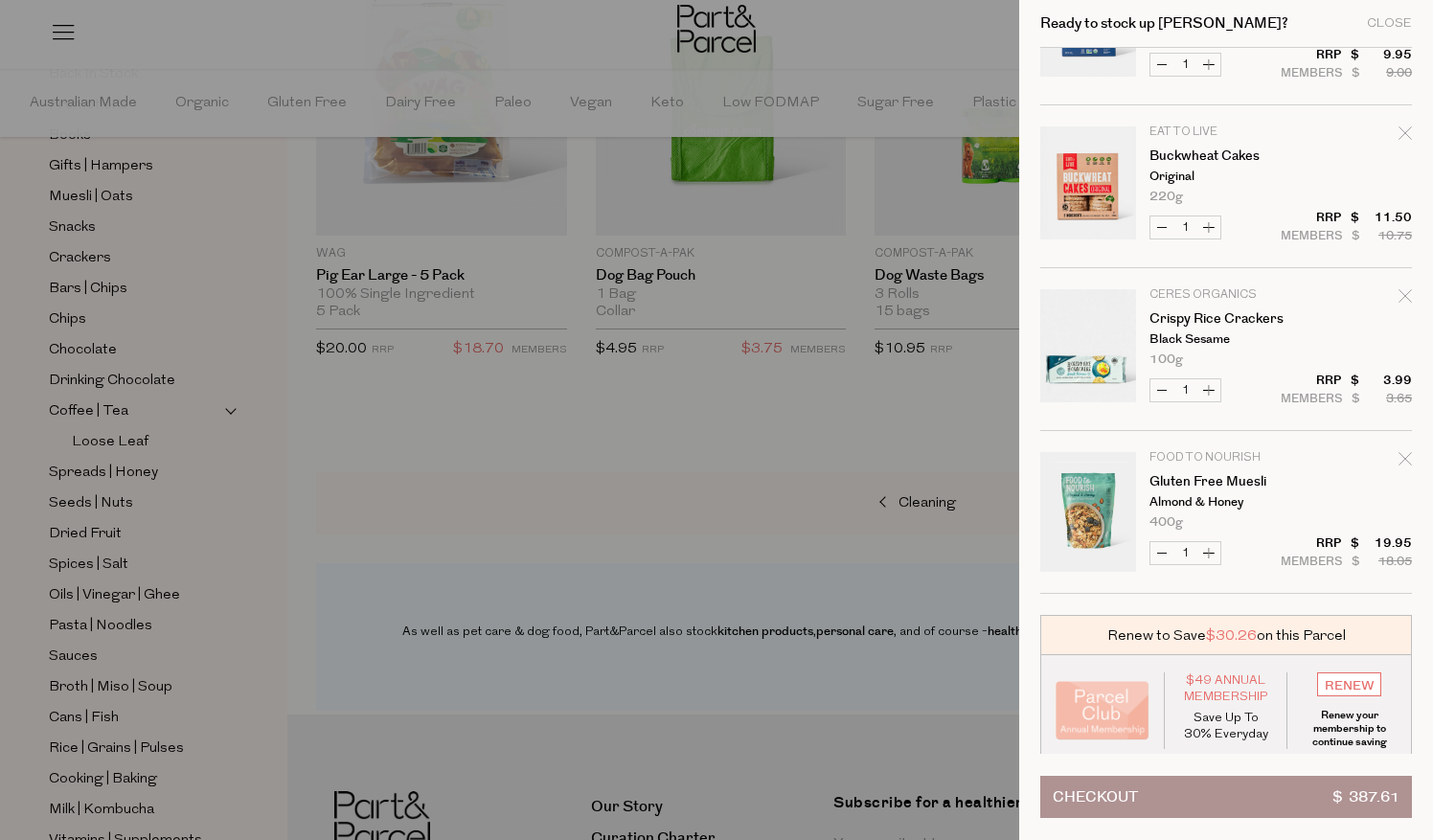
scroll to position [4504, 0]
click at [1348, 678] on input "RENEW" at bounding box center [1349, 682] width 64 height 24
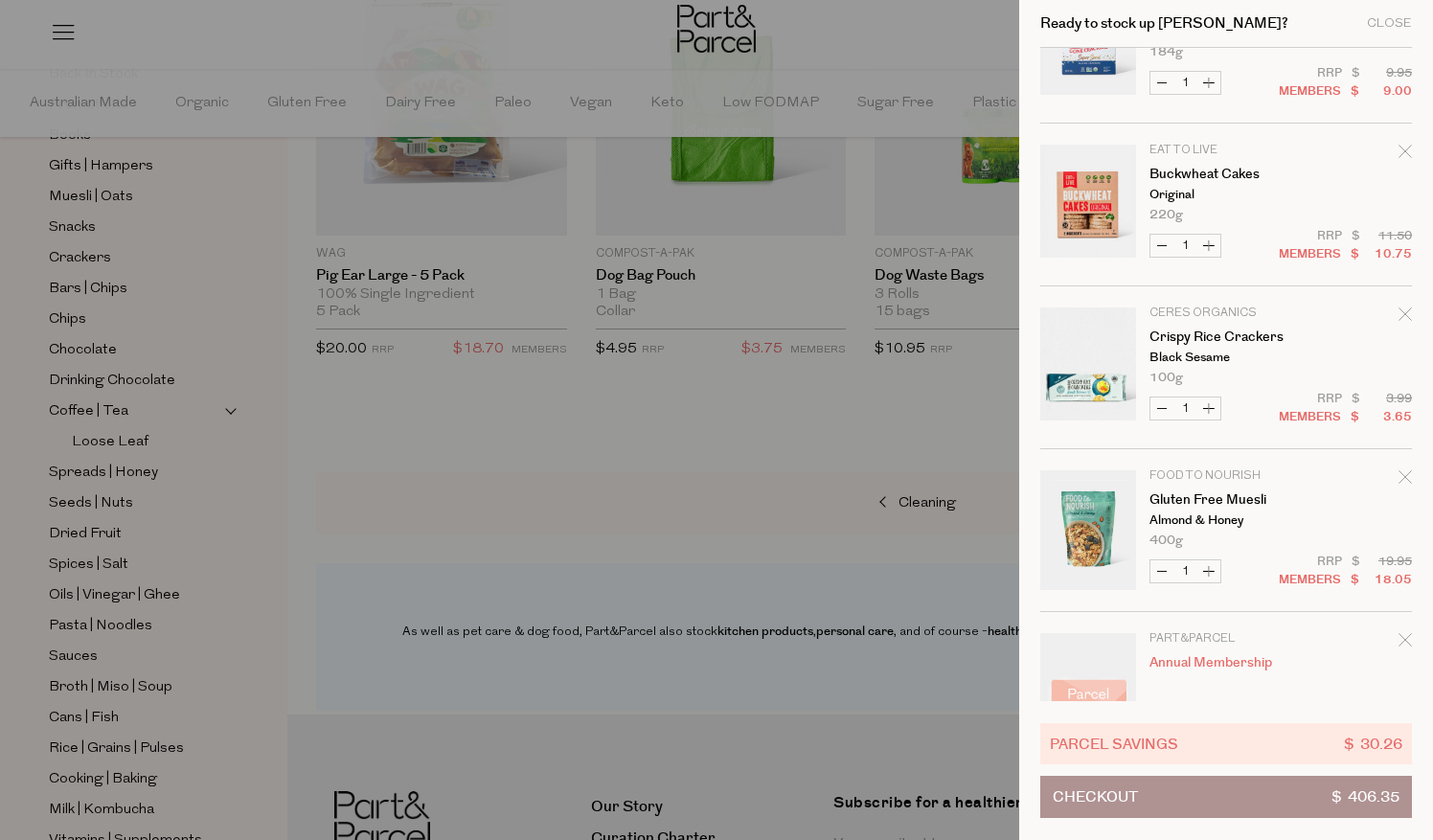
scroll to position [4539, 0]
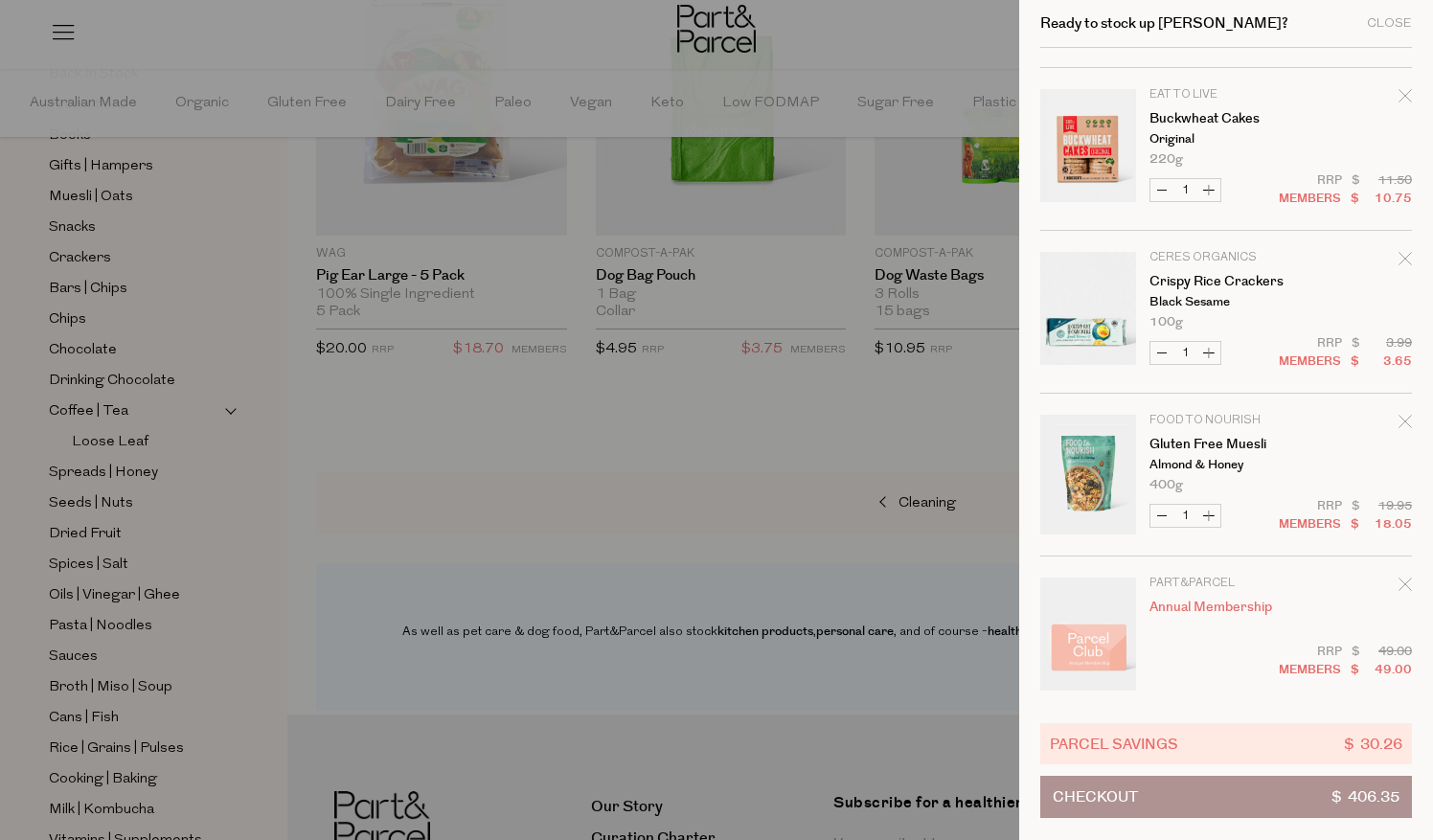
click at [1077, 795] on span "Checkout" at bounding box center [1095, 796] width 85 height 40
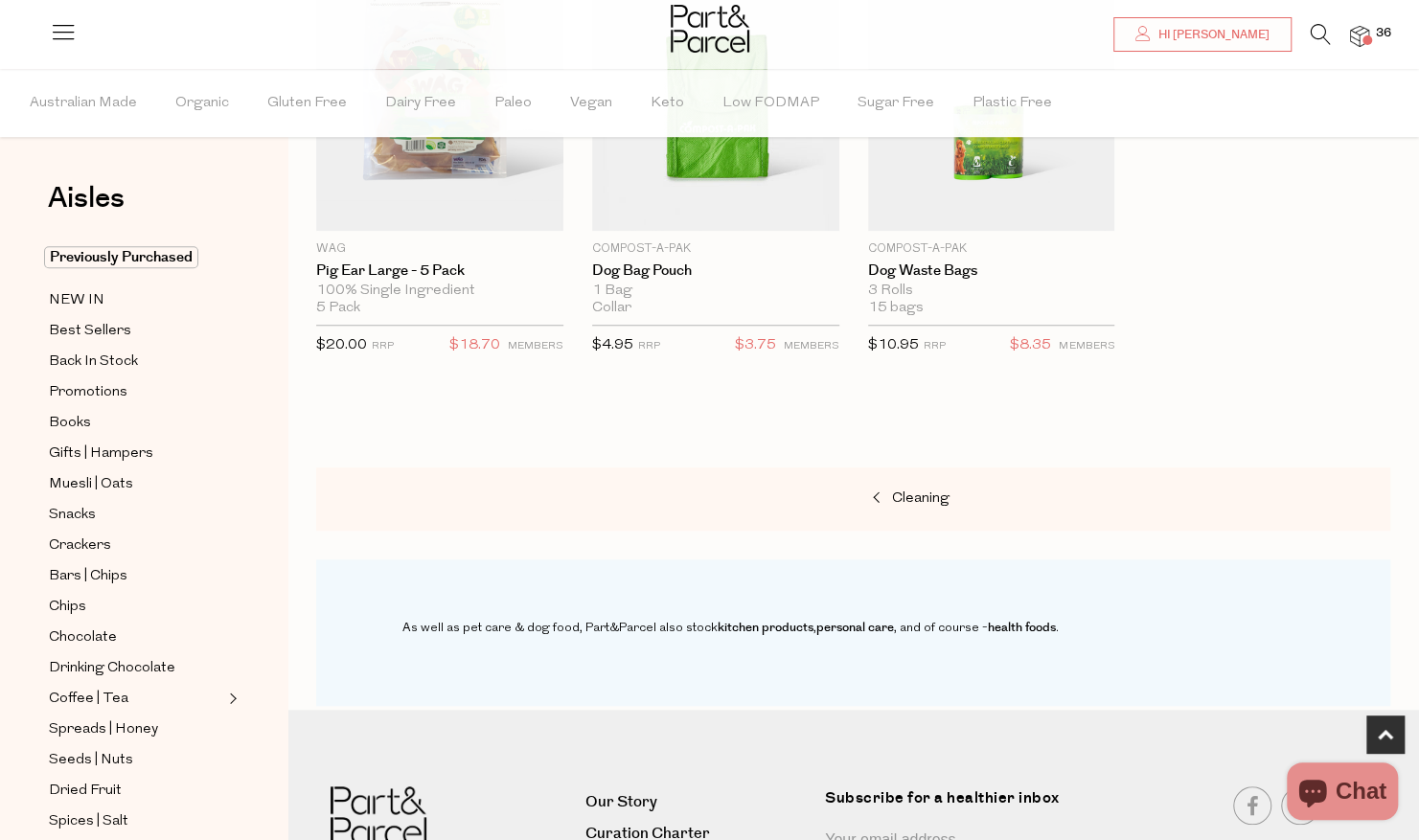
click at [1364, 33] on img at bounding box center [1360, 36] width 20 height 22
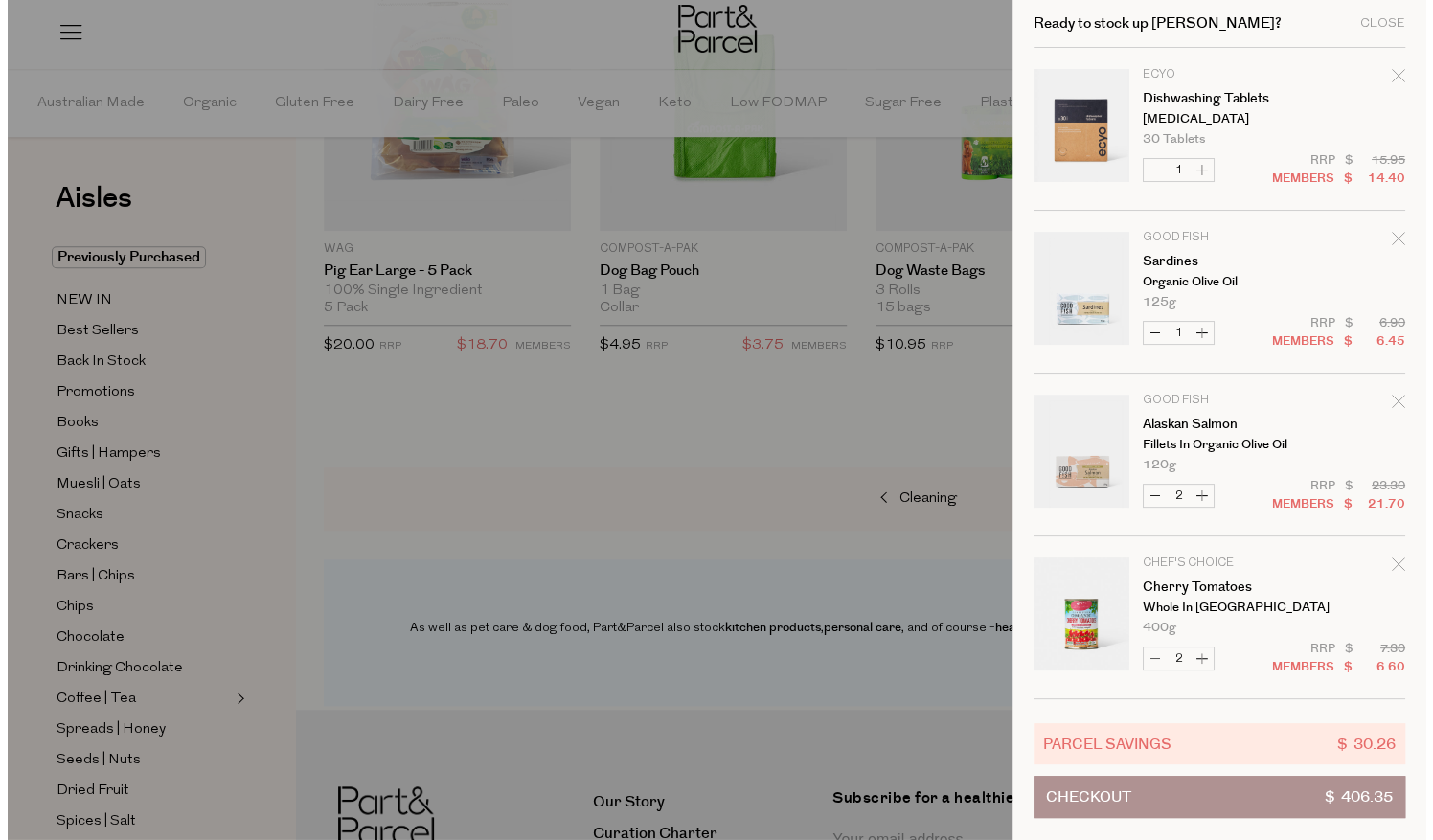
scroll to position [770, 0]
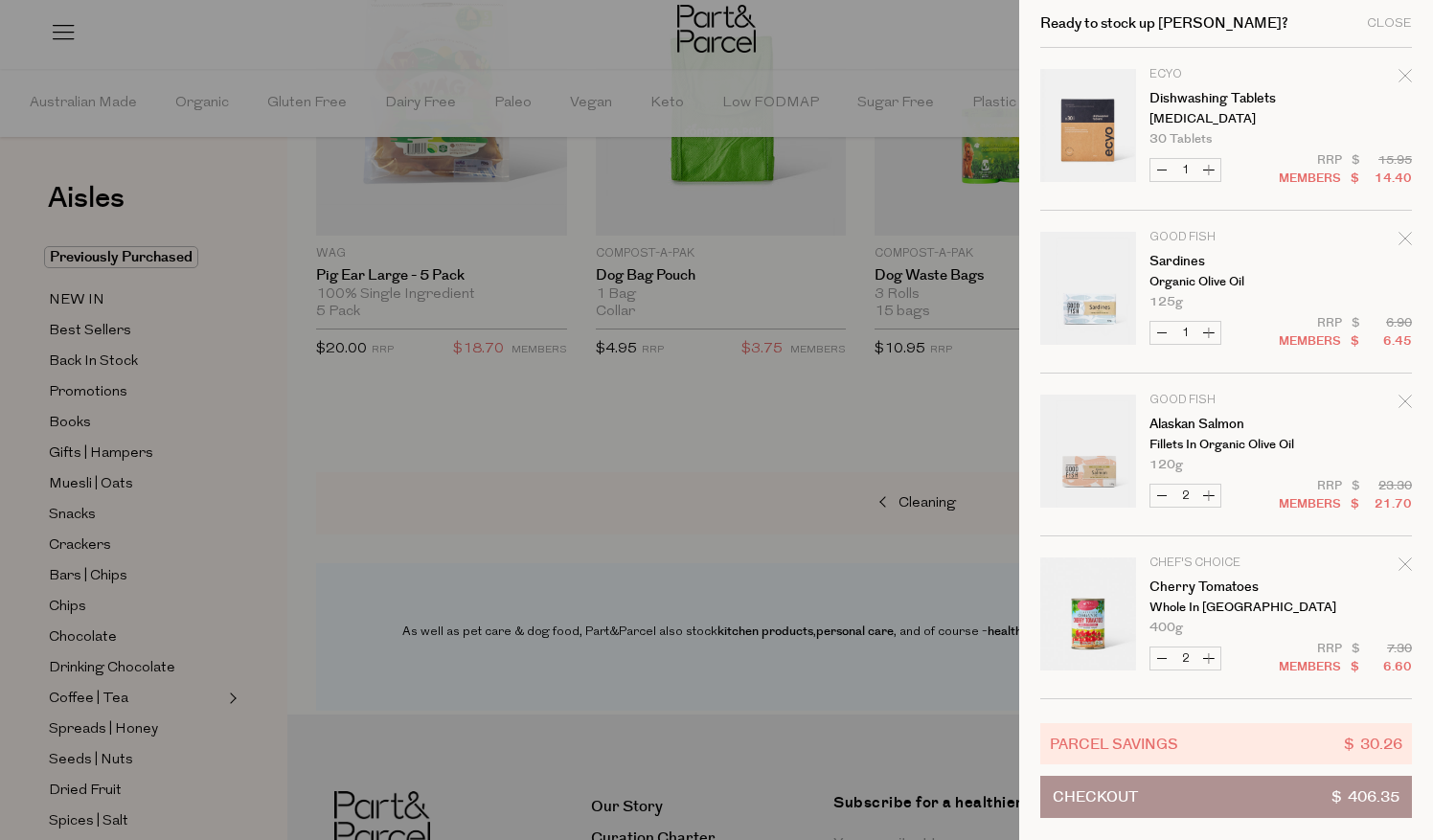
click at [1395, 78] on td "Ecyo Dishwashing Tablets Activated Charcoal 30 Tablets Only 27 Available" at bounding box center [1281, 107] width 263 height 76
click at [1401, 77] on icon "Remove Dishwashing Tablets" at bounding box center [1405, 74] width 13 height 13
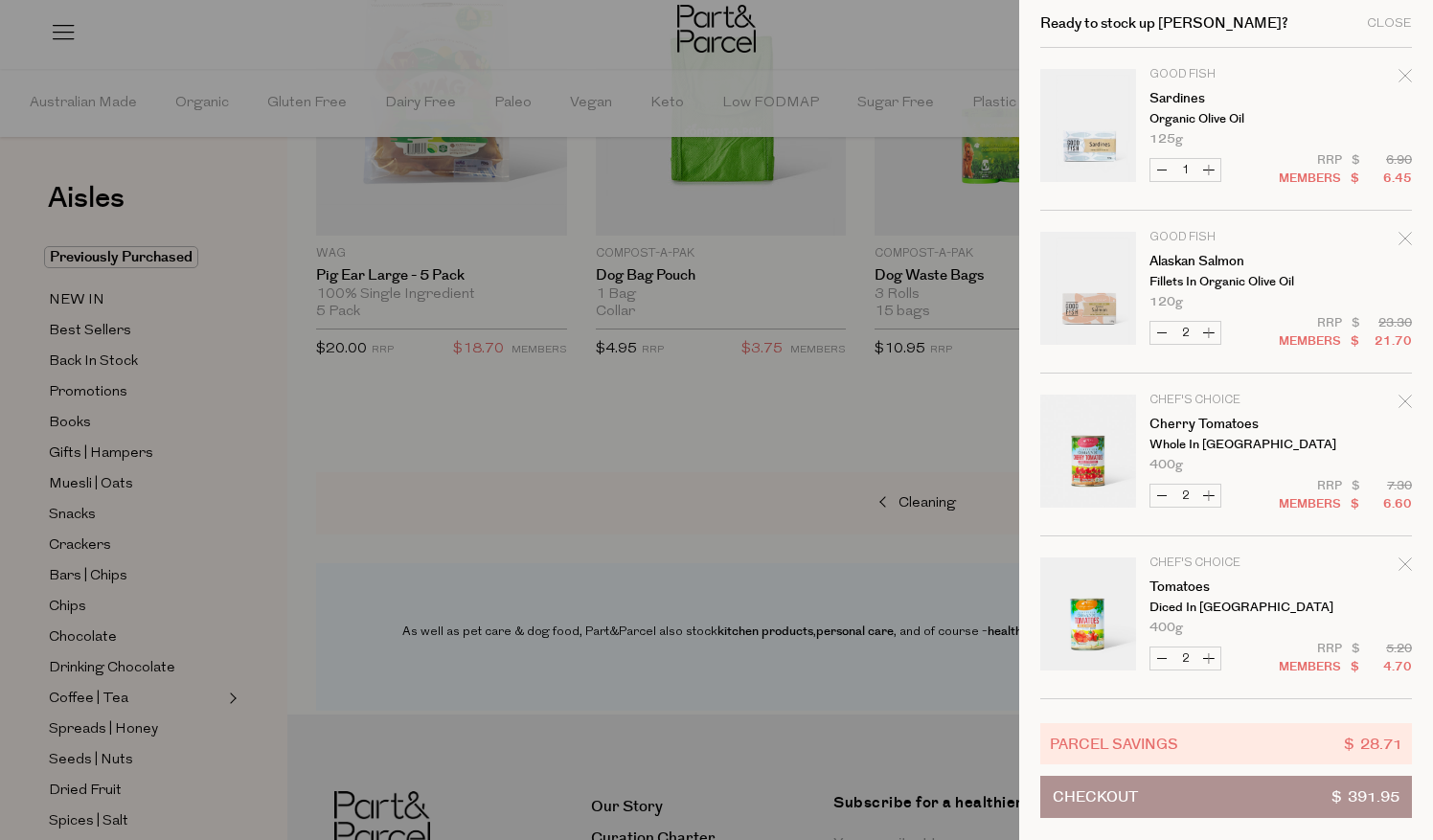
scroll to position [4377, 0]
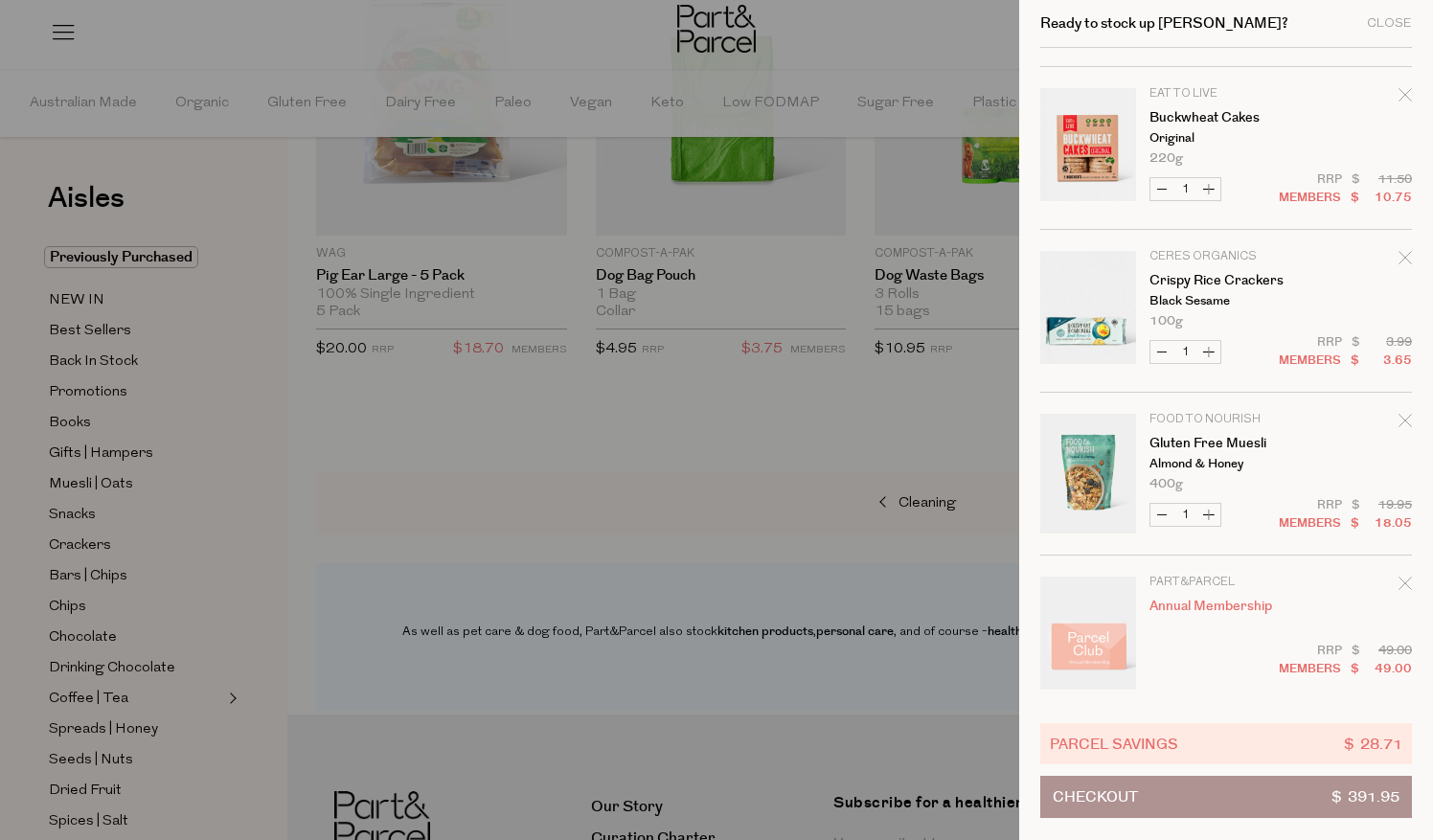
click at [1400, 88] on icon "Remove Buckwheat Cakes" at bounding box center [1406, 95] width 14 height 14
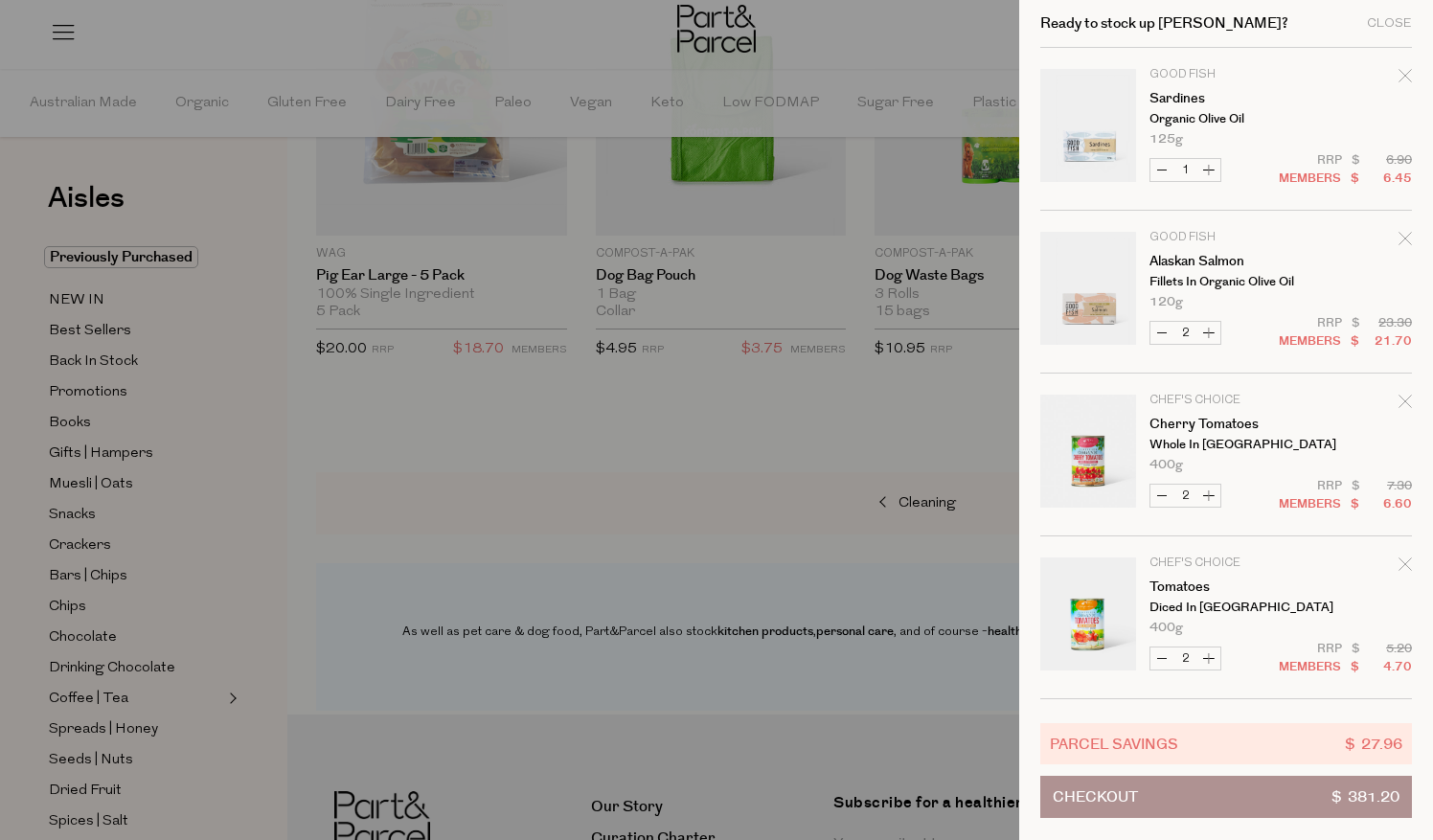
scroll to position [4214, 0]
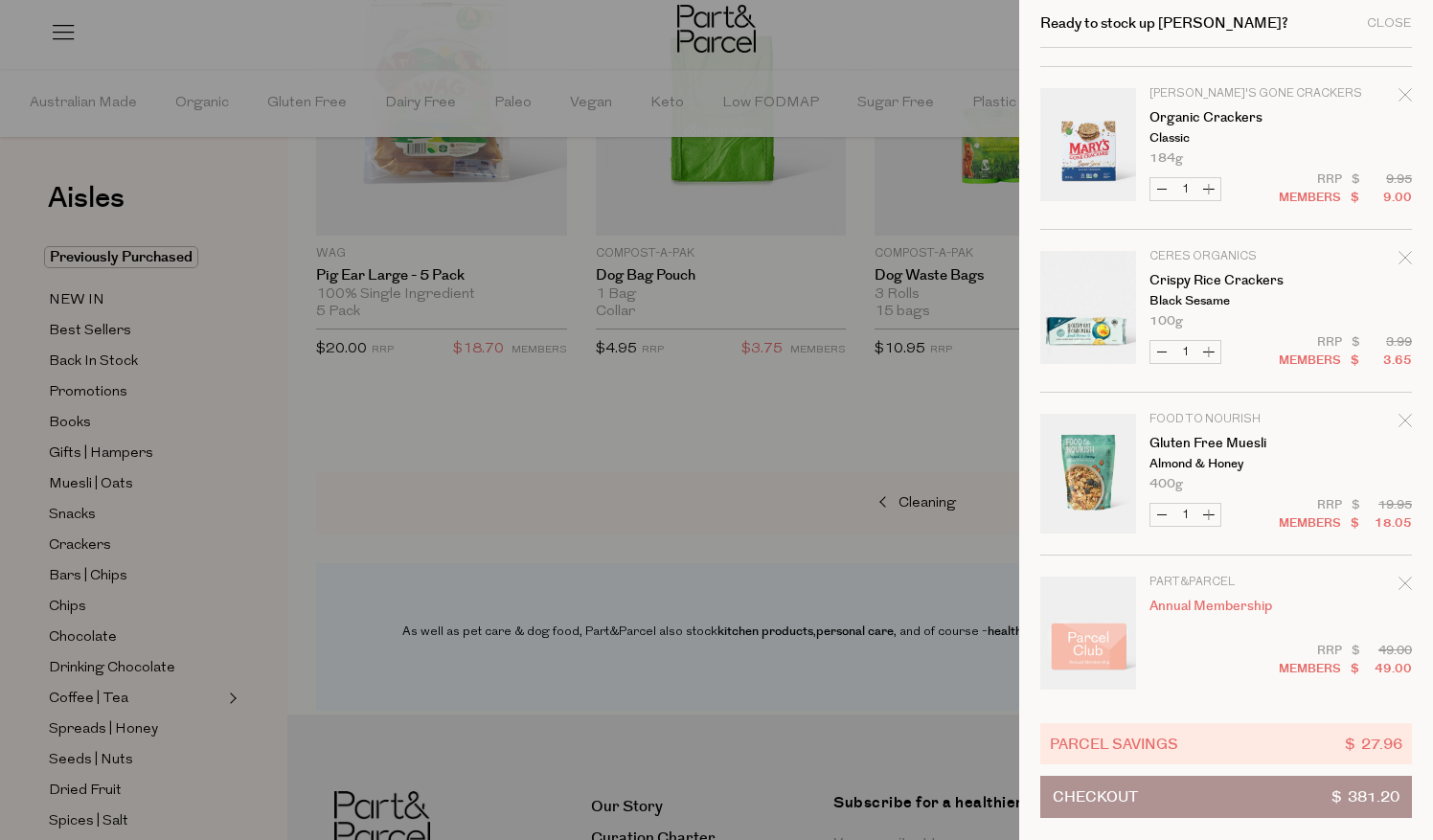
click at [1399, 88] on icon "Remove Organic Crackers" at bounding box center [1406, 95] width 14 height 14
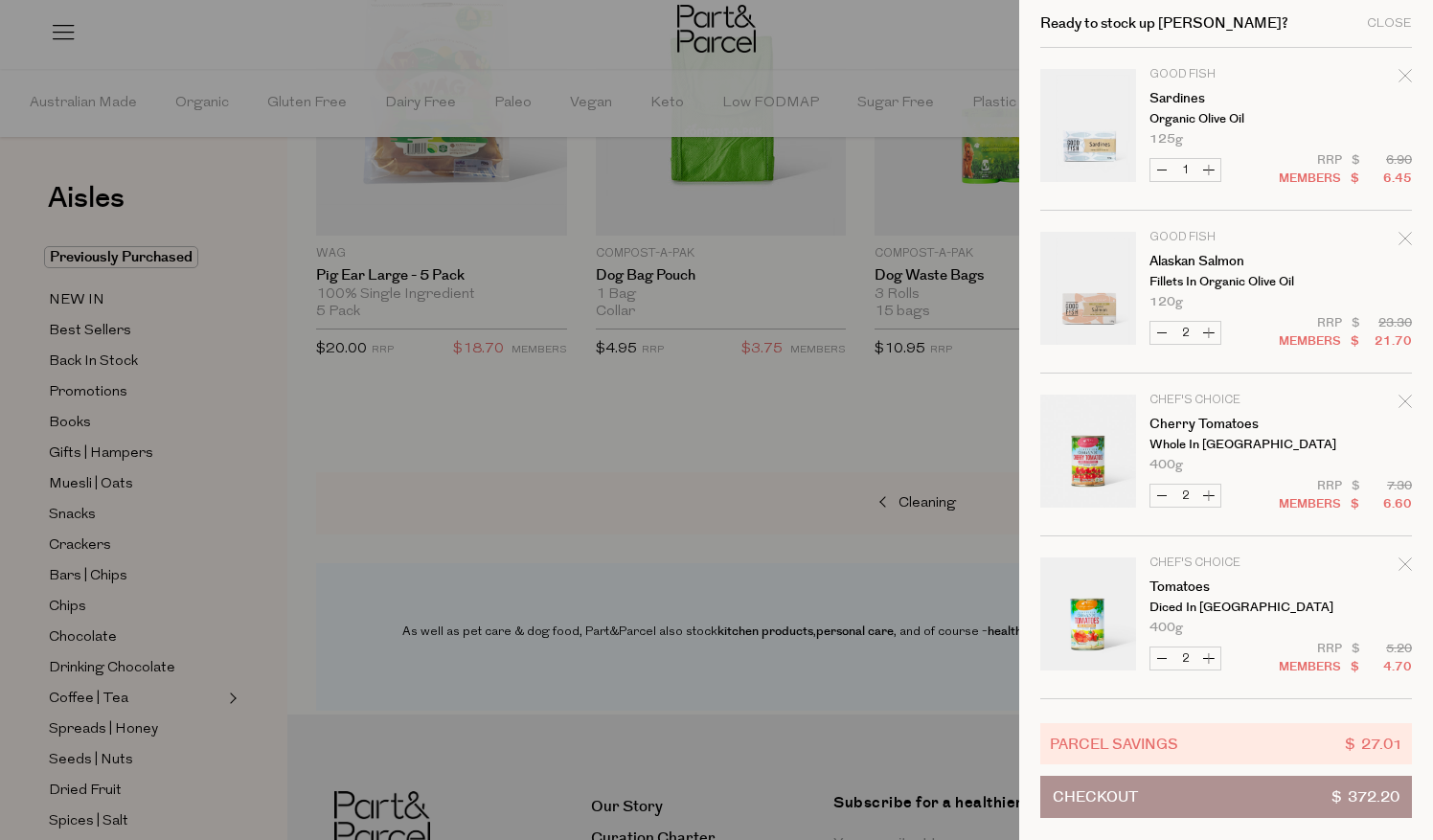
scroll to position [4051, 0]
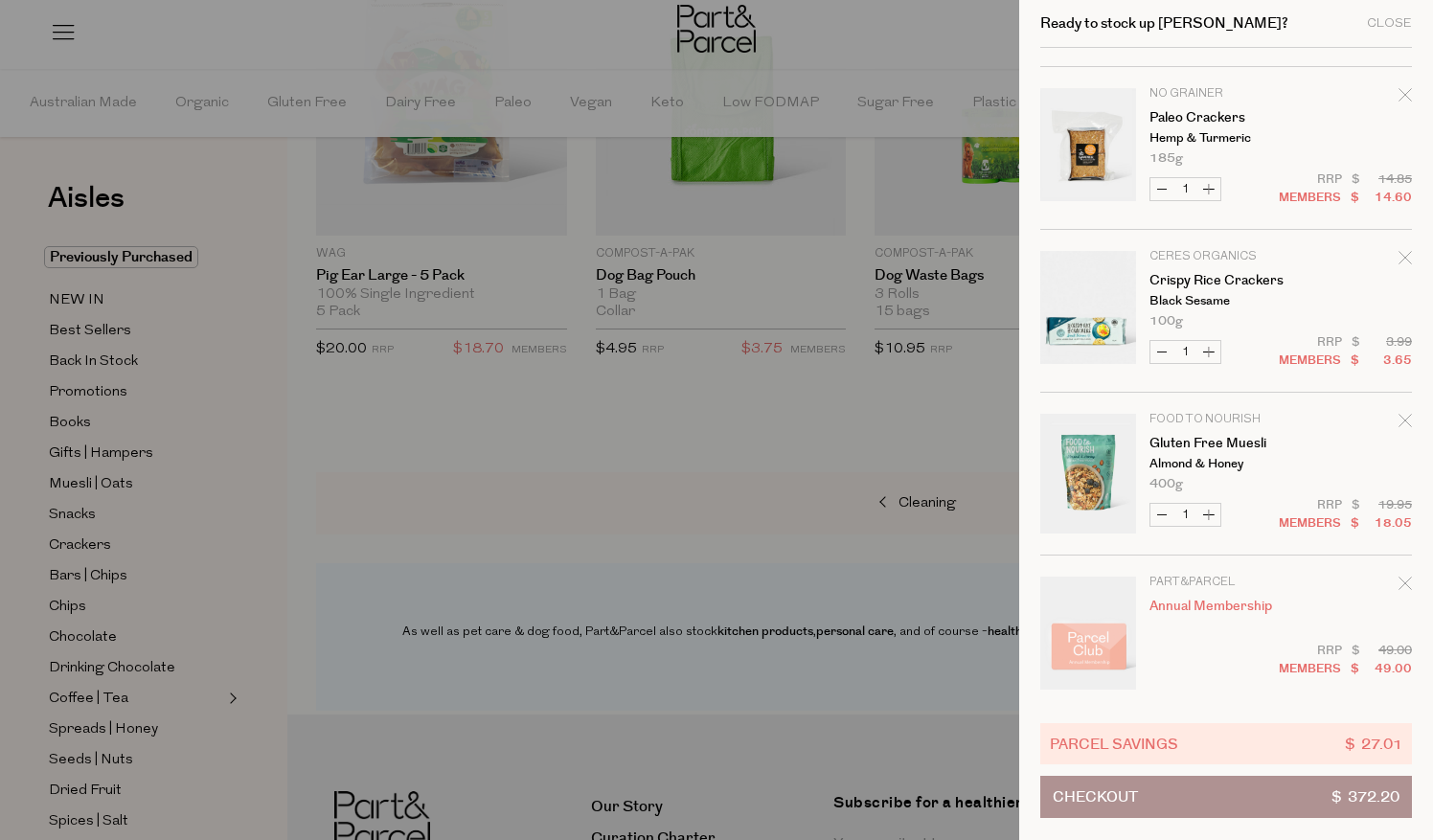
click at [1401, 251] on icon "Remove Crispy Rice Crackers" at bounding box center [1405, 257] width 13 height 13
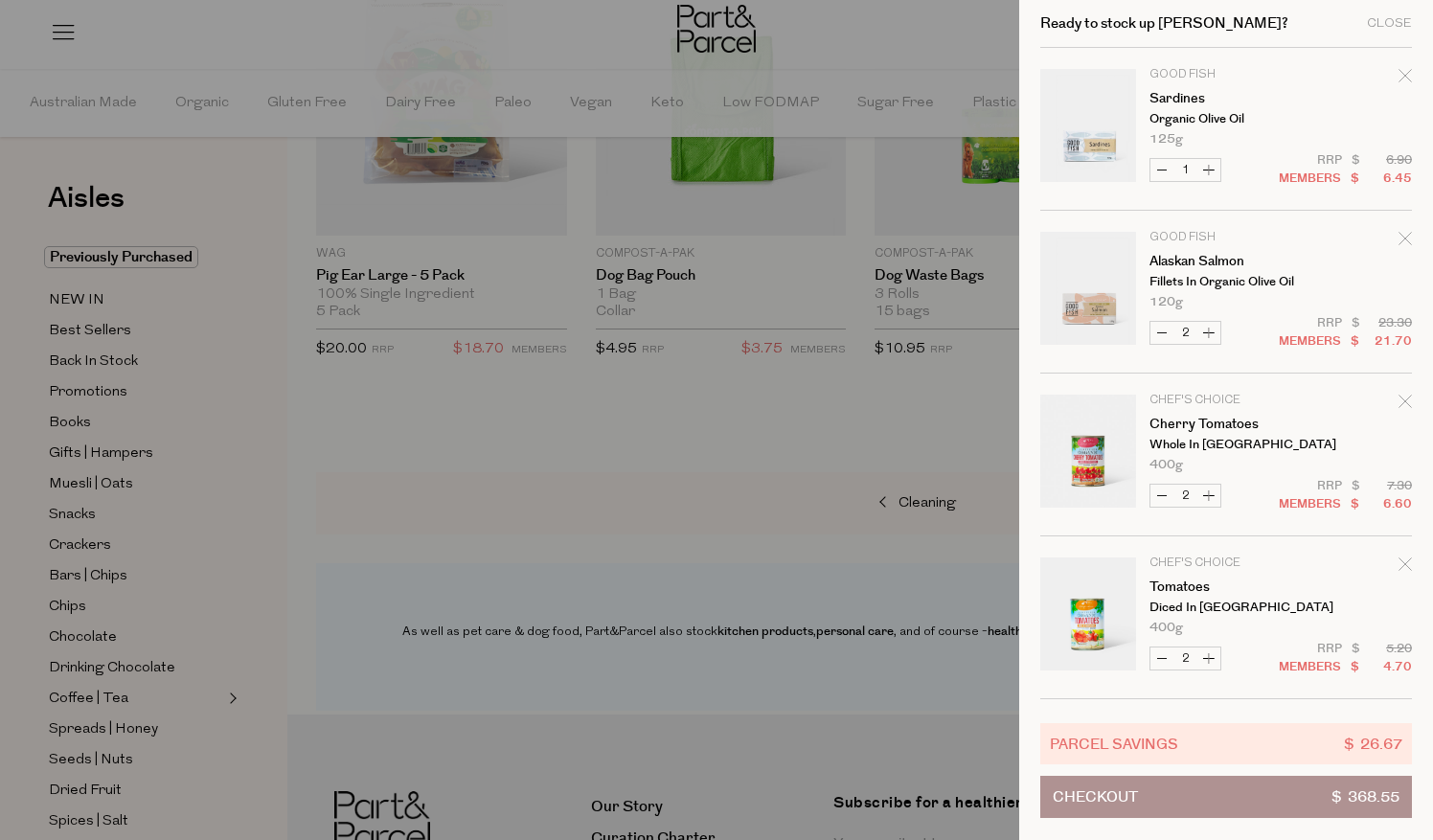
scroll to position [3889, 0]
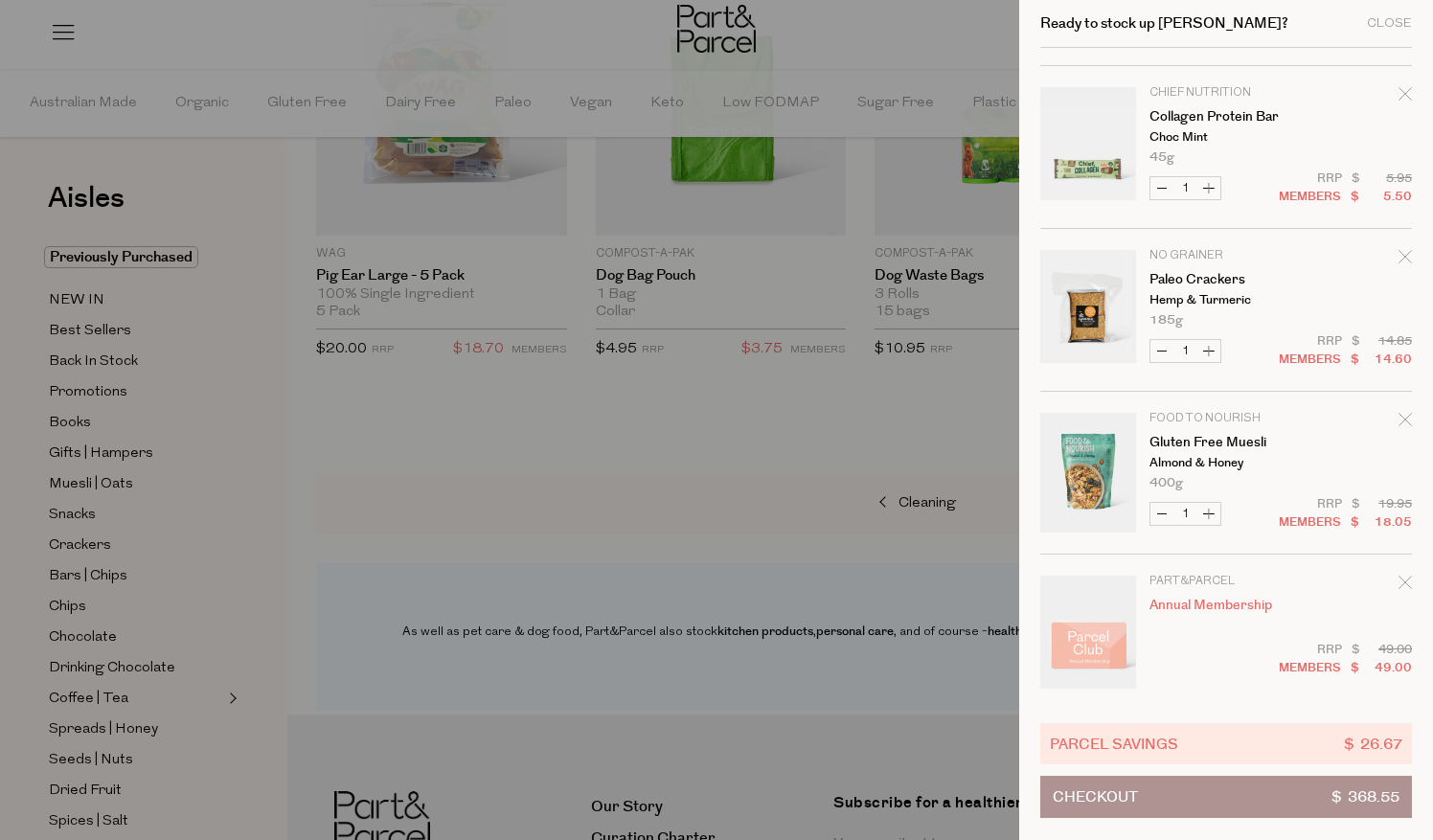
click at [1405, 87] on icon "Remove Collagen Protein Bar" at bounding box center [1406, 94] width 14 height 14
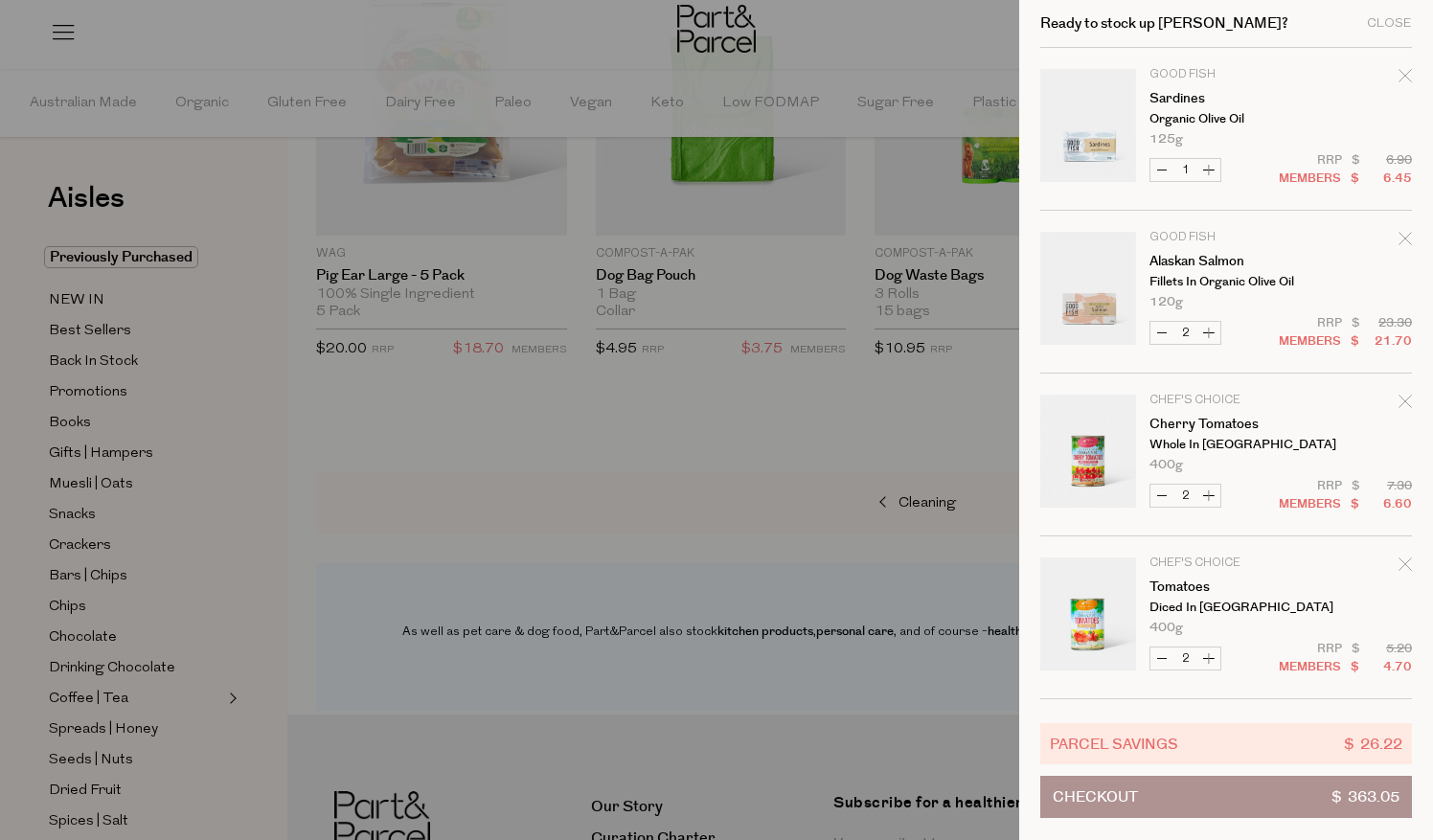
scroll to position [3727, 0]
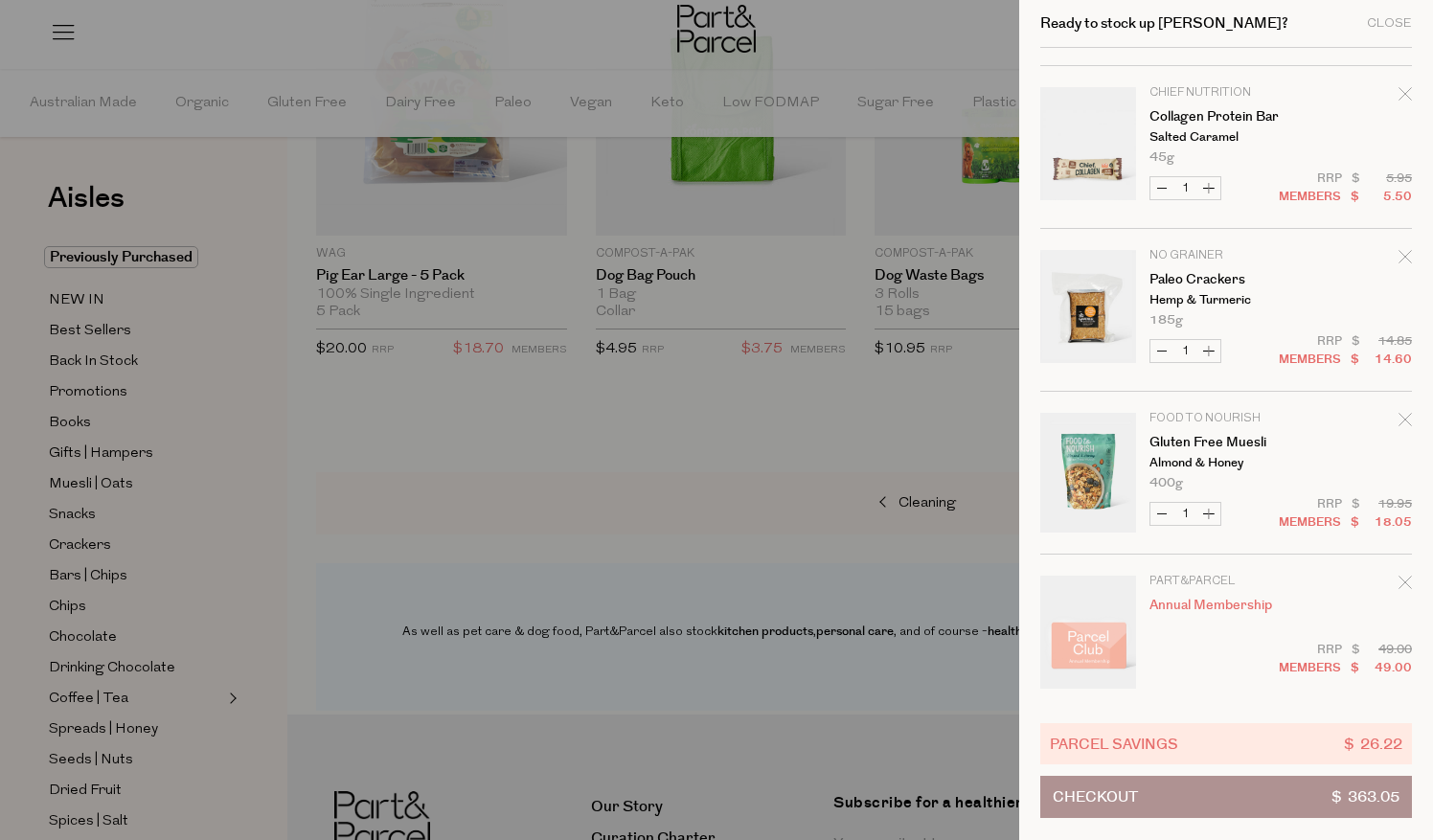
click at [1399, 87] on icon "Remove Collagen Protein Bar" at bounding box center [1406, 94] width 14 height 14
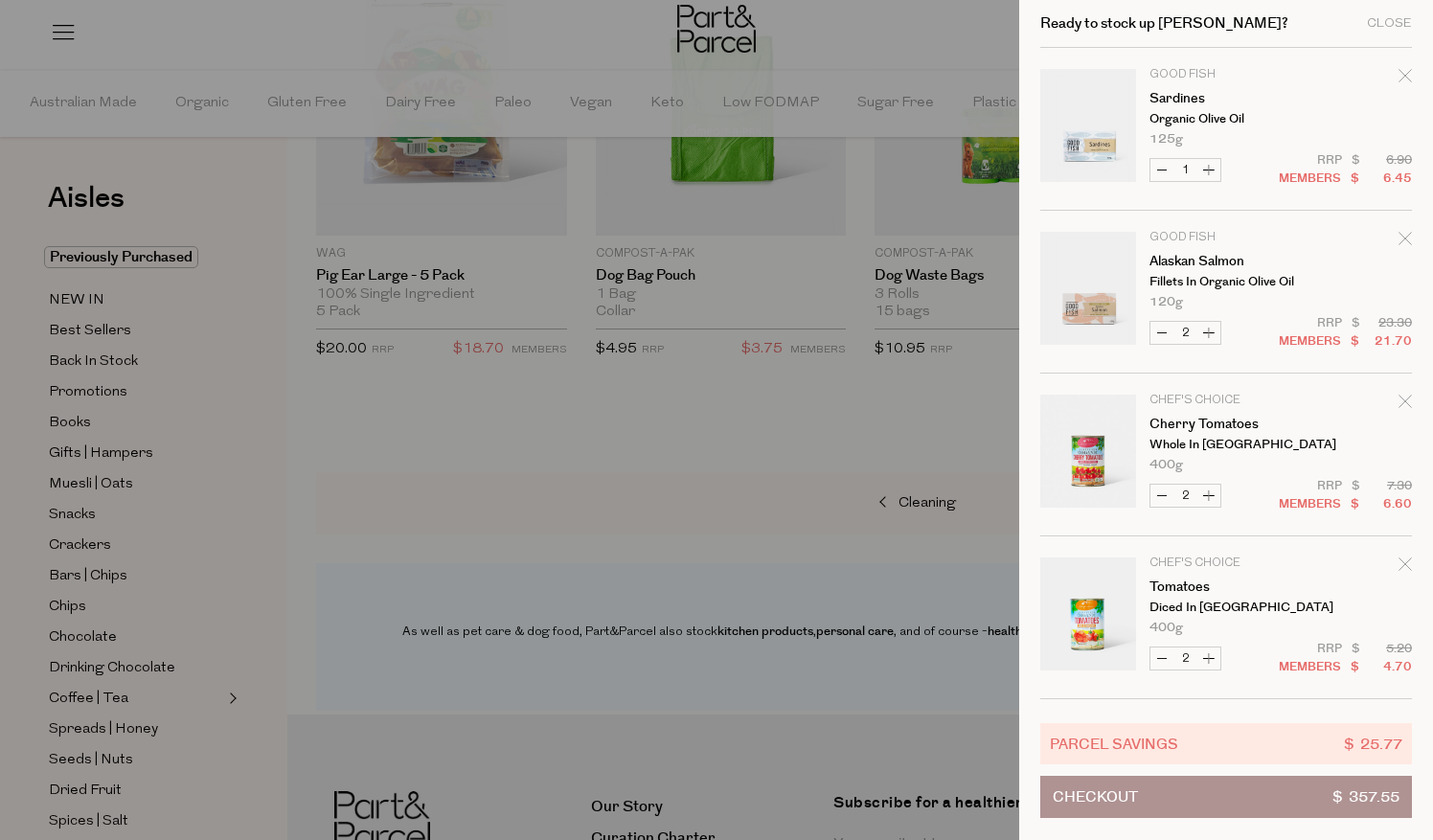
scroll to position [3565, 0]
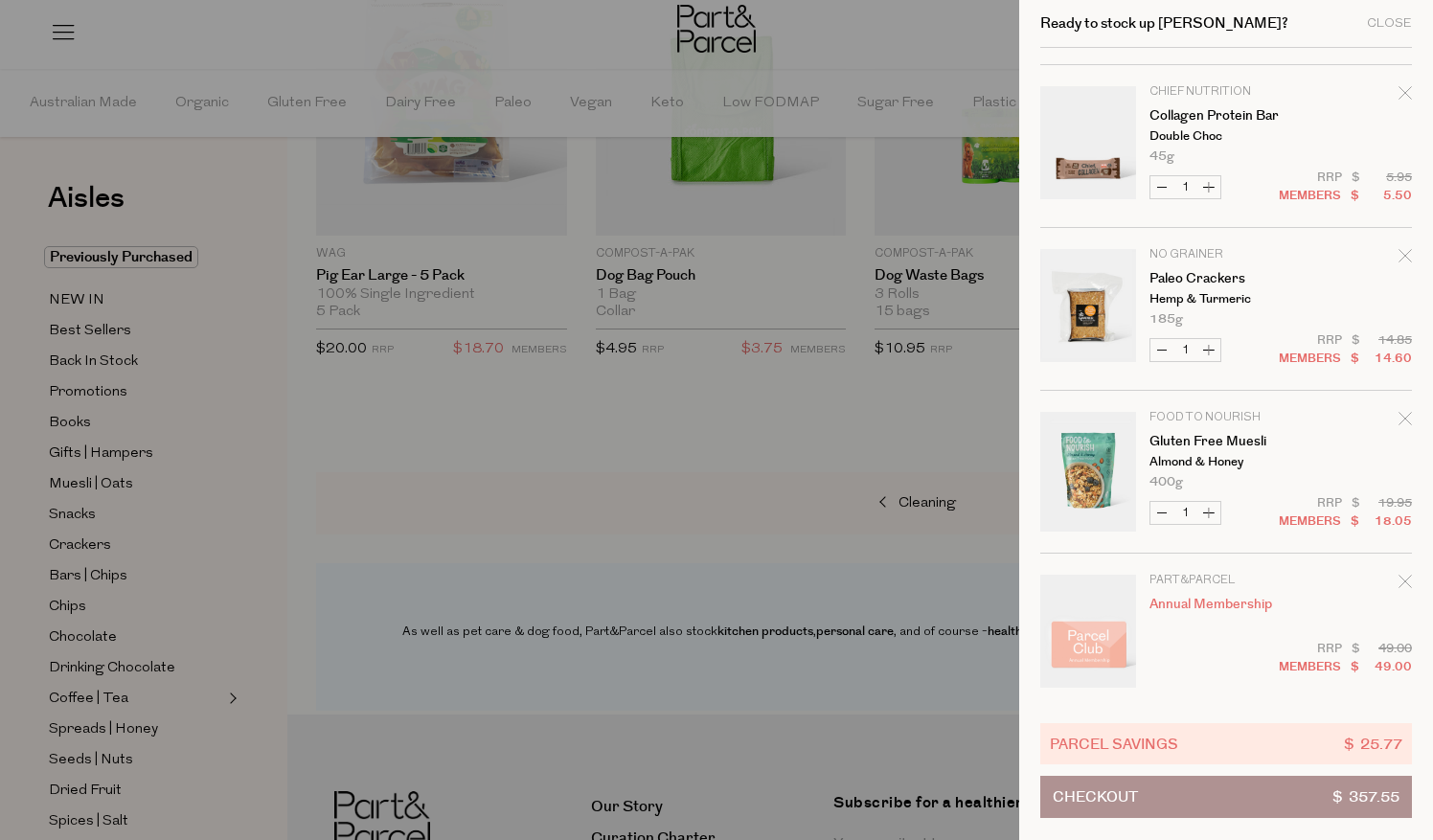
click at [1399, 86] on icon "Remove Collagen Protein Bar" at bounding box center [1406, 93] width 14 height 14
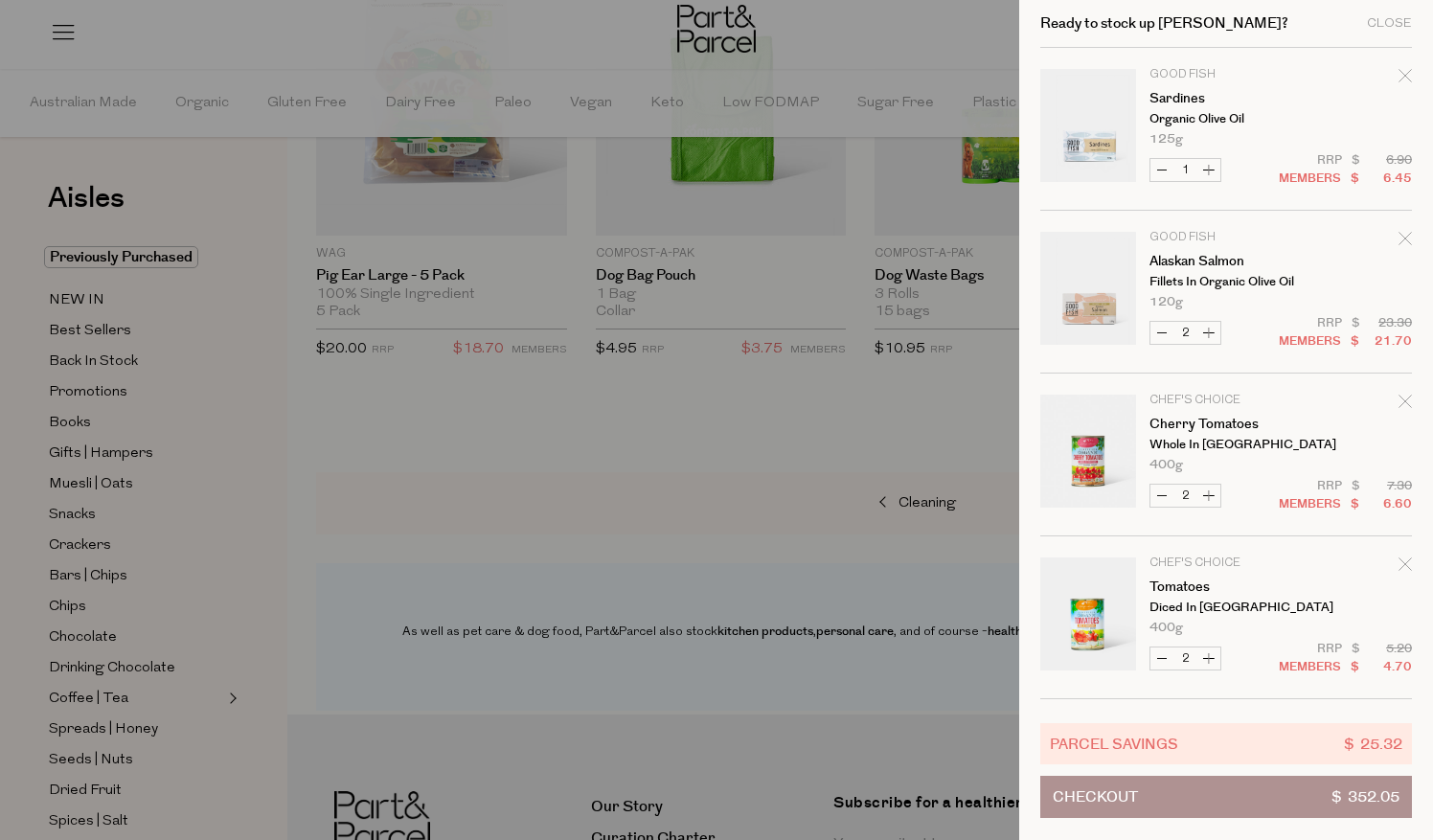
scroll to position [3402, 0]
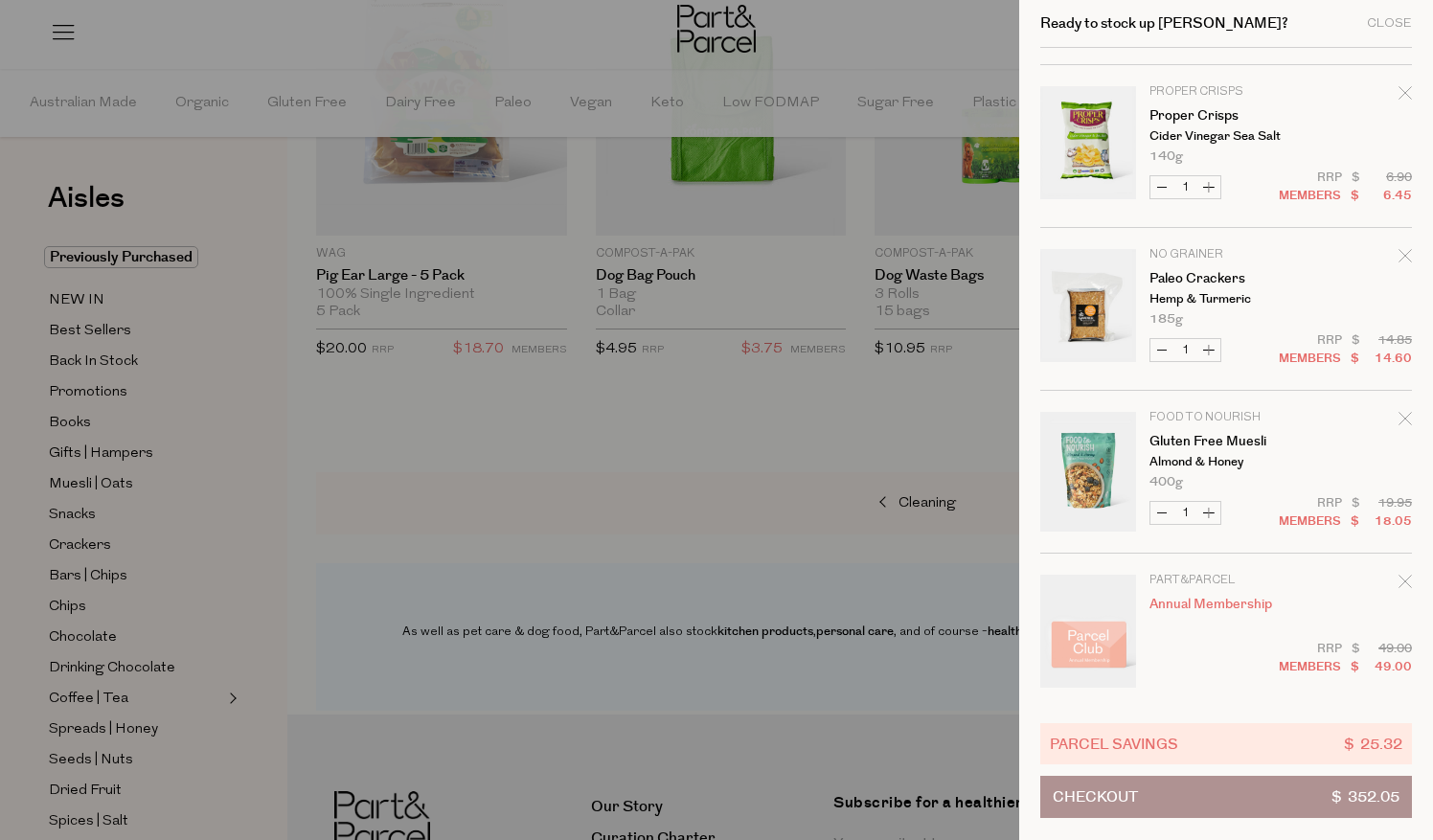
click at [1399, 86] on icon "Remove Proper Crisps" at bounding box center [1406, 93] width 14 height 14
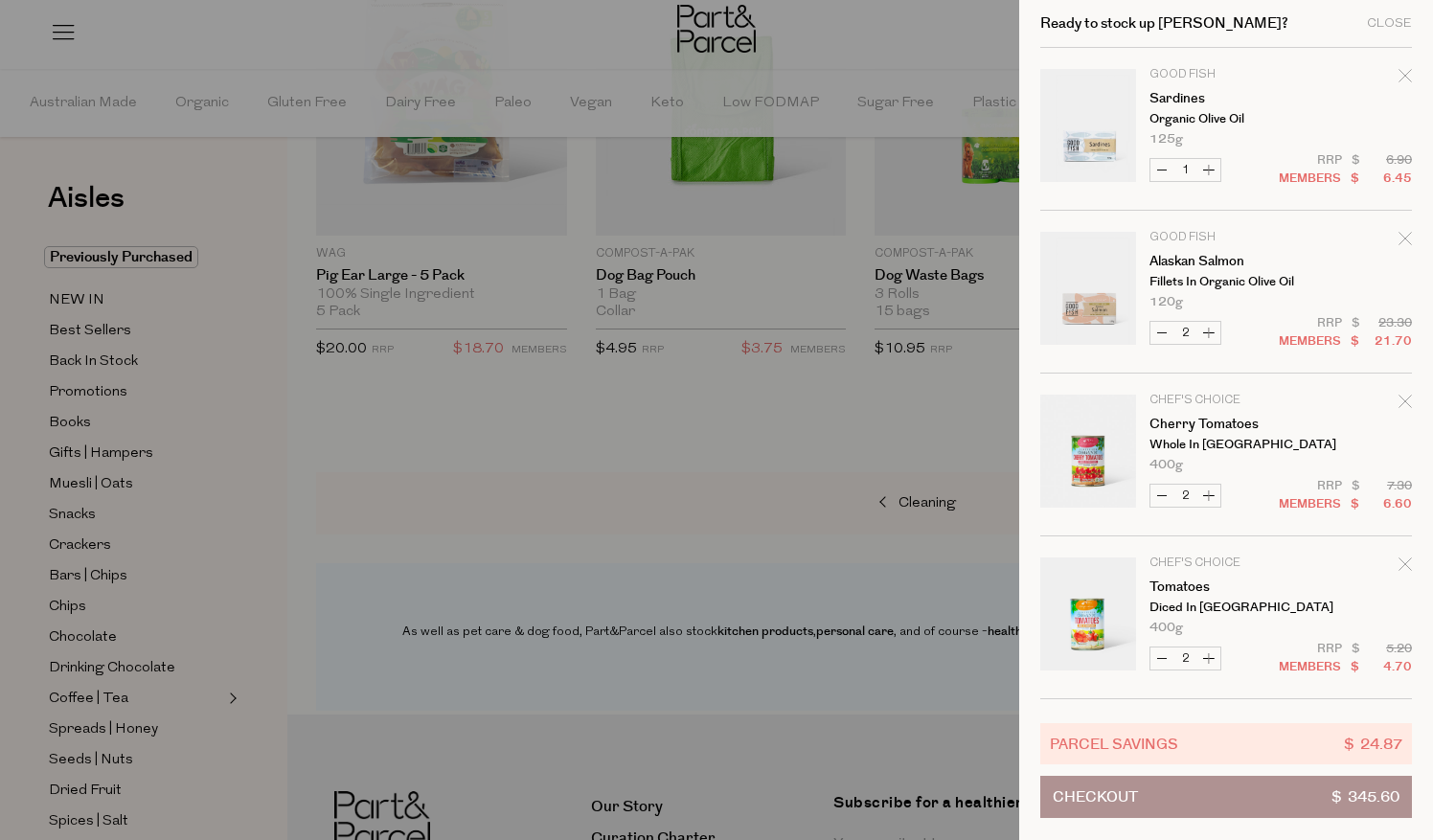
scroll to position [3239, 0]
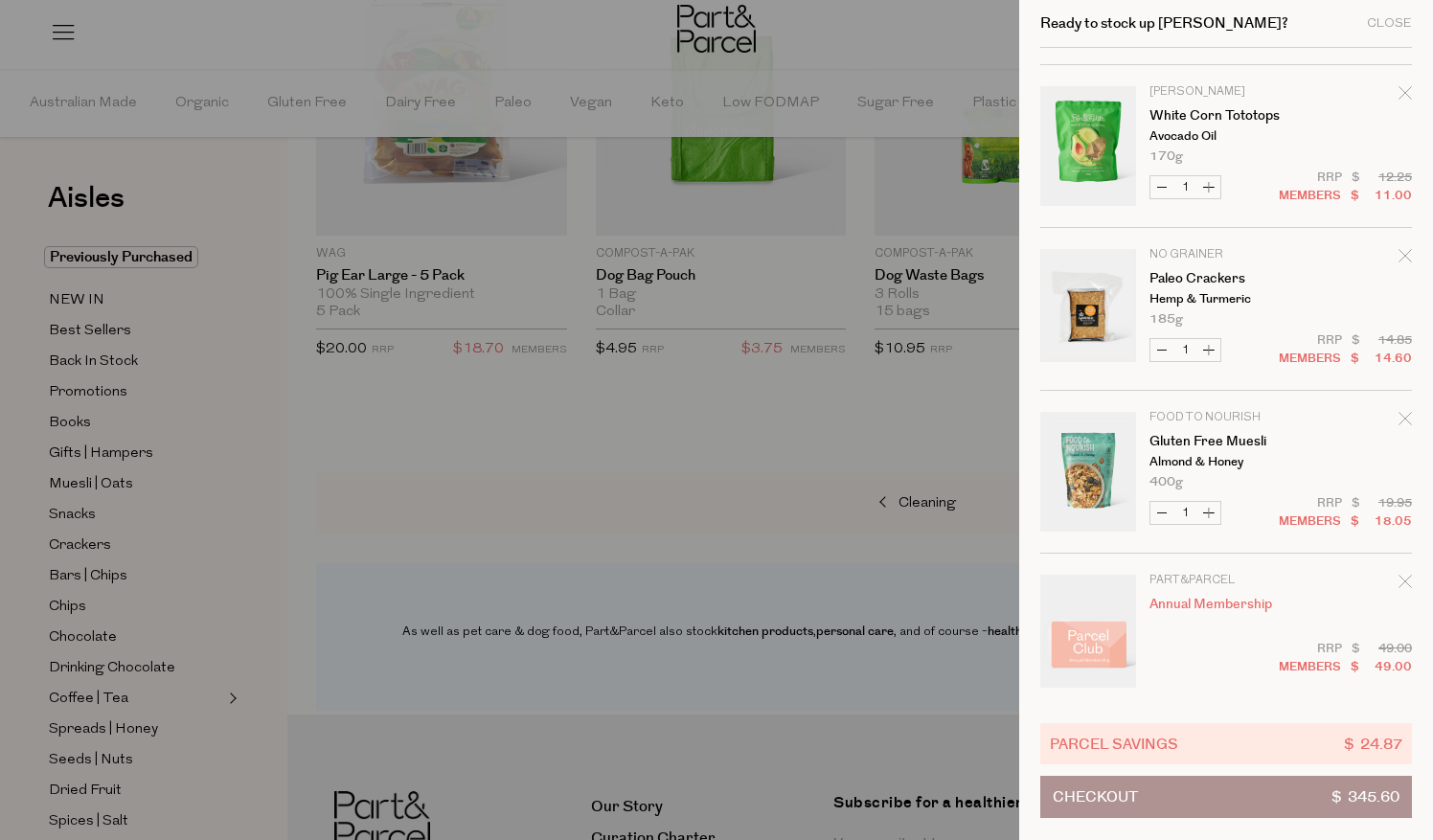
click at [1399, 86] on icon "Remove White Corn Tototops" at bounding box center [1406, 93] width 14 height 14
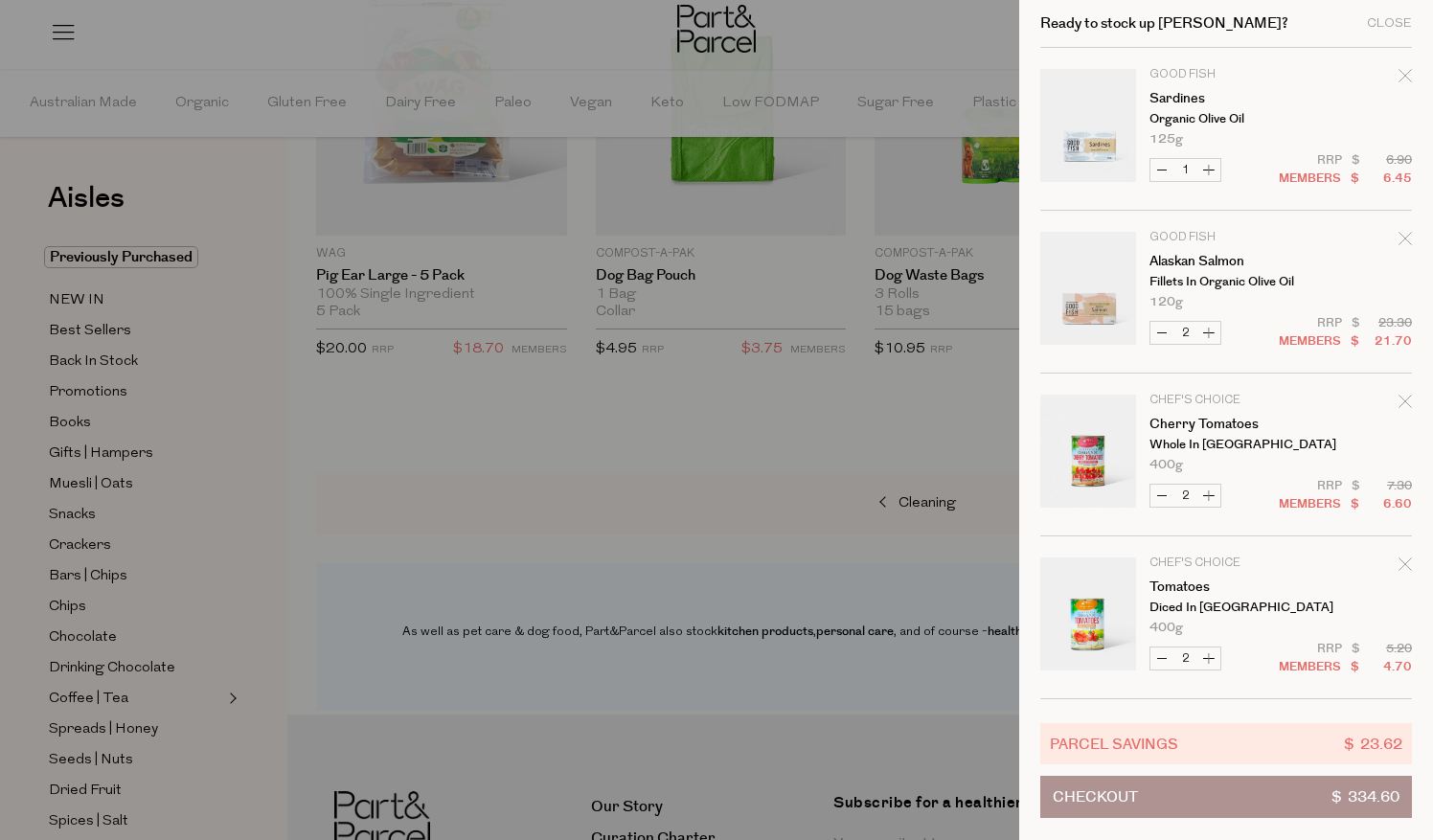
scroll to position [3077, 0]
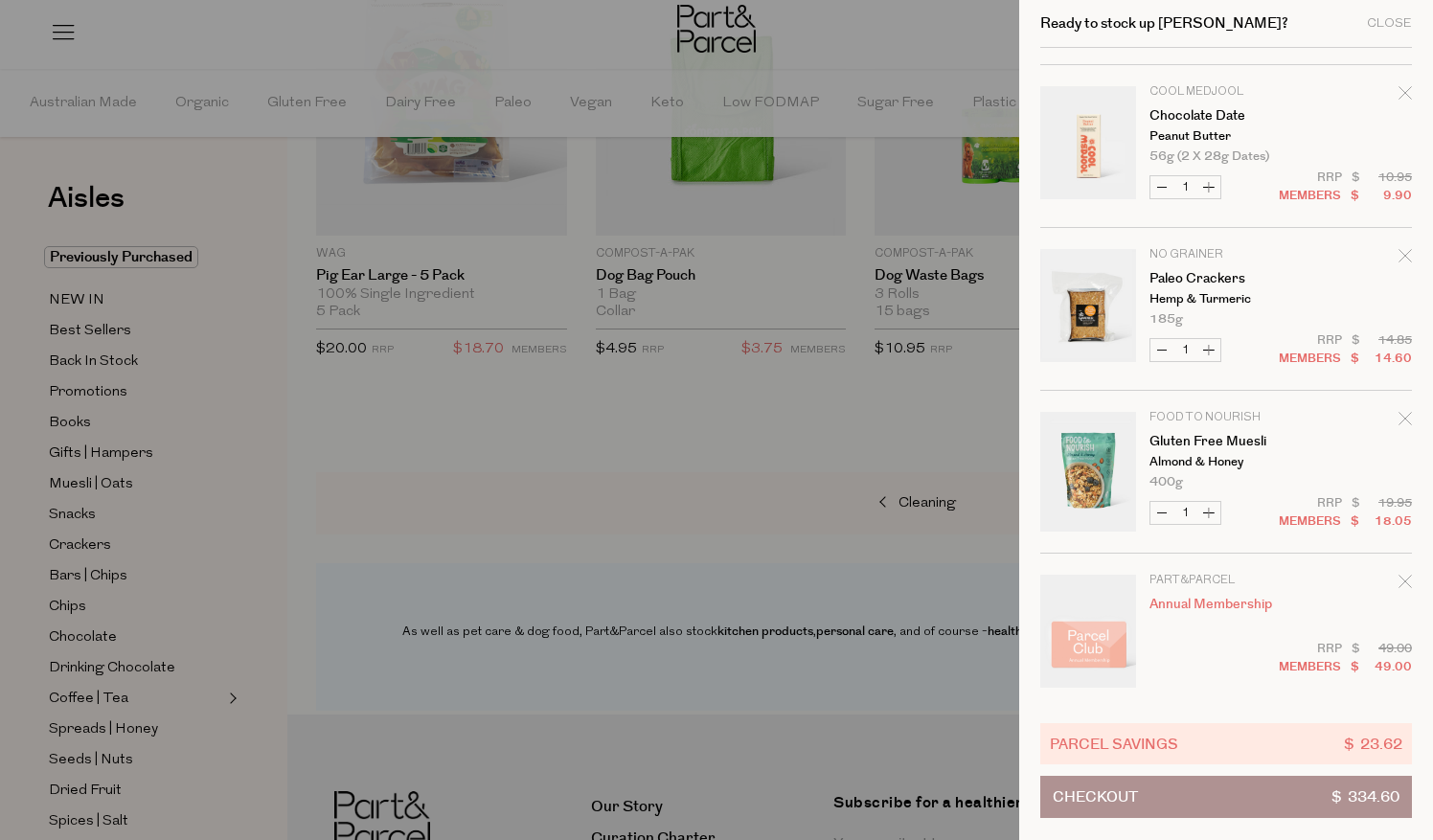
click at [1399, 86] on icon "Remove Chocolate Date" at bounding box center [1406, 93] width 14 height 14
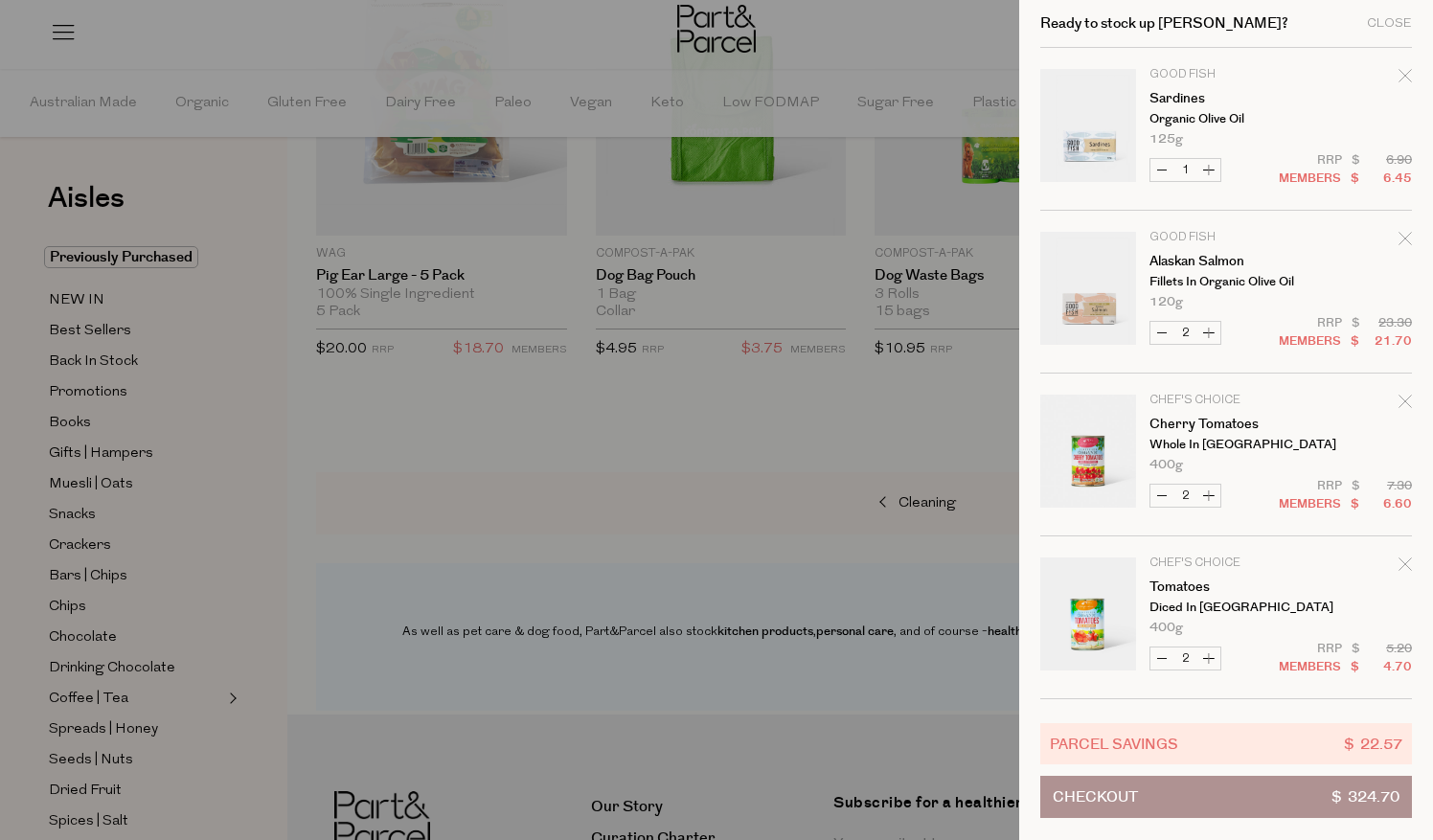
scroll to position [2914, 0]
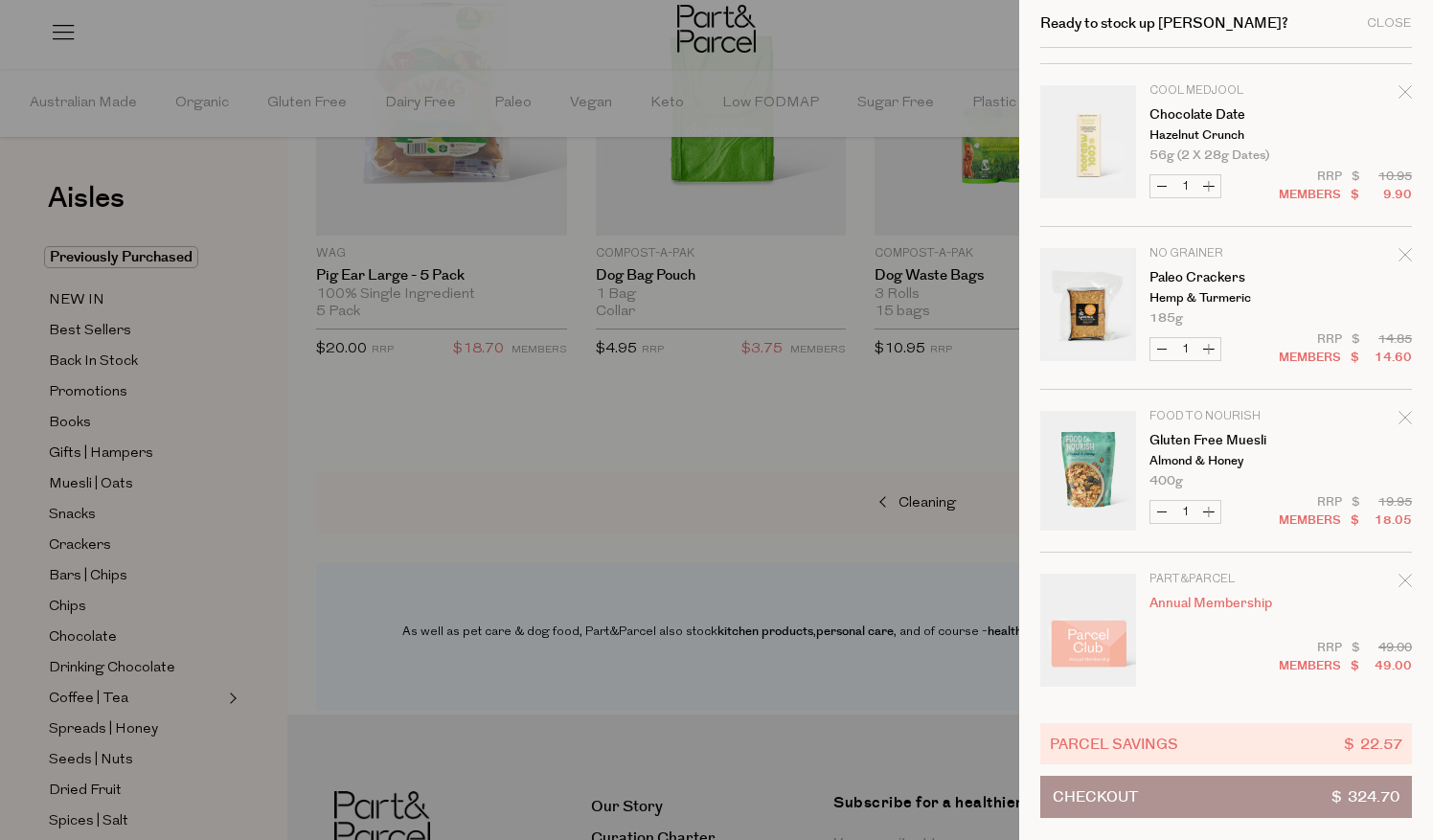
click at [1399, 85] on icon "Remove Chocolate Date" at bounding box center [1406, 92] width 14 height 14
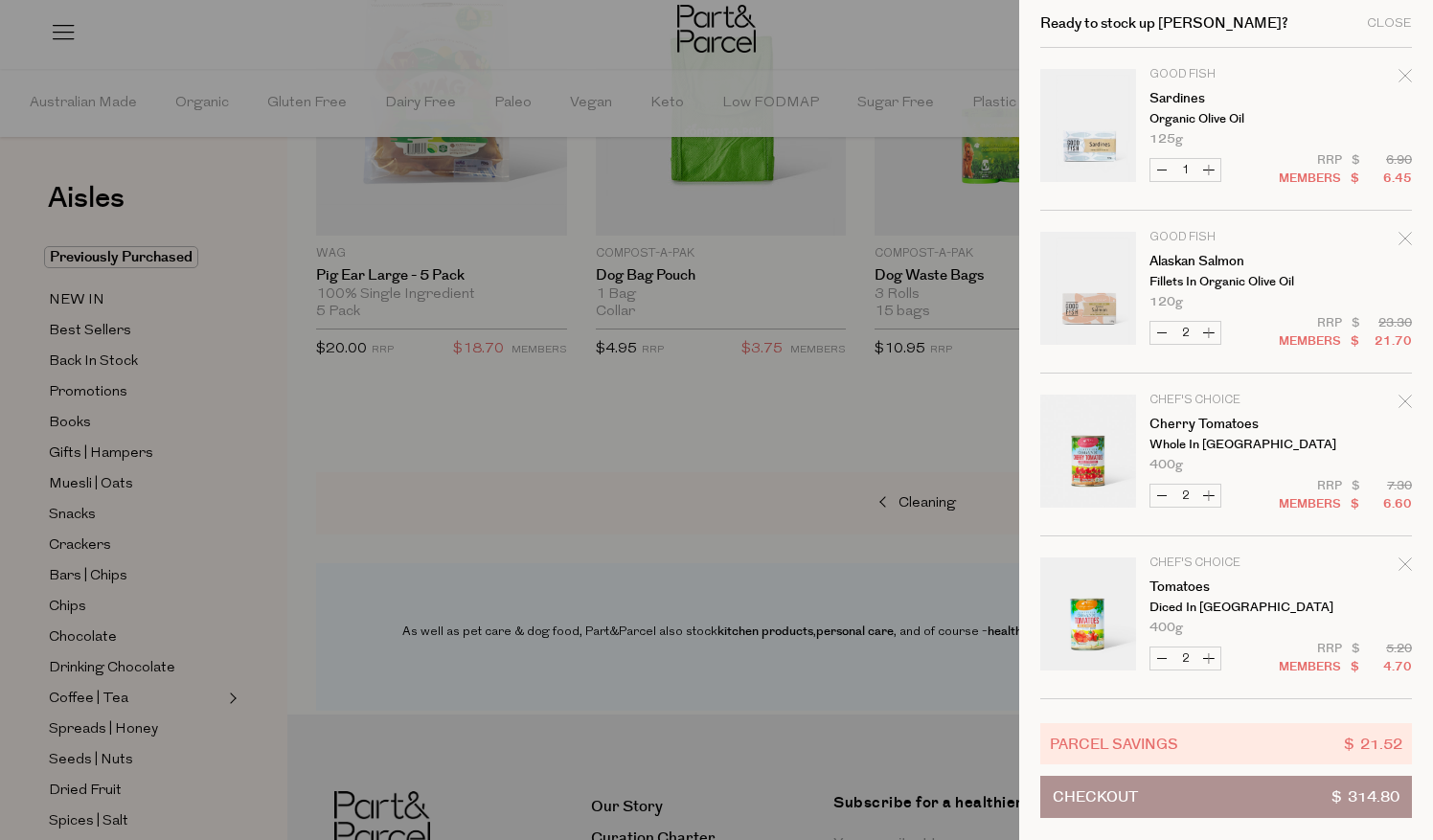
scroll to position [2751, 0]
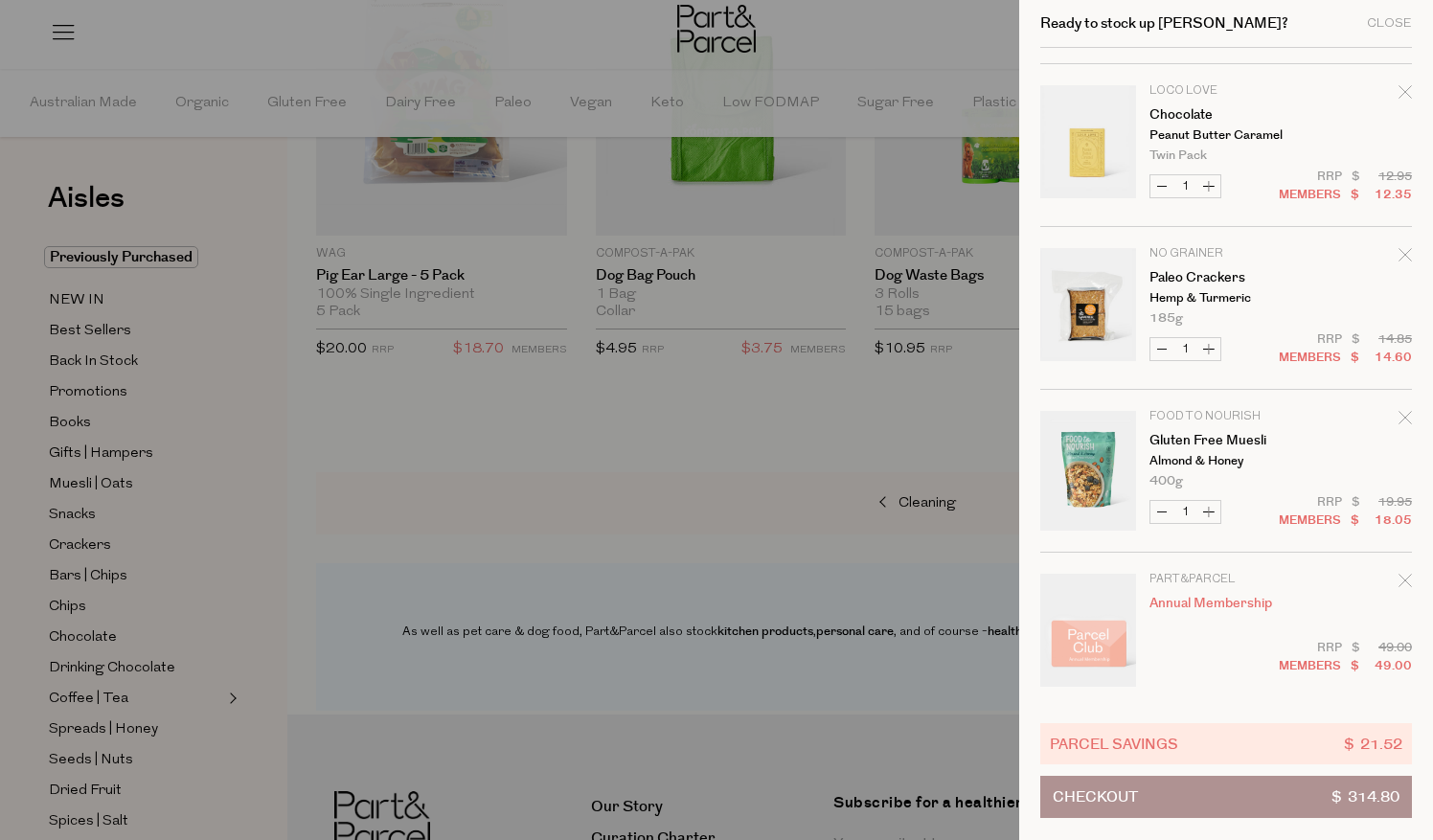
click at [1399, 85] on icon "Remove Chocolate" at bounding box center [1406, 92] width 14 height 14
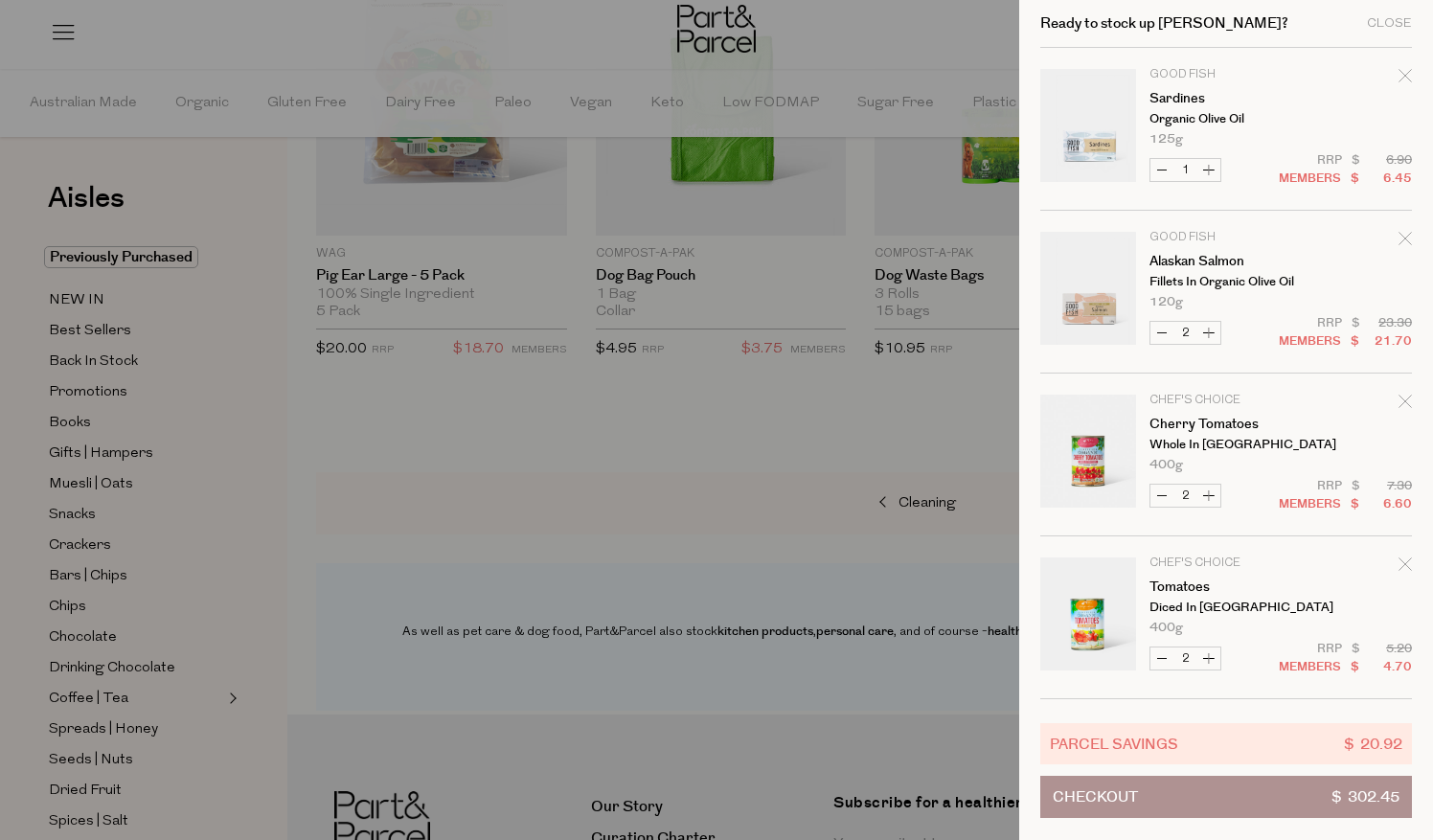
scroll to position [2590, 0]
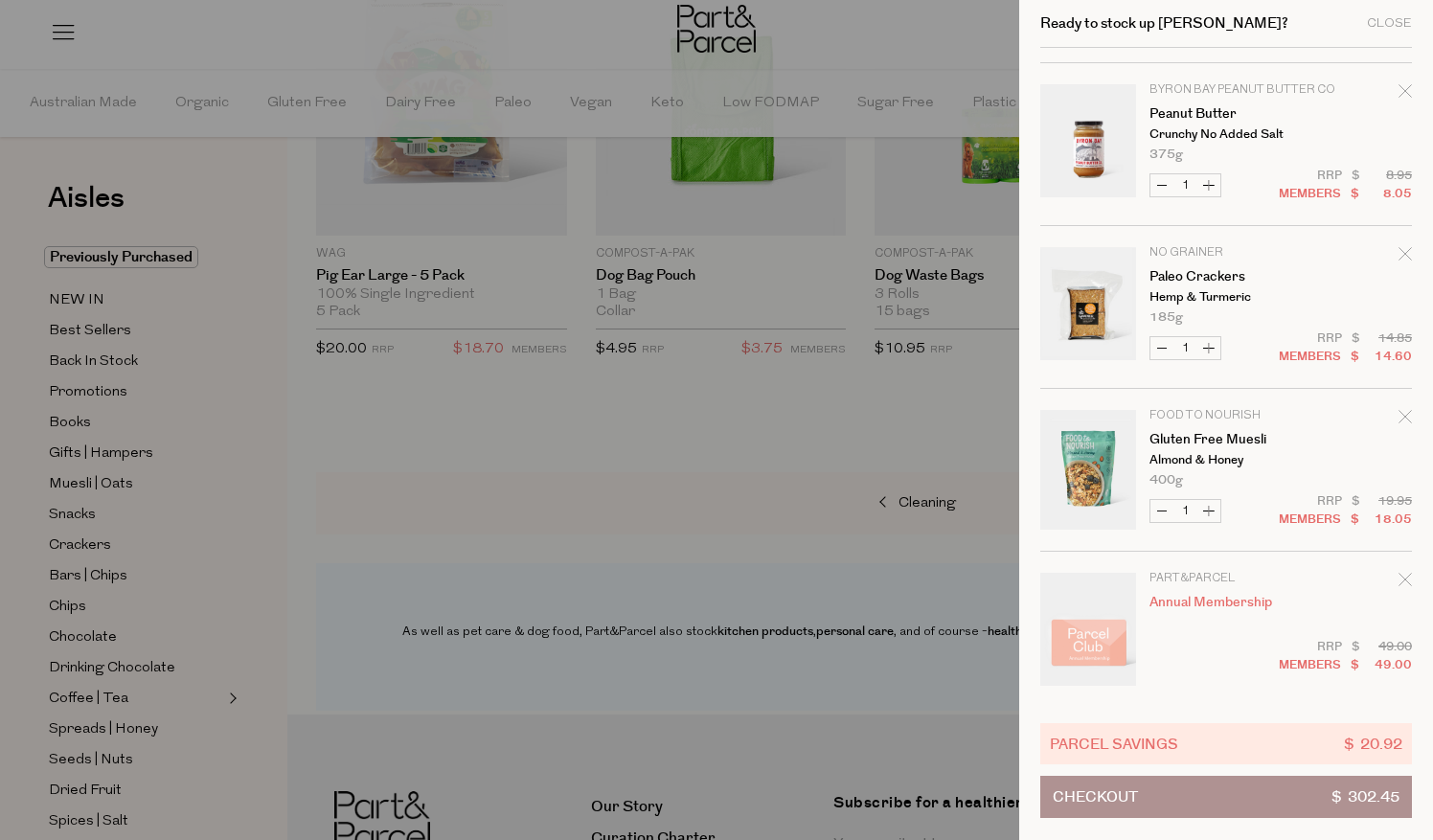
click at [1399, 85] on icon "Remove Peanut Butter" at bounding box center [1406, 91] width 14 height 14
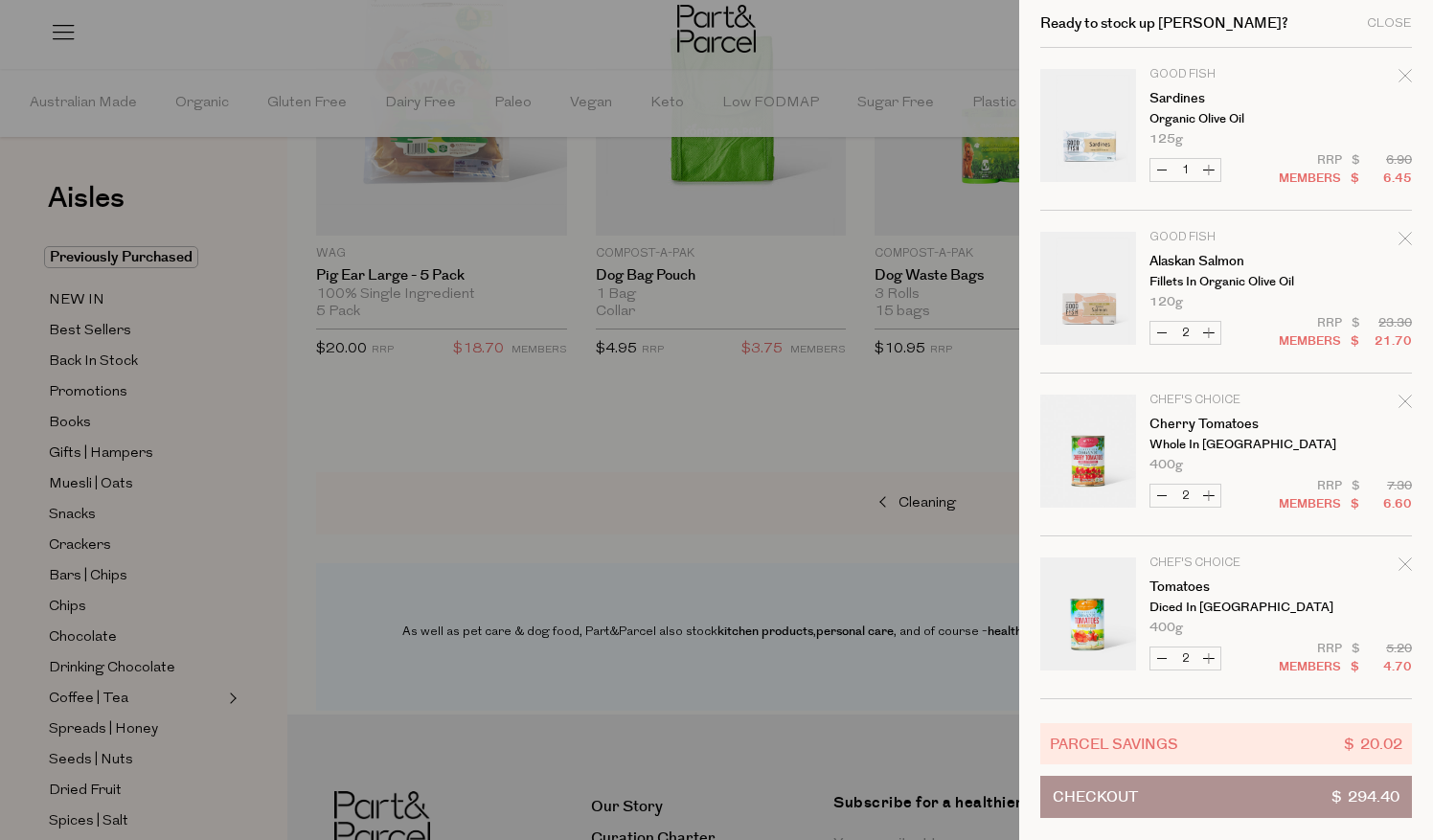
scroll to position [2427, 0]
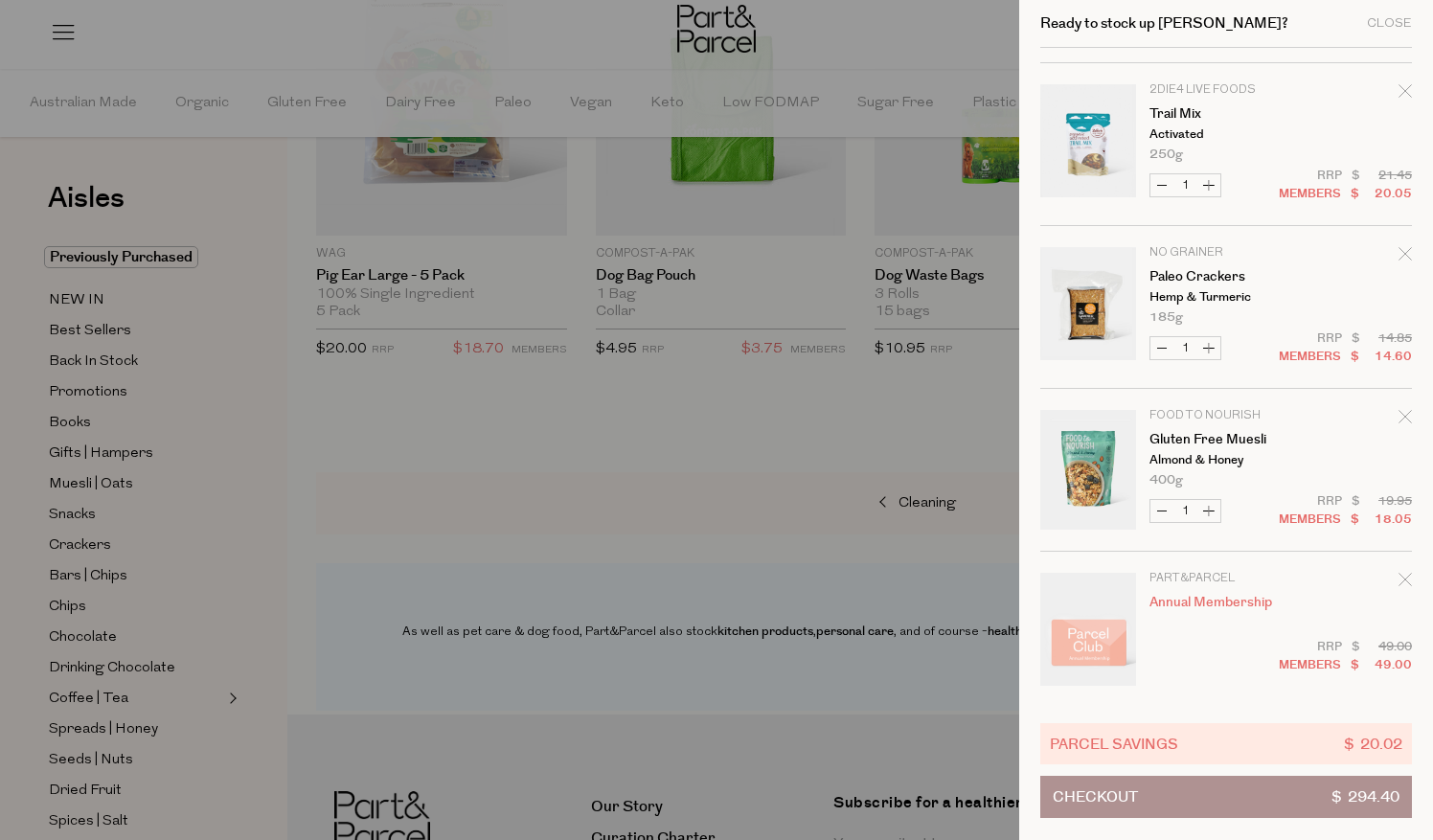
click at [1399, 85] on icon "Remove Trail Mix" at bounding box center [1406, 91] width 14 height 14
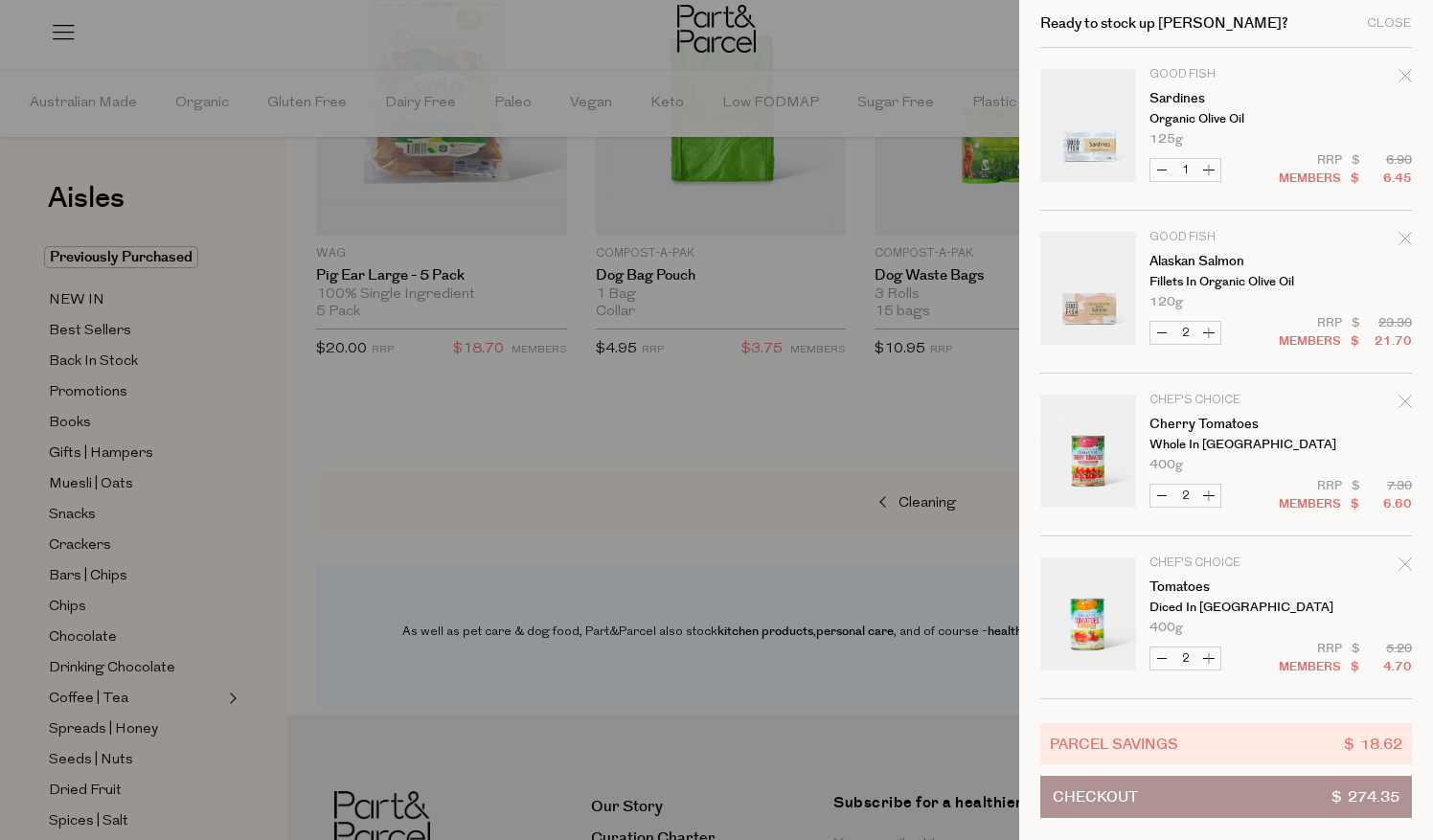
scroll to position [2264, 0]
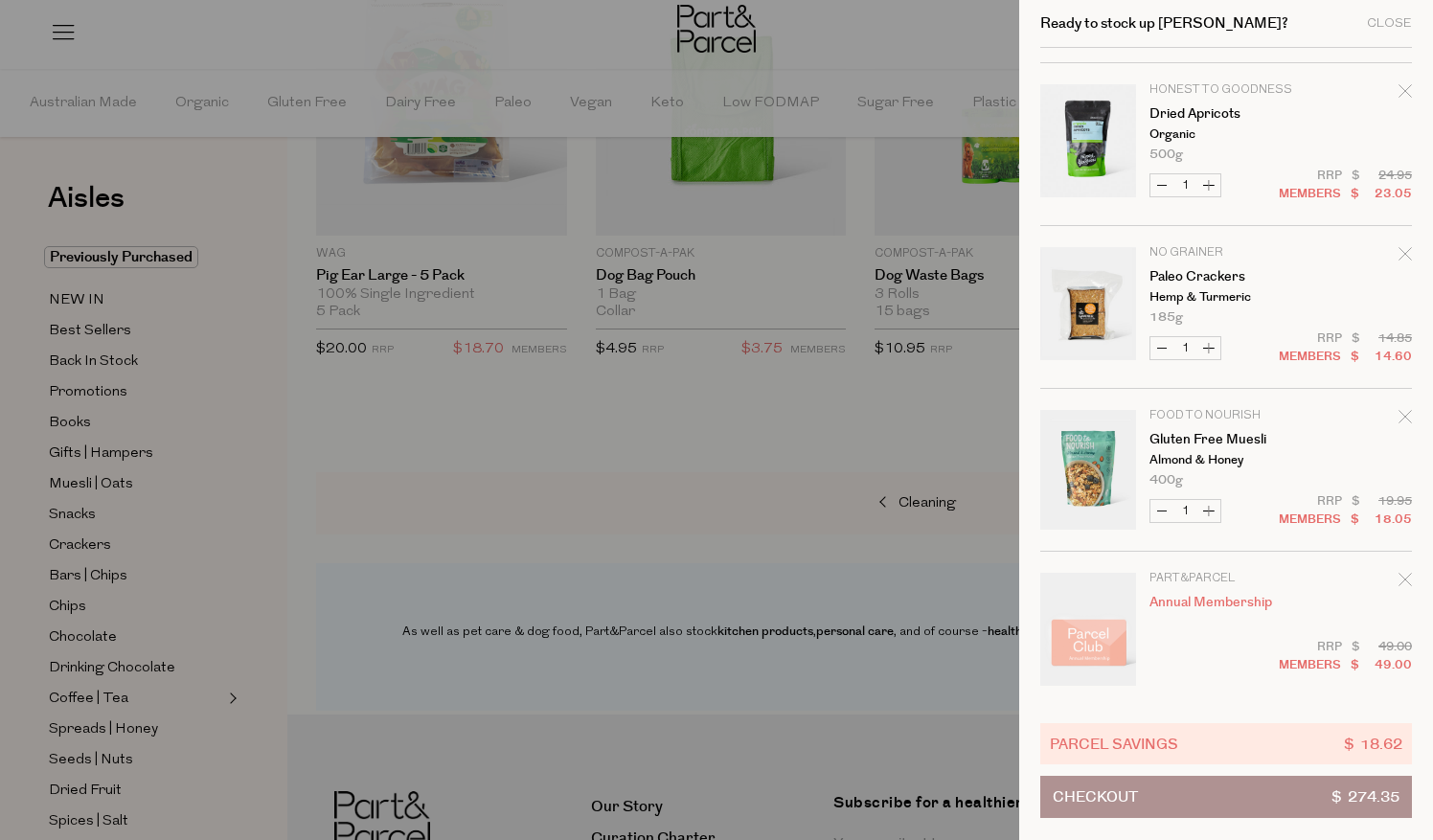
click at [1399, 85] on icon "Remove Dried Apricots" at bounding box center [1406, 91] width 14 height 14
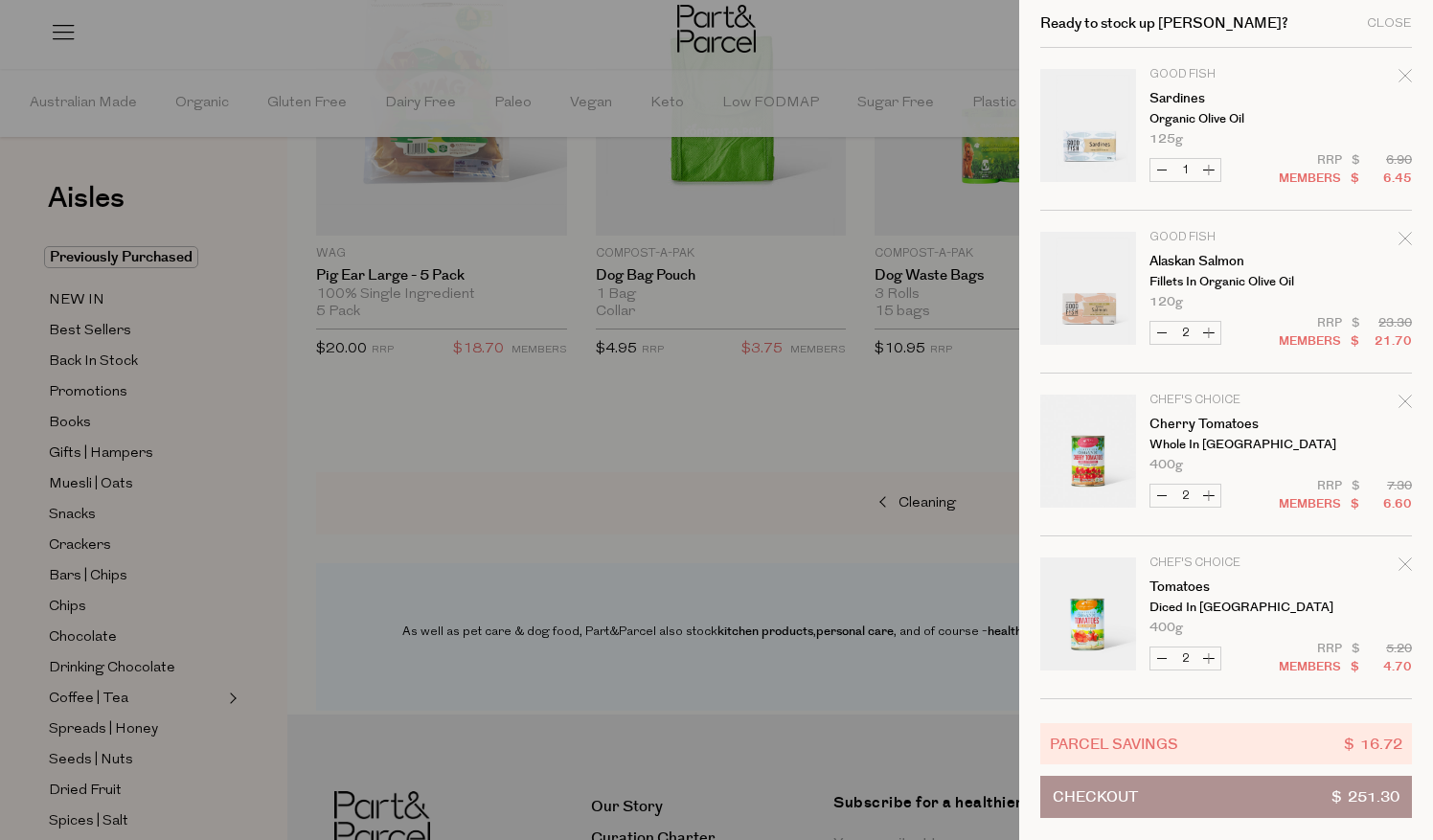
scroll to position [2101, 0]
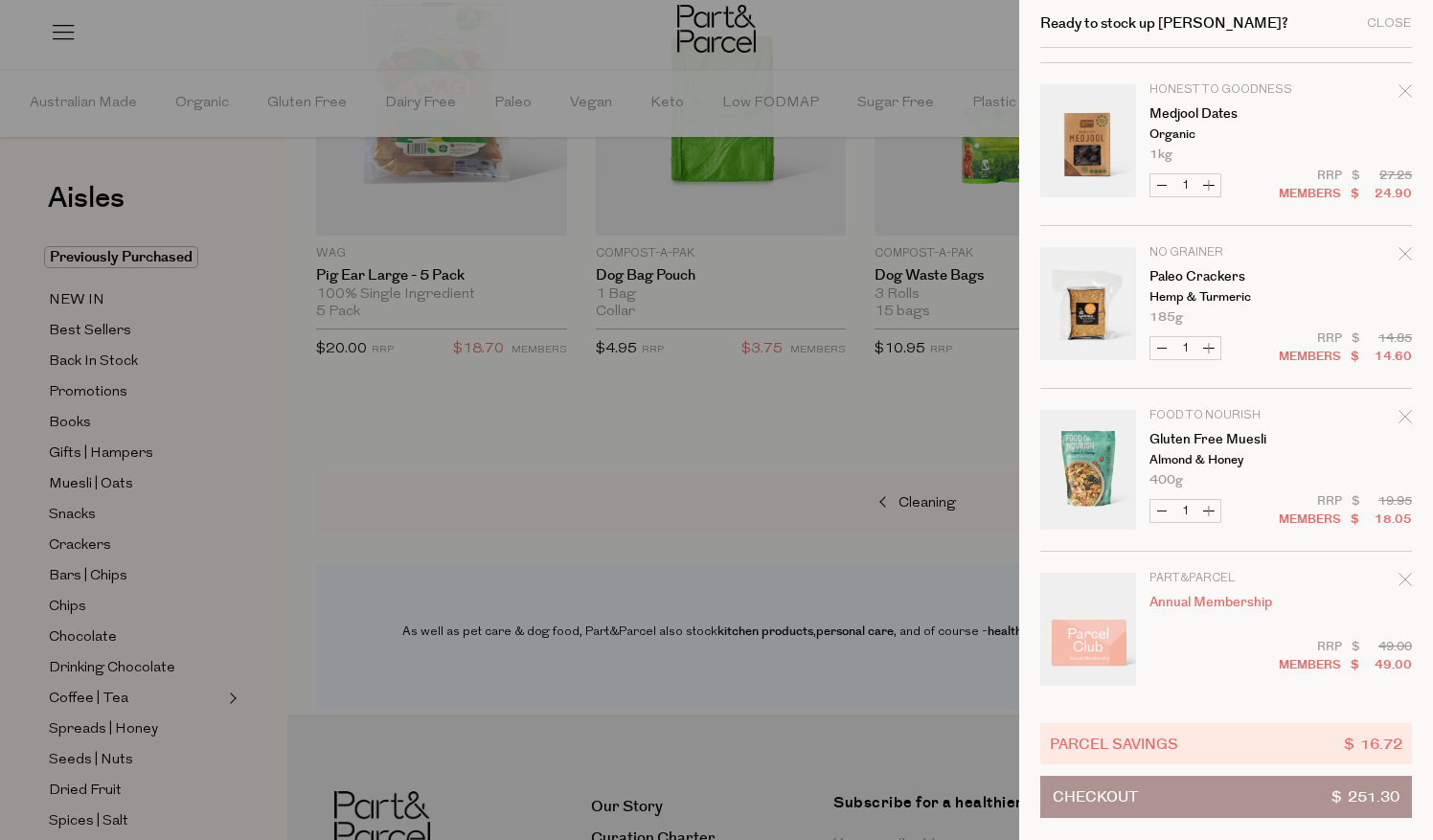
click at [1399, 85] on icon "Remove Medjool Dates" at bounding box center [1406, 91] width 14 height 14
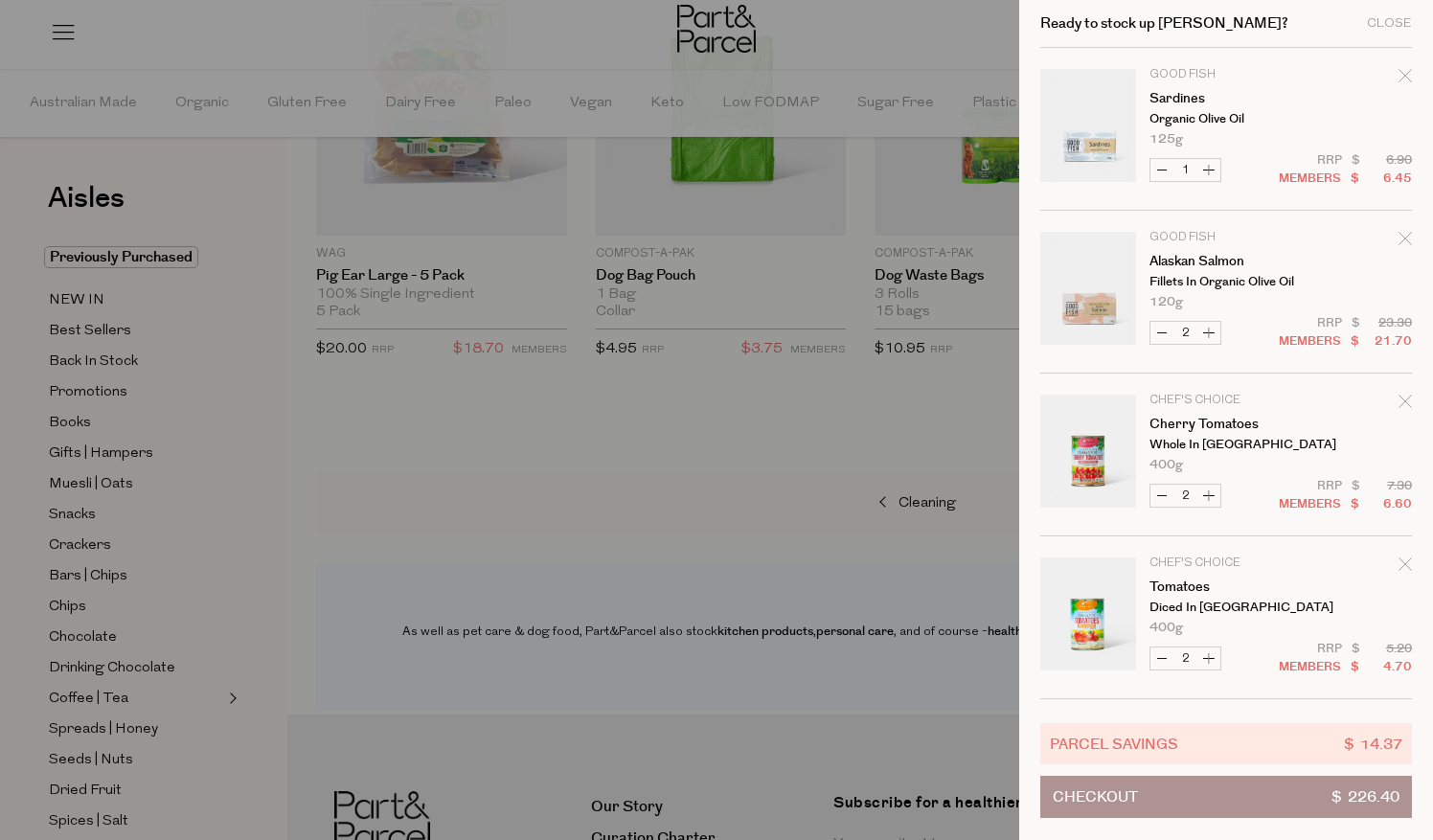
scroll to position [1940, 0]
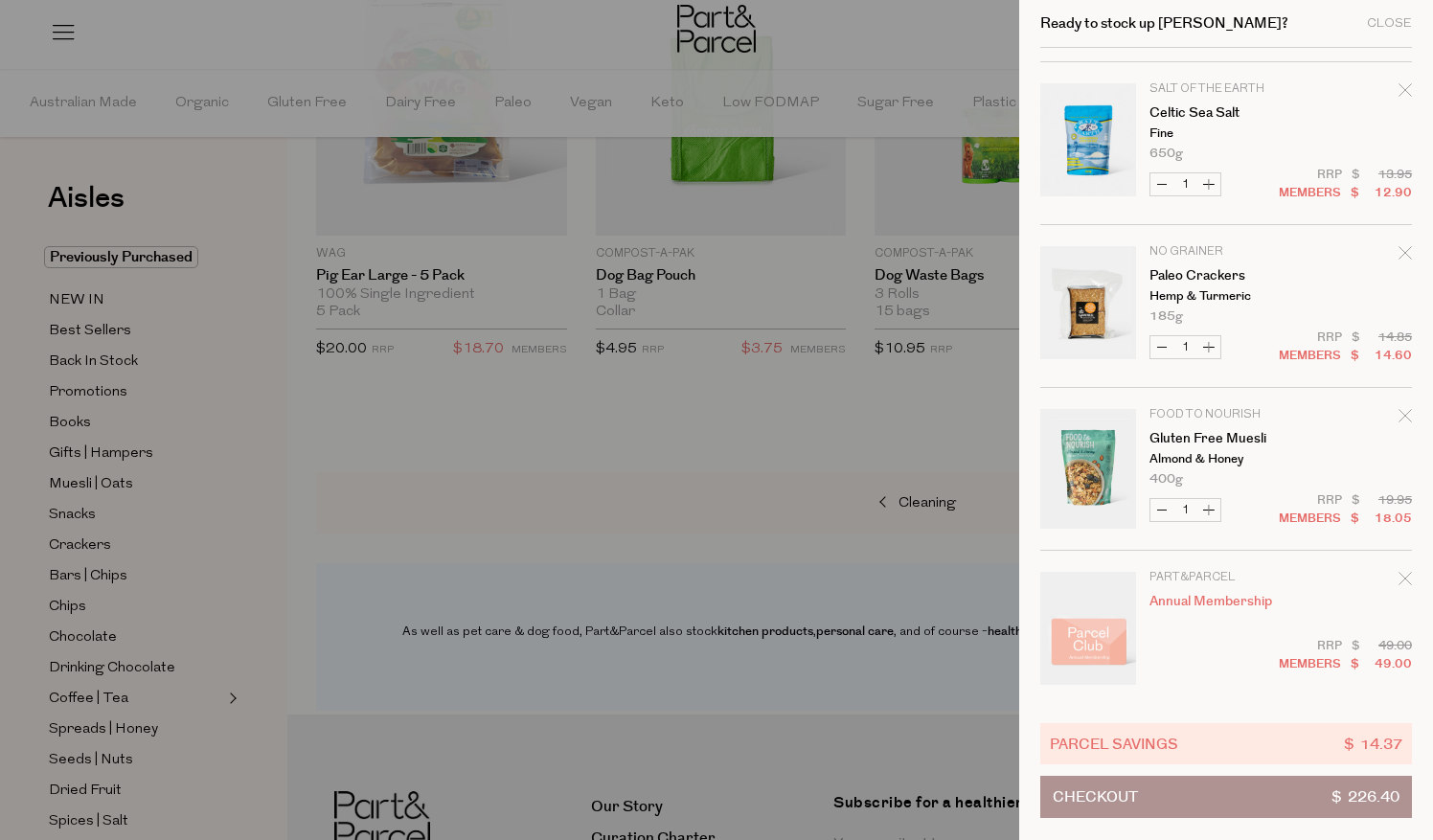
click at [1399, 85] on icon "Remove Celtic Sea Salt" at bounding box center [1406, 90] width 14 height 14
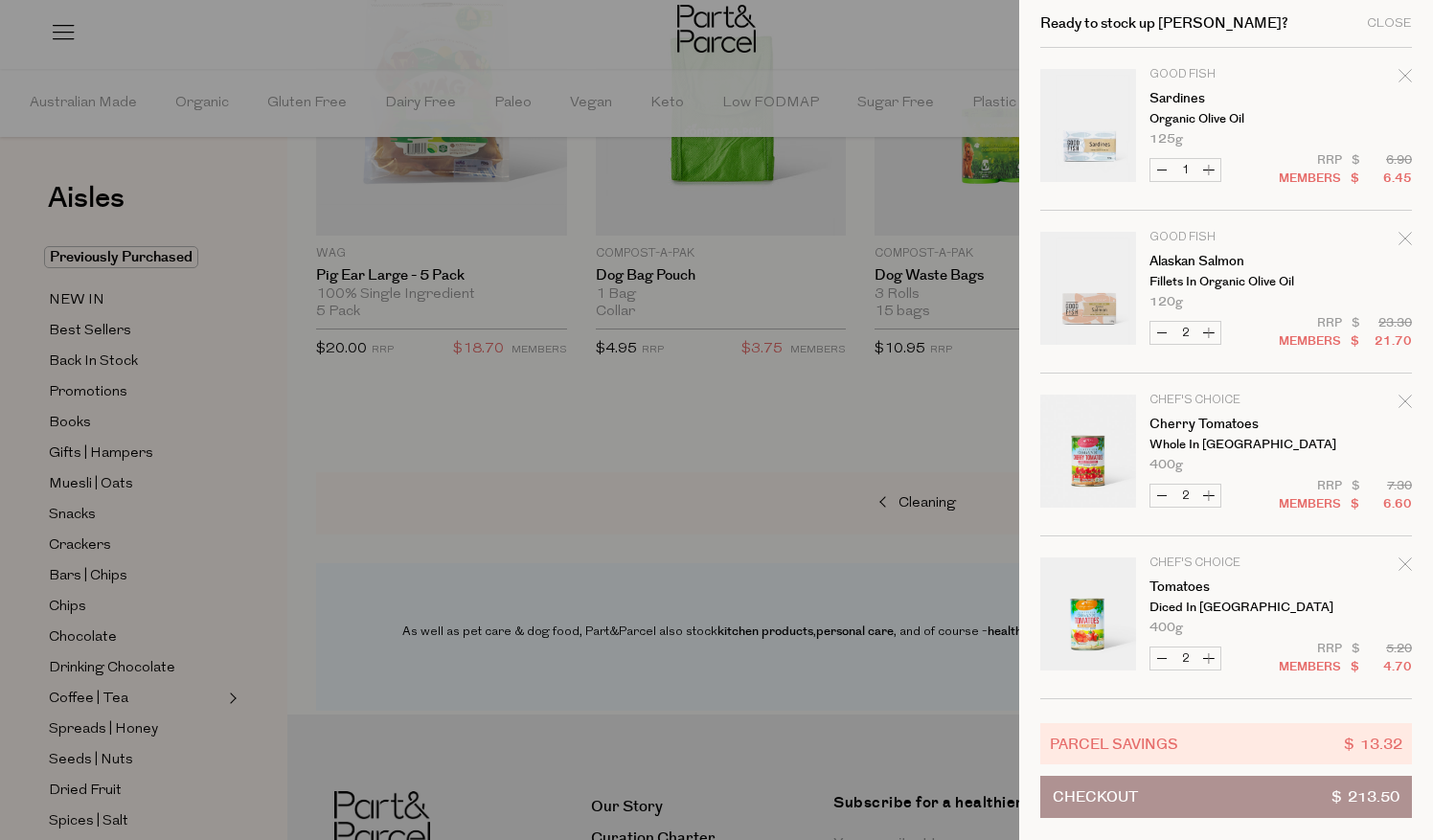
scroll to position [1777, 0]
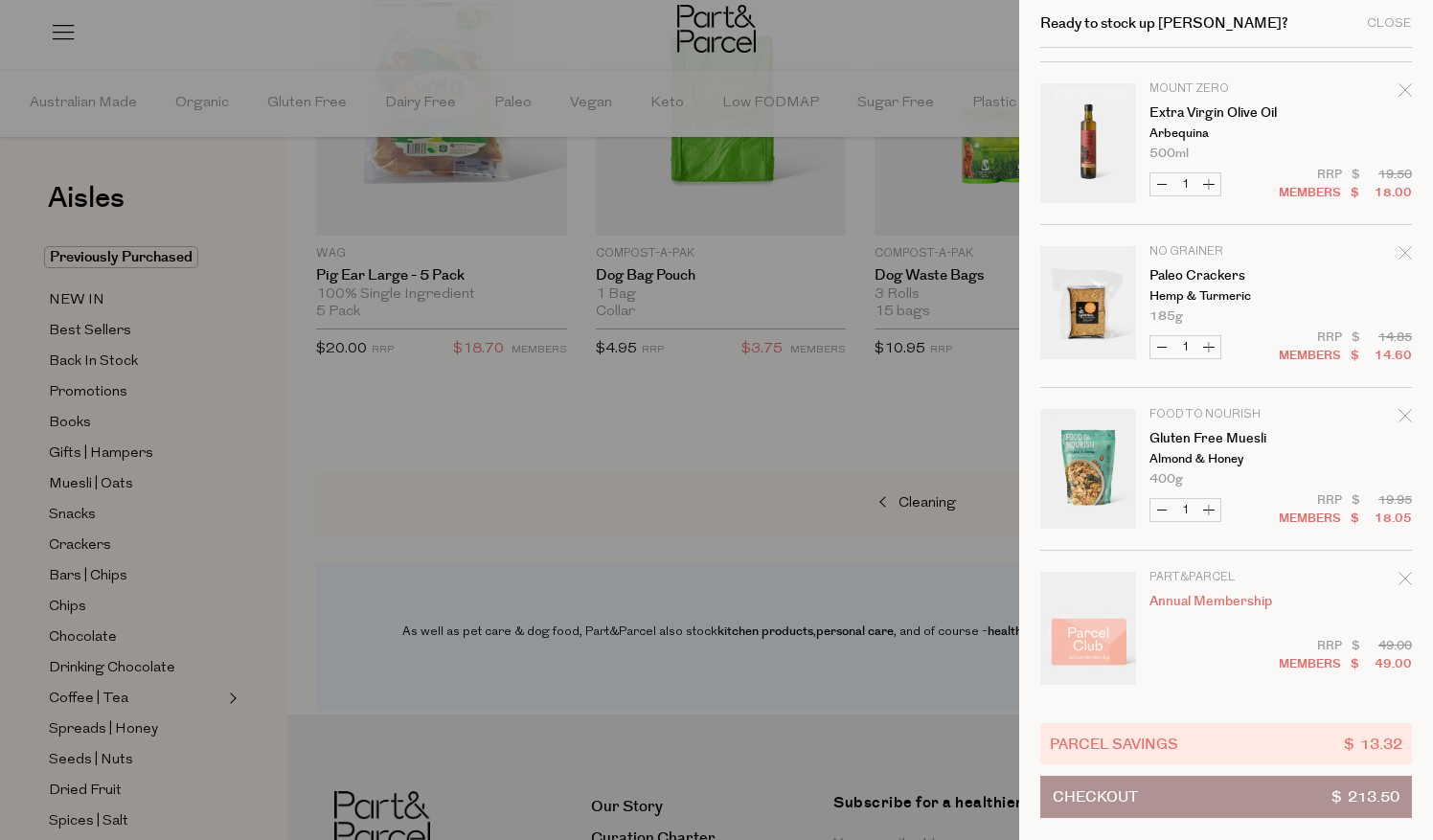
click at [1399, 85] on icon "Remove Extra Virgin Olive Oil" at bounding box center [1406, 90] width 14 height 14
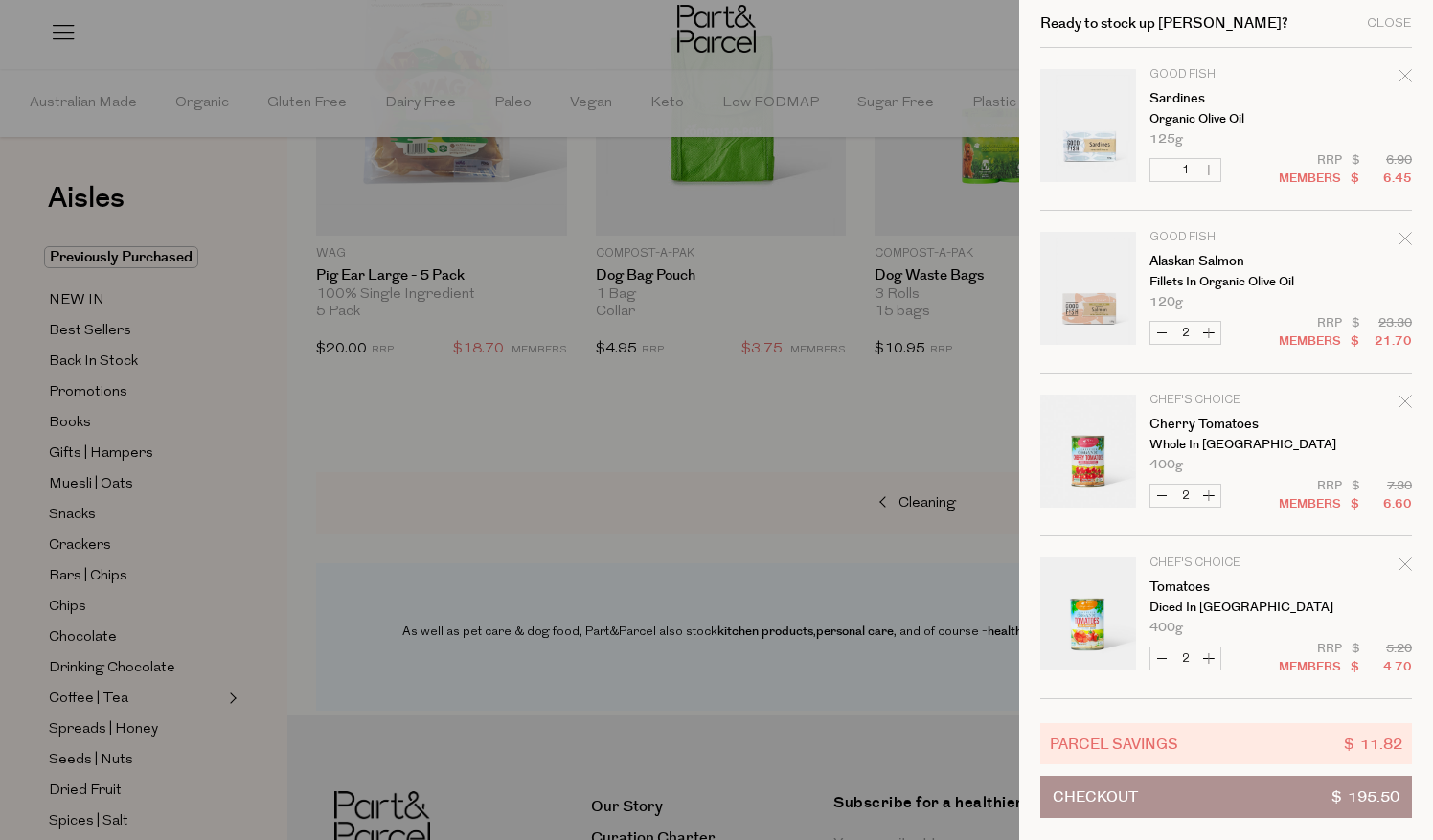
scroll to position [1614, 0]
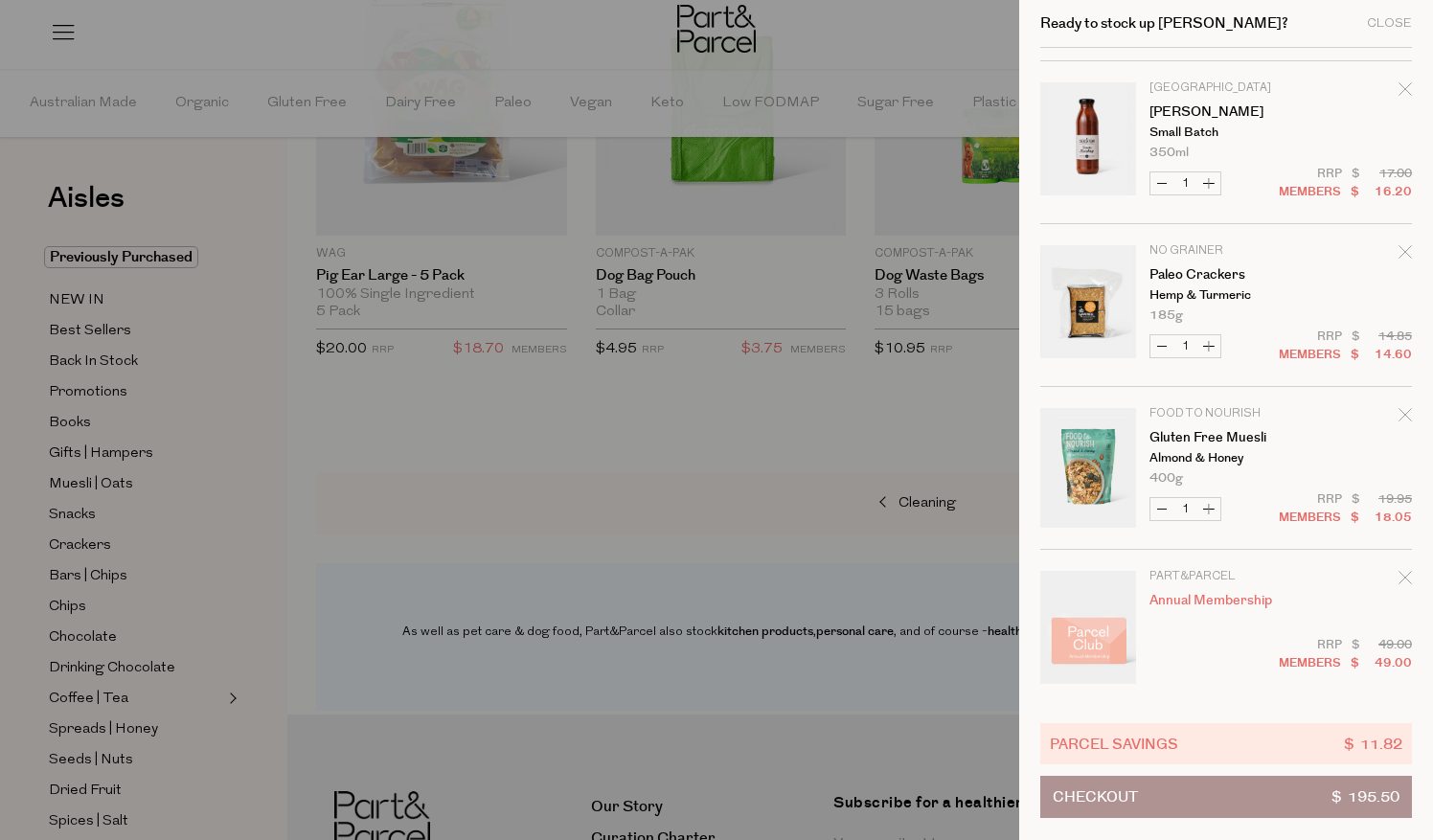
click at [1399, 85] on icon "Remove Tomato Ketchup" at bounding box center [1406, 89] width 14 height 14
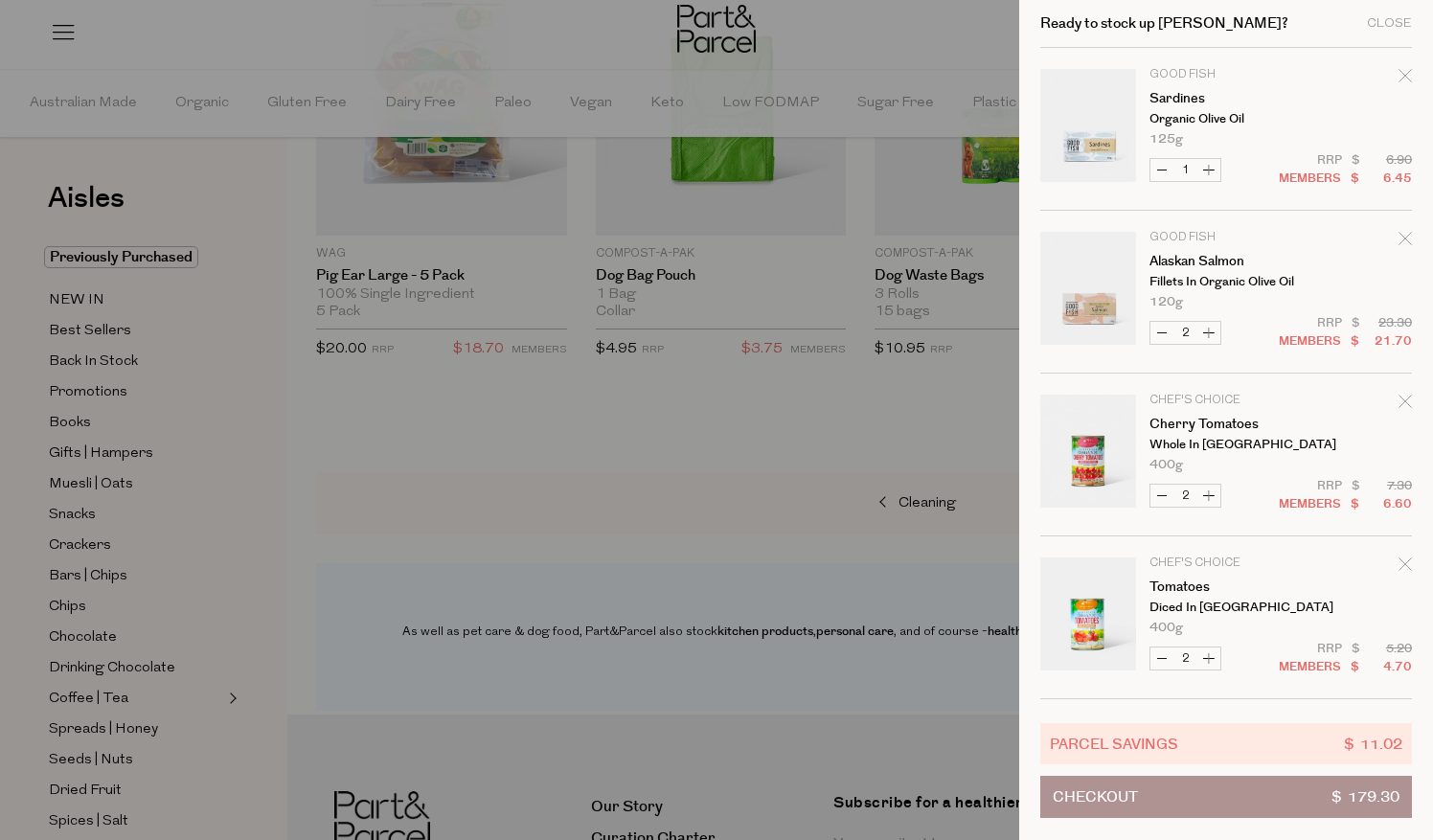
scroll to position [1452, 0]
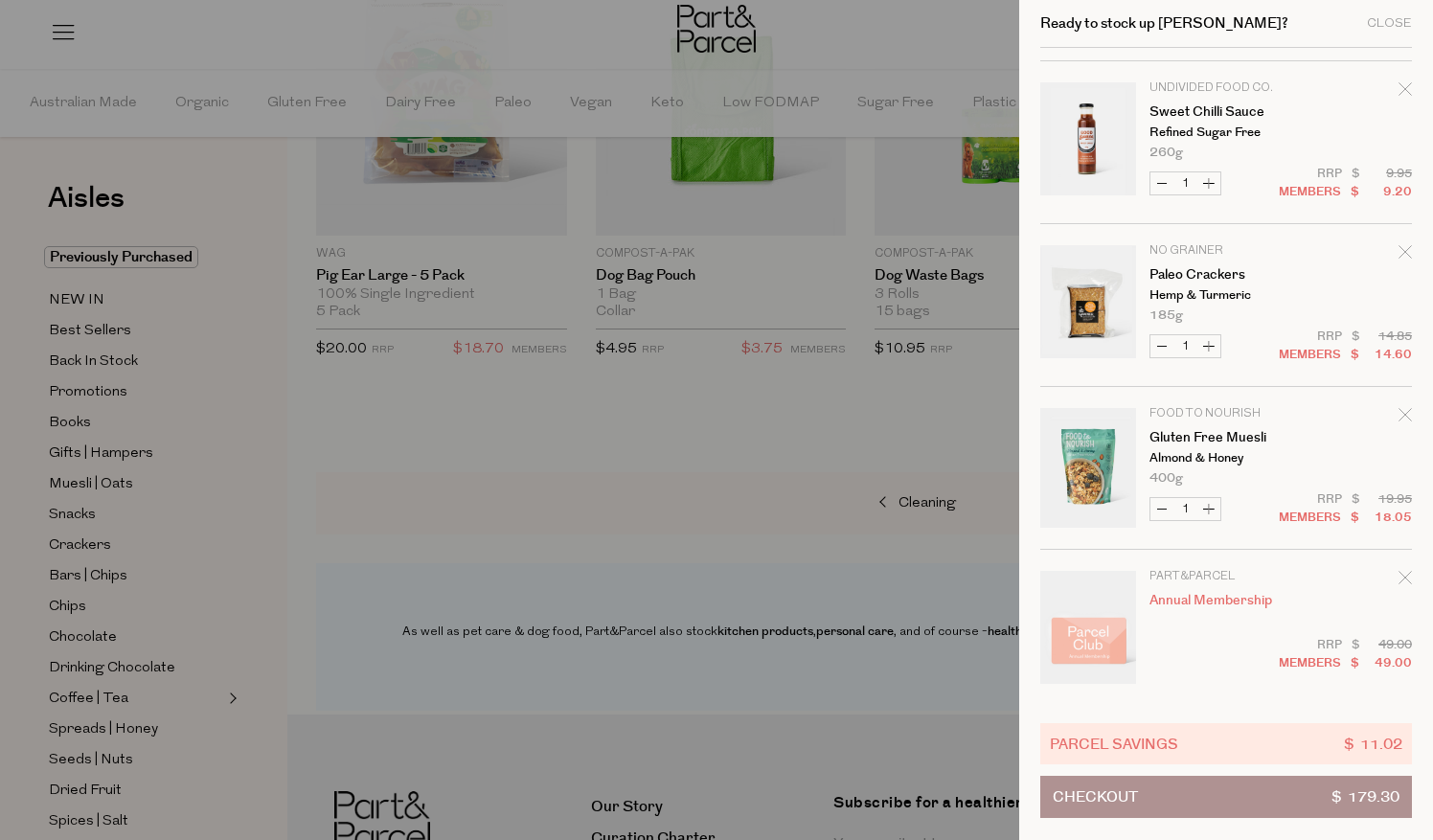
click at [1399, 85] on icon "Remove Sweet Chilli Sauce" at bounding box center [1406, 89] width 14 height 14
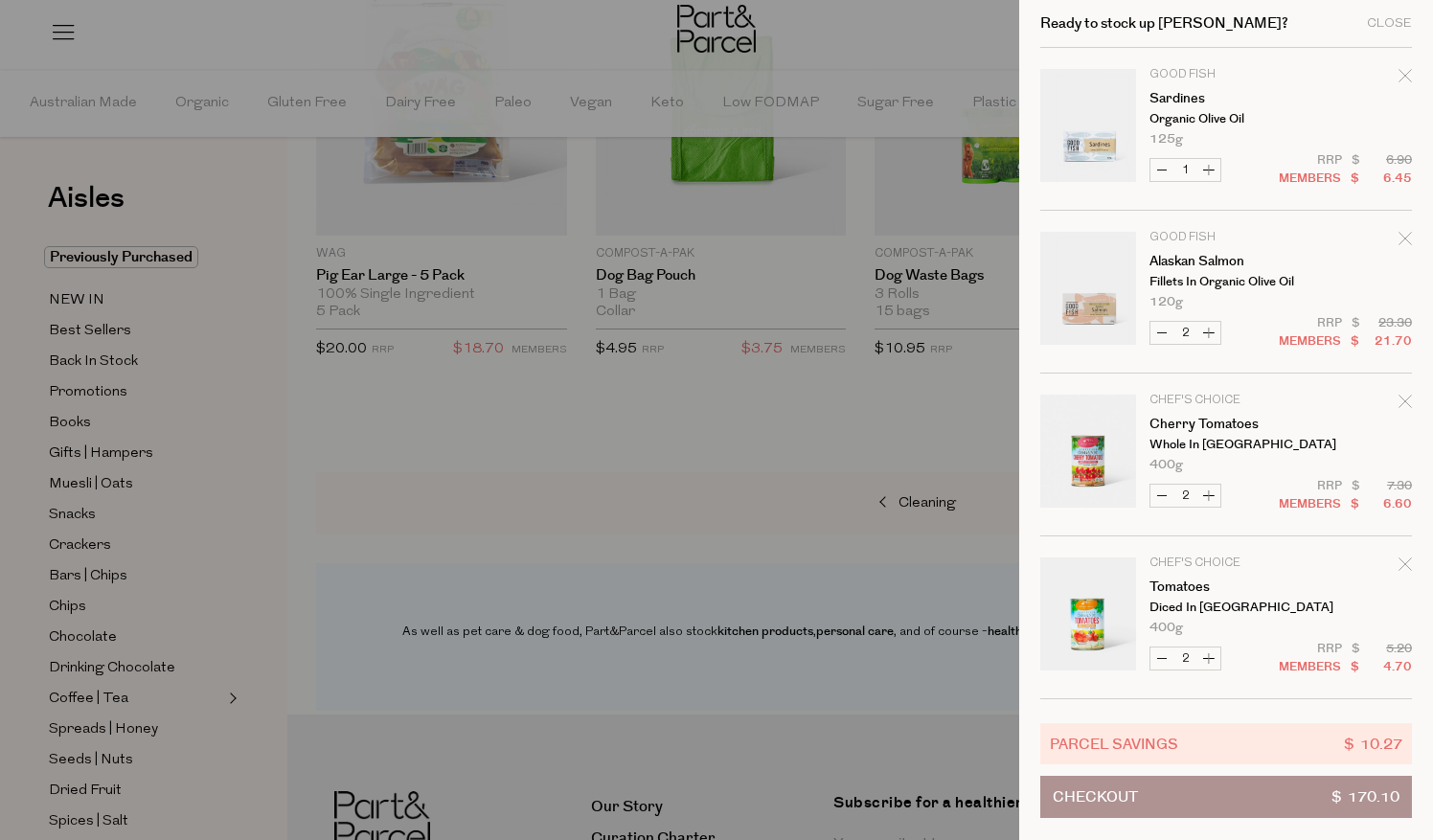
scroll to position [1289, 0]
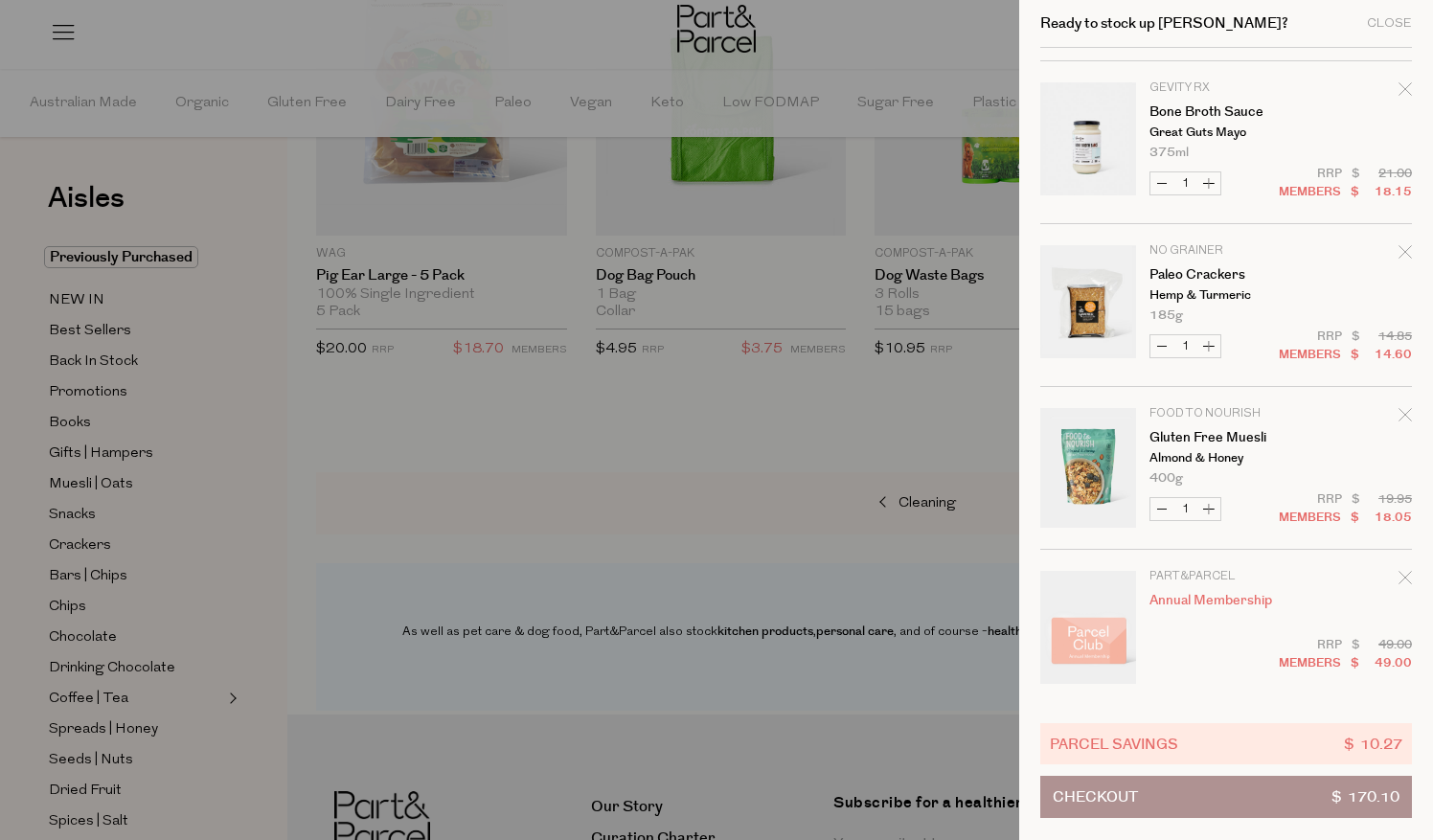
click at [1399, 85] on icon "Remove Bone Broth Sauce" at bounding box center [1406, 89] width 14 height 14
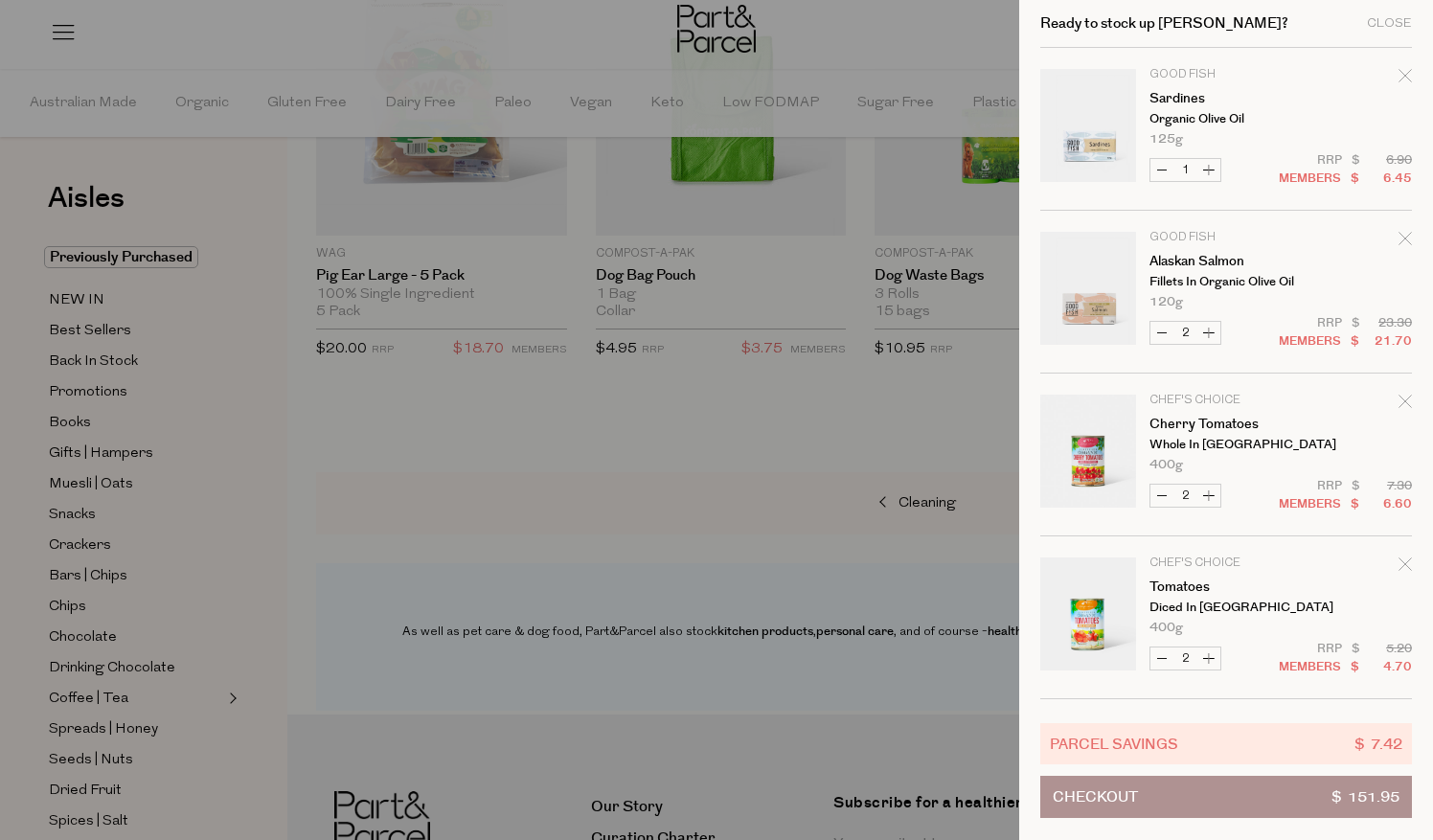
scroll to position [1126, 0]
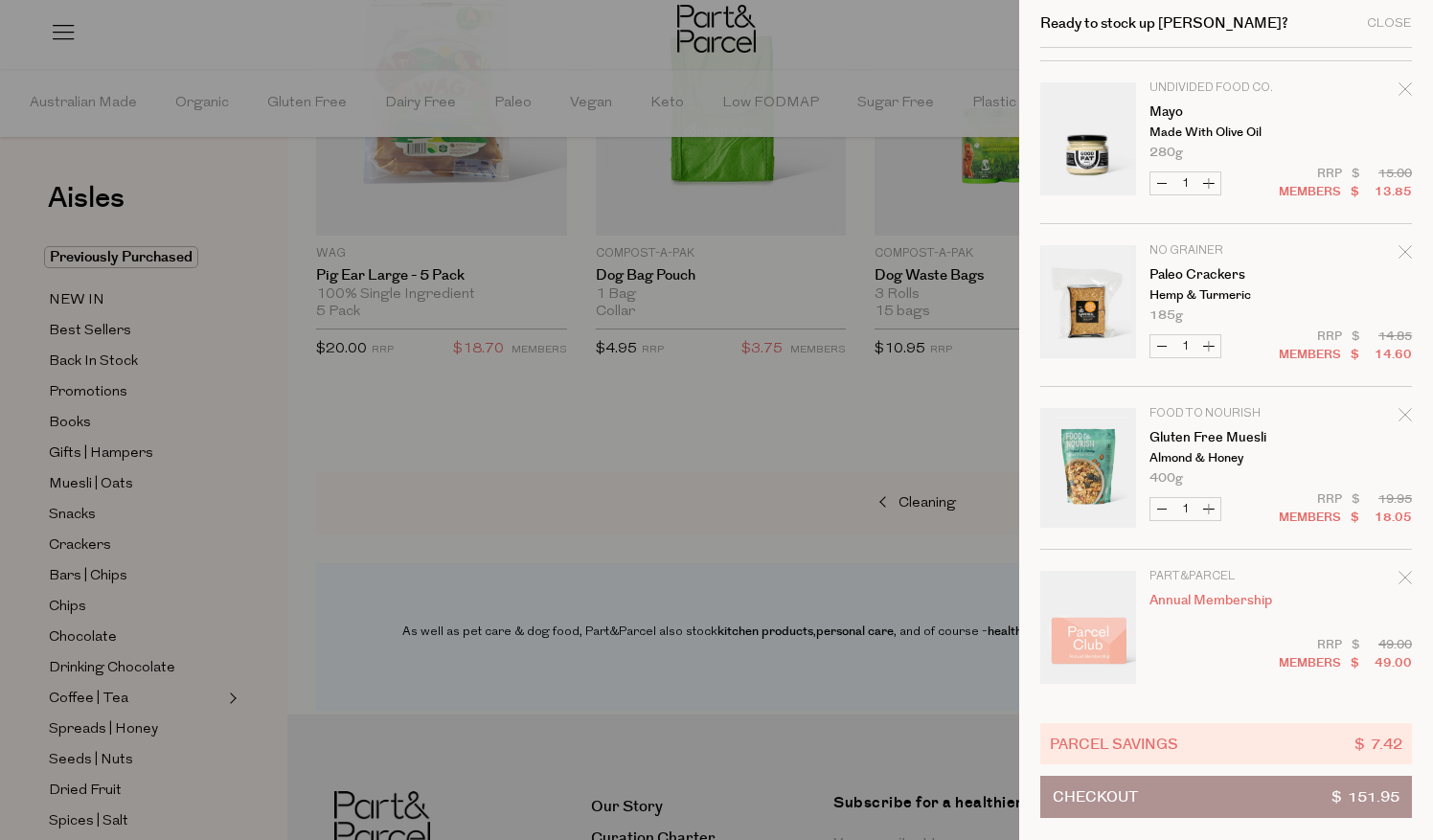
click at [1399, 85] on icon "Remove Mayo" at bounding box center [1406, 89] width 14 height 14
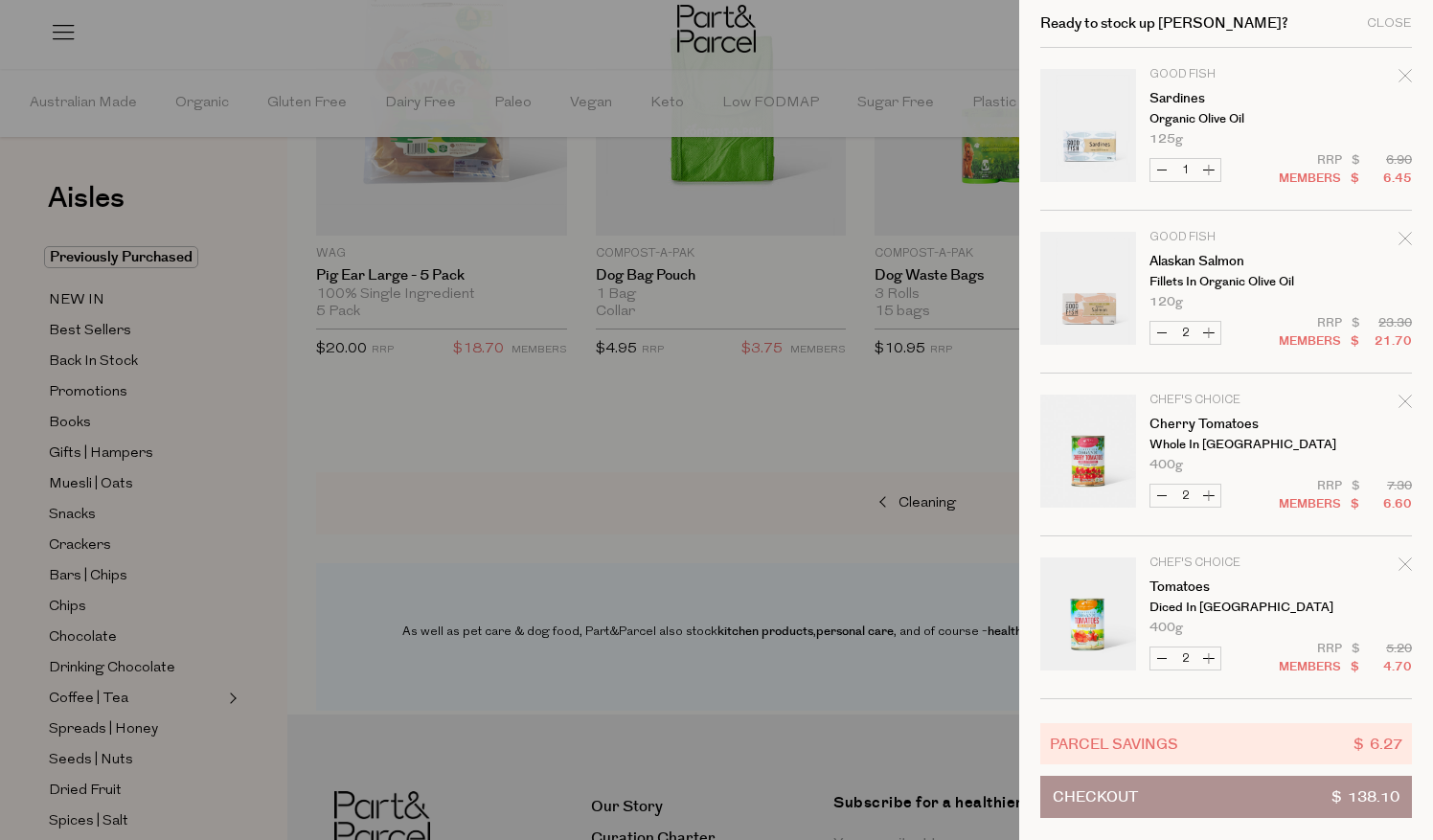
scroll to position [964, 0]
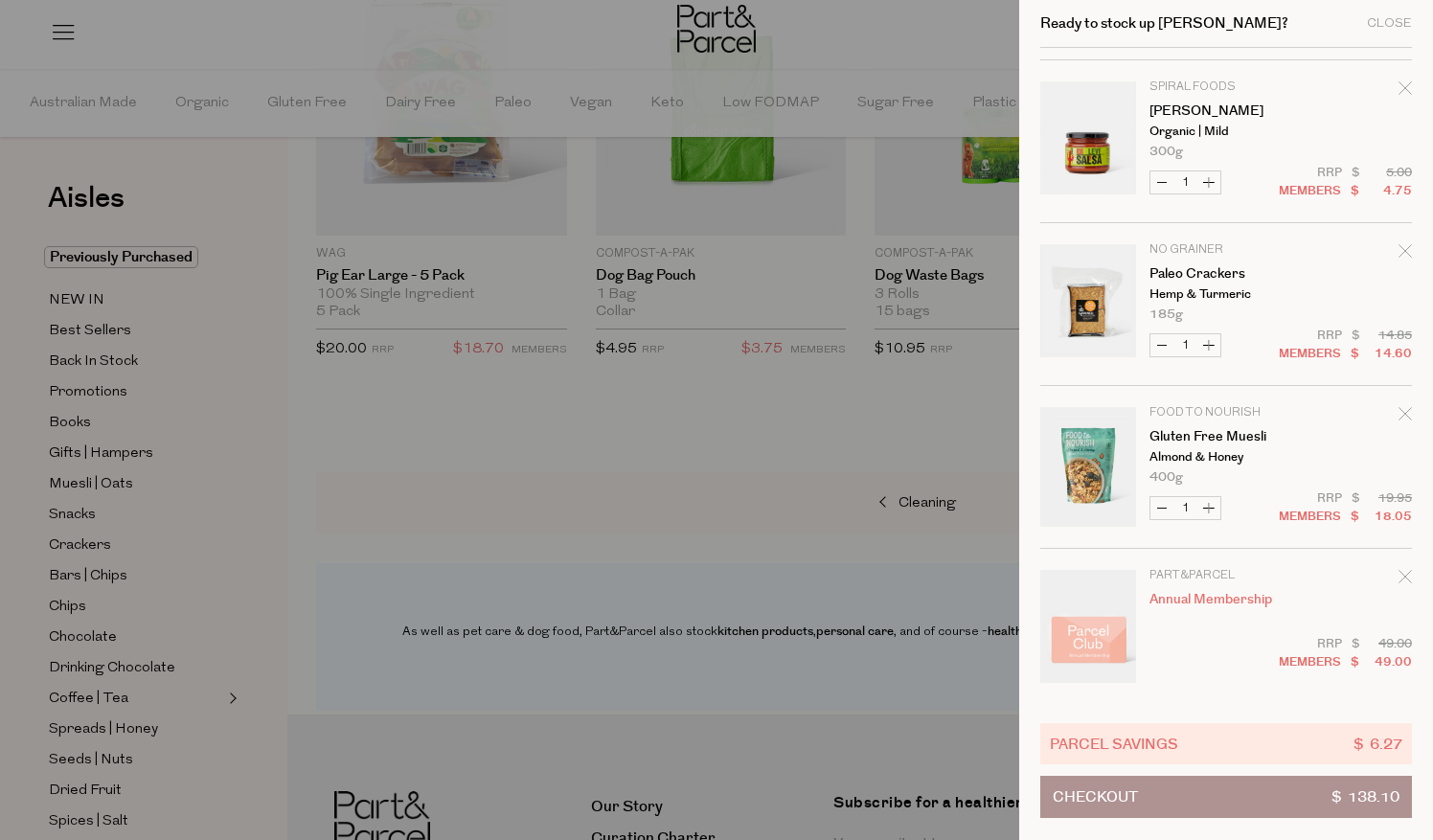
click at [1399, 85] on icon "Remove Leve Salsa" at bounding box center [1406, 88] width 14 height 14
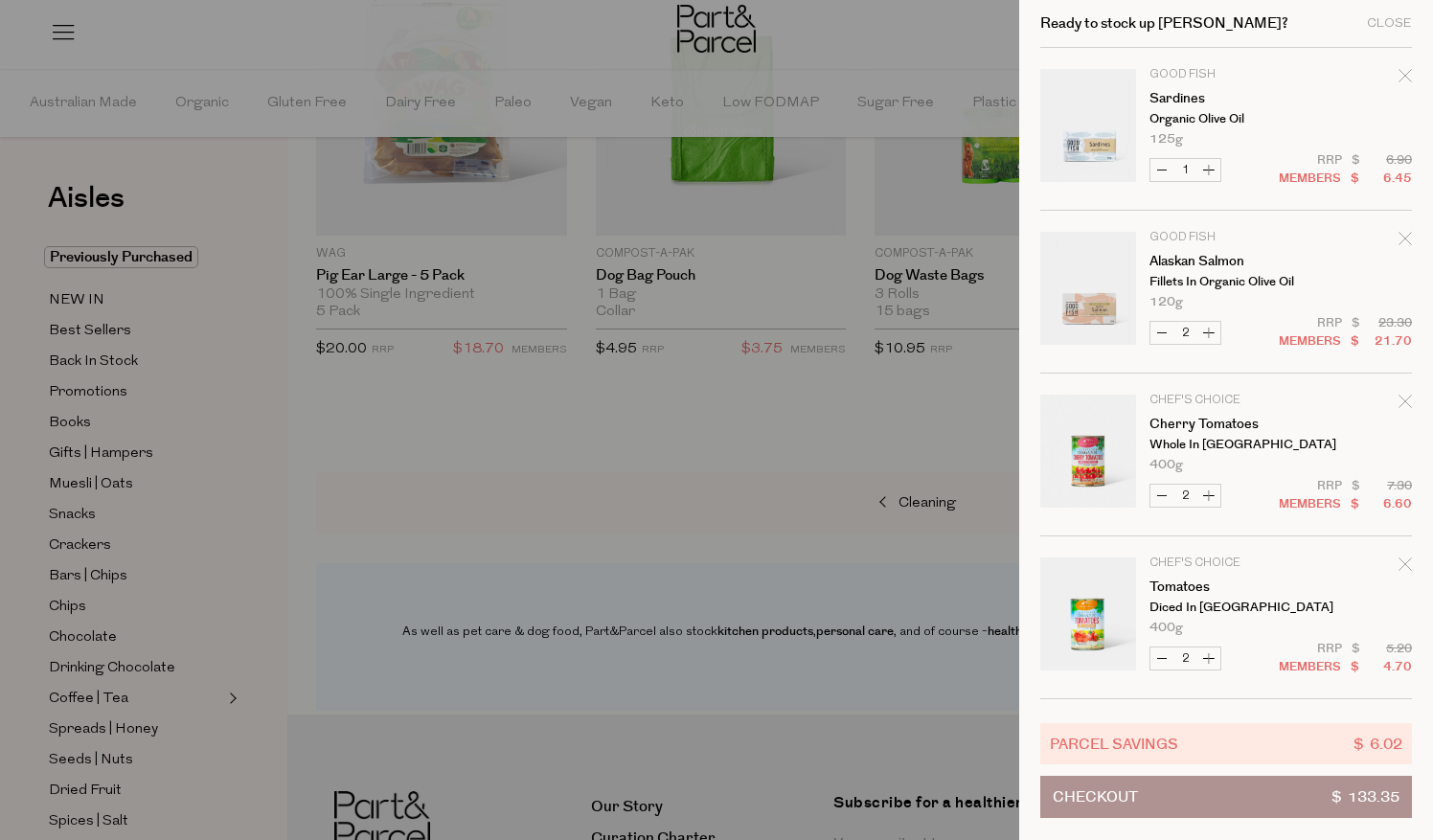
scroll to position [802, 0]
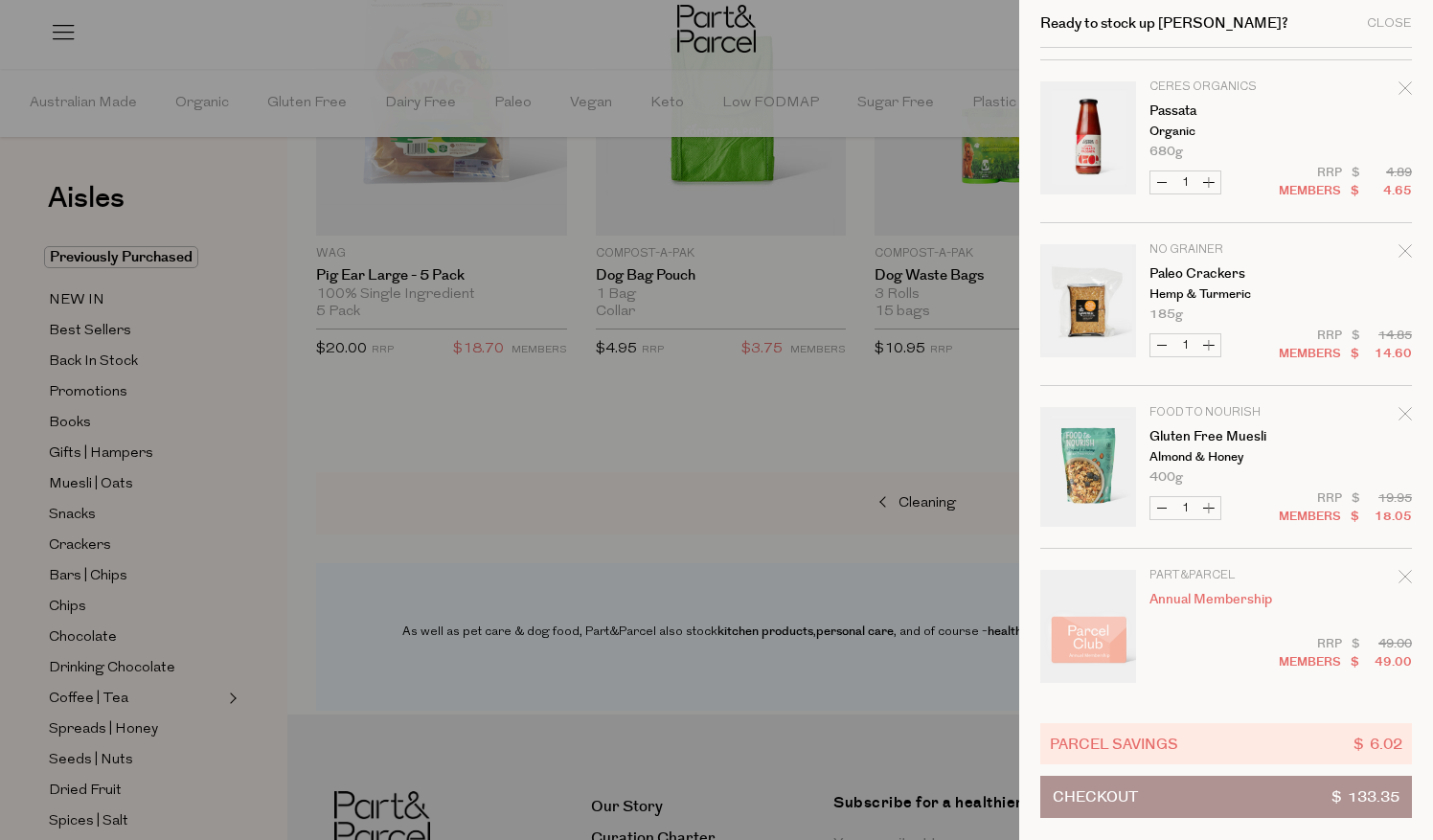
click at [1399, 85] on icon "Remove Passata" at bounding box center [1406, 88] width 14 height 14
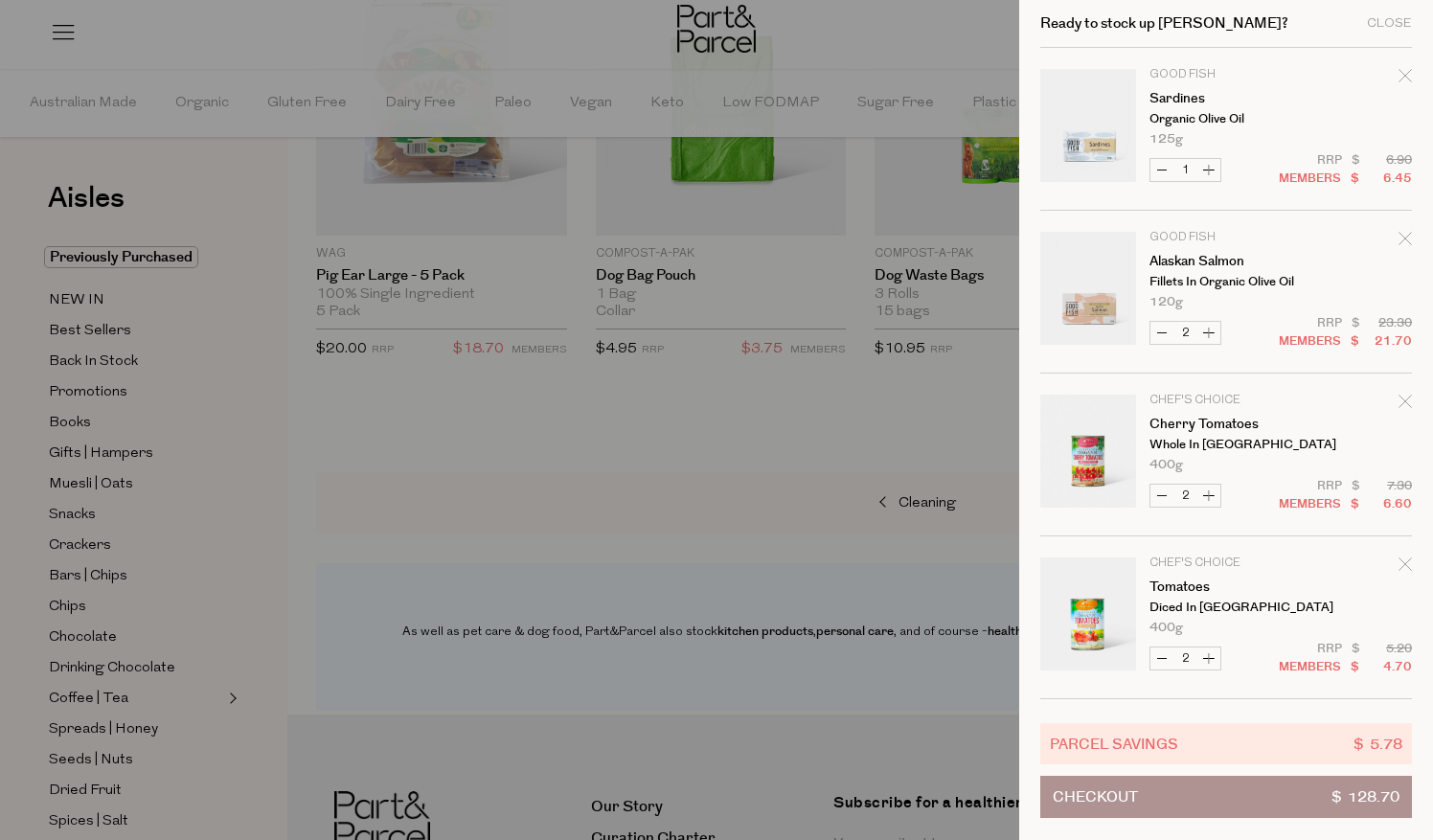
scroll to position [640, 0]
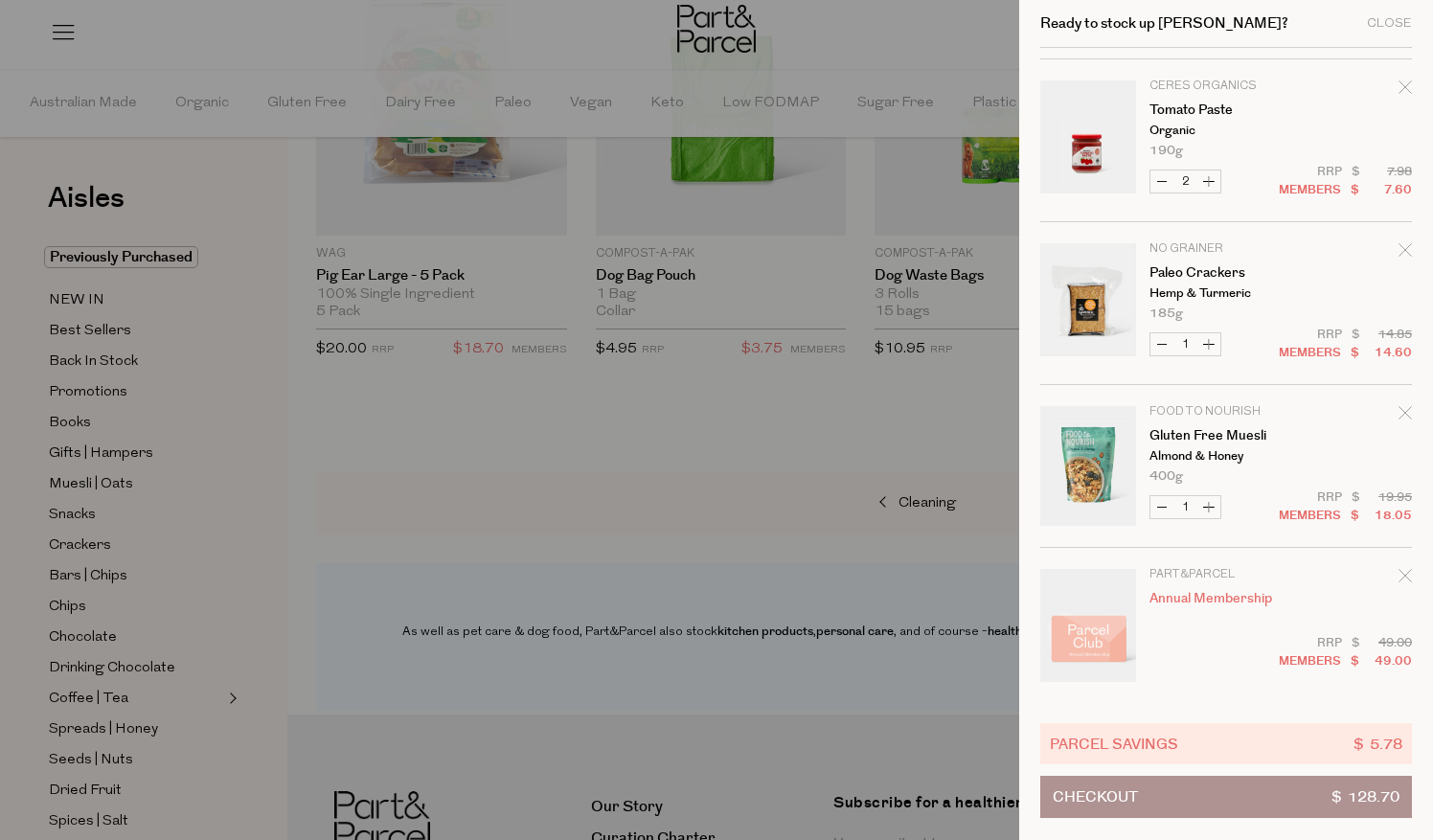
click at [1399, 85] on icon "Remove Tomato Paste" at bounding box center [1406, 87] width 14 height 14
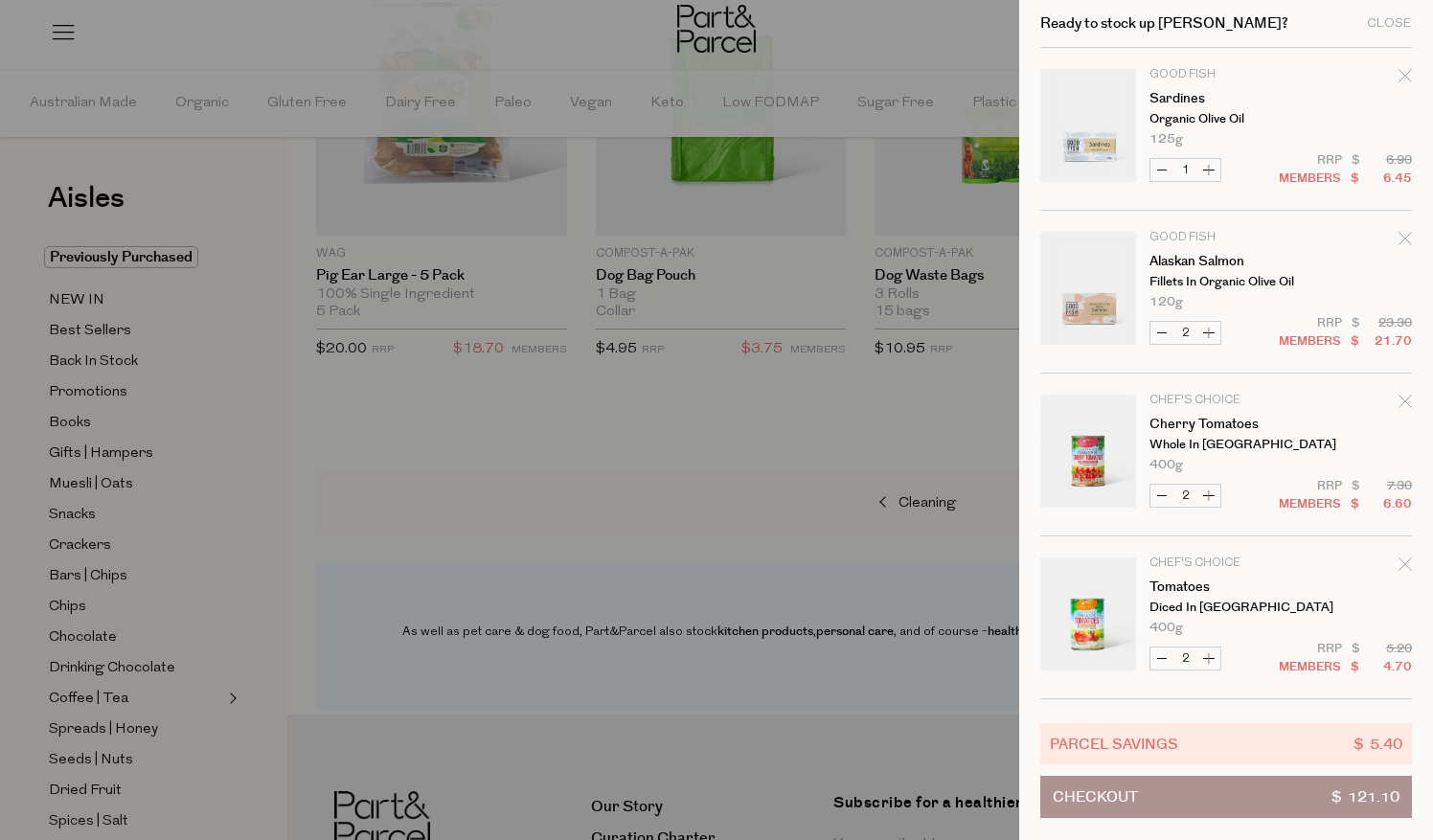
scroll to position [477, 0]
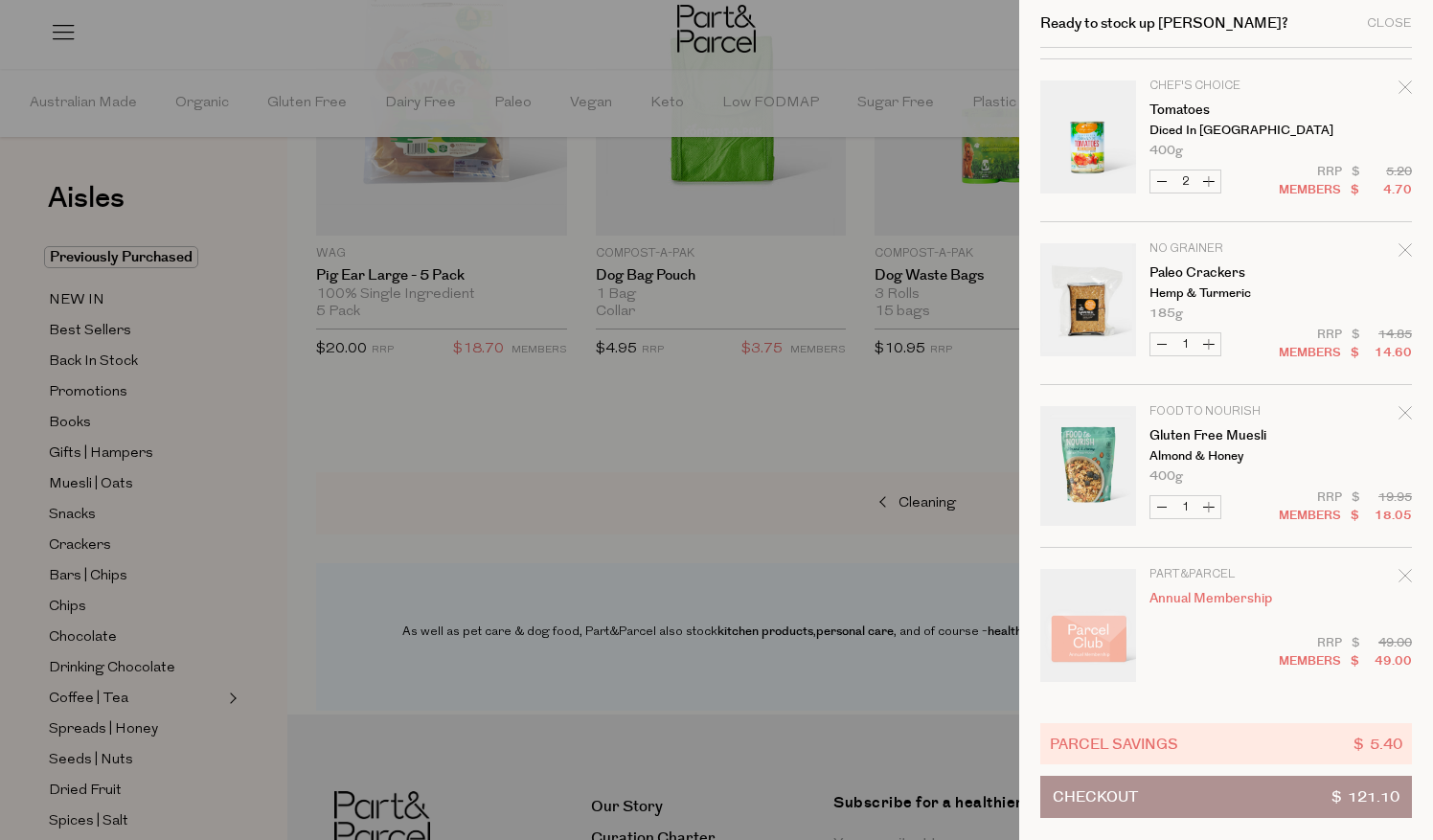
click at [1399, 85] on icon "Remove Tomatoes" at bounding box center [1406, 87] width 14 height 14
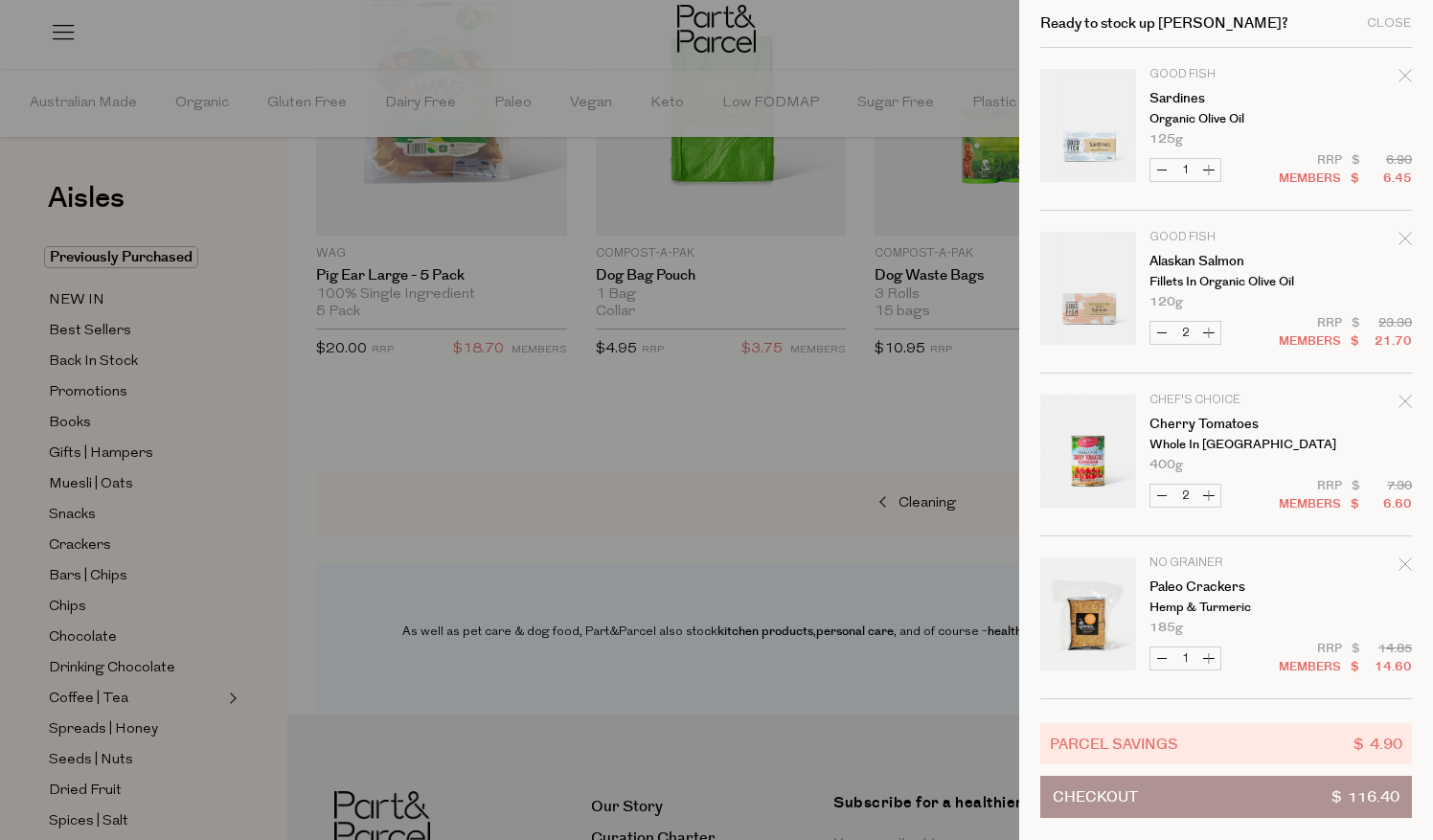
scroll to position [315, 0]
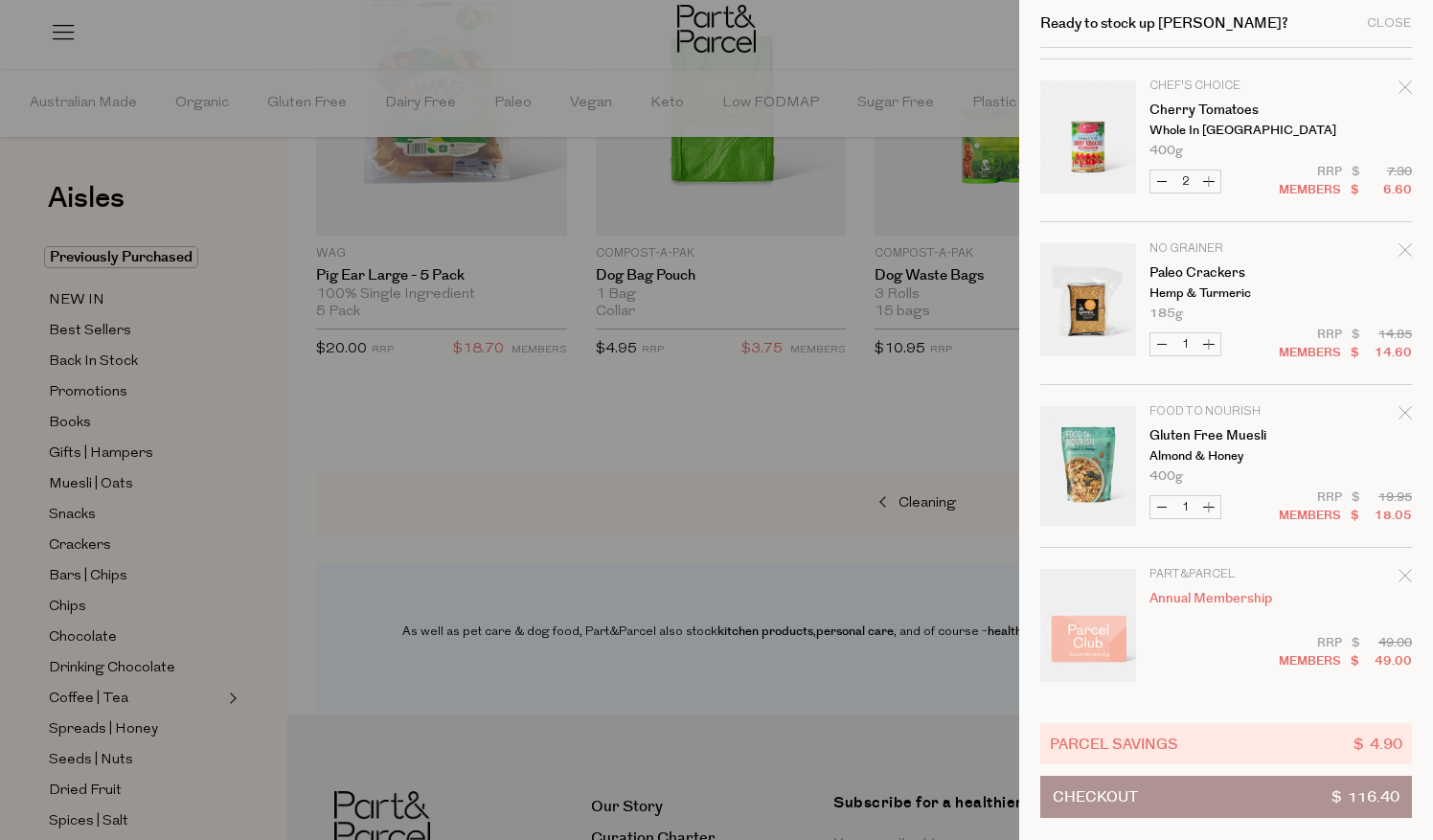
click at [1399, 85] on icon "Remove Cherry Tomatoes" at bounding box center [1406, 87] width 14 height 14
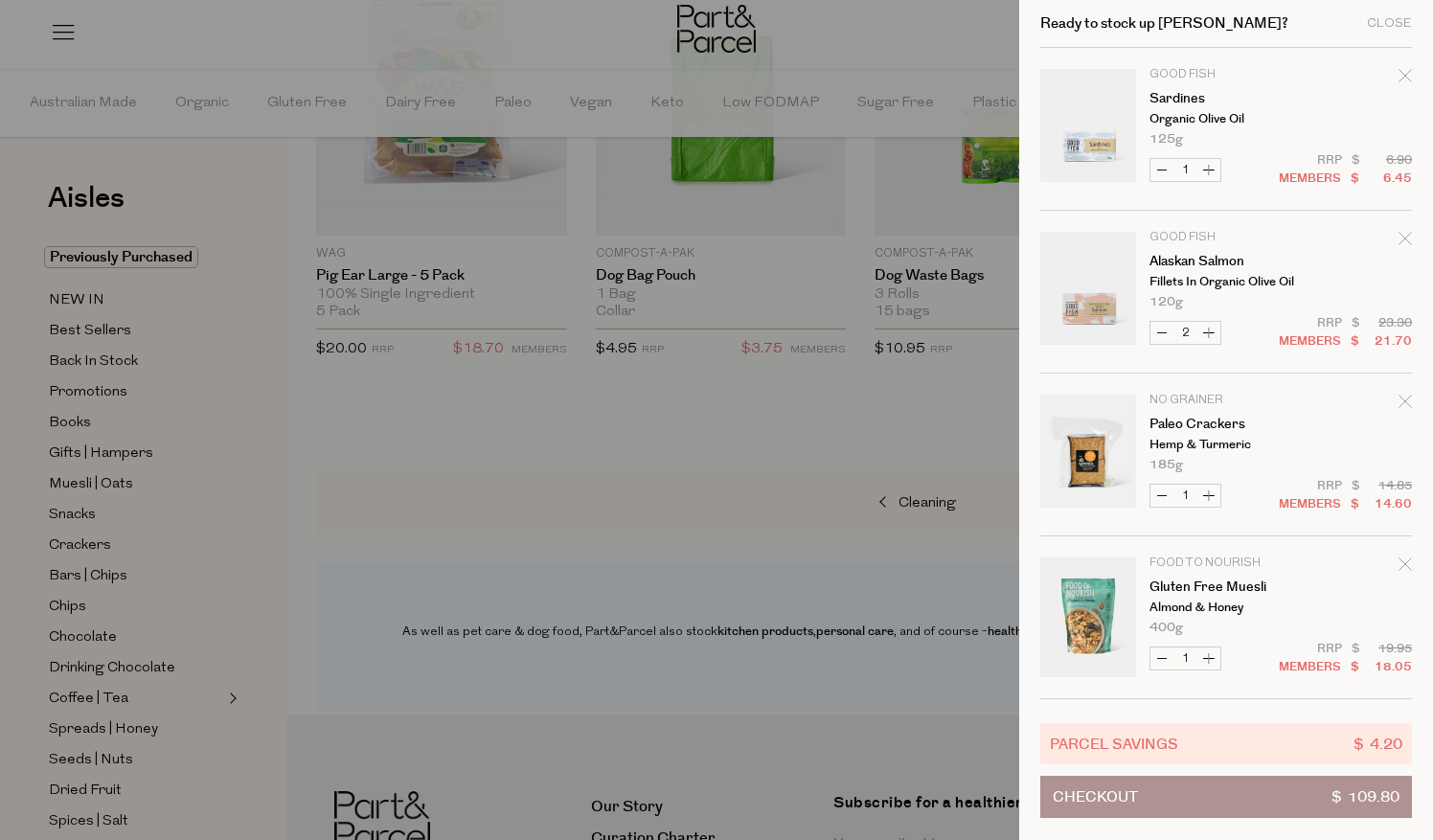
scroll to position [151, 0]
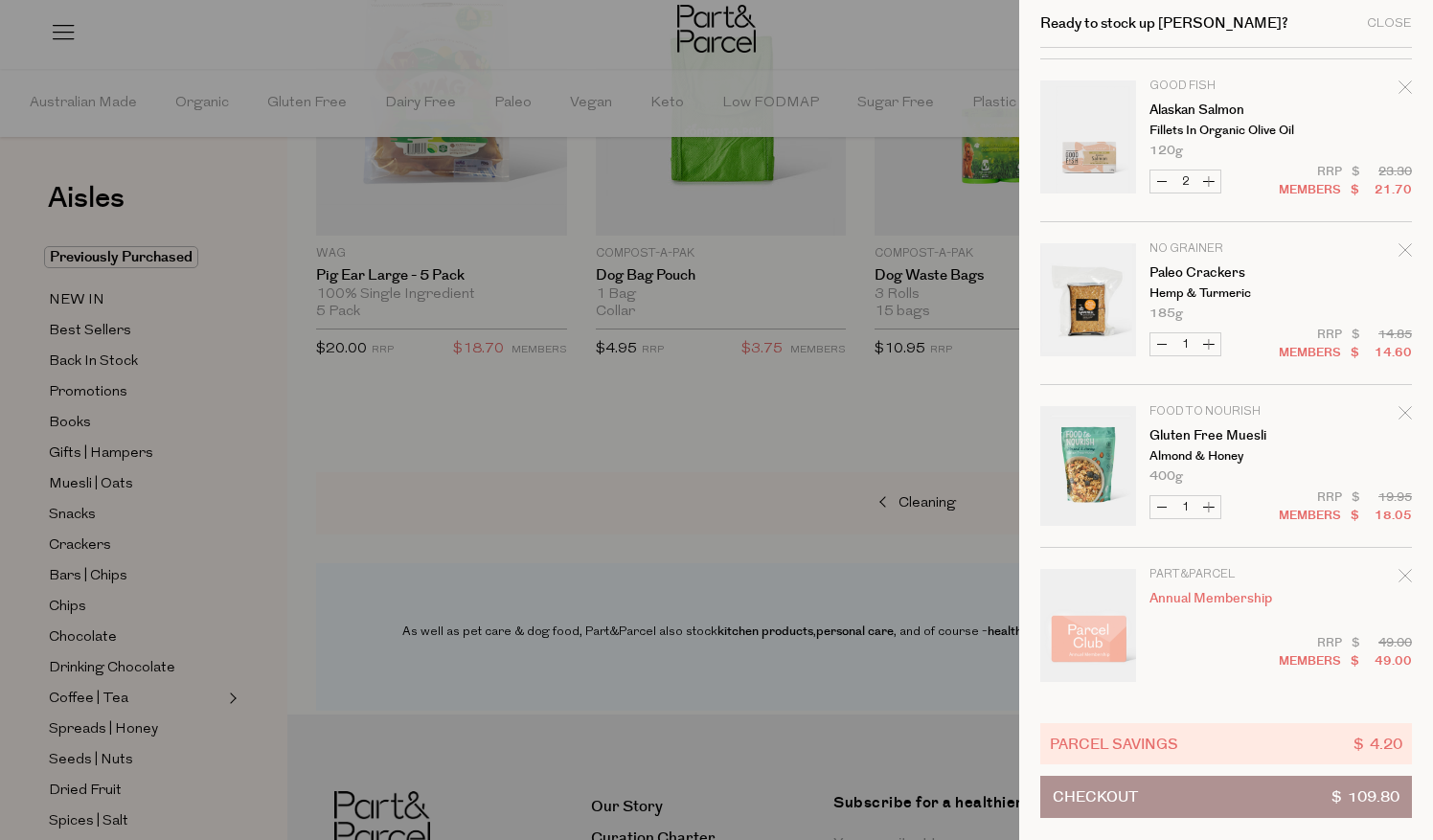
click at [1399, 85] on icon "Remove Alaskan Salmon" at bounding box center [1406, 87] width 14 height 14
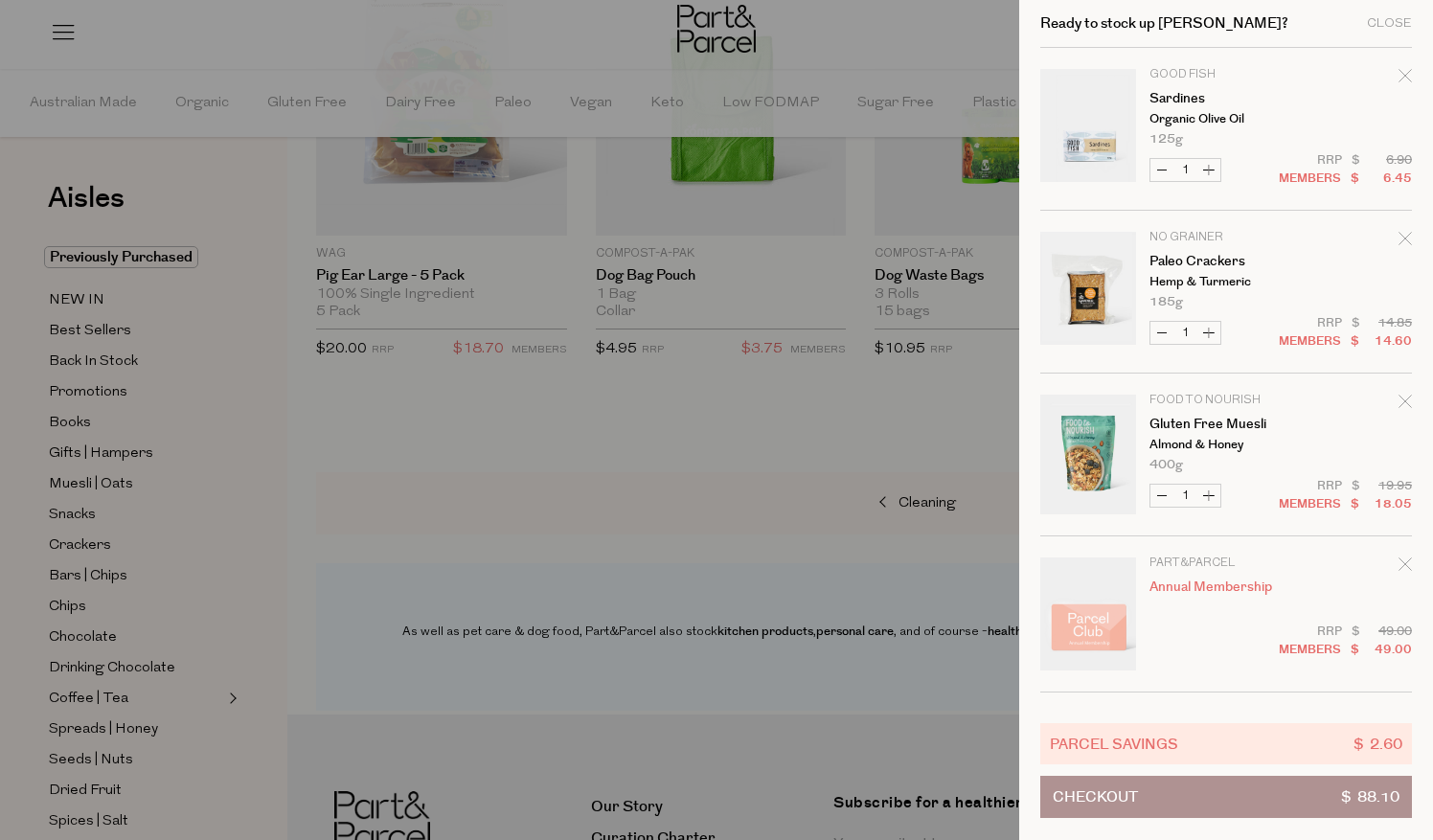
click at [1401, 76] on icon "Remove Sardines" at bounding box center [1406, 75] width 14 height 14
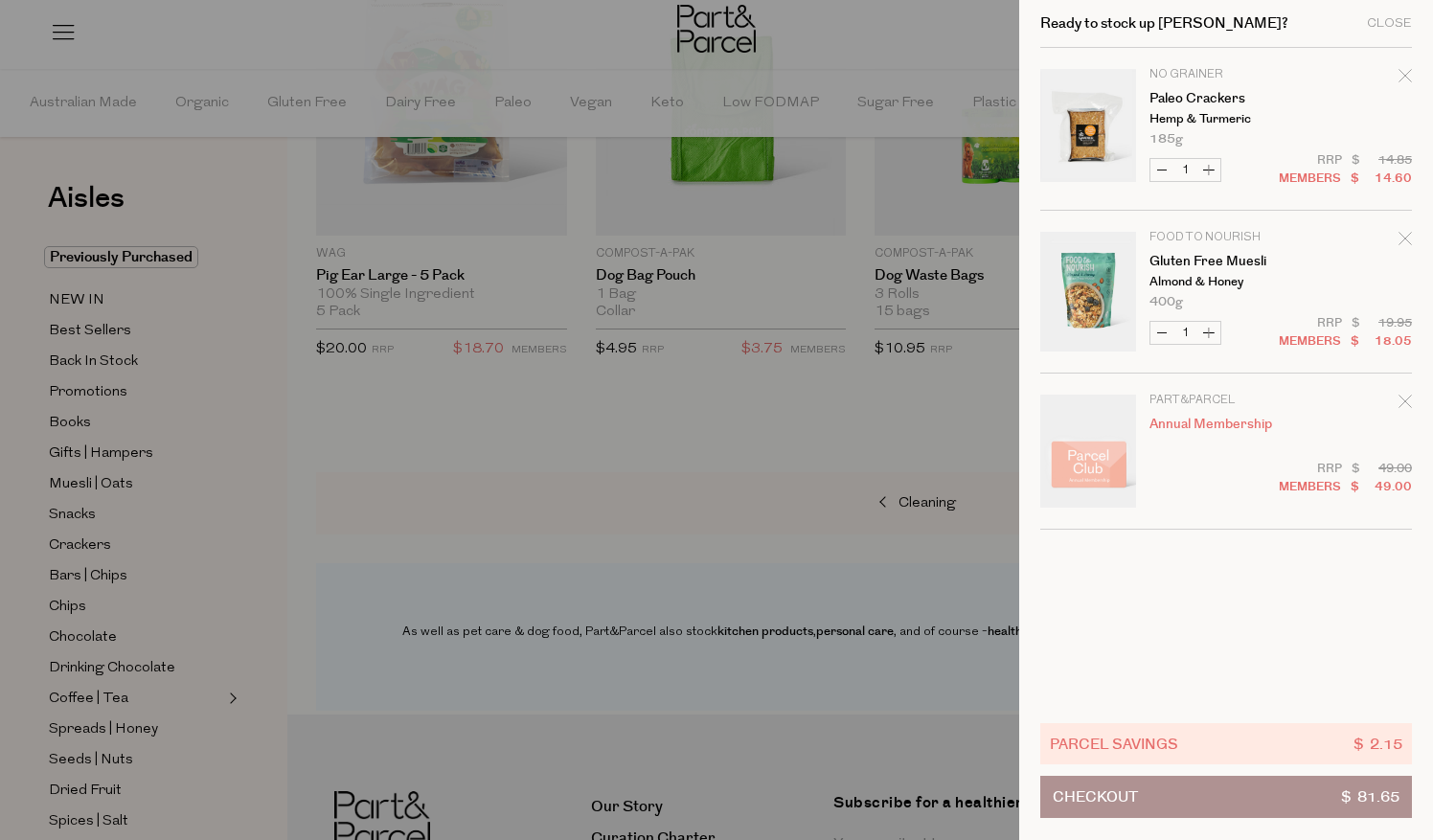
click at [1405, 74] on icon "Remove Paleo Crackers" at bounding box center [1406, 75] width 14 height 14
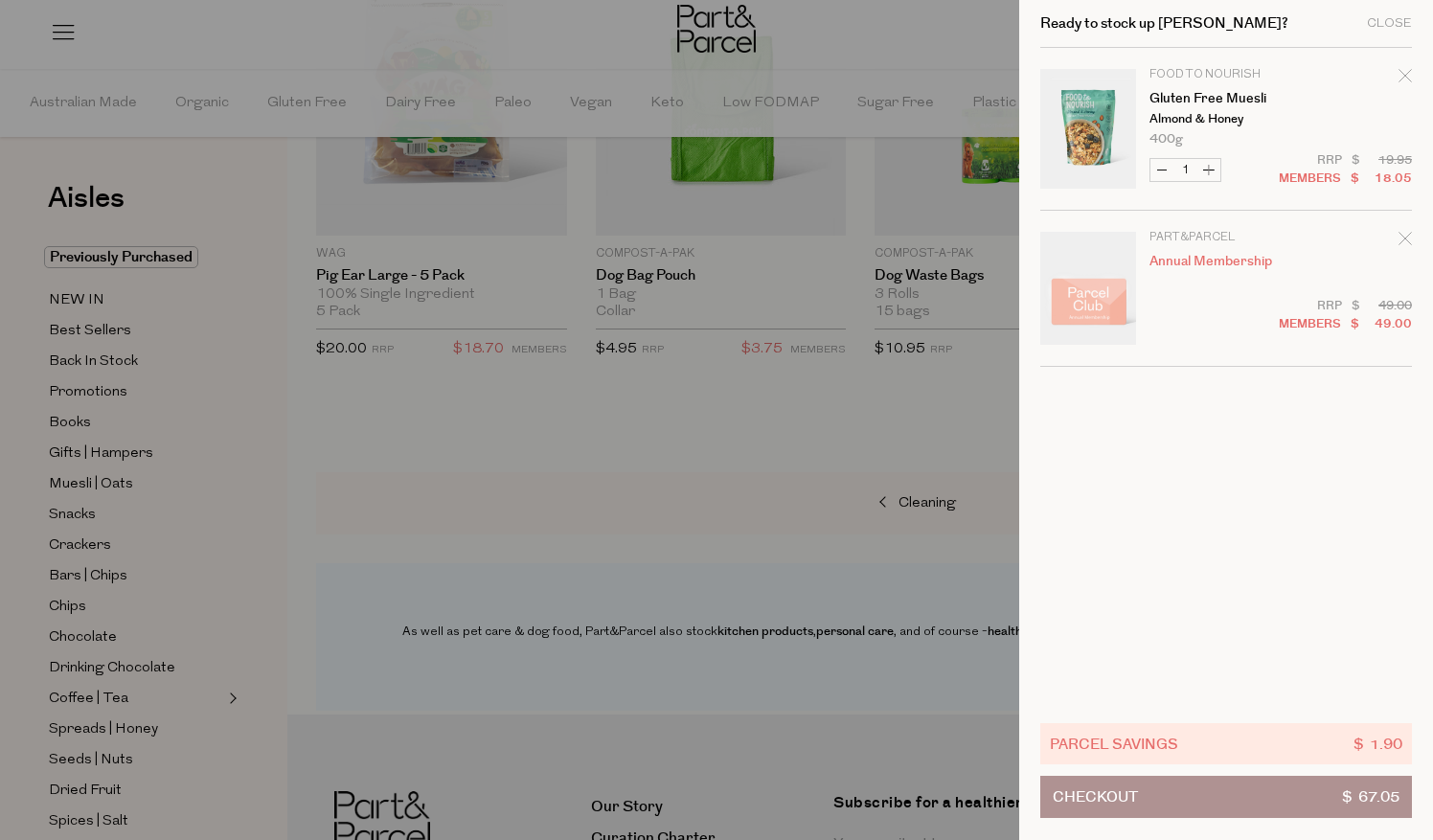
click at [1405, 74] on icon "Remove Gluten Free Muesli" at bounding box center [1406, 75] width 14 height 14
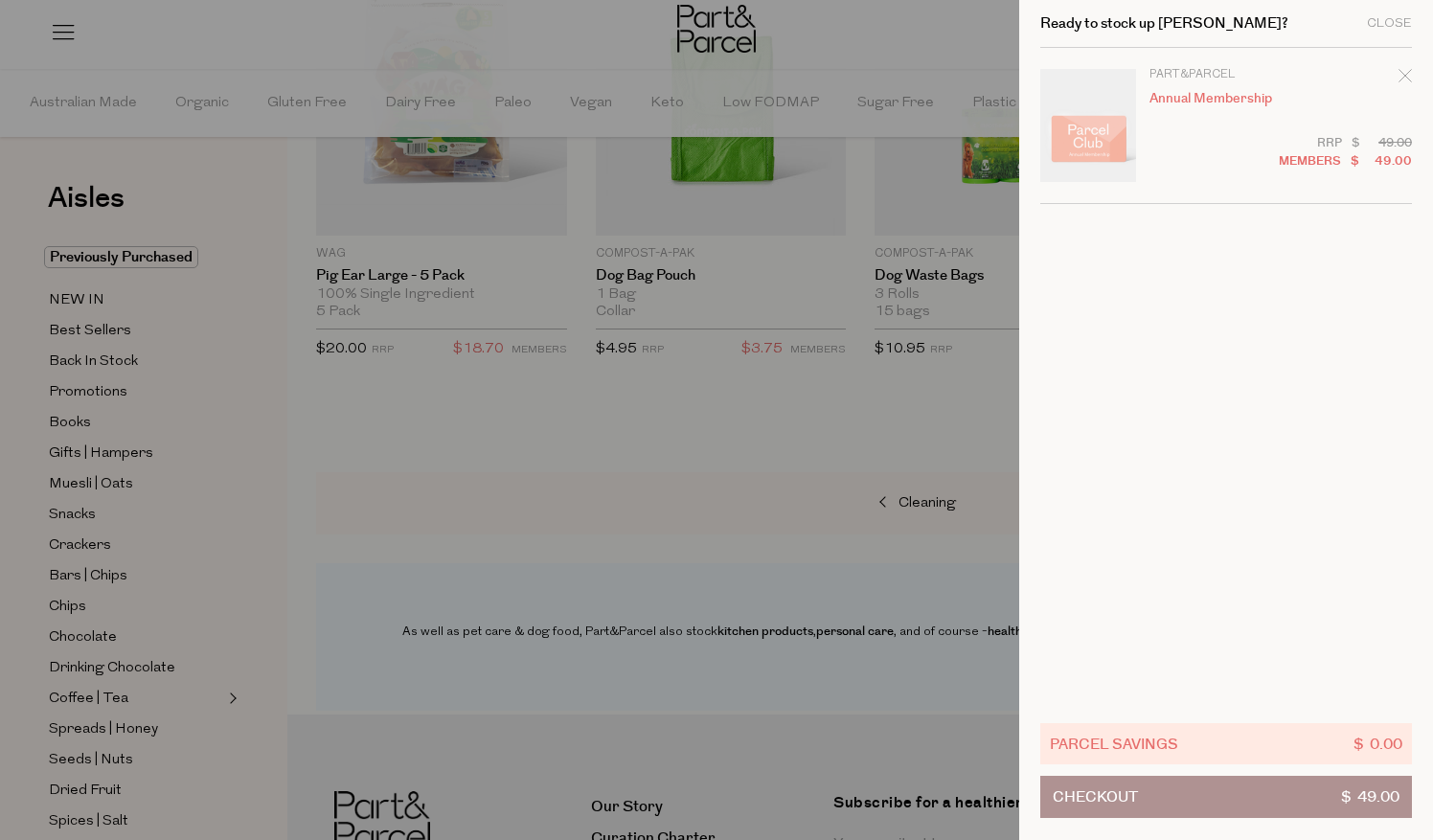
click at [1405, 74] on icon "Remove Annual Membership" at bounding box center [1406, 75] width 14 height 14
